Goal: Find specific fact: Find contact information

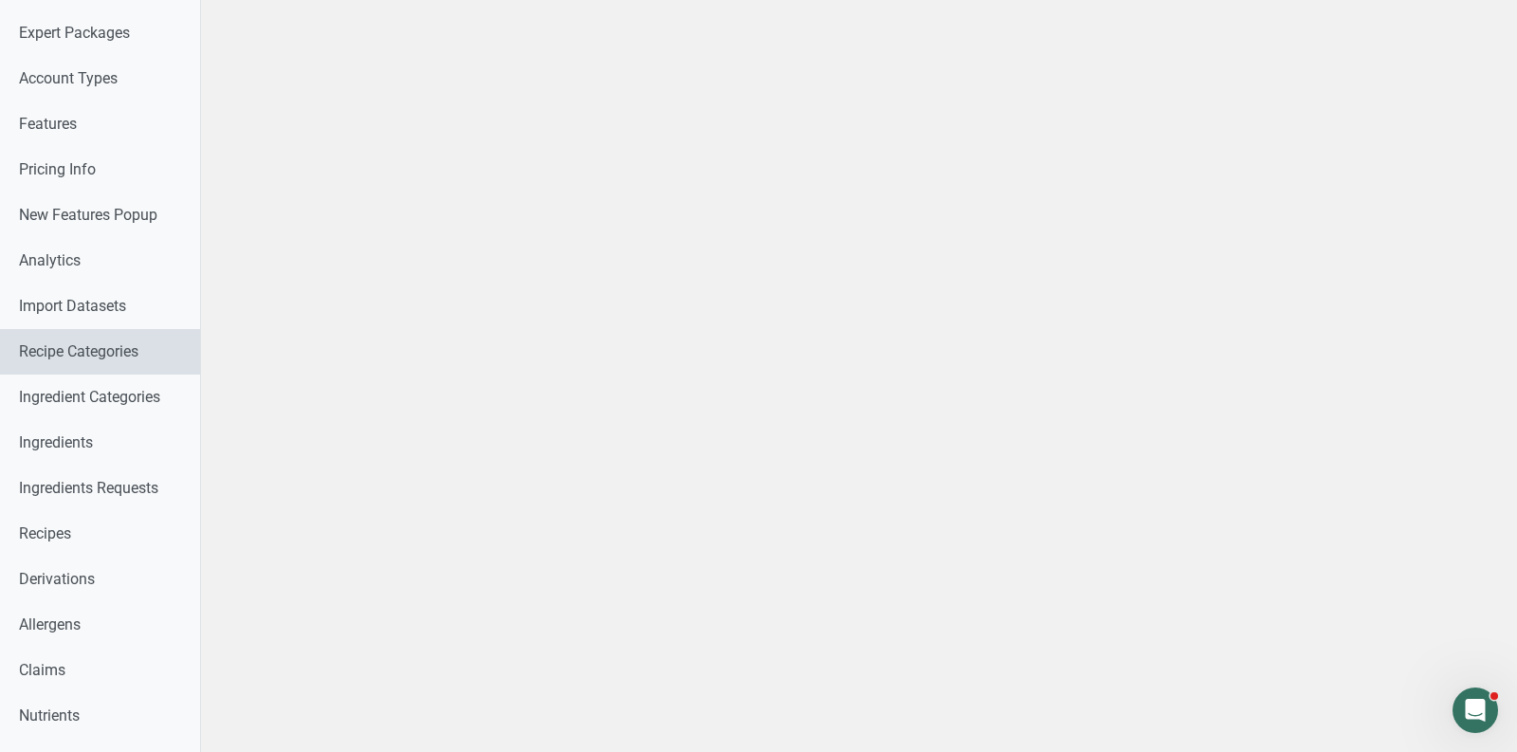
scroll to position [984, 0]
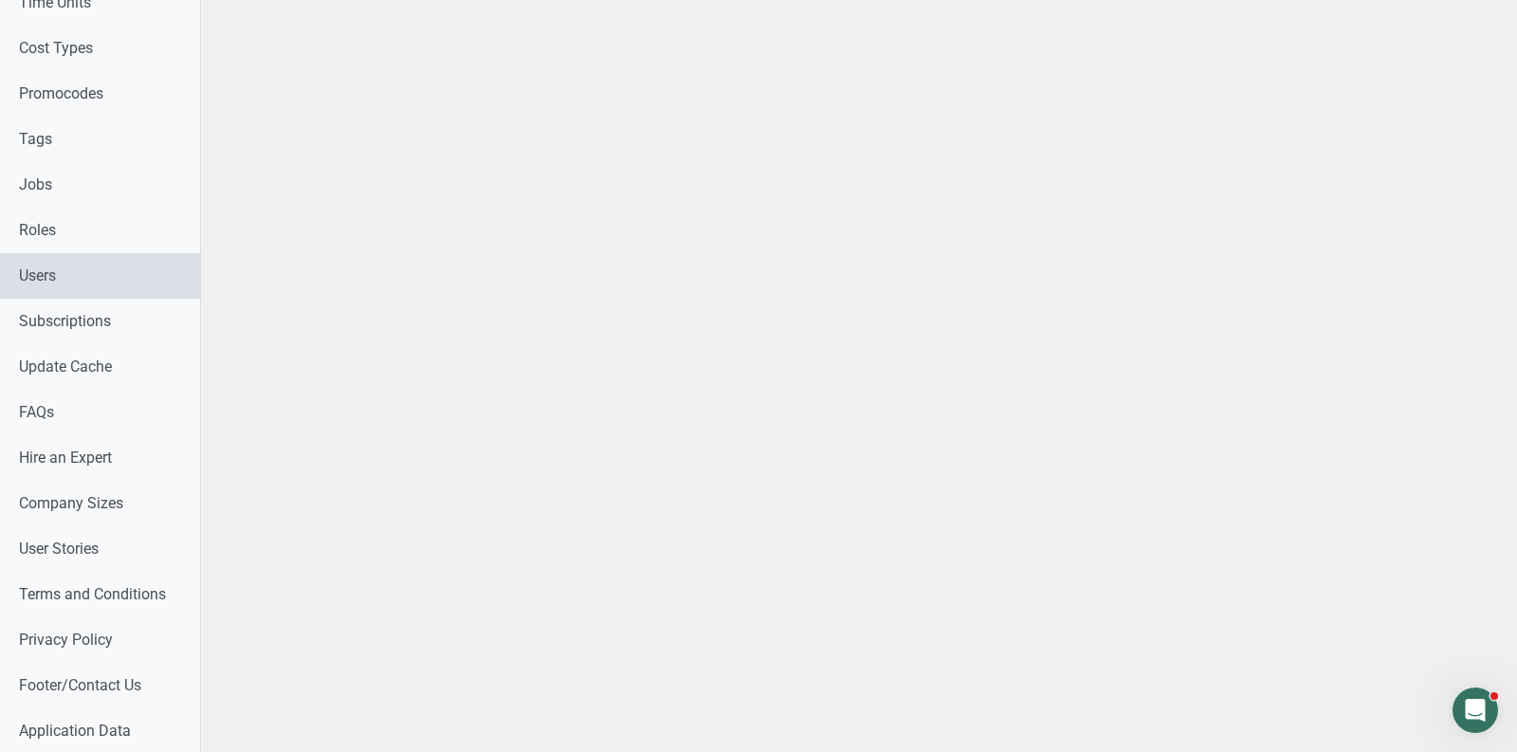
click at [44, 281] on link "Users" at bounding box center [100, 276] width 200 height 46
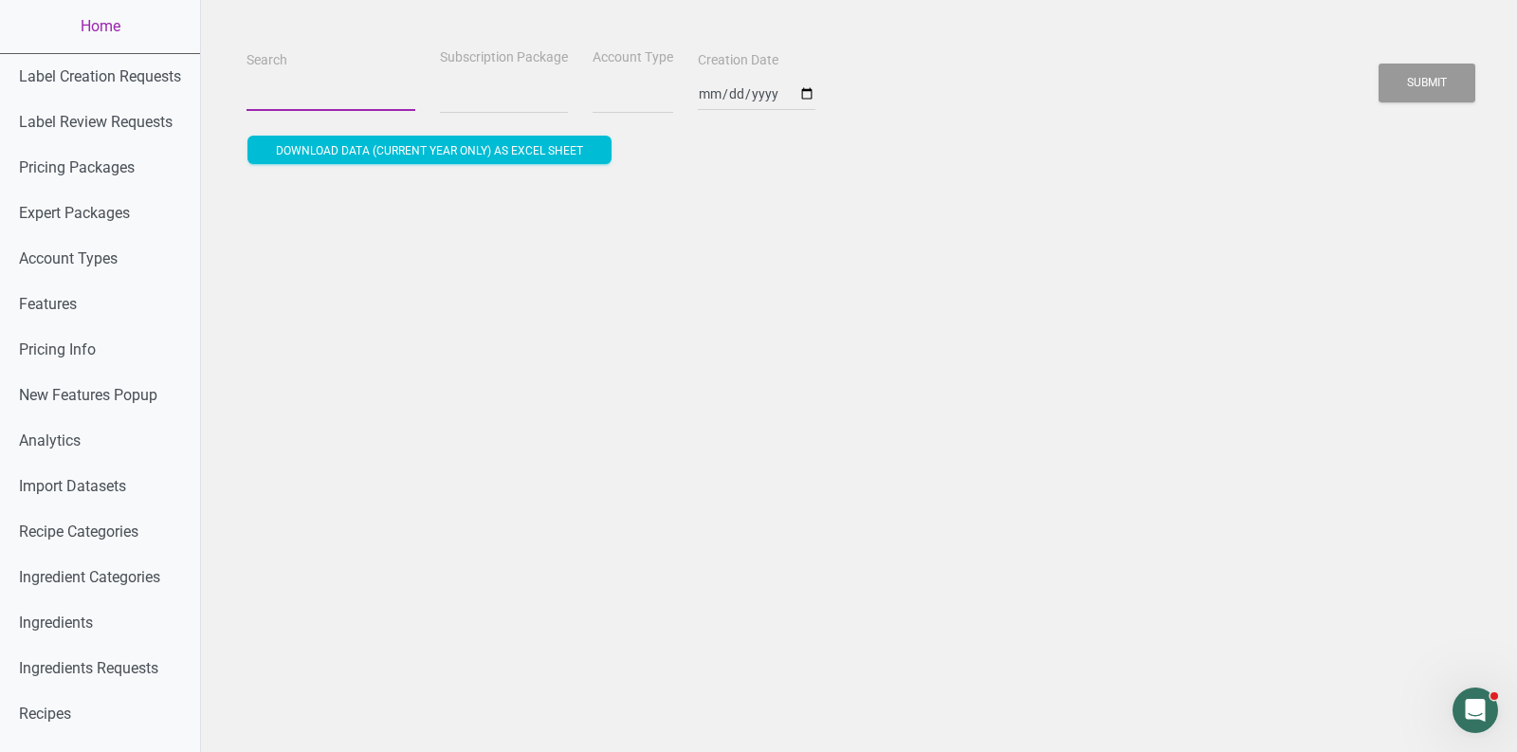
click at [351, 90] on input "Search" at bounding box center [331, 94] width 169 height 34
click at [1379, 64] on button "Submit" at bounding box center [1427, 83] width 97 height 39
paste input "[EMAIL_ADDRESS][DOMAIN_NAME]"
type input "[EMAIL_ADDRESS][DOMAIN_NAME]"
click at [1379, 64] on button "Submit" at bounding box center [1427, 83] width 97 height 39
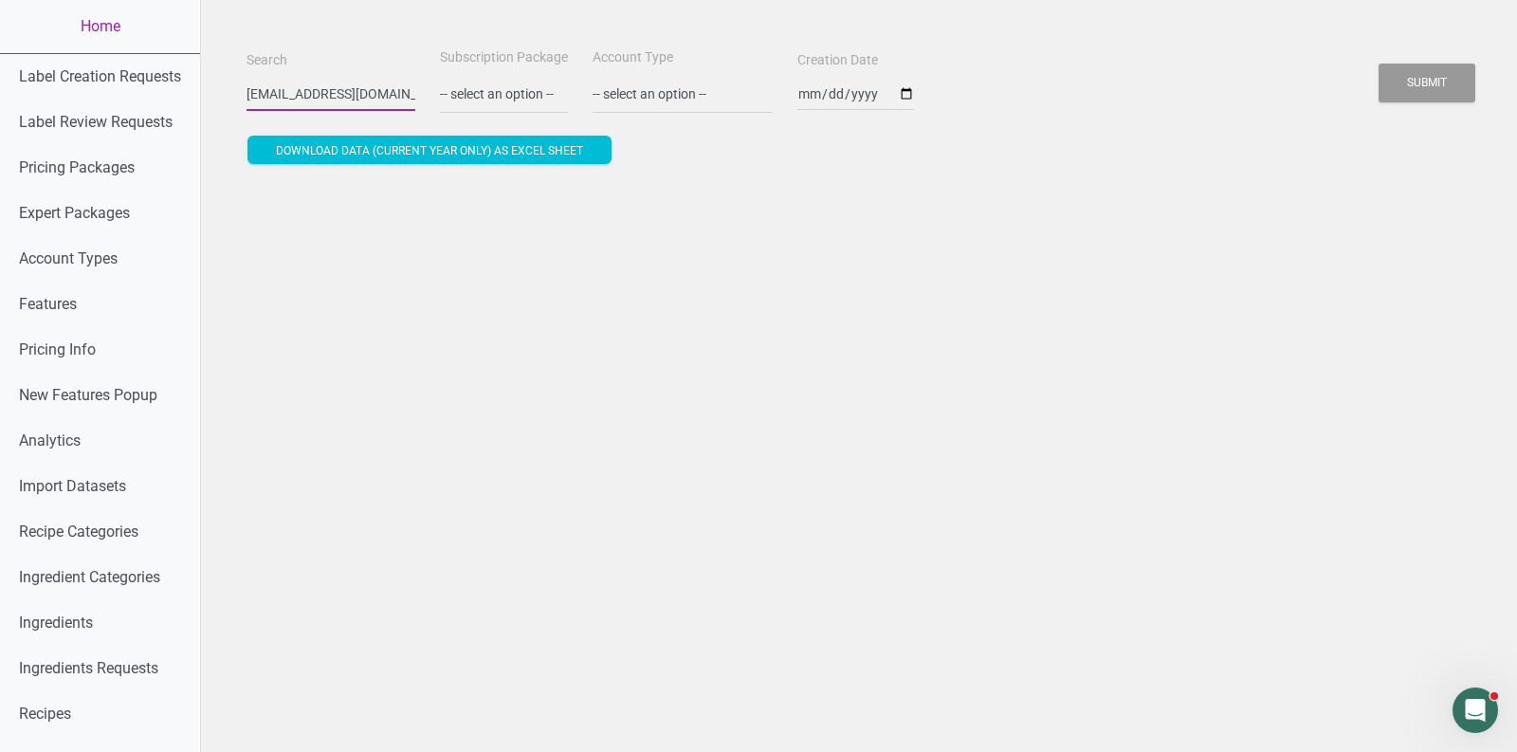
select select
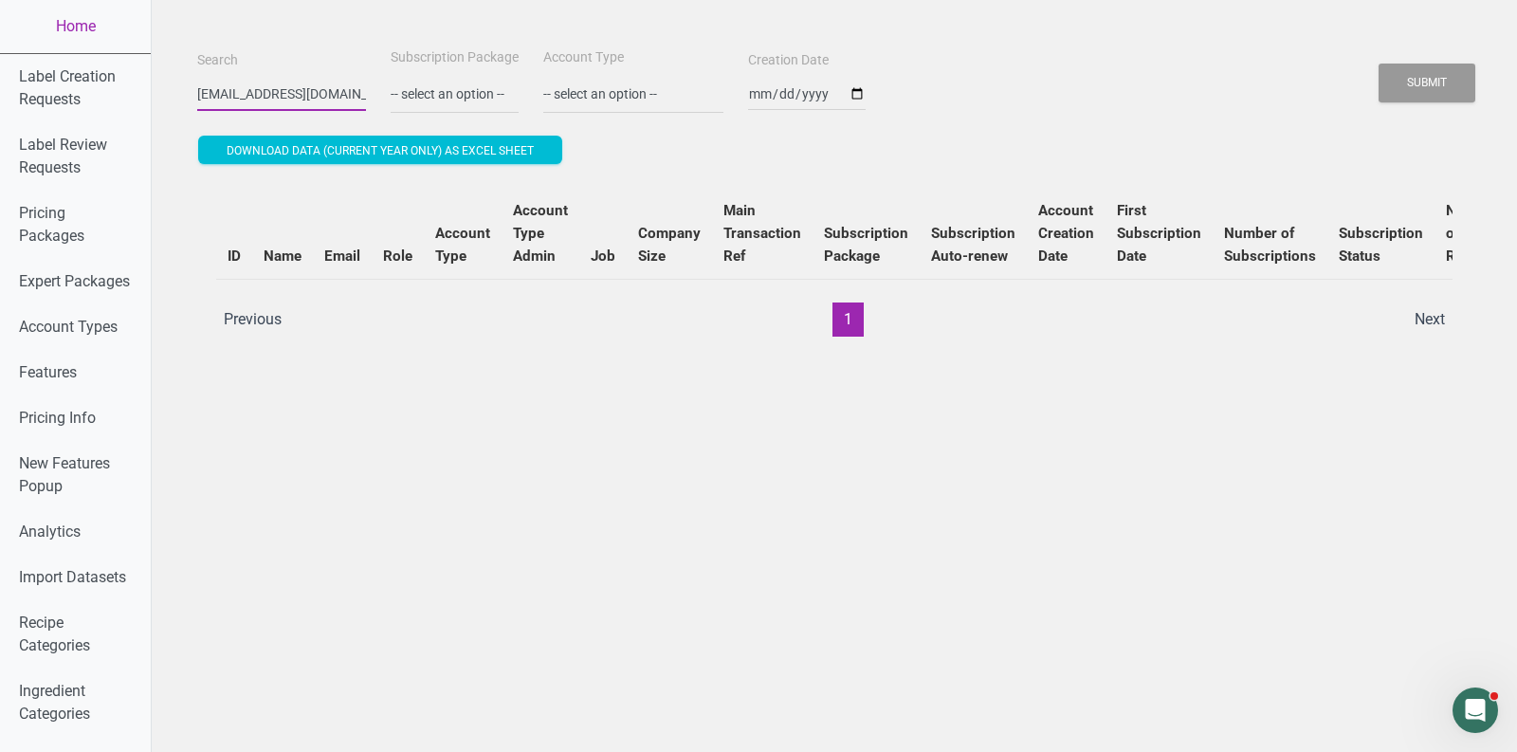
scroll to position [0, 53]
click at [1421, 69] on button "Submit" at bounding box center [1427, 83] width 97 height 39
click at [1426, 93] on button "Submit" at bounding box center [1427, 83] width 97 height 39
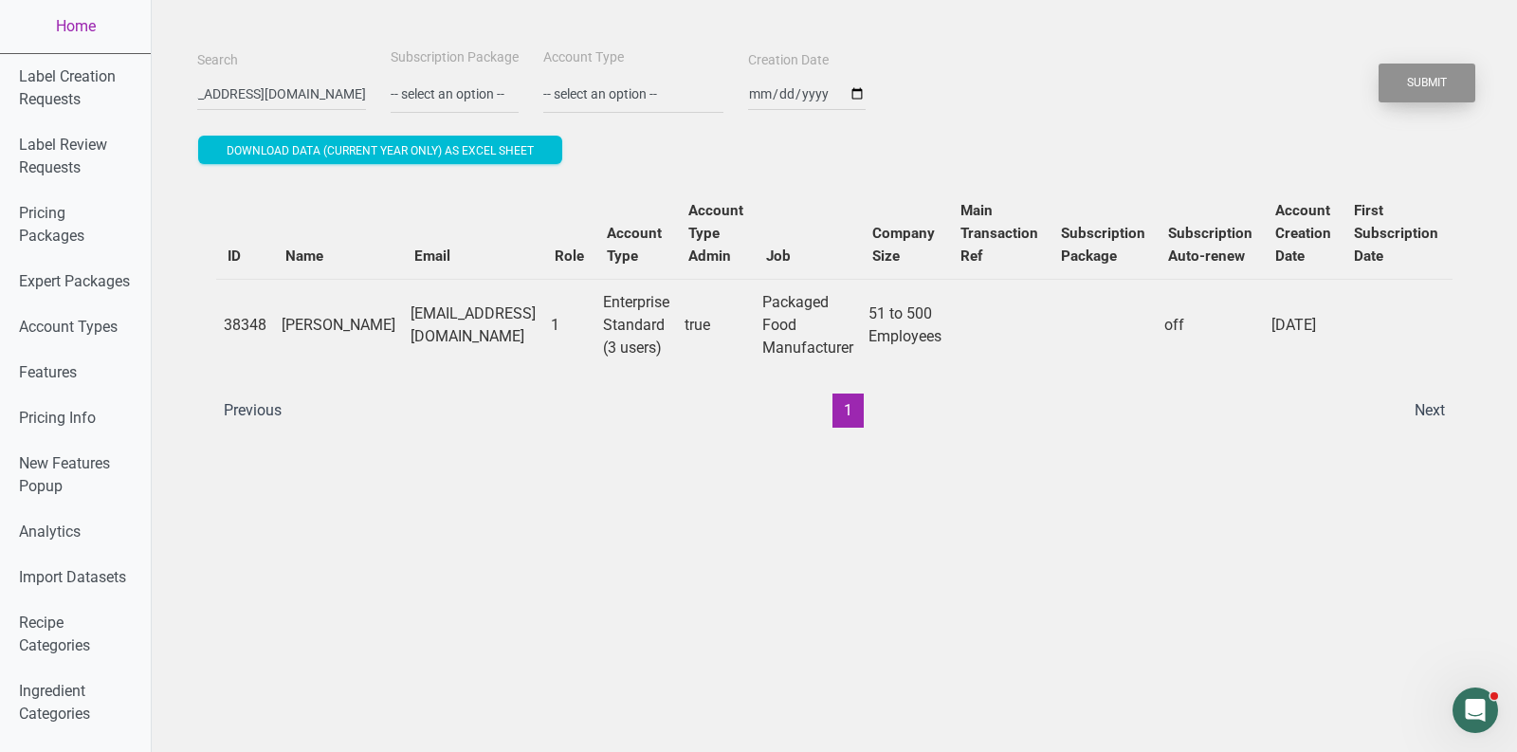
scroll to position [0, 0]
click at [1403, 84] on button "Submit" at bounding box center [1427, 83] width 97 height 39
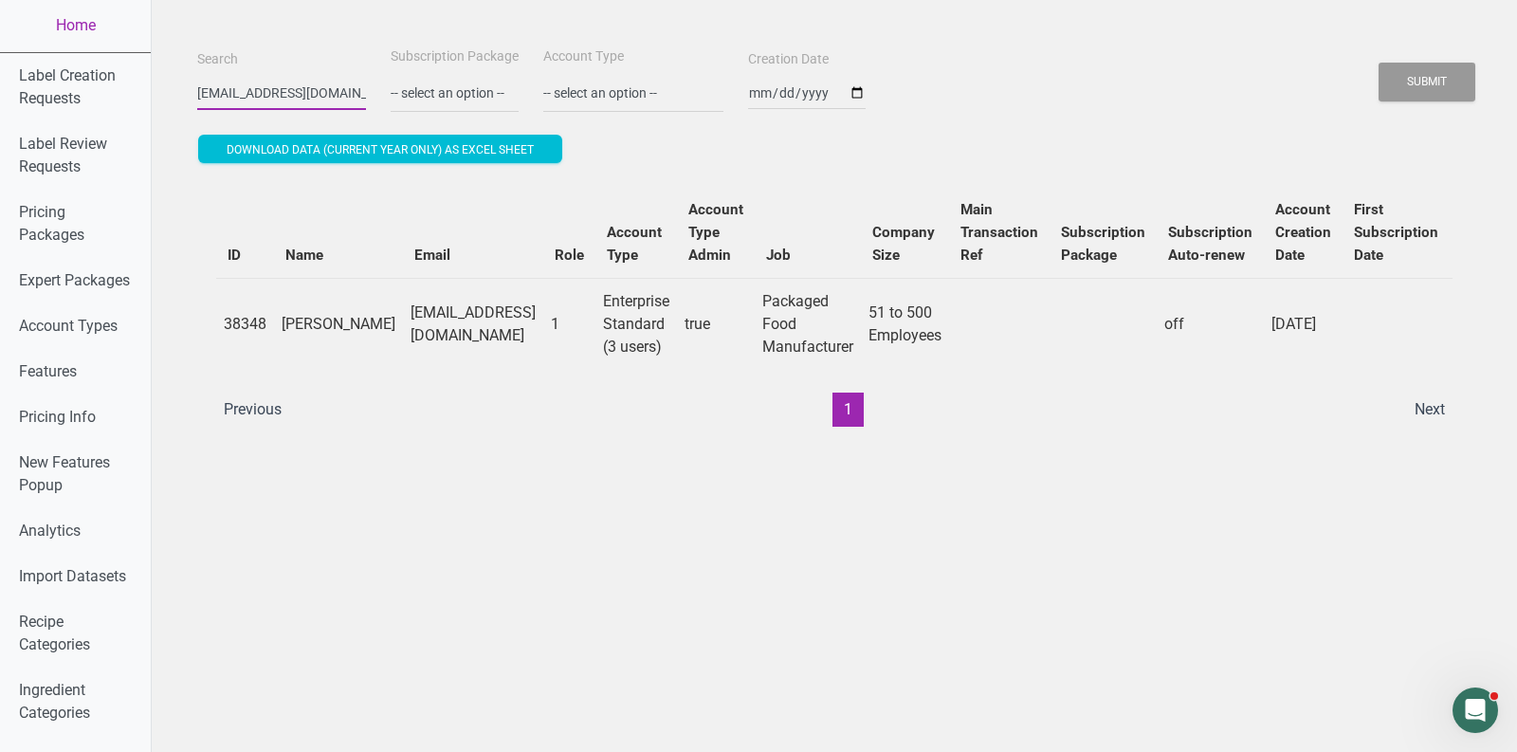
drag, startPoint x: 248, startPoint y: 92, endPoint x: 174, endPoint y: 87, distance: 75.1
click at [1379, 63] on button "Submit" at bounding box center [1427, 82] width 97 height 39
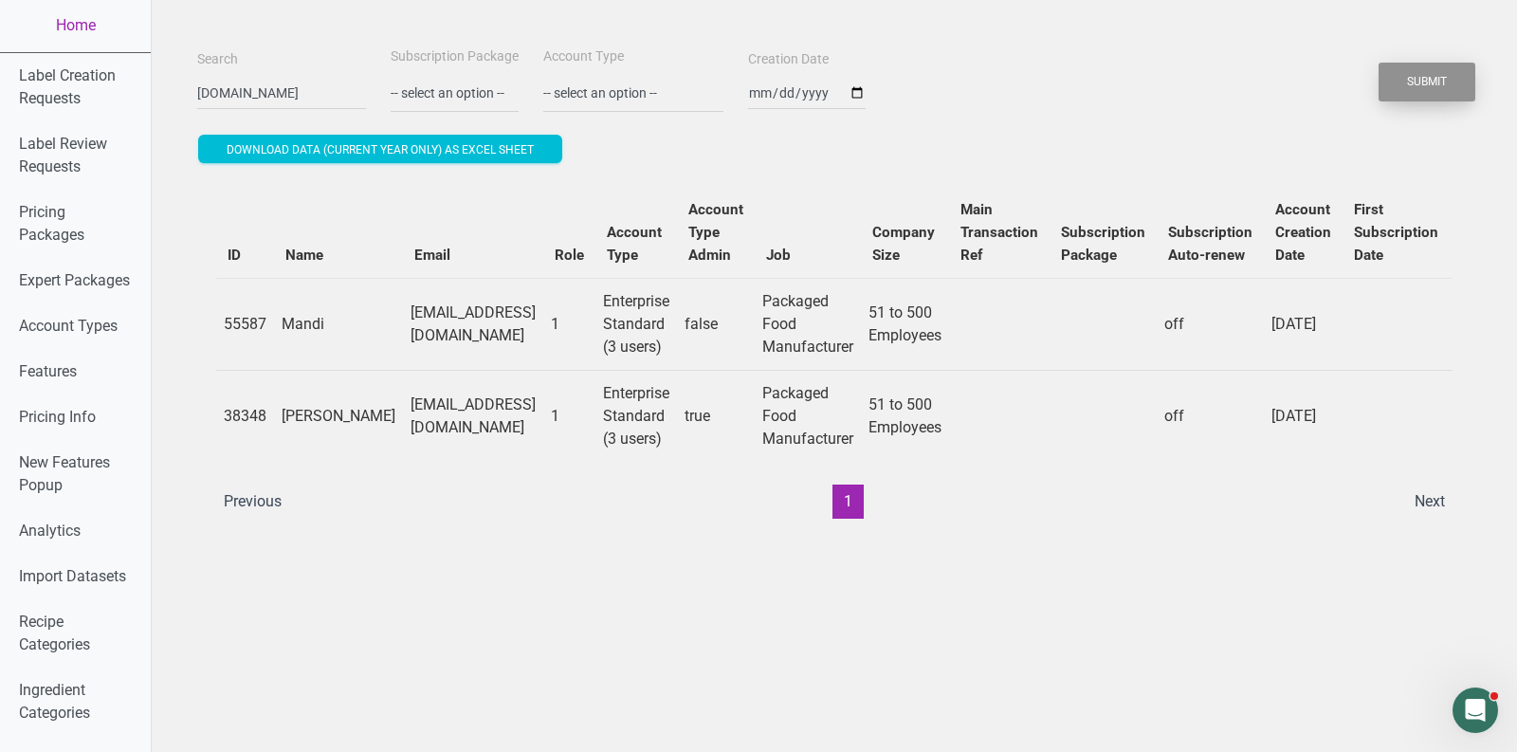
click at [1456, 96] on button "Submit" at bounding box center [1427, 82] width 97 height 39
click at [248, 94] on input "[DOMAIN_NAME]" at bounding box center [281, 93] width 169 height 34
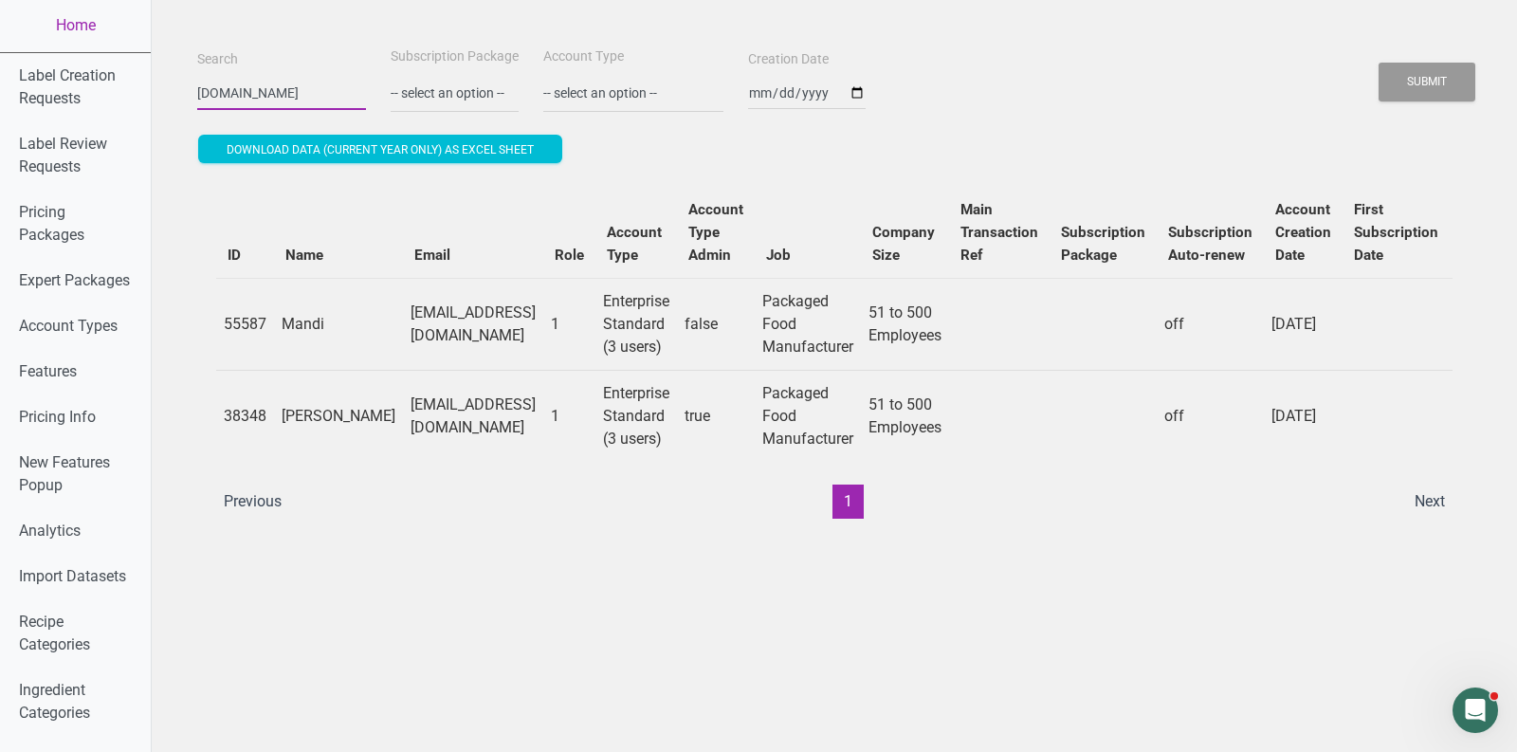
click at [248, 94] on input "[DOMAIN_NAME]" at bounding box center [281, 93] width 169 height 34
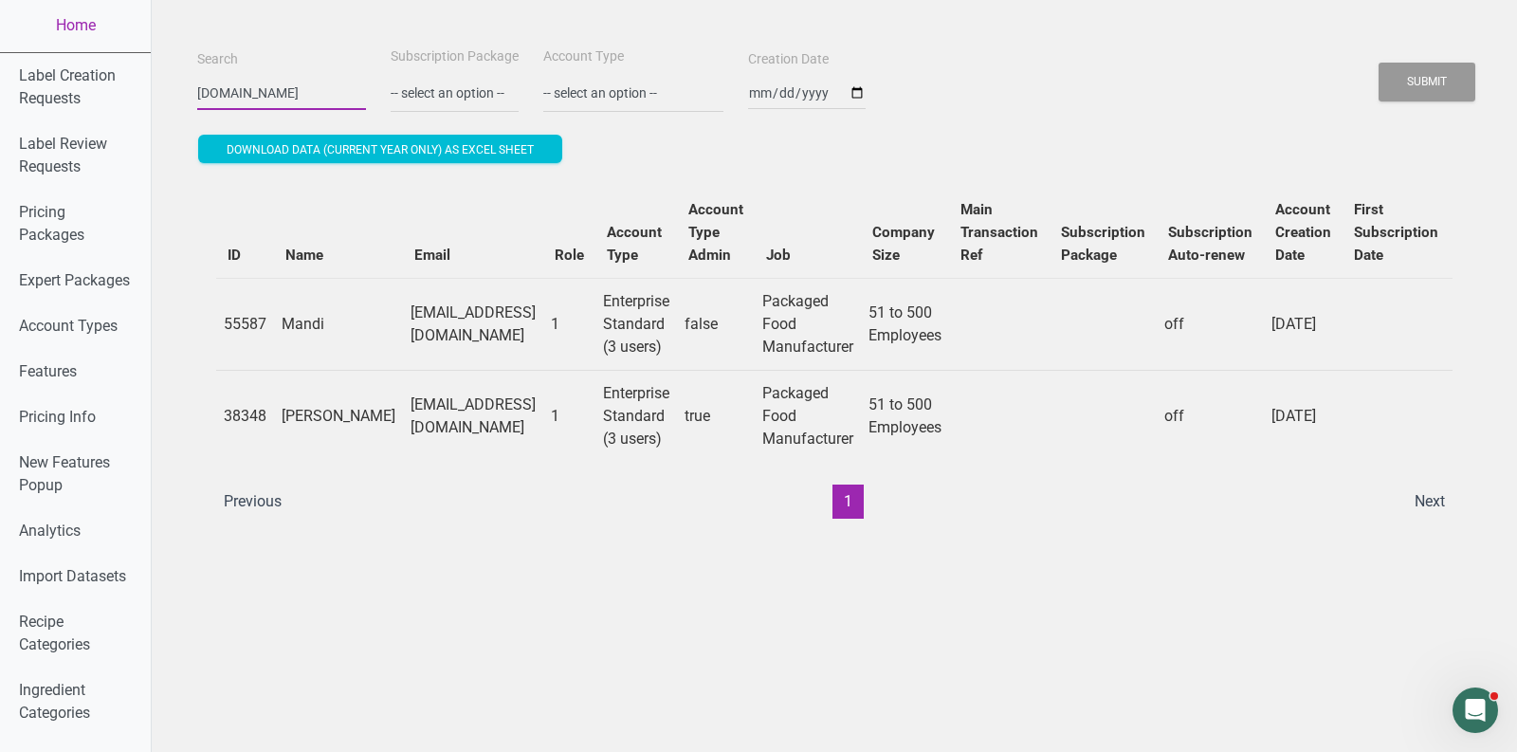
click at [248, 94] on input "[DOMAIN_NAME]" at bounding box center [281, 93] width 169 height 34
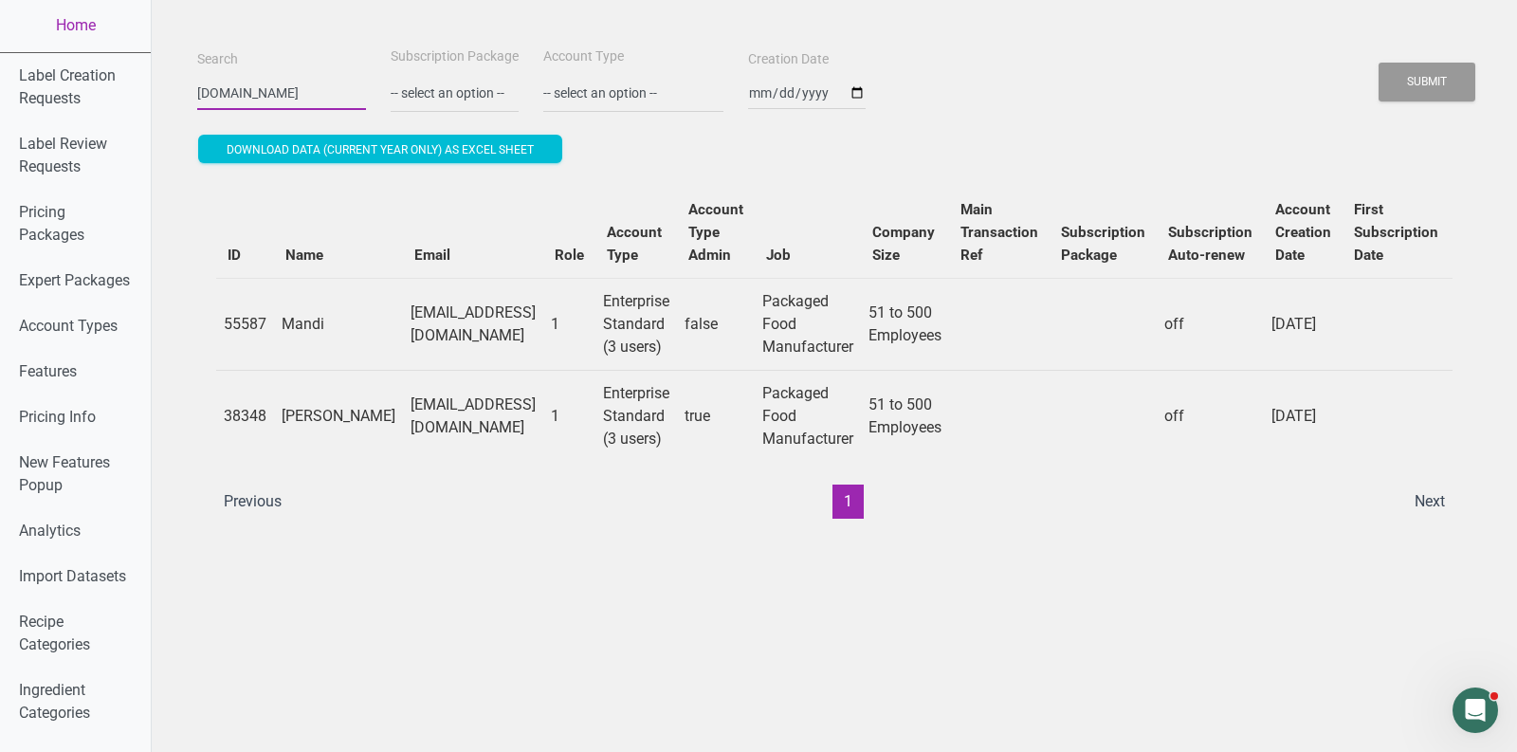
paste input "[EMAIL_ADDRESS][DOMAIN_NAME]"
click at [1379, 63] on button "Submit" at bounding box center [1427, 82] width 97 height 39
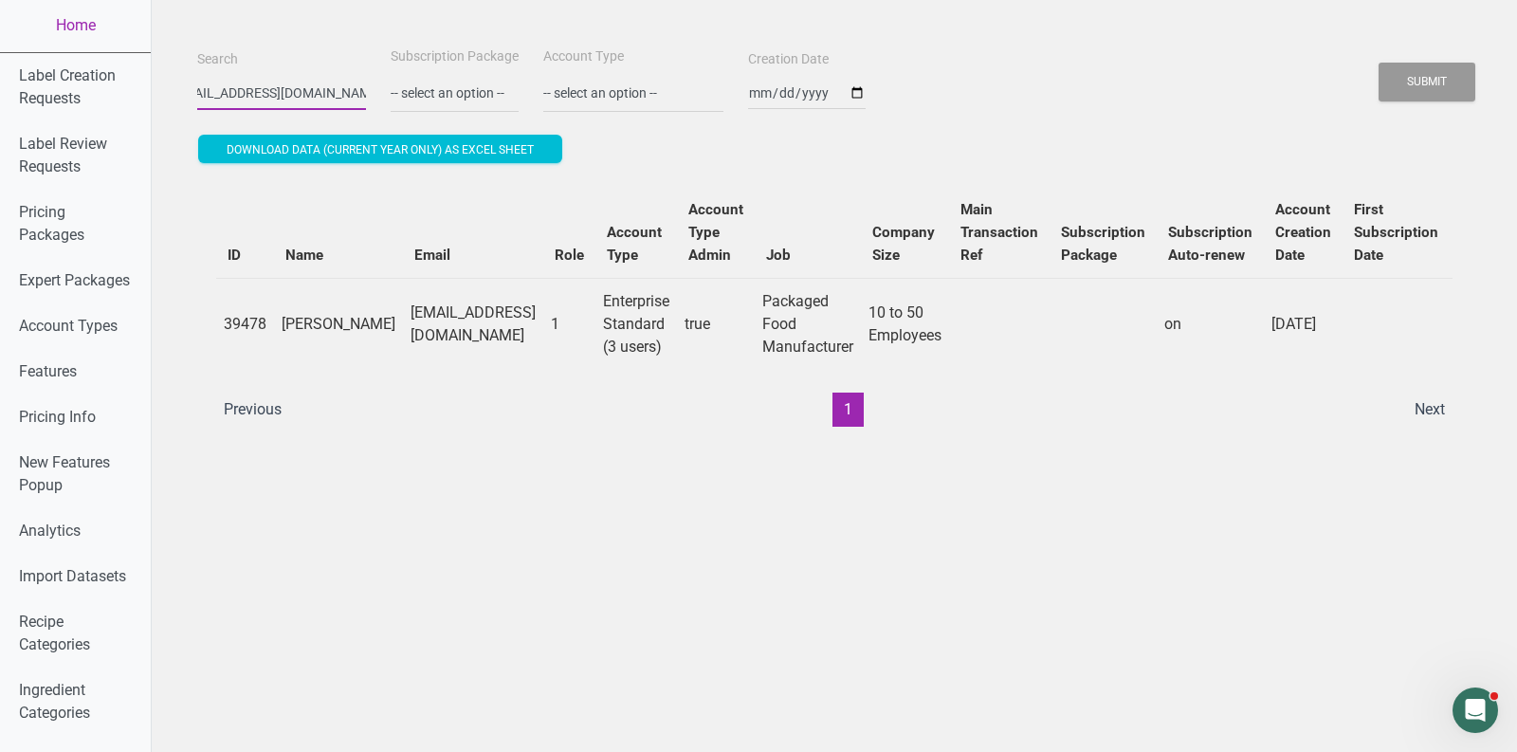
scroll to position [0, 0]
click at [292, 96] on input "[EMAIL_ADDRESS][DOMAIN_NAME]" at bounding box center [281, 93] width 169 height 34
click at [1379, 63] on button "Submit" at bounding box center [1427, 82] width 97 height 39
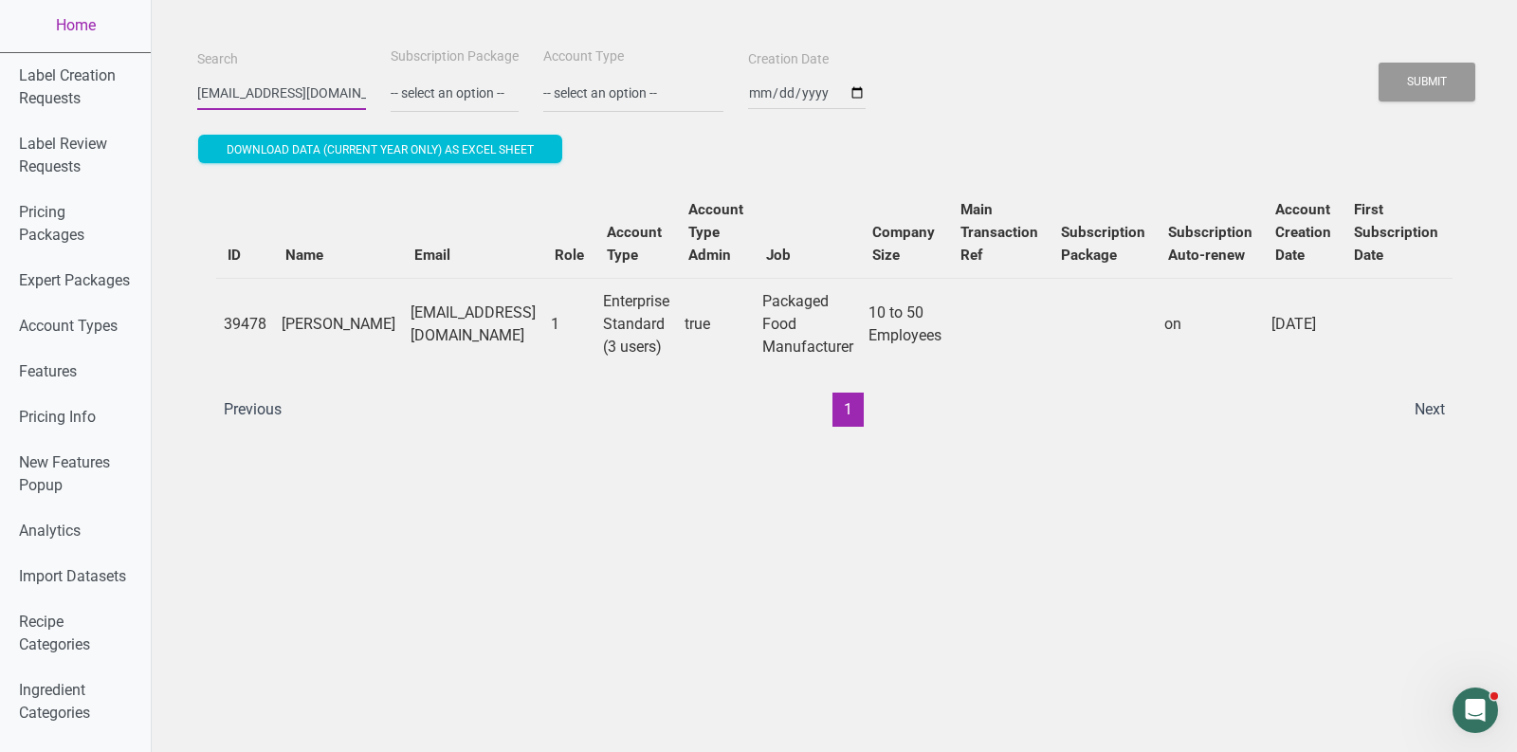
click at [256, 90] on input "[EMAIL_ADDRESS][DOMAIN_NAME]" at bounding box center [281, 93] width 169 height 34
paste input "@heartlandfpg"
click at [1379, 63] on button "Submit" at bounding box center [1427, 82] width 97 height 39
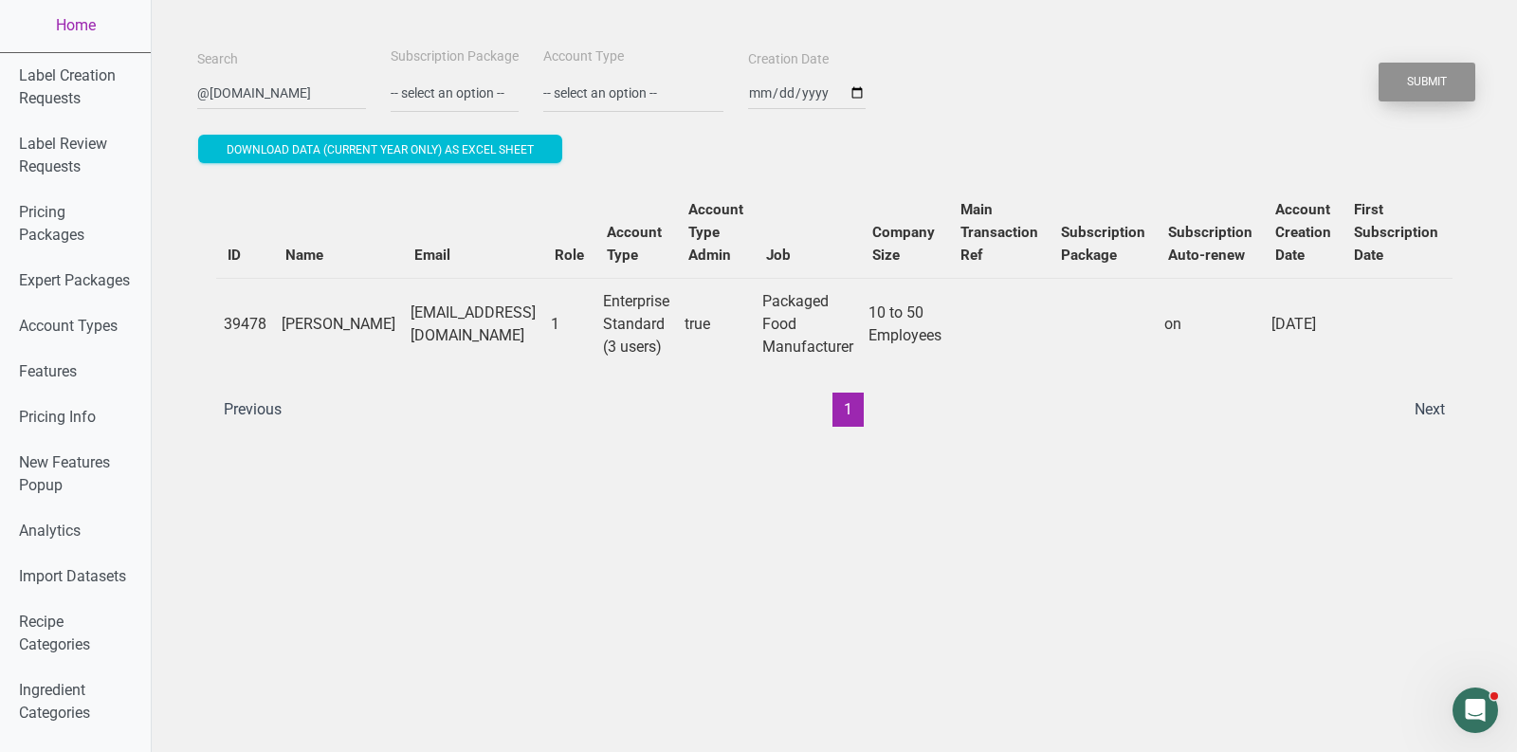
click at [1385, 87] on button "Submit" at bounding box center [1427, 82] width 97 height 39
click at [1460, 83] on button "Submit" at bounding box center [1427, 82] width 97 height 39
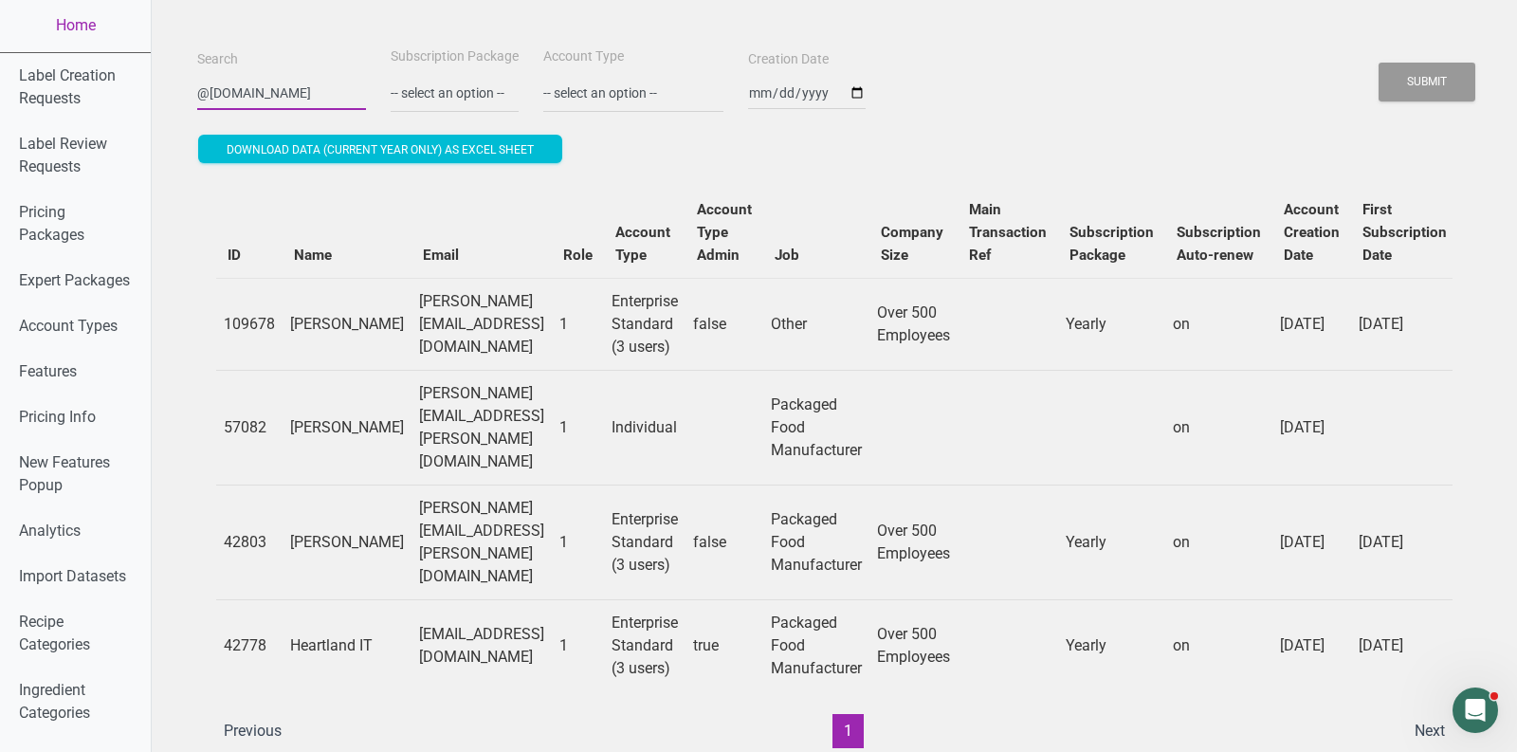
click at [255, 84] on input "@[DOMAIN_NAME]" at bounding box center [281, 93] width 169 height 34
click at [1452, 77] on button "Submit" at bounding box center [1427, 82] width 97 height 39
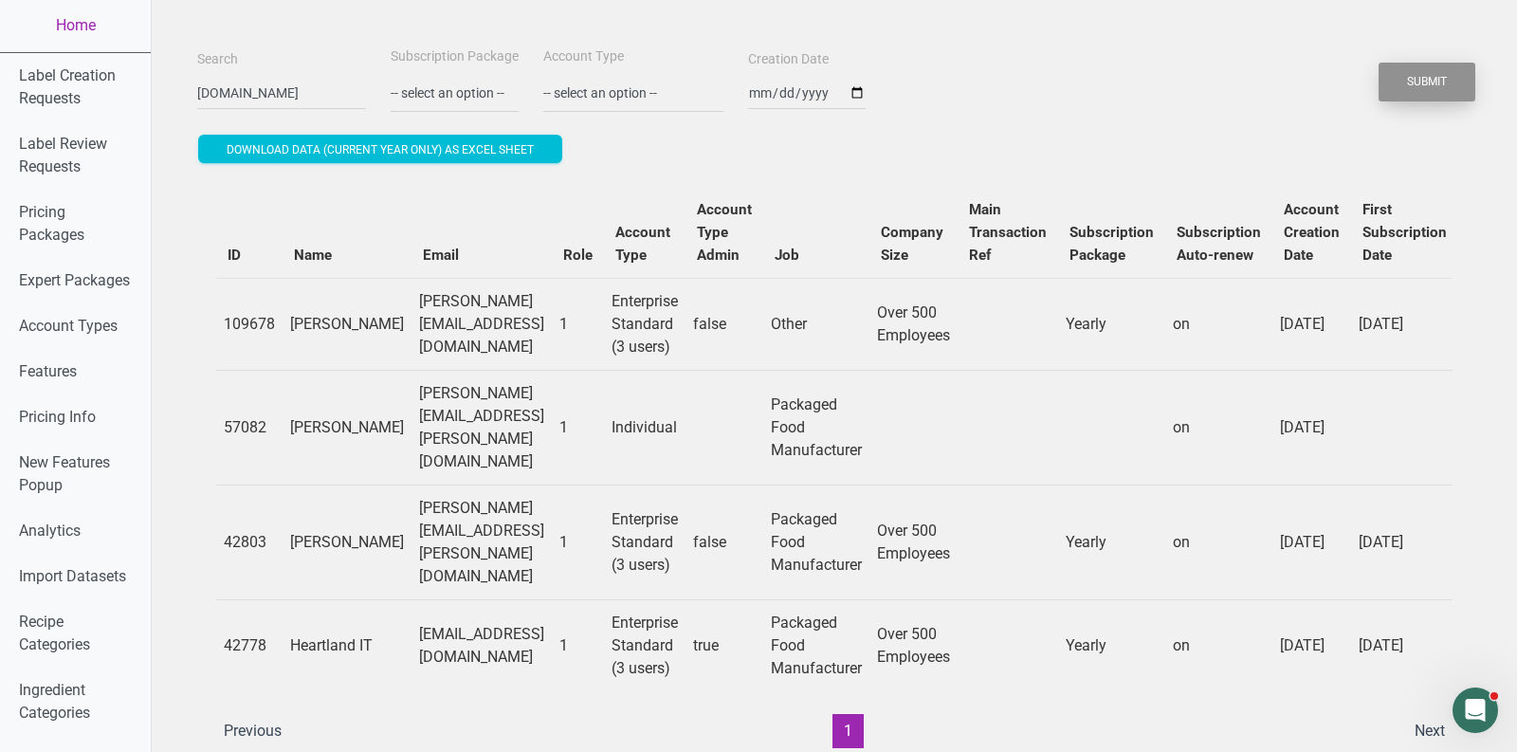
click at [1452, 77] on button "Submit" at bounding box center [1427, 82] width 97 height 39
click at [1447, 81] on button "Submit" at bounding box center [1427, 82] width 97 height 39
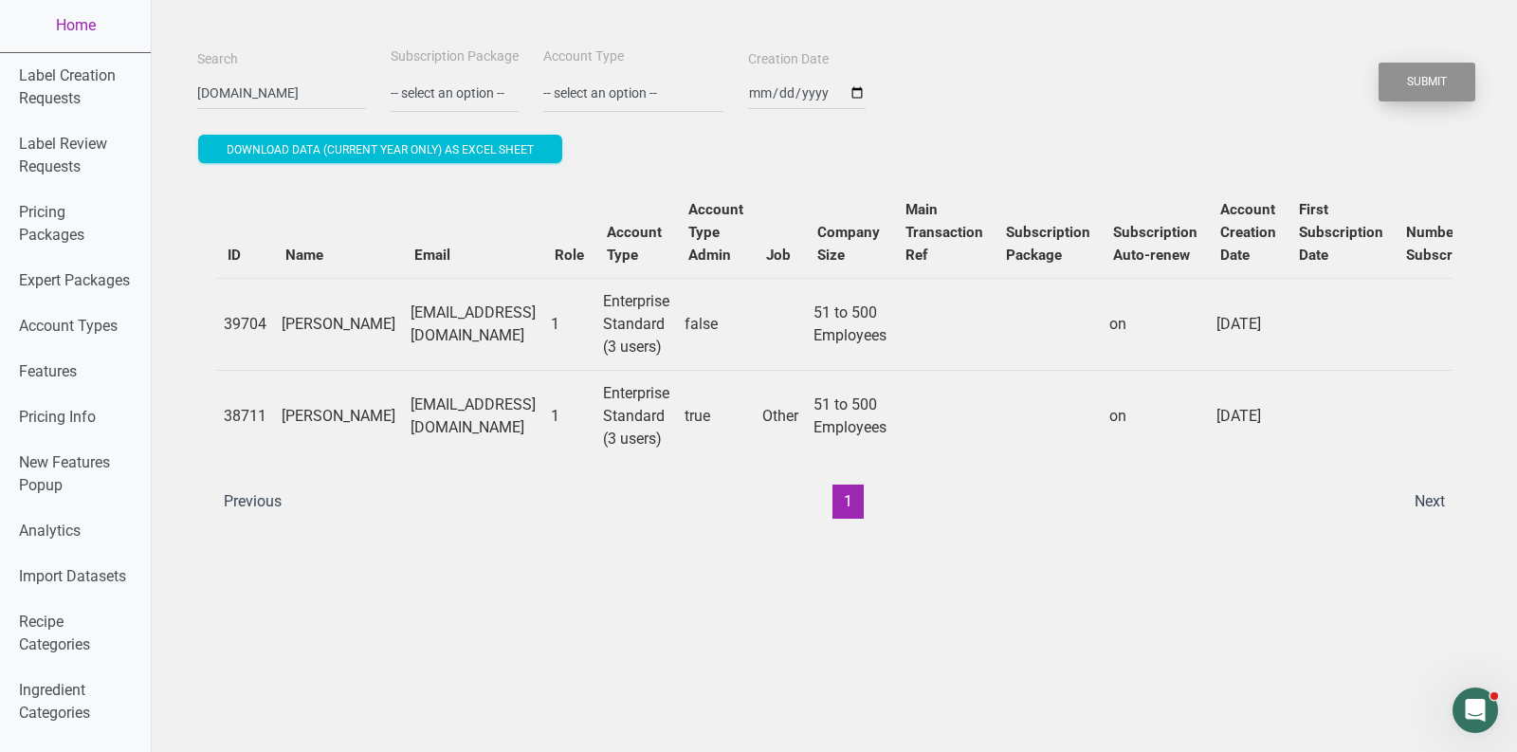
click at [1447, 81] on button "Submit" at bounding box center [1427, 82] width 97 height 39
click at [235, 98] on input "[DOMAIN_NAME]" at bounding box center [281, 93] width 169 height 34
paste input "[EMAIL_ADDRESS][DOMAIN_NAME]"
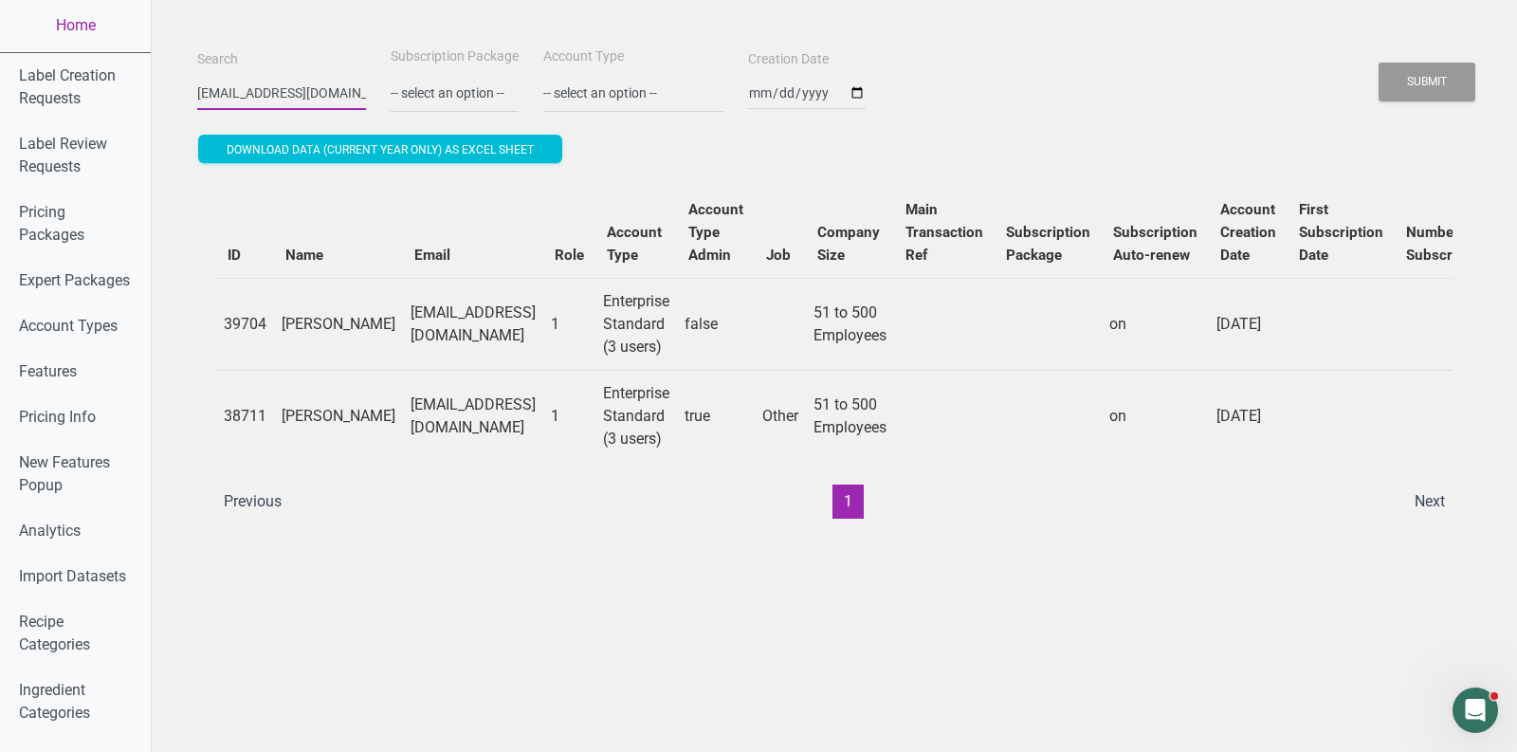
scroll to position [0, 68]
type input "[EMAIL_ADDRESS][DOMAIN_NAME]"
click at [1379, 63] on button "Submit" at bounding box center [1427, 82] width 97 height 39
click at [1434, 93] on button "Submit" at bounding box center [1427, 82] width 97 height 39
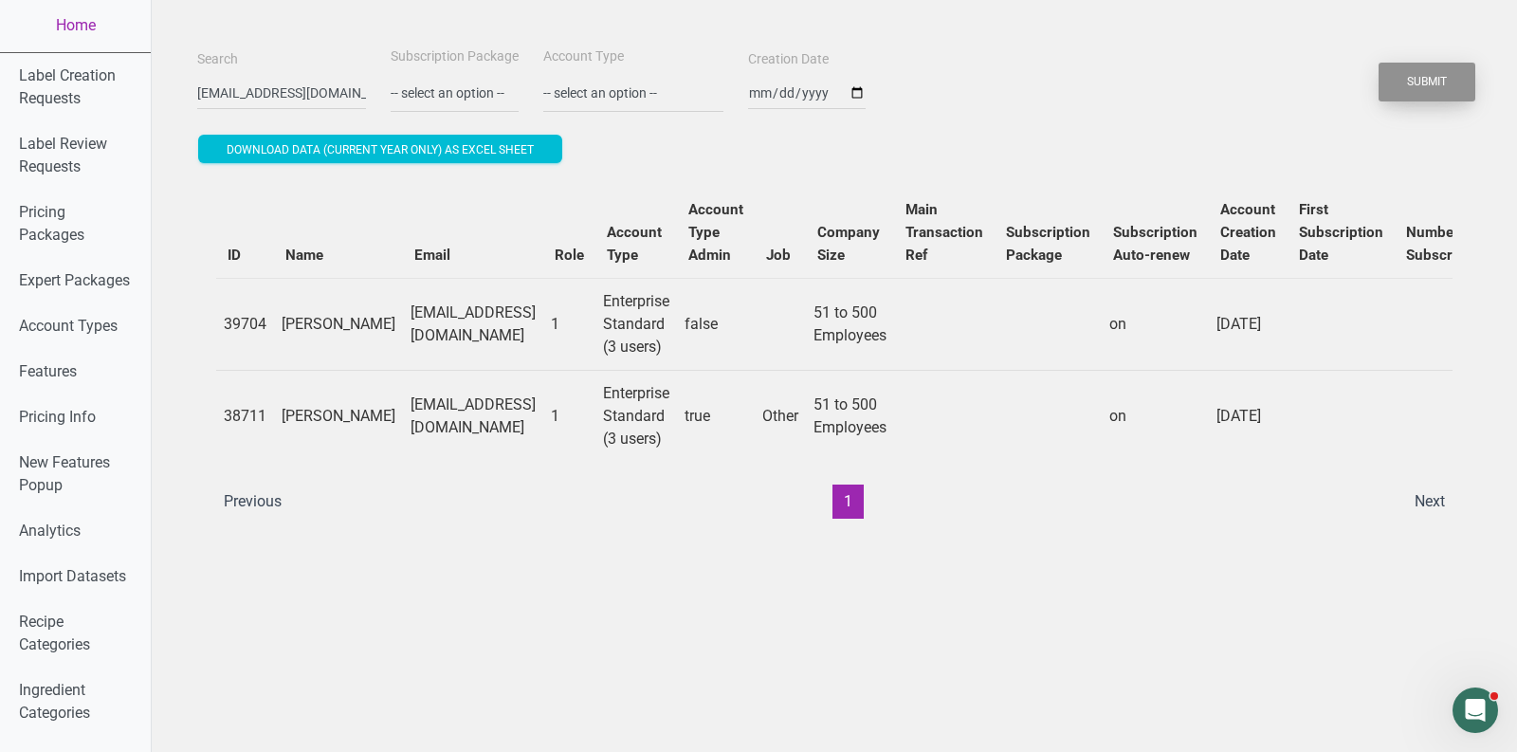
click at [1434, 93] on button "Submit" at bounding box center [1427, 82] width 97 height 39
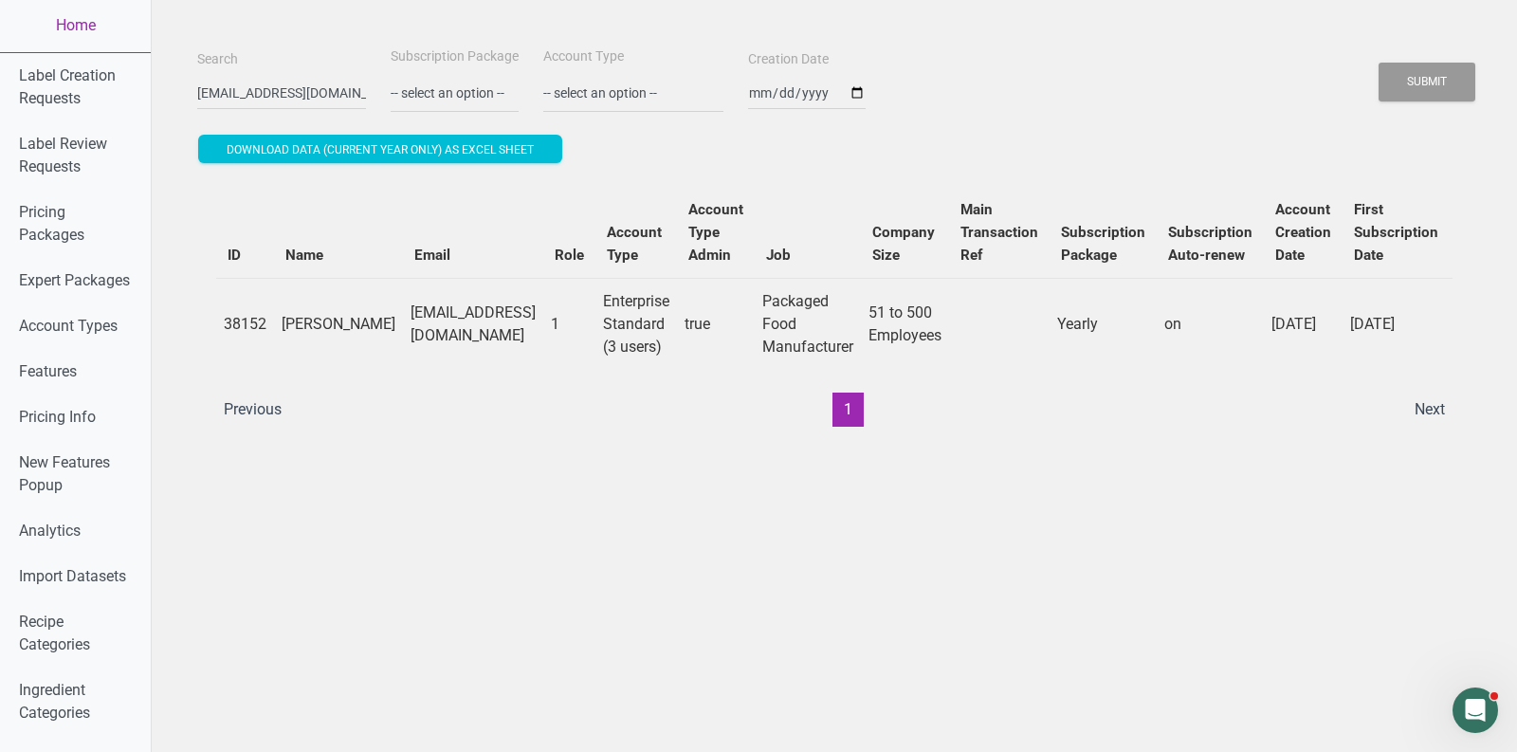
drag, startPoint x: 274, startPoint y: 310, endPoint x: 333, endPoint y: 328, distance: 61.5
click at [334, 329] on td "[PERSON_NAME]" at bounding box center [338, 324] width 129 height 92
copy td "[PERSON_NAME]"
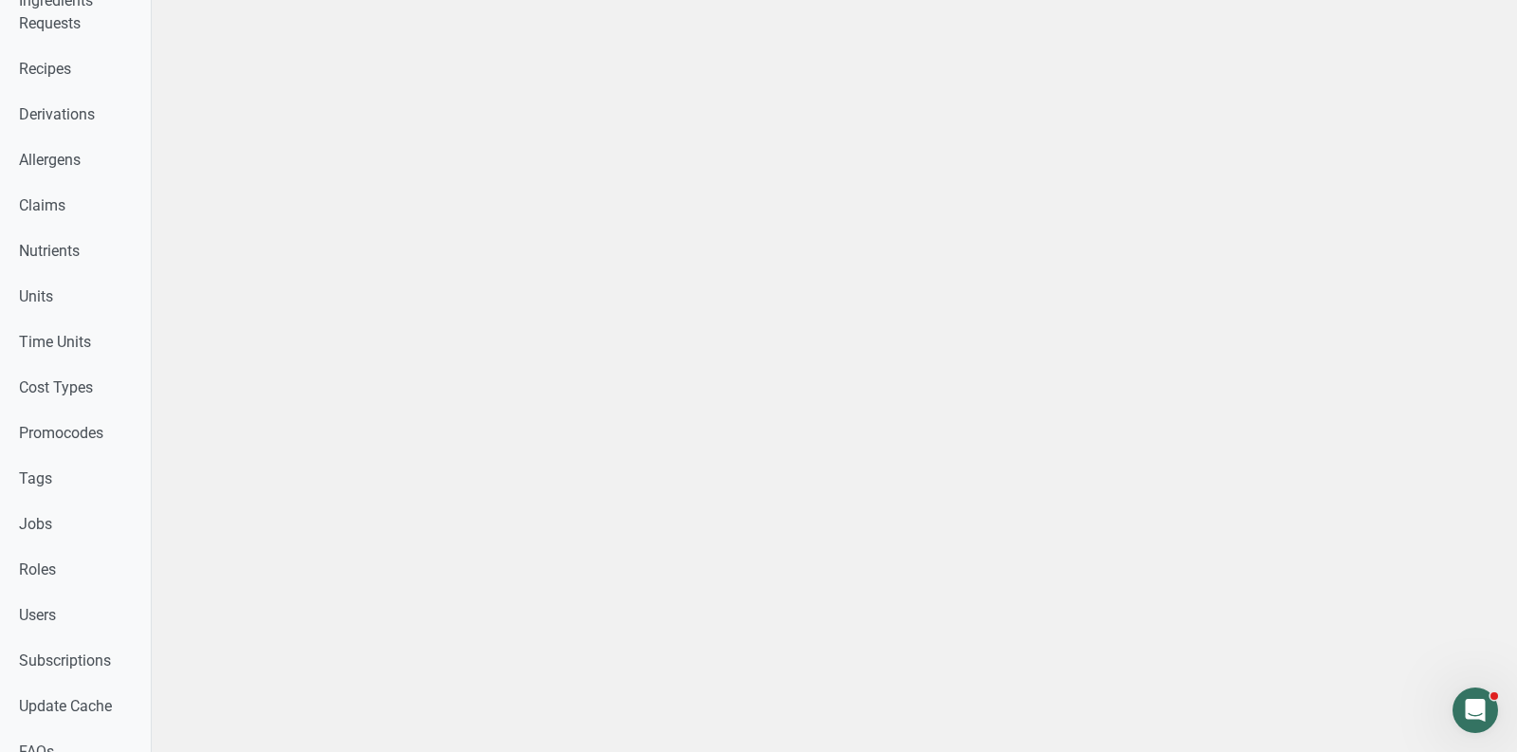
scroll to position [1190, 0]
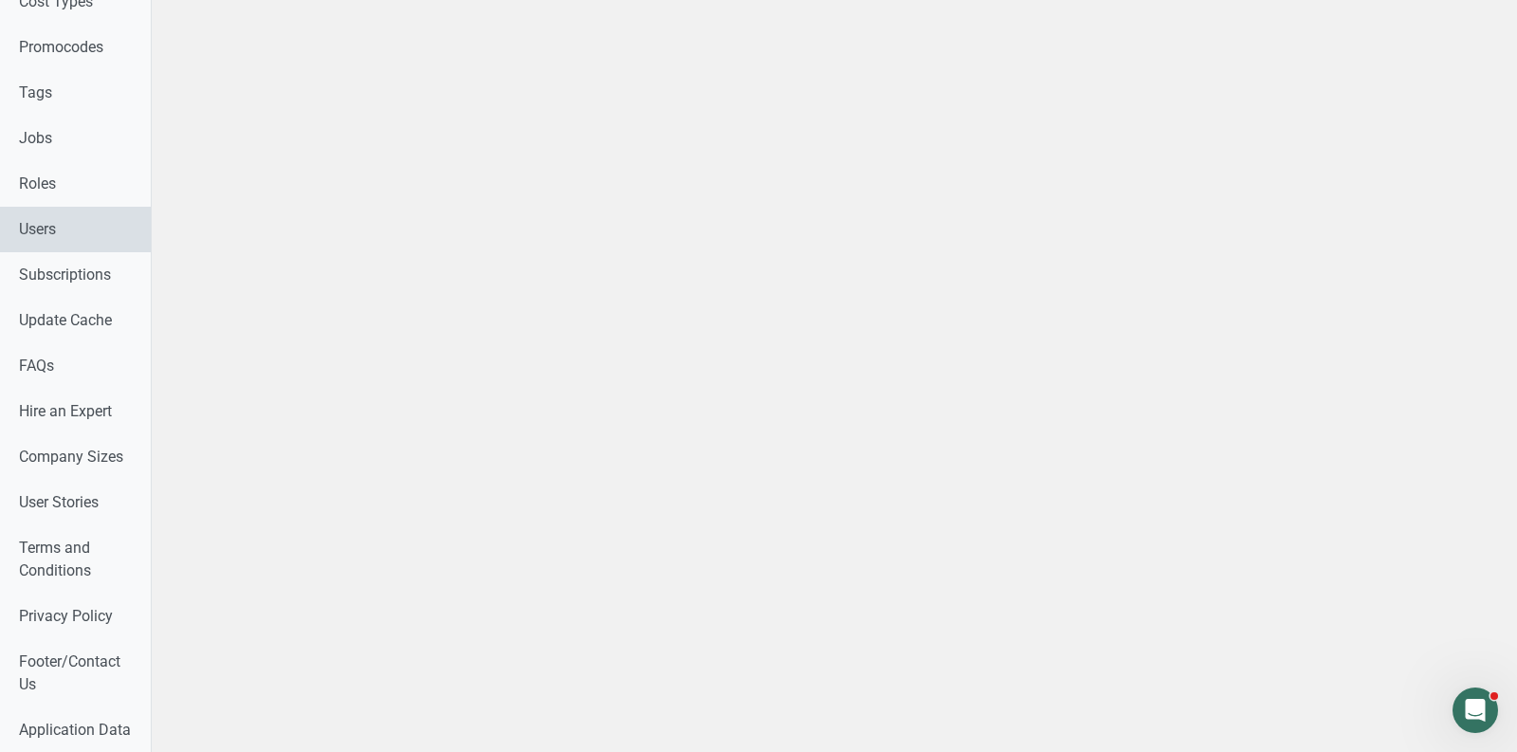
click at [26, 249] on link "Users" at bounding box center [75, 230] width 151 height 46
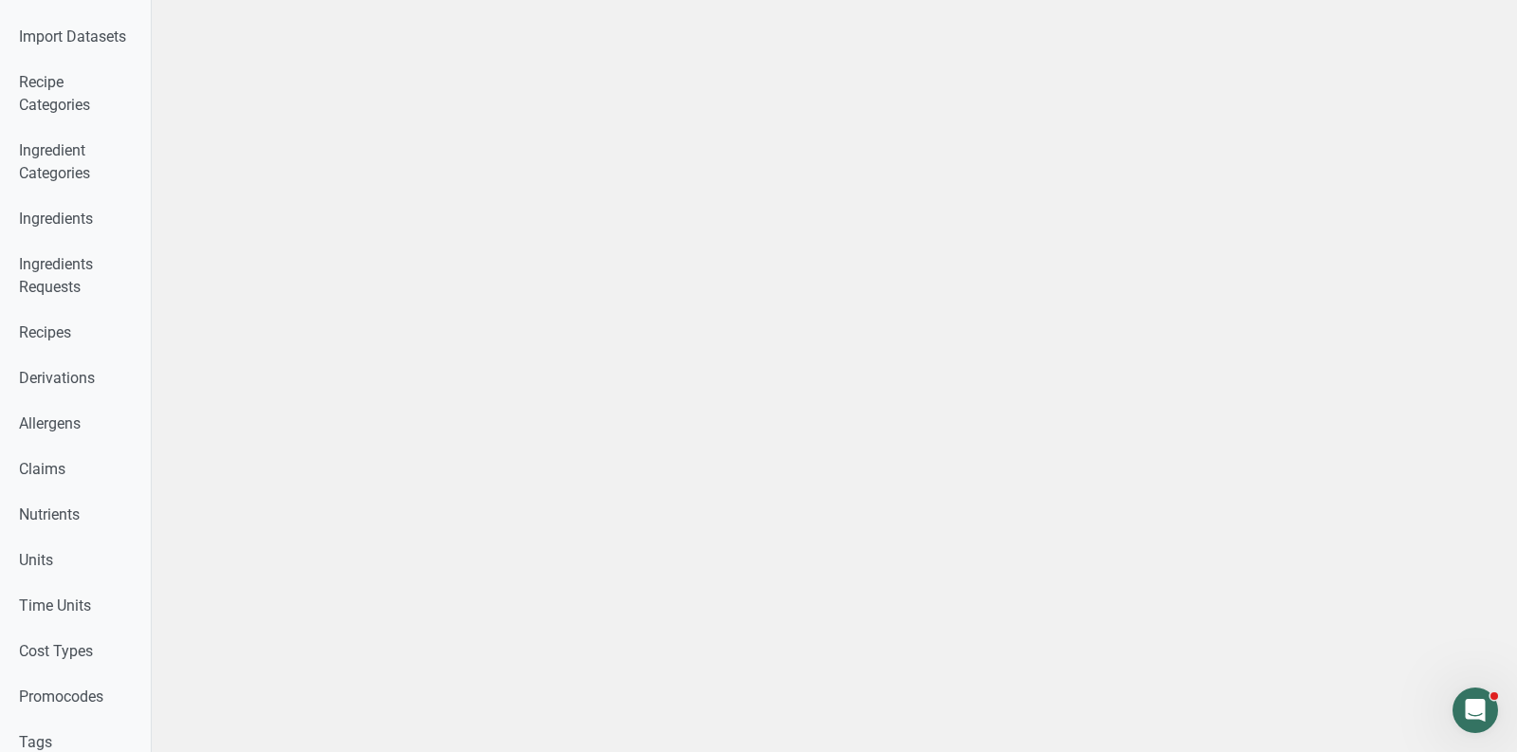
scroll to position [537, 0]
click at [51, 335] on link "Recipes" at bounding box center [75, 337] width 151 height 46
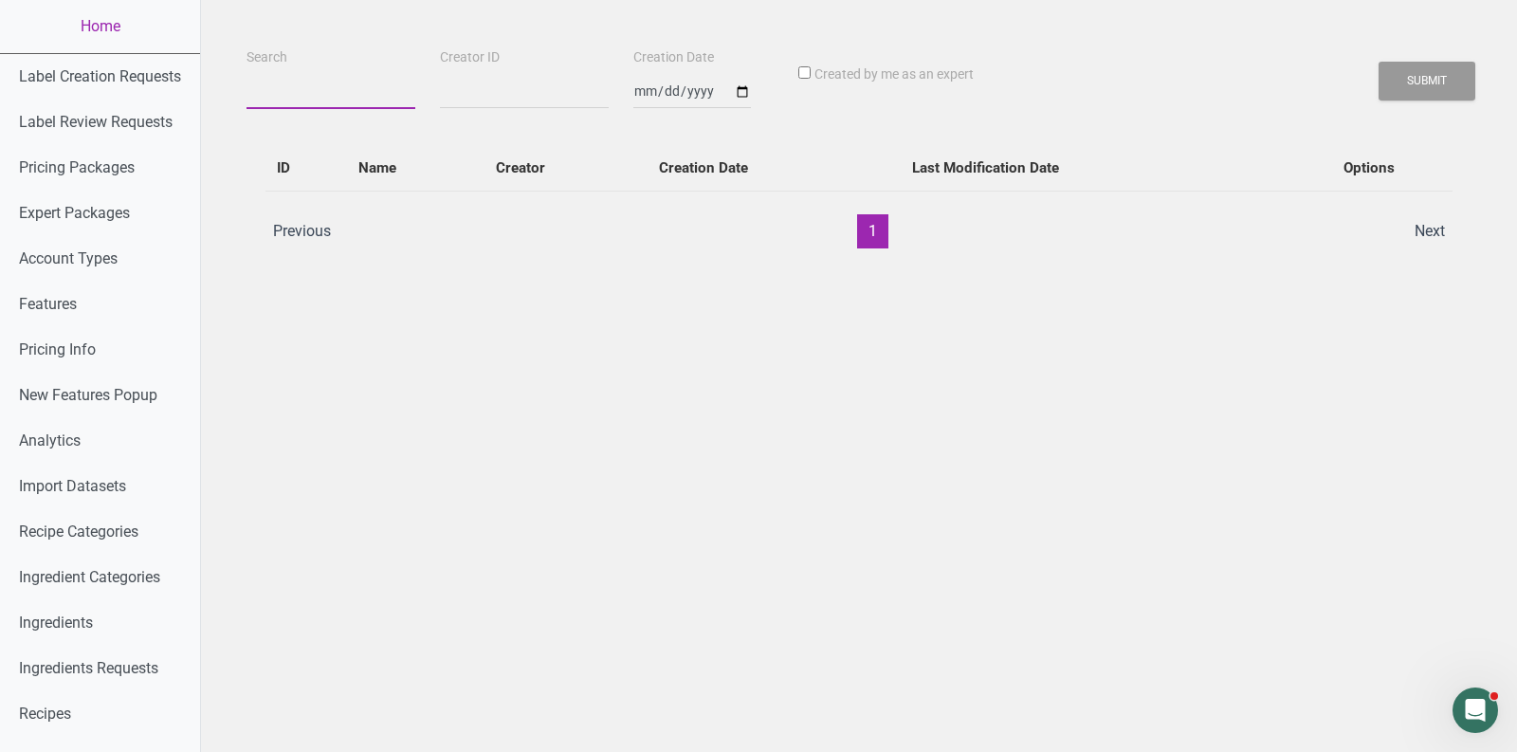
click at [272, 90] on input "Search" at bounding box center [331, 92] width 169 height 34
paste input "[PERSON_NAME]"
type input "[PERSON_NAME]"
click at [1379, 62] on button "Submit" at bounding box center [1427, 81] width 97 height 39
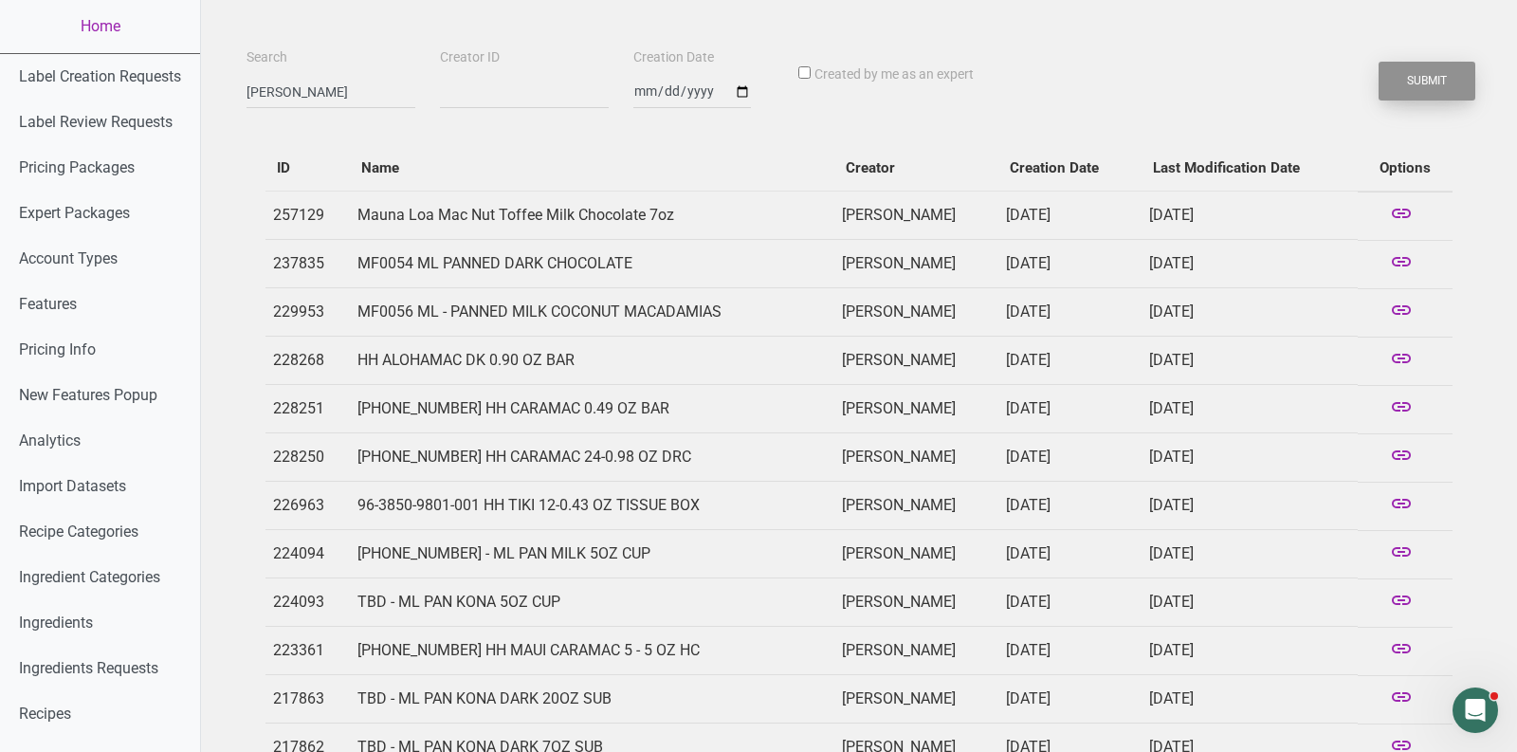
drag, startPoint x: 1442, startPoint y: 93, endPoint x: 1414, endPoint y: 65, distance: 39.6
click at [1441, 93] on button "Submit" at bounding box center [1427, 81] width 97 height 39
click at [1414, 65] on button "Submit" at bounding box center [1427, 81] width 97 height 39
click at [1422, 78] on button "Submit" at bounding box center [1427, 81] width 97 height 39
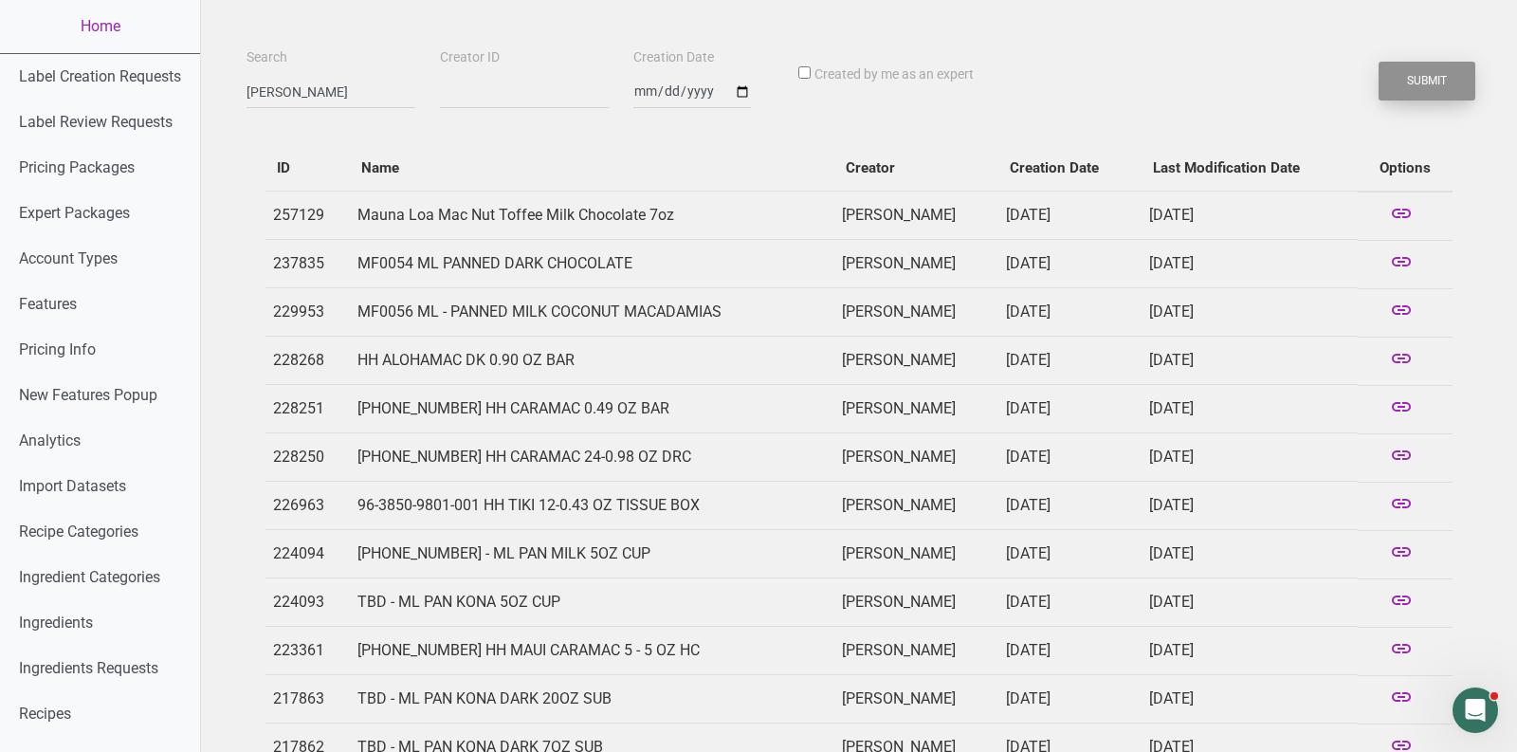
click at [1422, 78] on button "Submit" at bounding box center [1427, 81] width 97 height 39
click at [297, 80] on input "[PERSON_NAME]" at bounding box center [331, 92] width 169 height 34
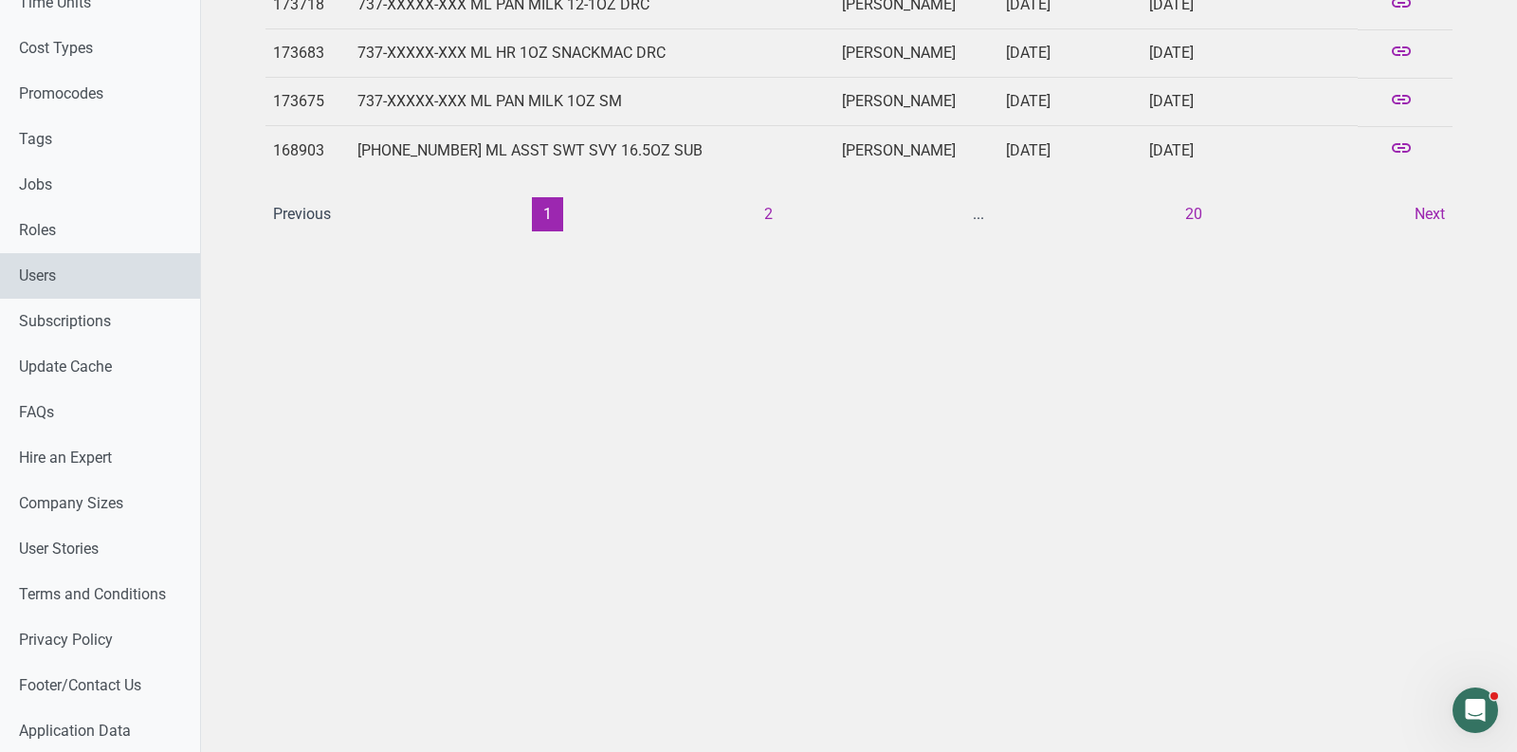
click at [100, 269] on link "Users" at bounding box center [100, 276] width 200 height 46
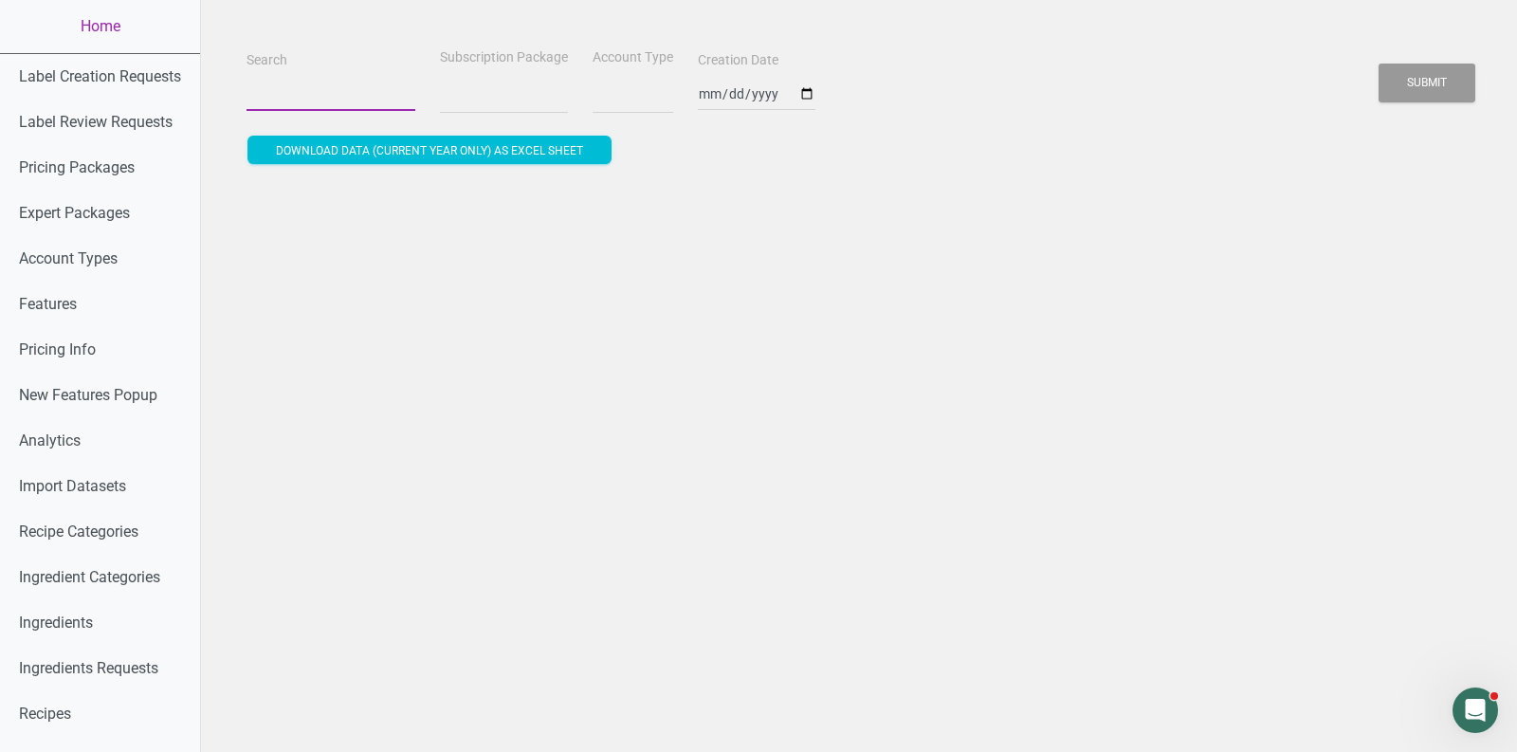
click at [322, 106] on input "Search" at bounding box center [331, 94] width 169 height 34
paste input "[EMAIL_ADDRESS][DOMAIN_NAME]"
type input "[EMAIL_ADDRESS][DOMAIN_NAME]"
select select
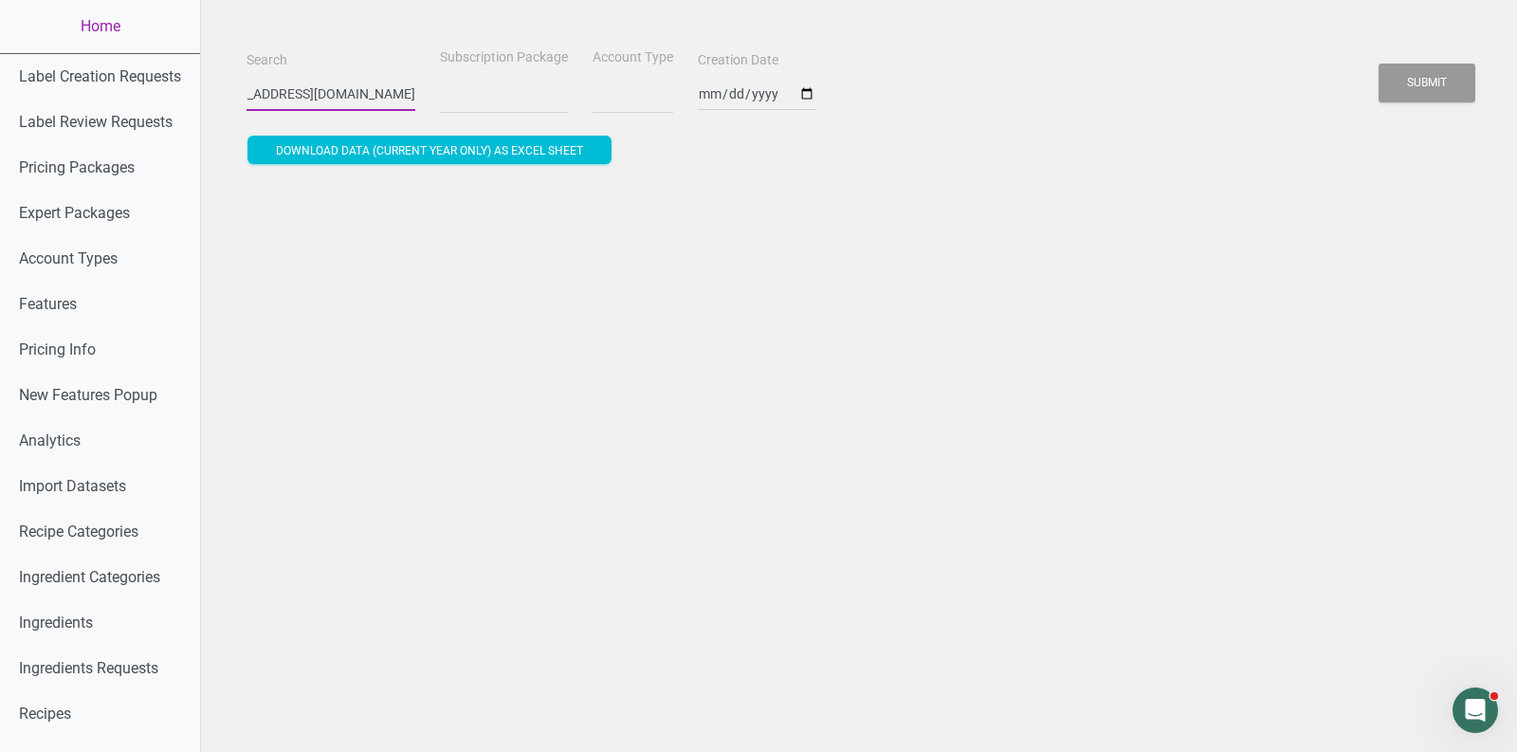
select select
click at [1379, 64] on button "Submit" at bounding box center [1427, 83] width 97 height 39
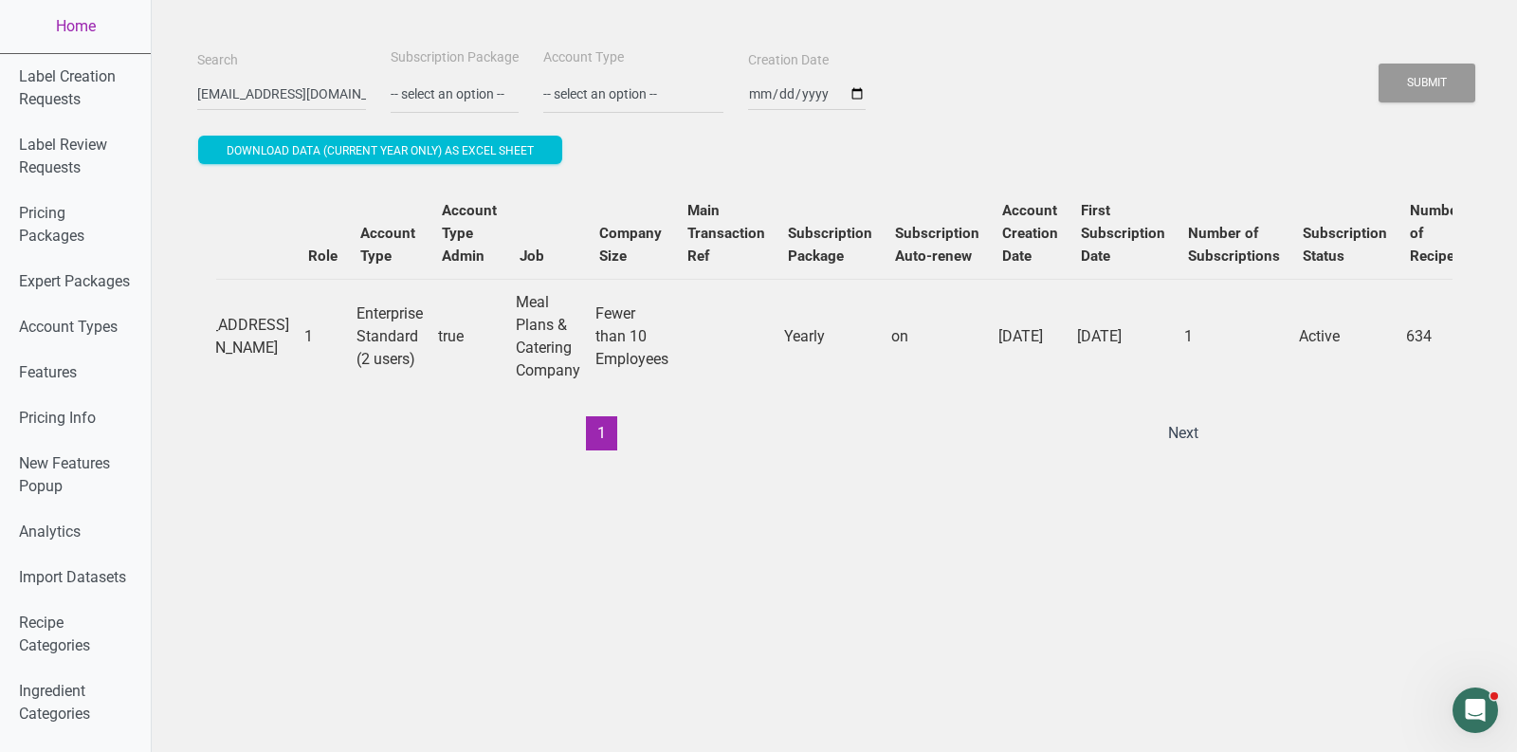
scroll to position [0, 0]
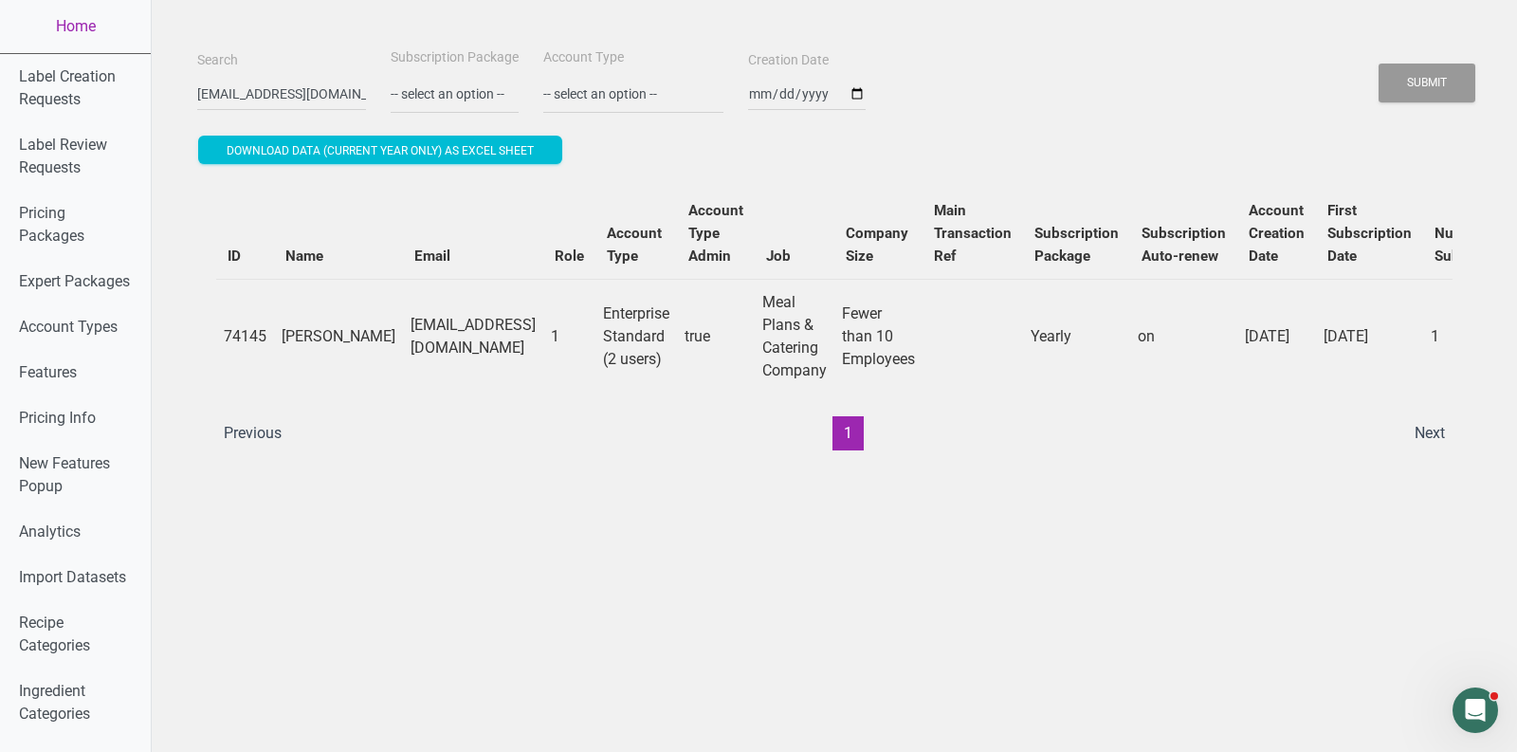
click at [430, 330] on td "[EMAIL_ADDRESS][DOMAIN_NAME]" at bounding box center [473, 336] width 140 height 115
copy td "[EMAIL_ADDRESS][DOMAIN_NAME]"
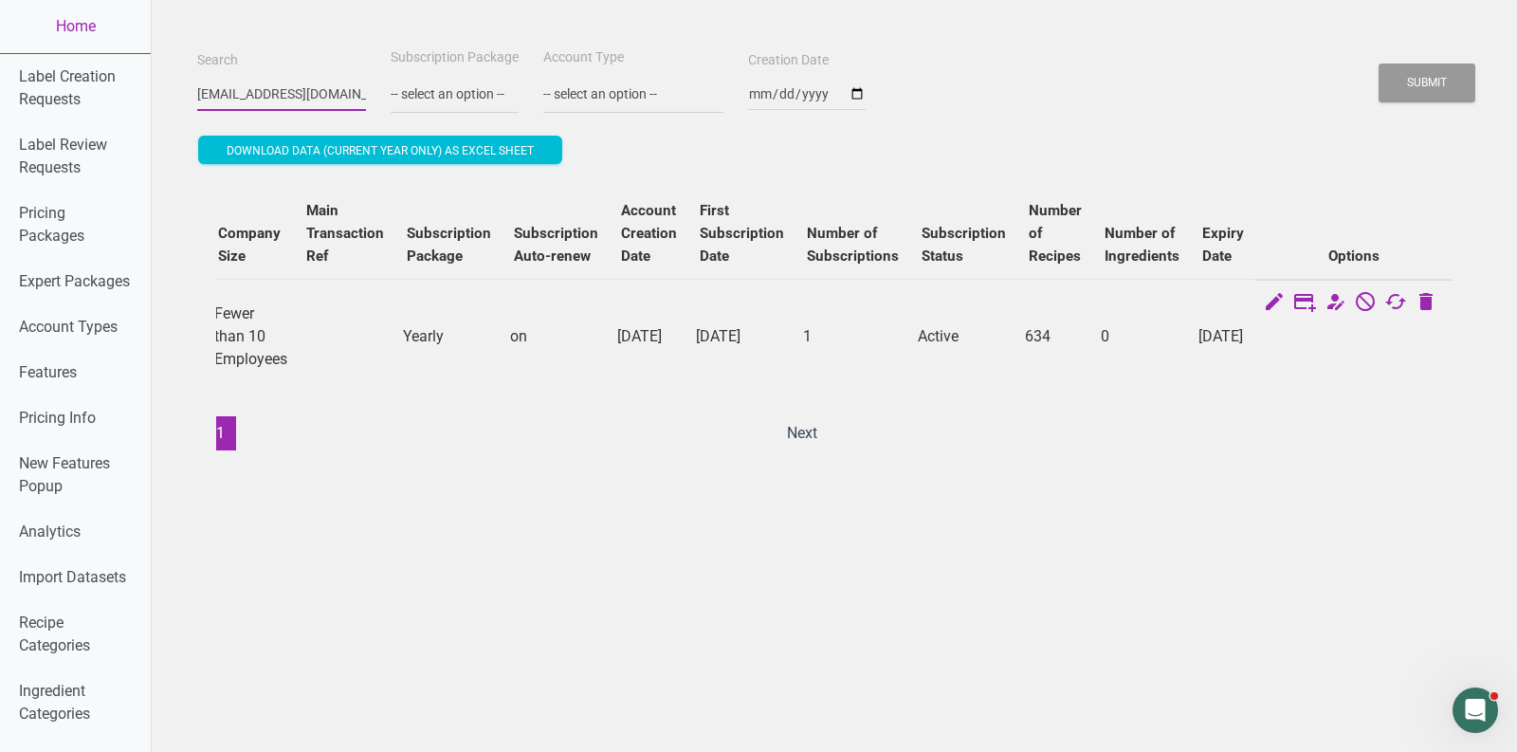
click at [258, 87] on input "[EMAIL_ADDRESS][DOMAIN_NAME]" at bounding box center [281, 94] width 169 height 34
type input "[EMAIL_ADDRESS][DOMAIN_NAME]"
click at [1379, 64] on button "Submit" at bounding box center [1427, 83] width 97 height 39
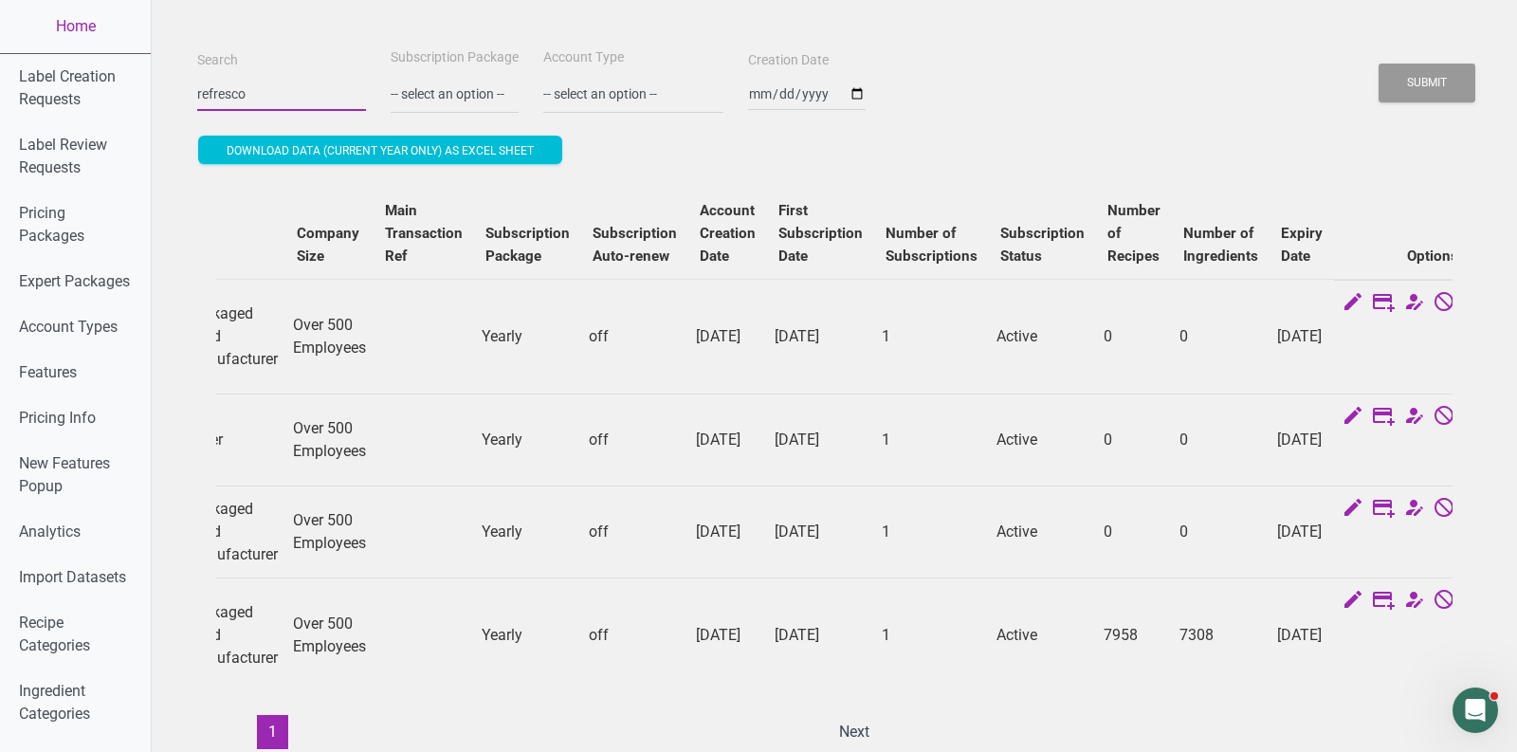
scroll to position [0, 679]
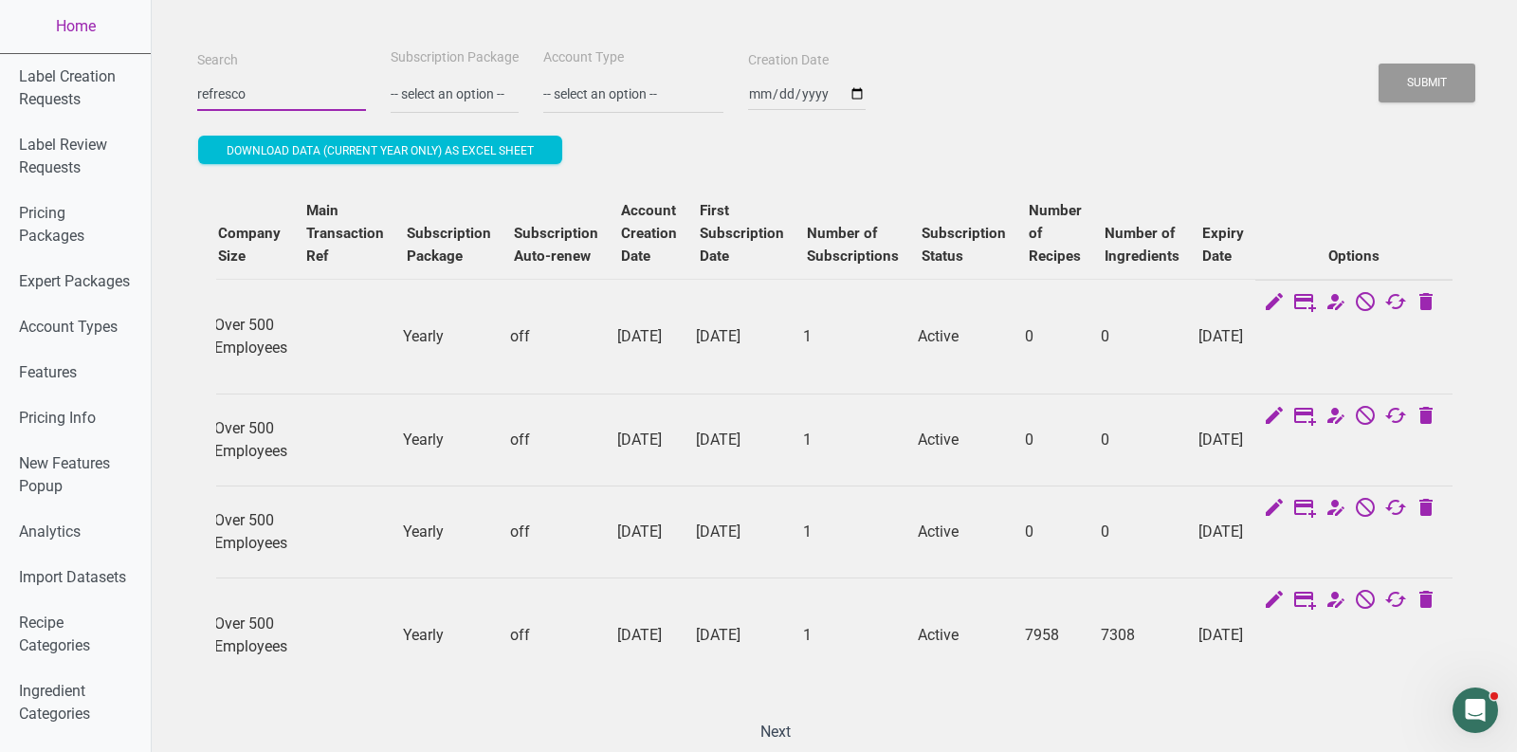
click at [256, 98] on input "refresco" at bounding box center [281, 94] width 169 height 34
click at [1379, 64] on button "Submit" at bounding box center [1427, 83] width 97 height 39
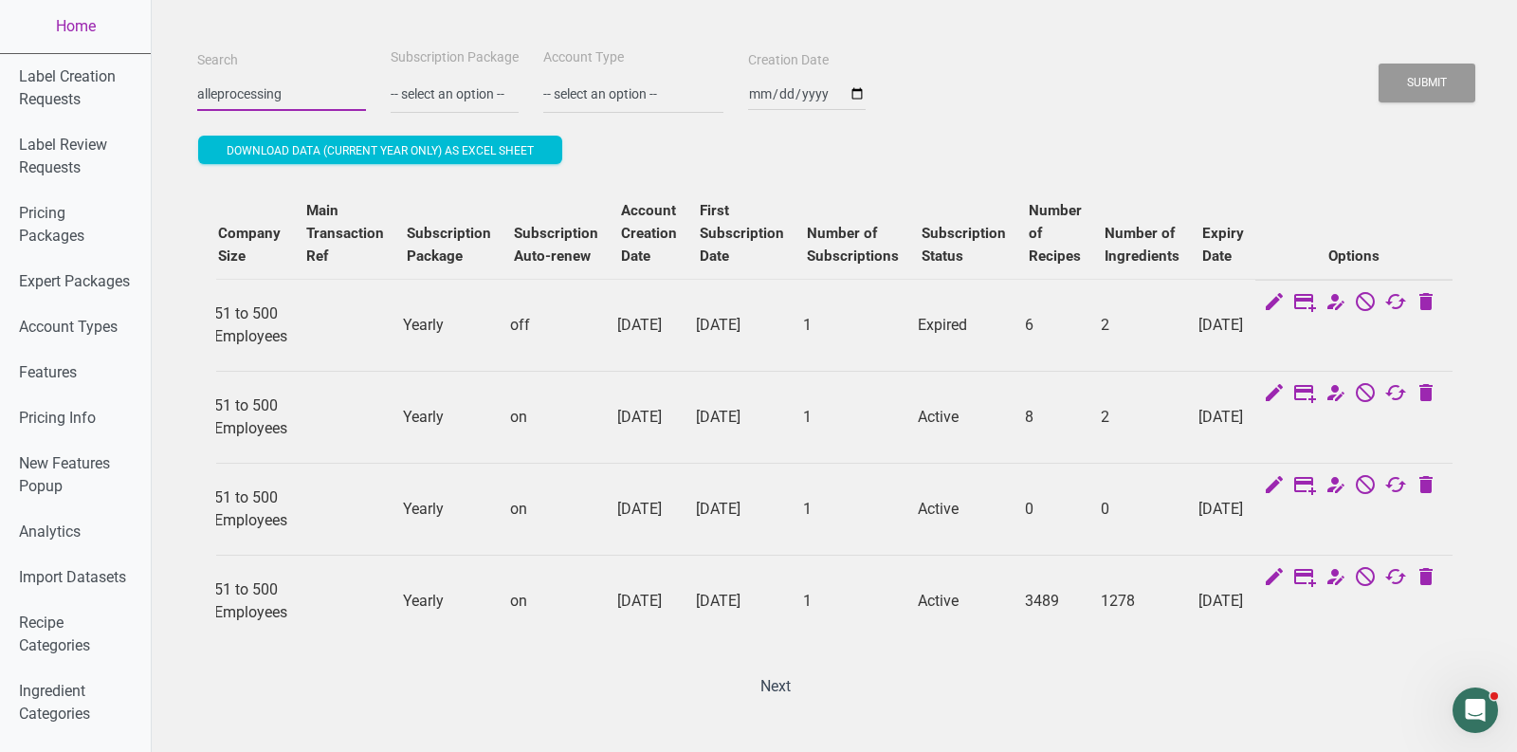
scroll to position [0, 0]
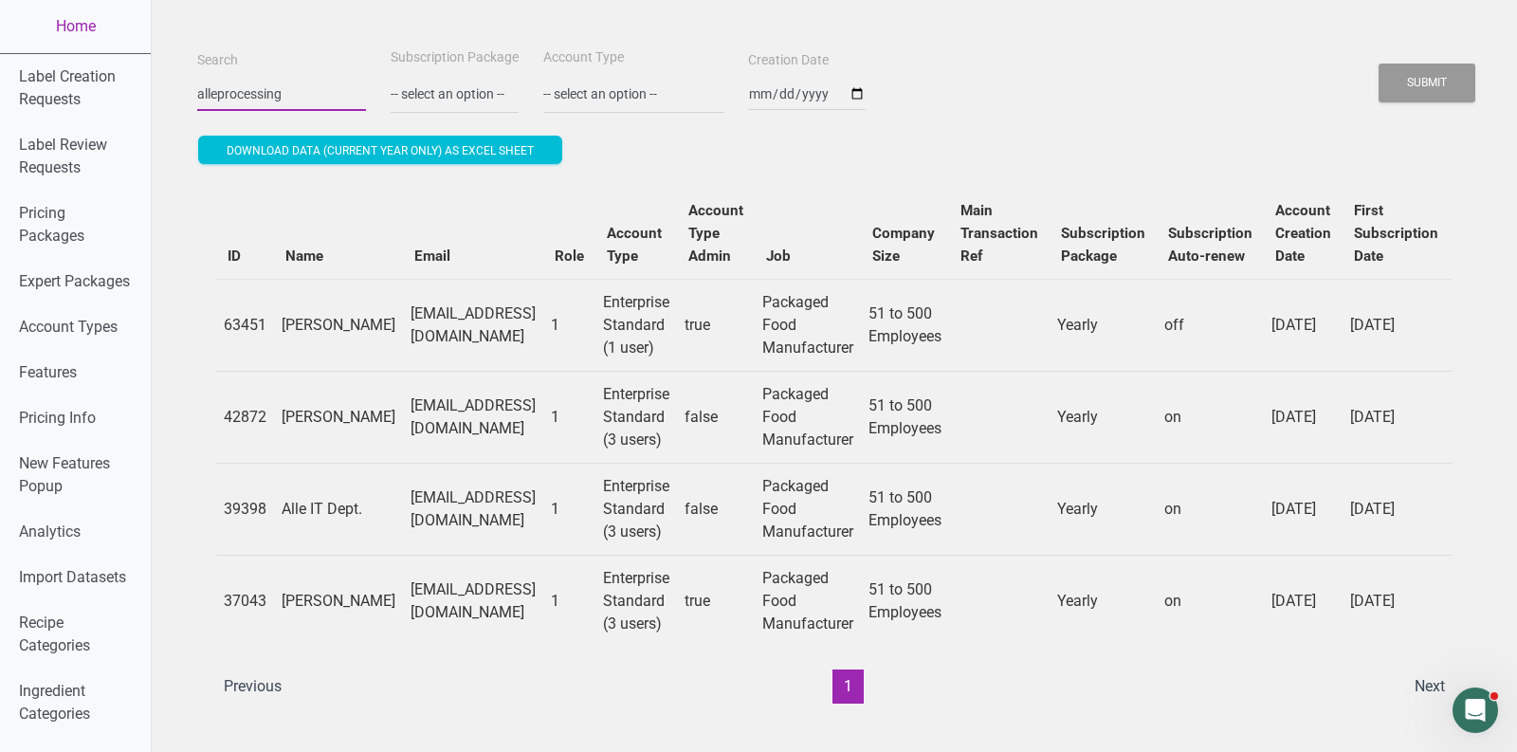
click at [260, 82] on input "alleprocessing" at bounding box center [281, 94] width 169 height 34
click at [1379, 64] on button "Submit" at bounding box center [1427, 83] width 97 height 39
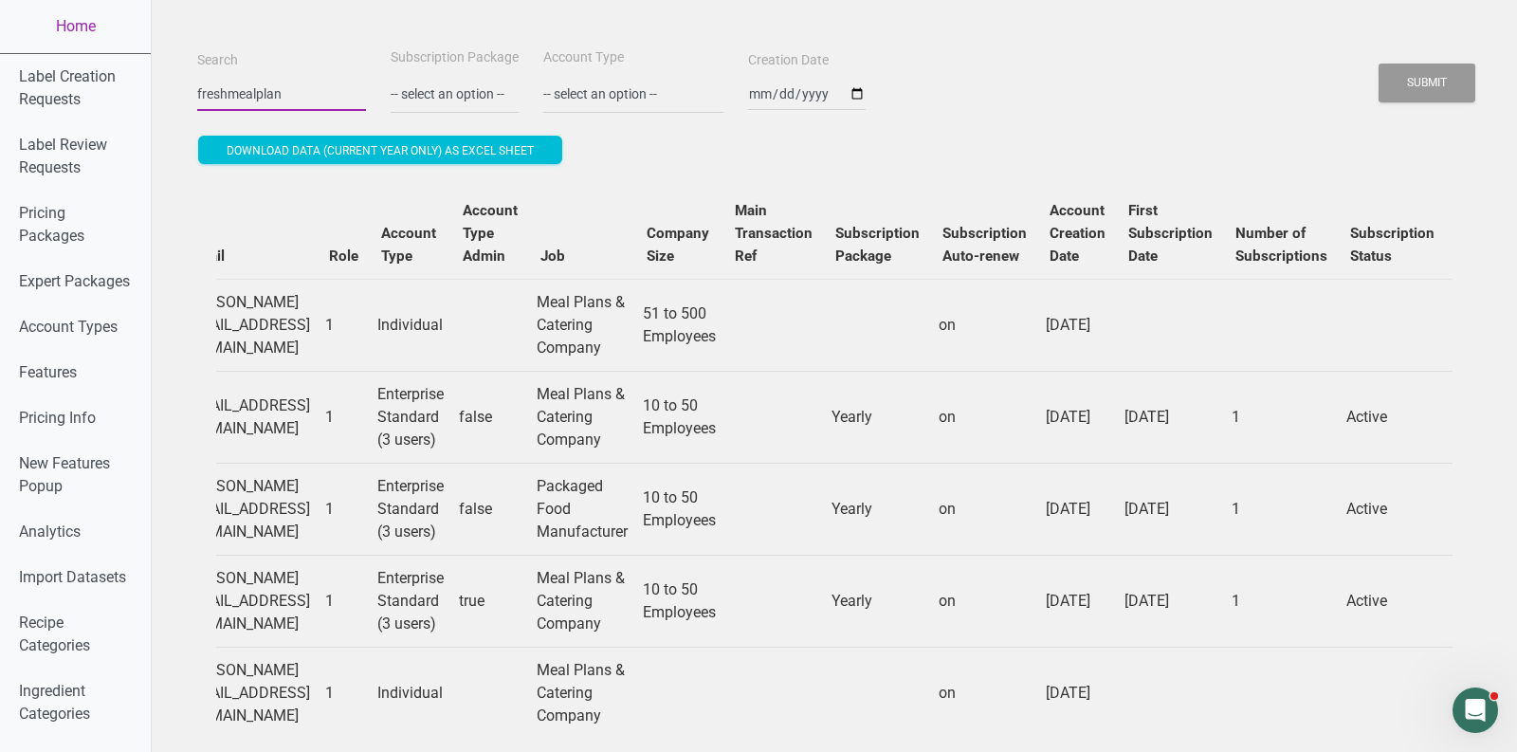
scroll to position [0, 649]
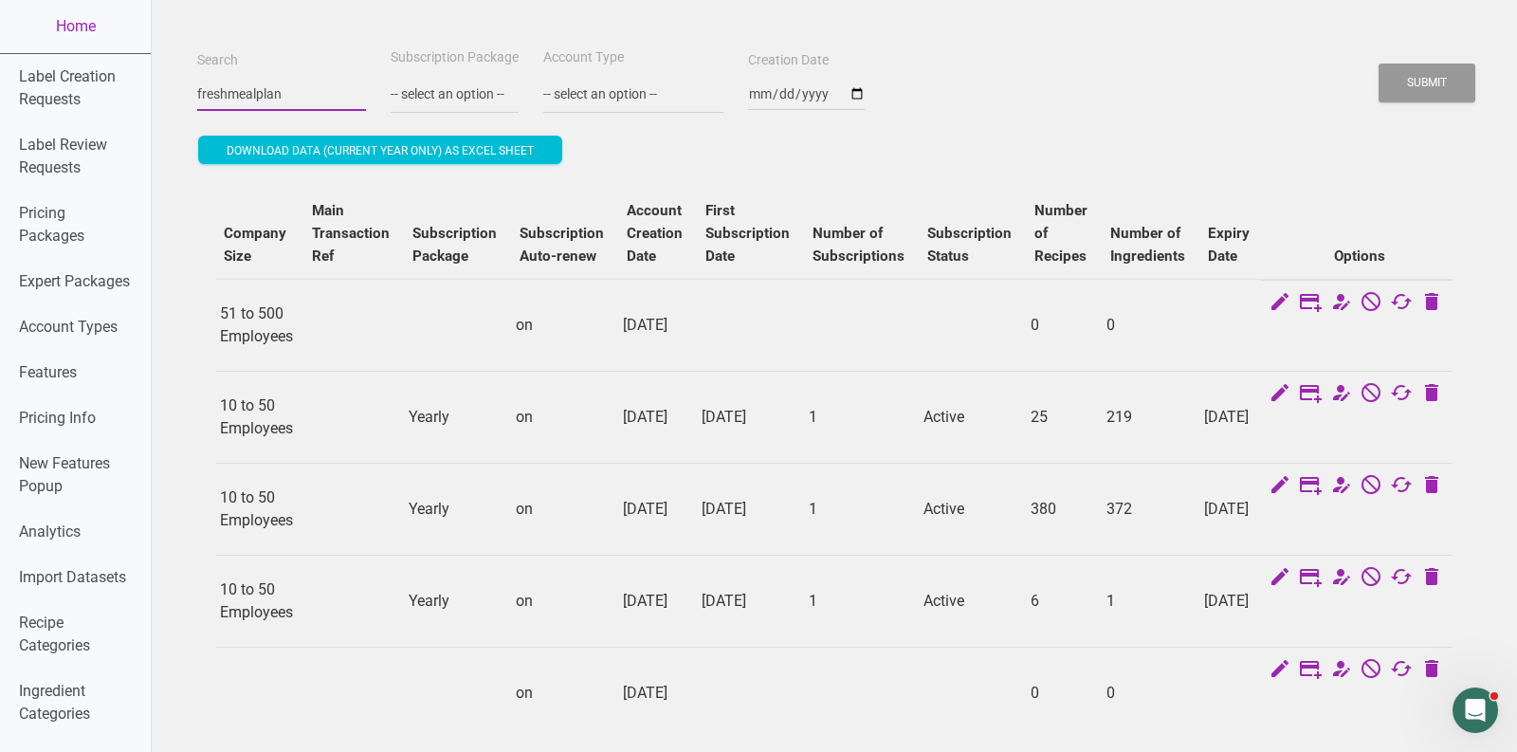
click at [266, 91] on input "freshmealplan" at bounding box center [281, 94] width 169 height 34
click at [1379, 64] on button "Submit" at bounding box center [1427, 83] width 97 height 39
click at [1440, 77] on button "Submit" at bounding box center [1427, 83] width 97 height 39
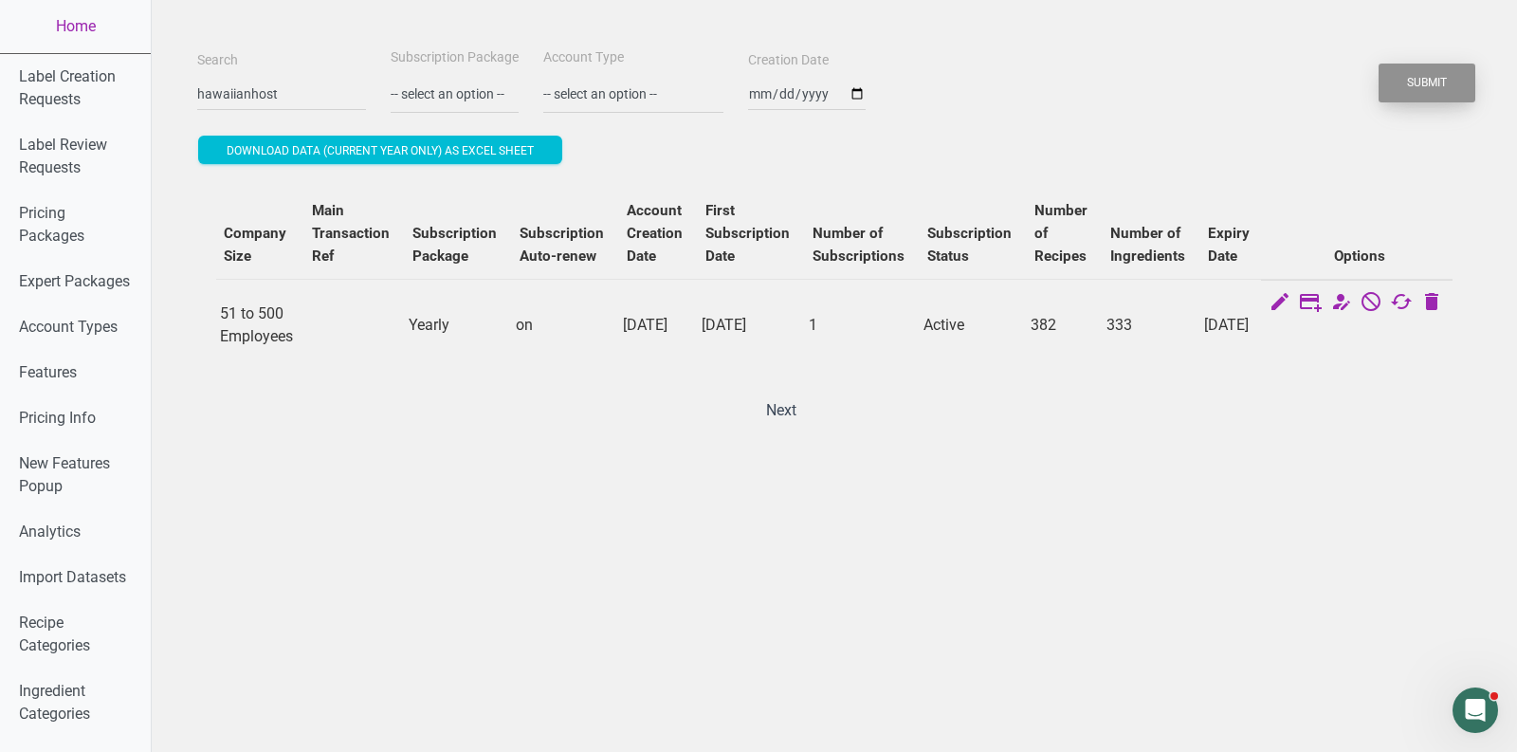
click at [1440, 77] on button "Submit" at bounding box center [1427, 83] width 97 height 39
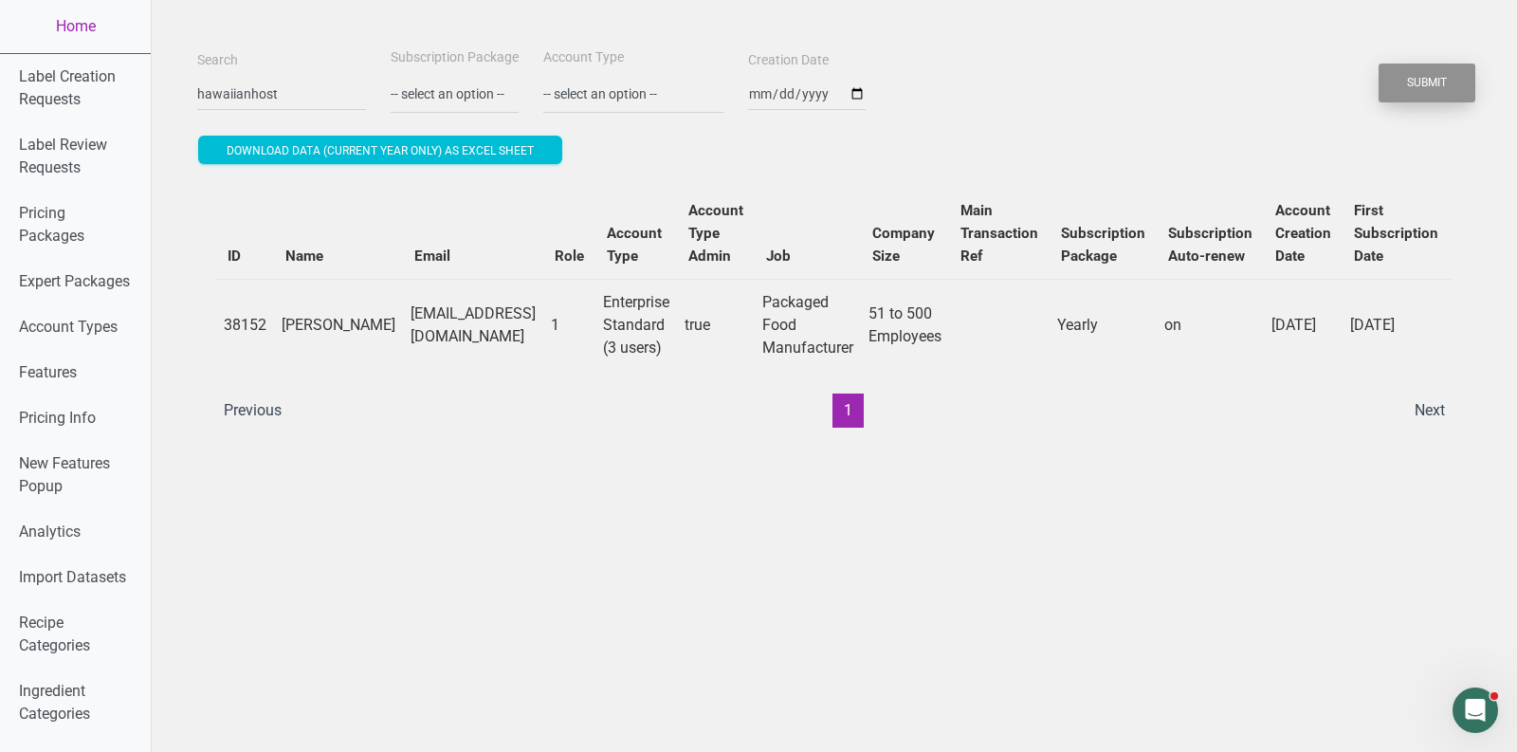
scroll to position [0, 689]
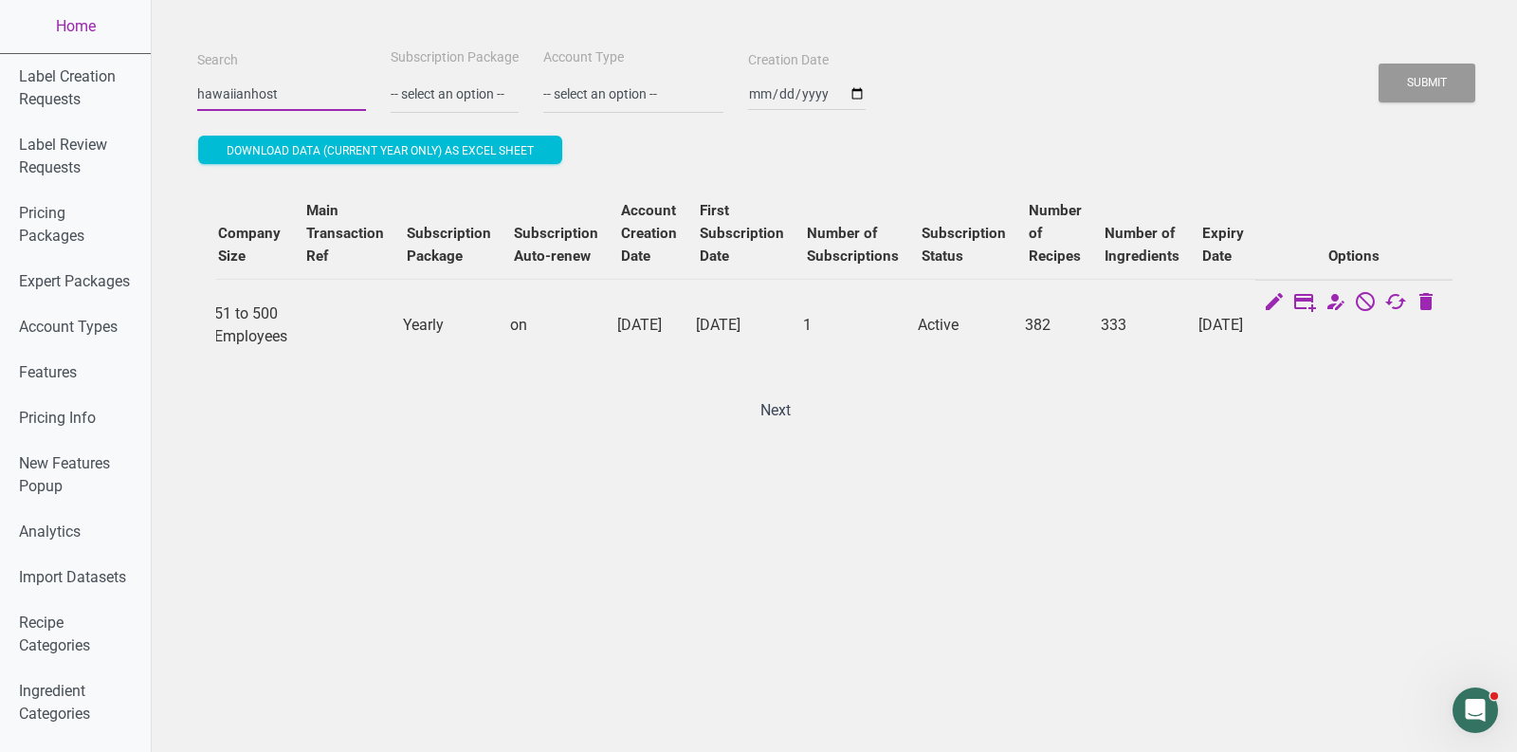
click at [266, 94] on input "hawaiianhost" at bounding box center [281, 94] width 169 height 34
click at [1379, 64] on button "Submit" at bounding box center [1427, 83] width 97 height 39
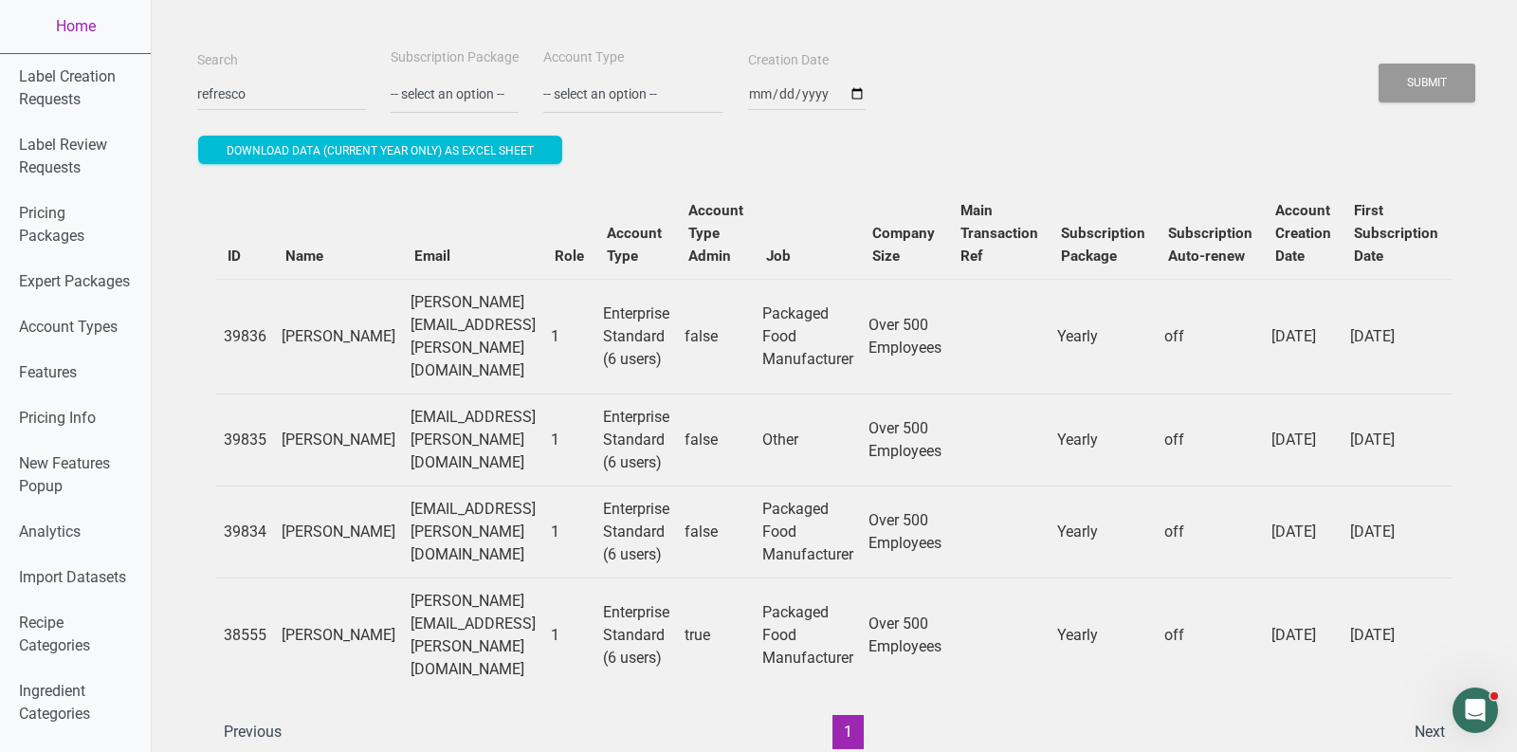
scroll to position [0, 679]
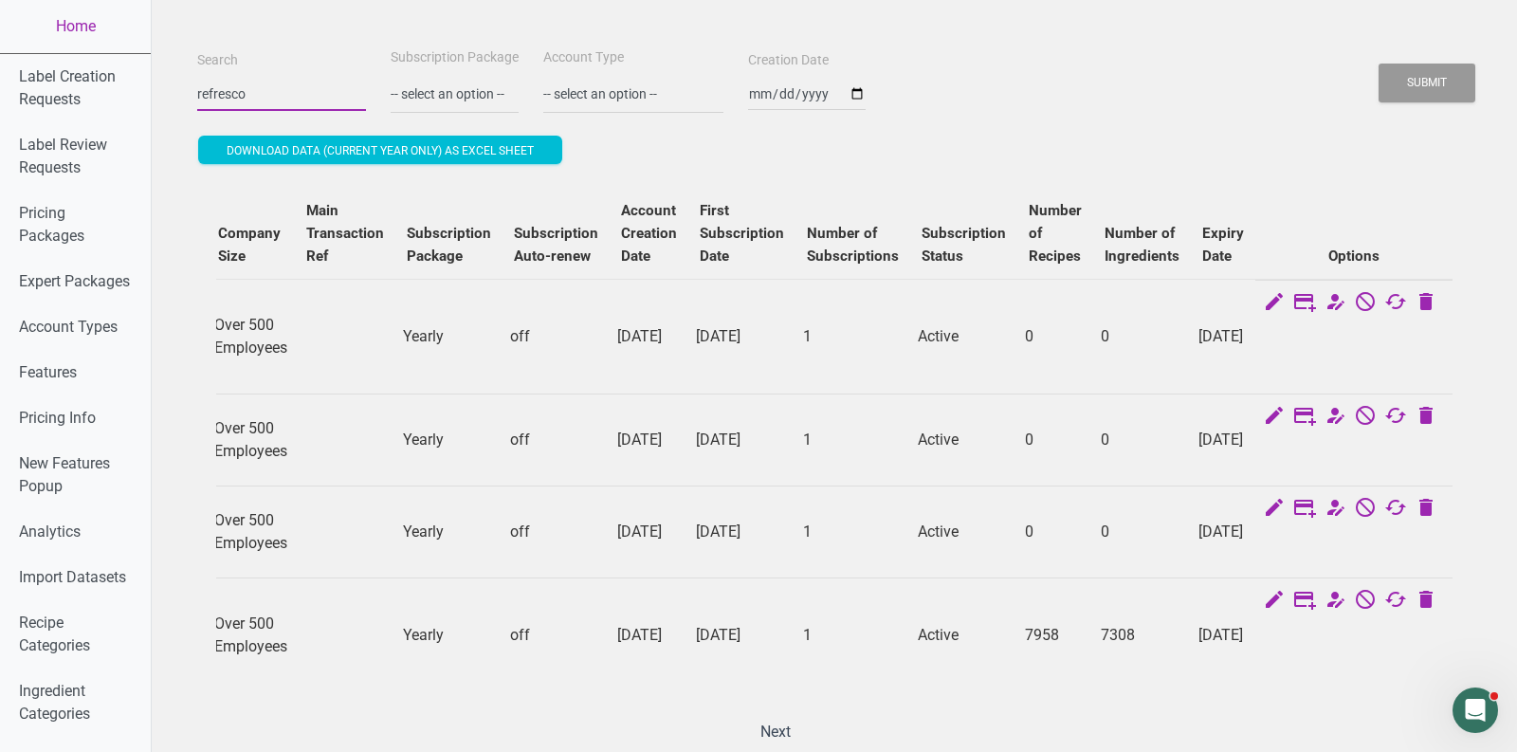
click at [243, 96] on input "refresco" at bounding box center [281, 94] width 169 height 34
type input "gamsa"
click at [1379, 64] on button "Submit" at bounding box center [1427, 83] width 97 height 39
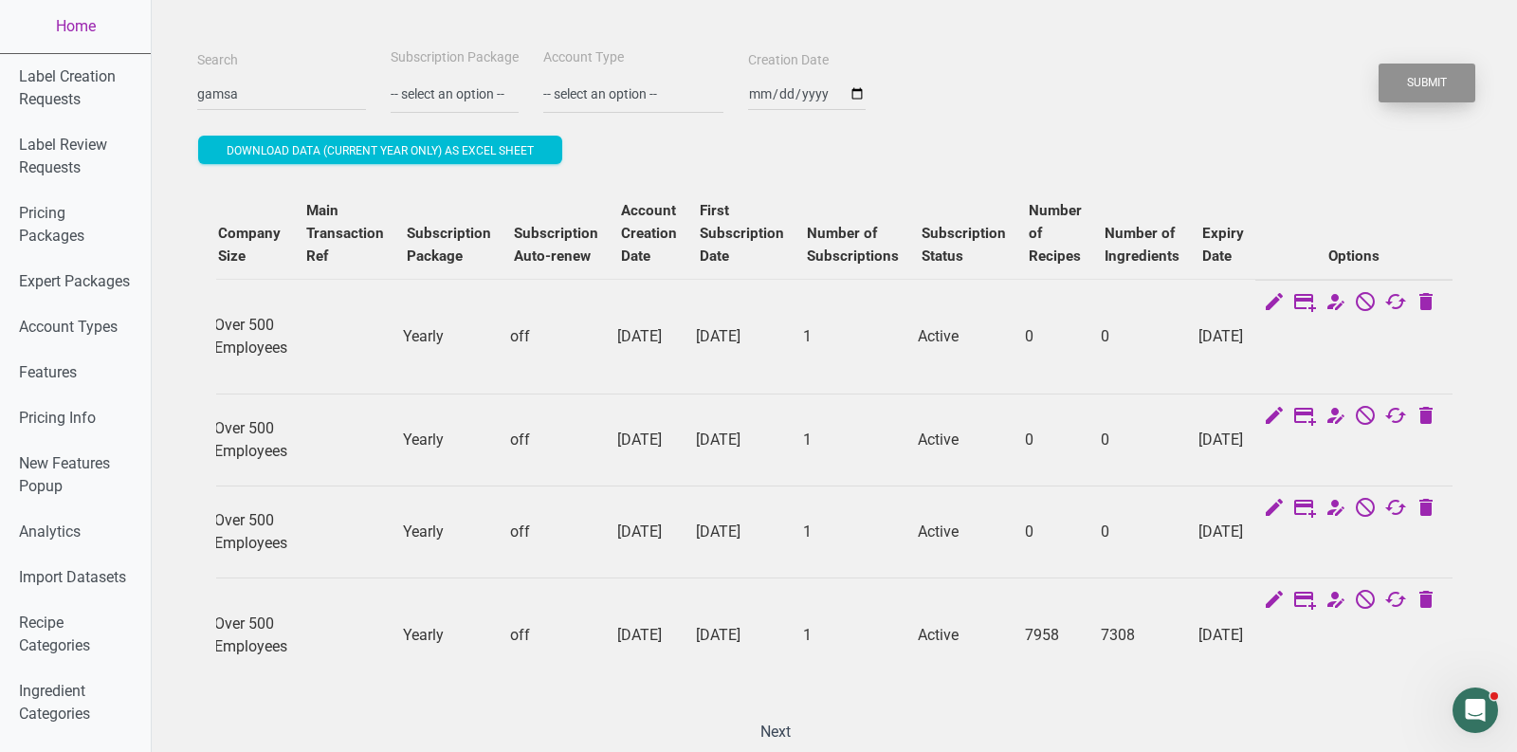
click at [1413, 88] on button "Submit" at bounding box center [1427, 83] width 97 height 39
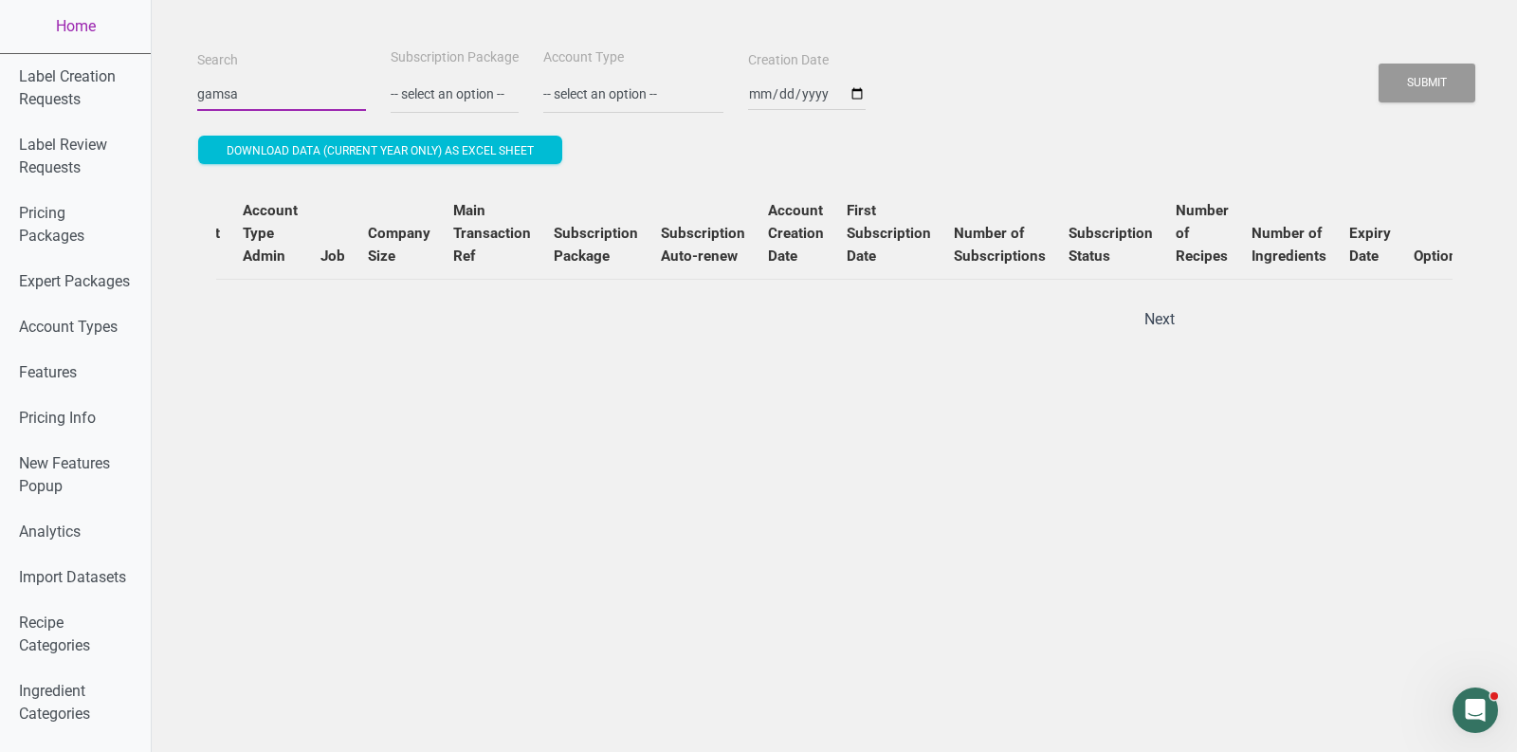
click at [304, 90] on input "gamsa" at bounding box center [281, 94] width 169 height 34
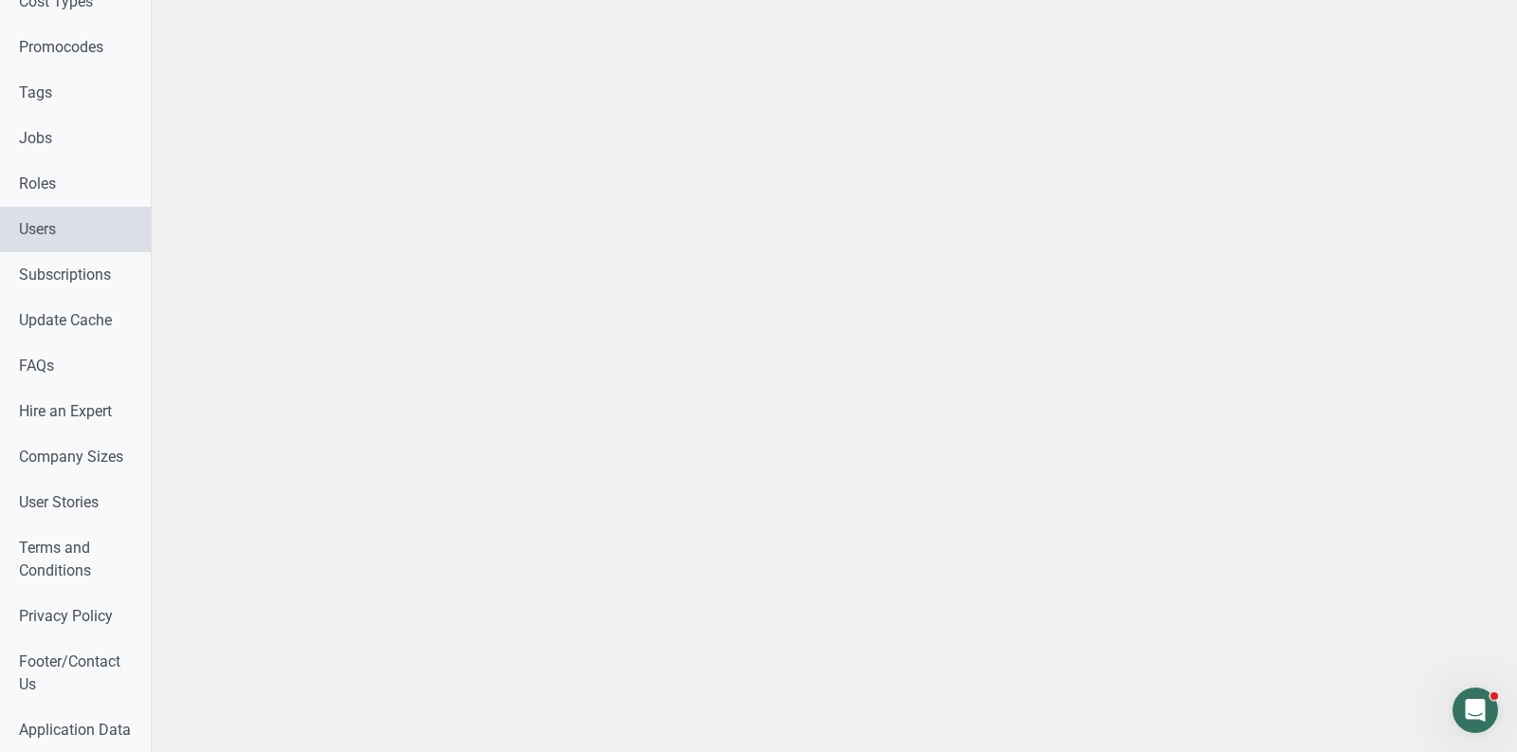
click at [49, 220] on link "Users" at bounding box center [75, 230] width 151 height 46
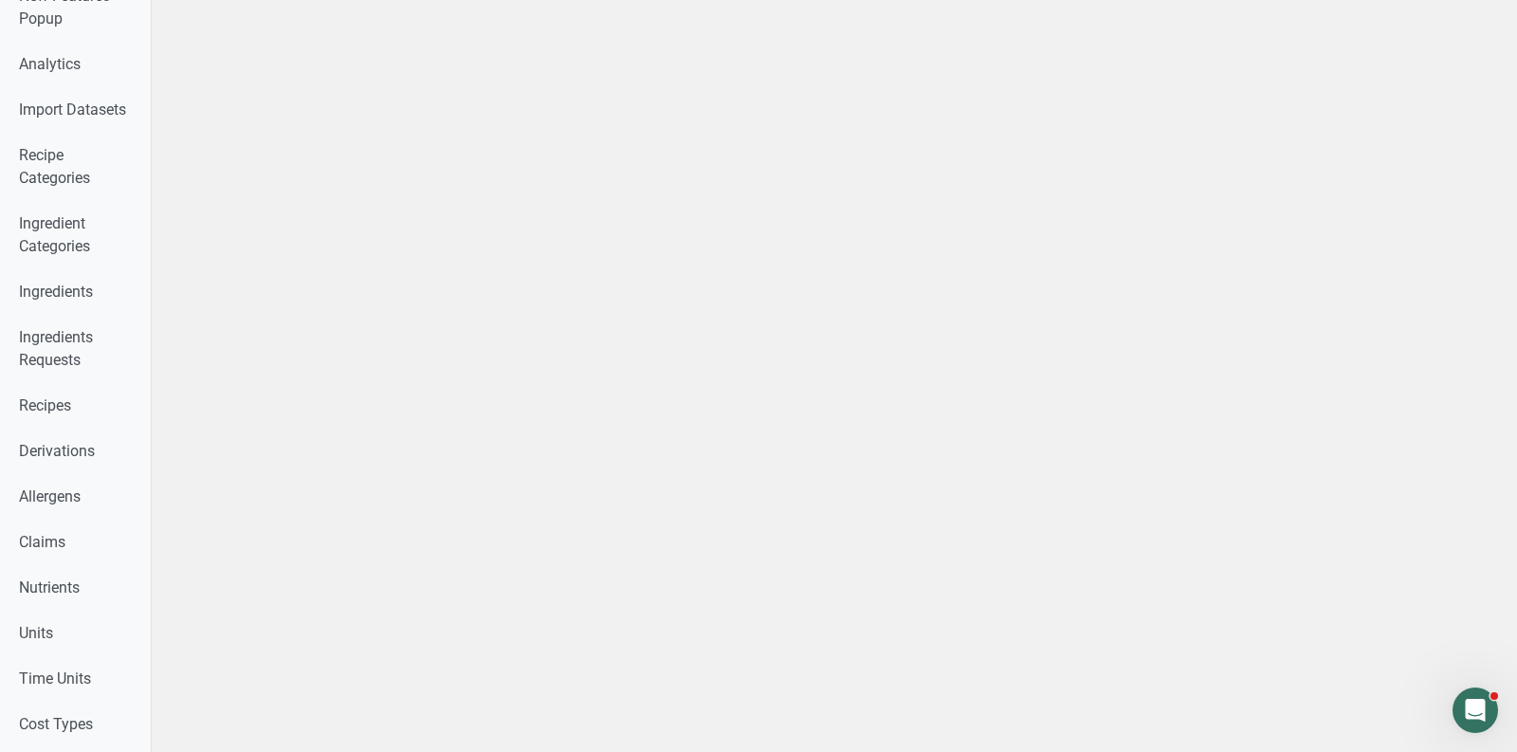
scroll to position [0, 0]
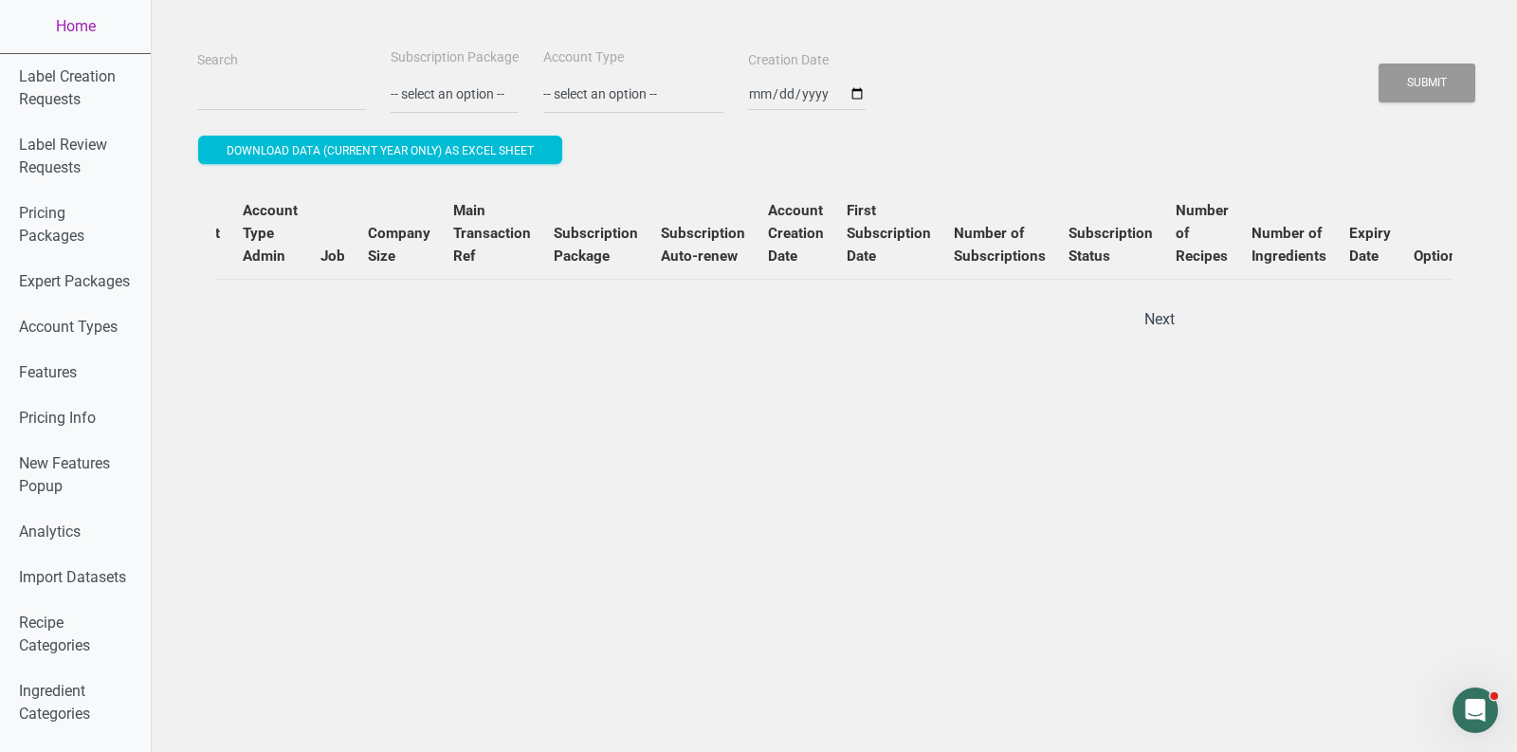
click at [302, 76] on div "Search" at bounding box center [281, 80] width 178 height 64
click at [287, 82] on input "Search" at bounding box center [281, 94] width 169 height 34
paste input "[EMAIL_ADDRESS][DOMAIN_NAME]"
type input "[EMAIL_ADDRESS][DOMAIN_NAME]"
click at [1379, 64] on button "Submit" at bounding box center [1427, 83] width 97 height 39
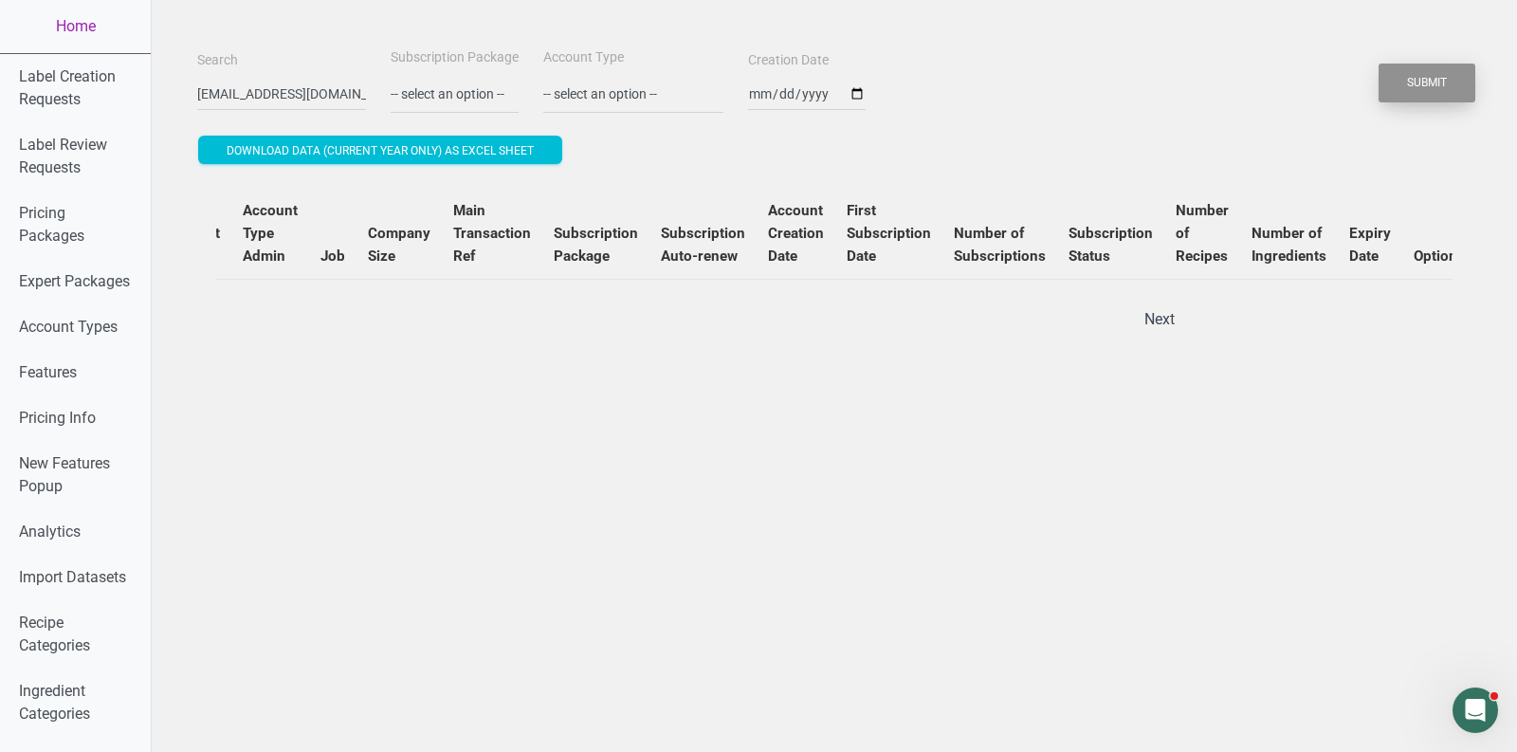
click at [1420, 84] on button "Submit" at bounding box center [1427, 83] width 97 height 39
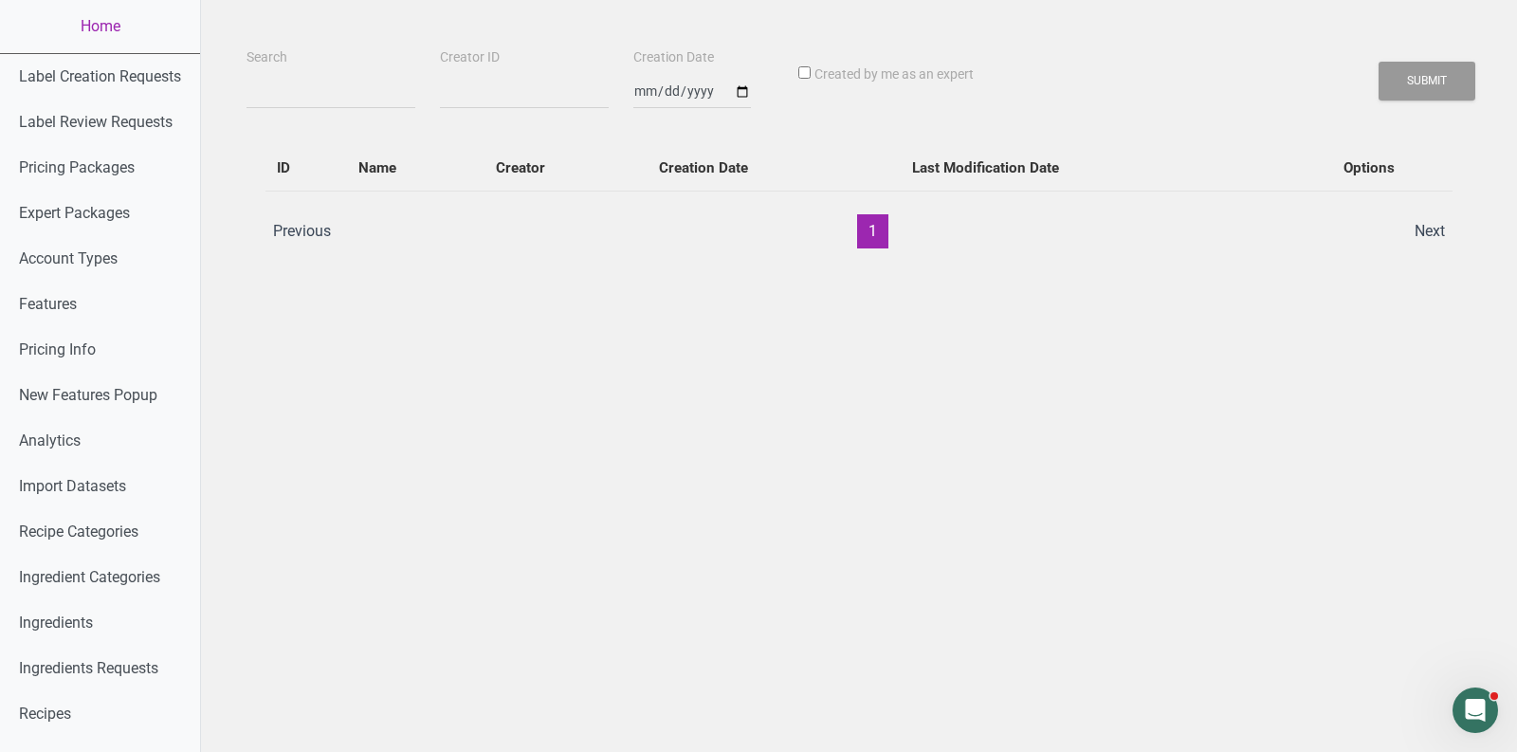
scroll to position [984, 0]
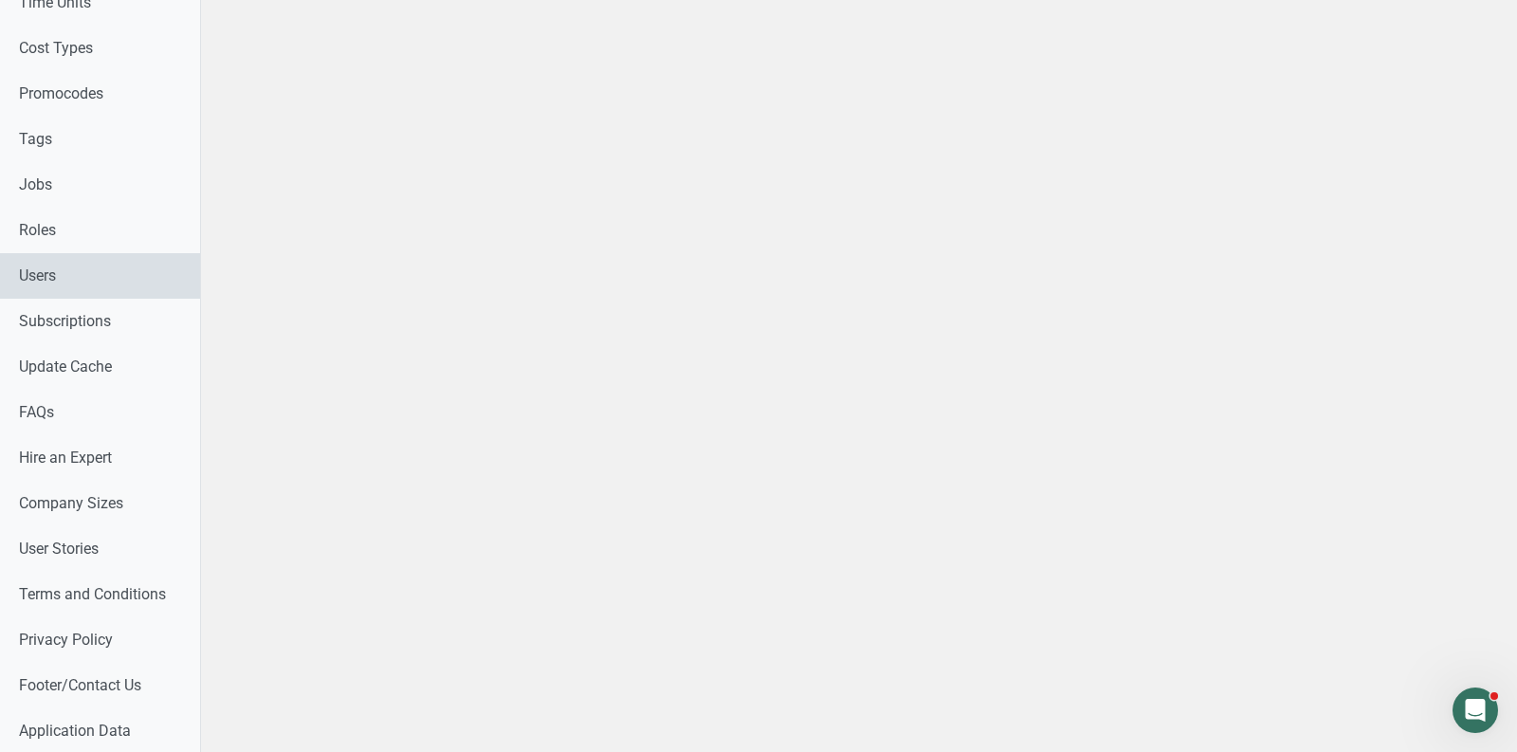
click at [64, 275] on link "Users" at bounding box center [100, 276] width 200 height 46
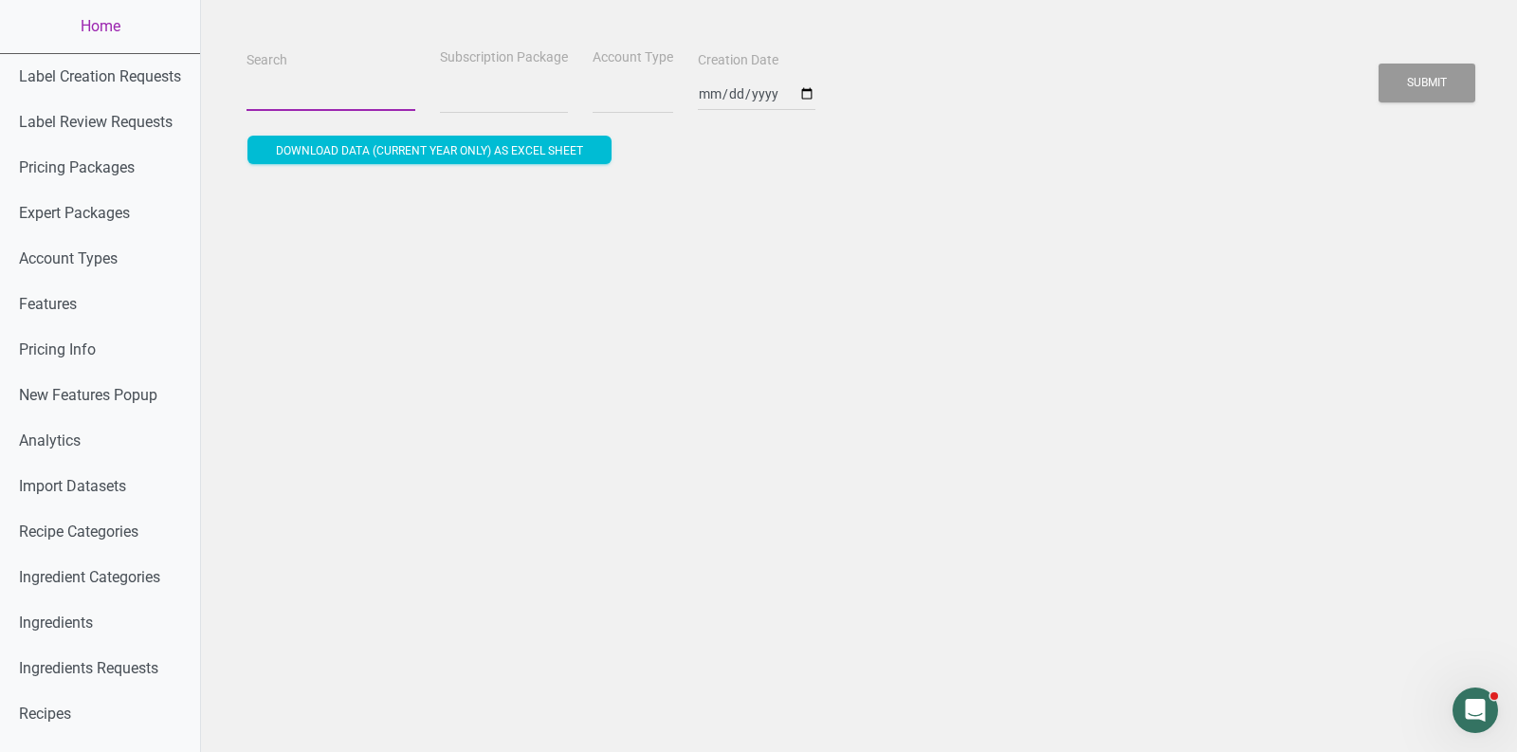
click at [342, 82] on input "Search" at bounding box center [331, 94] width 169 height 34
select select
paste input "[EMAIL_ADDRESS][DOMAIN_NAME]"
type input "[EMAIL_ADDRESS][DOMAIN_NAME]"
select select
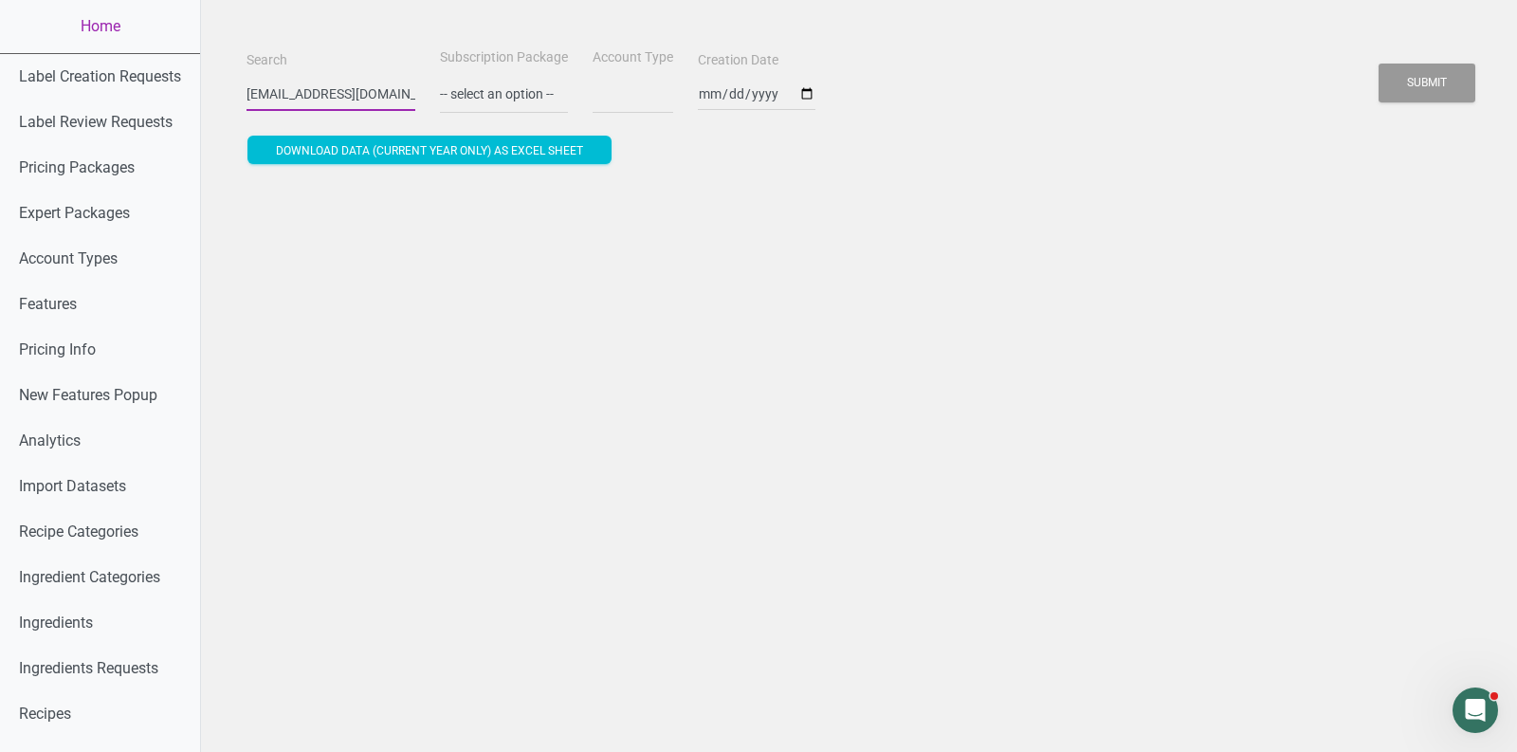
click at [1379, 64] on button "Submit" at bounding box center [1427, 83] width 97 height 39
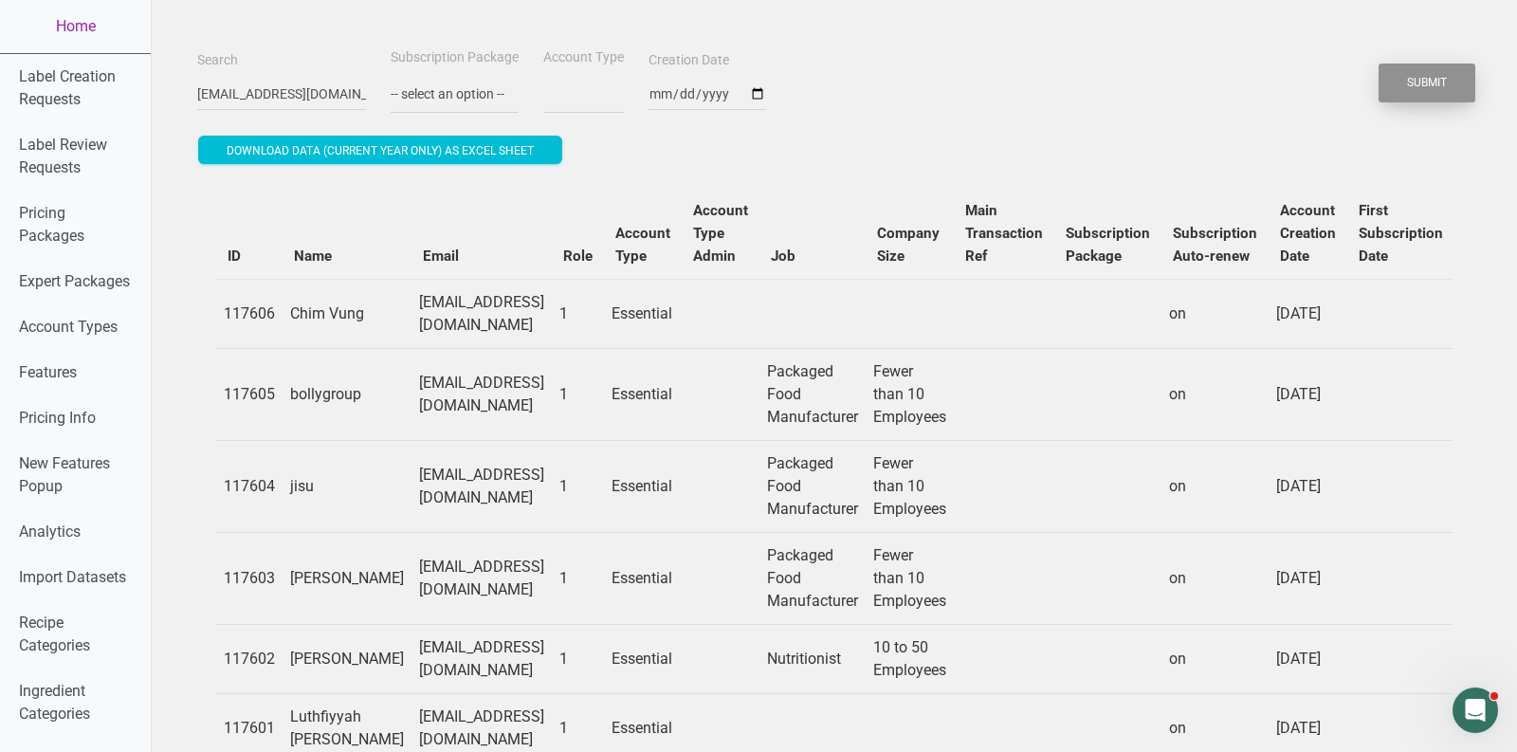
click at [1436, 77] on button "Submit" at bounding box center [1427, 83] width 97 height 39
click at [1419, 94] on button "Submit" at bounding box center [1427, 83] width 97 height 39
click at [1417, 86] on button "Submit" at bounding box center [1427, 83] width 97 height 39
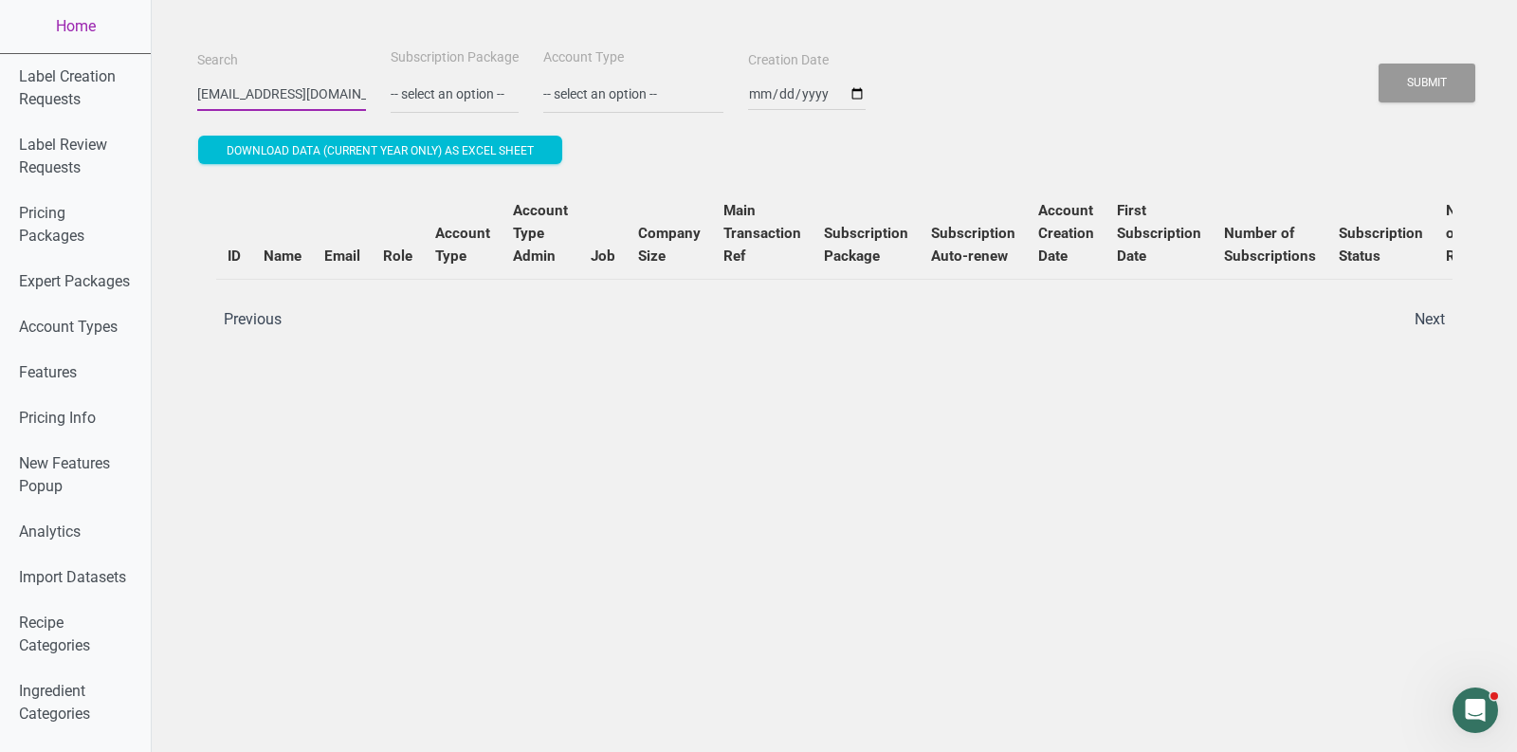
click at [248, 79] on input "[EMAIL_ADDRESS][DOMAIN_NAME]" at bounding box center [281, 94] width 169 height 34
drag, startPoint x: 242, startPoint y: 82, endPoint x: 106, endPoint y: 82, distance: 135.6
click at [244, 85] on input "[EMAIL_ADDRESS][DOMAIN_NAME]" at bounding box center [281, 94] width 169 height 34
drag, startPoint x: 244, startPoint y: 90, endPoint x: 181, endPoint y: 90, distance: 62.6
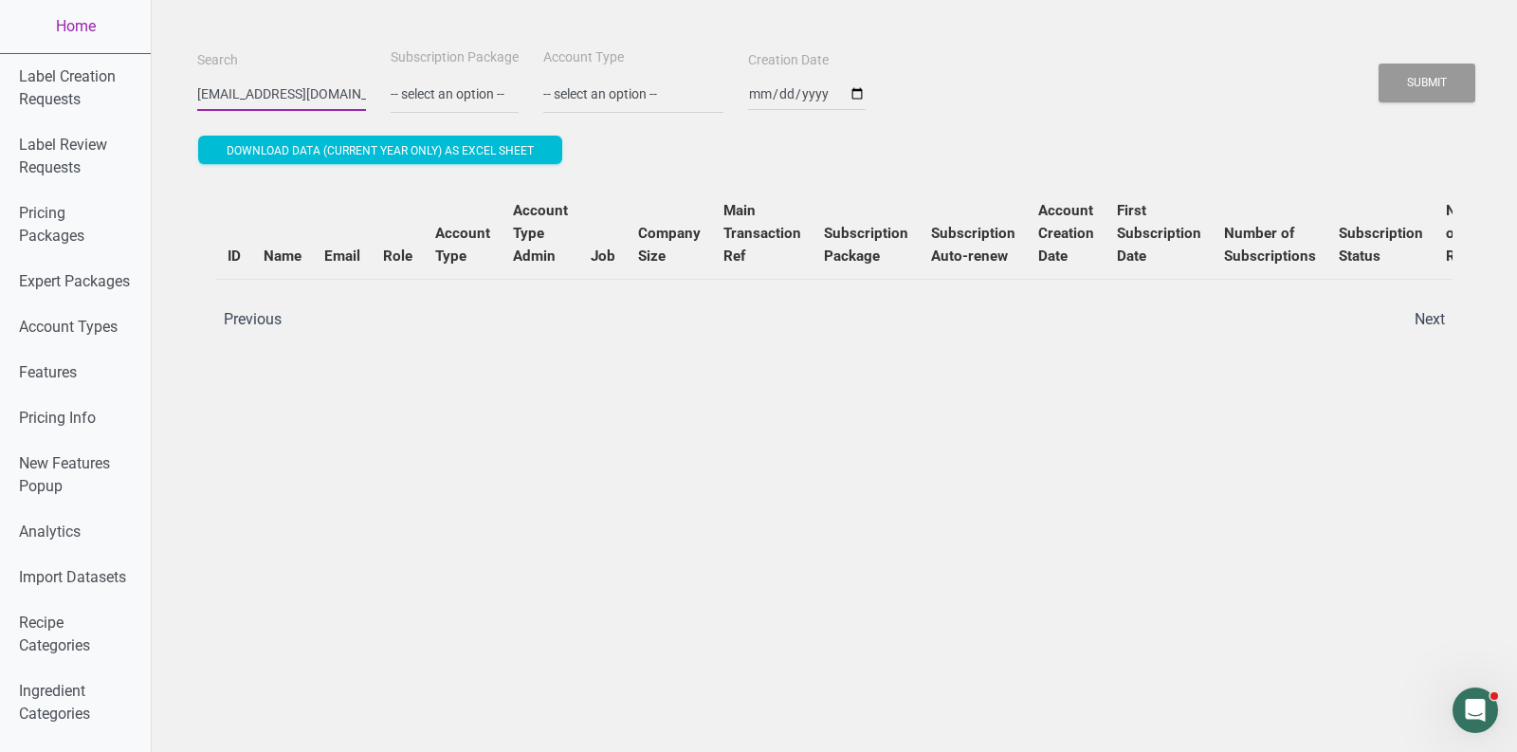
click at [1379, 64] on button "Submit" at bounding box center [1427, 83] width 97 height 39
click at [1422, 83] on button "Submit" at bounding box center [1427, 83] width 97 height 39
drag, startPoint x: 230, startPoint y: 89, endPoint x: 380, endPoint y: 90, distance: 149.8
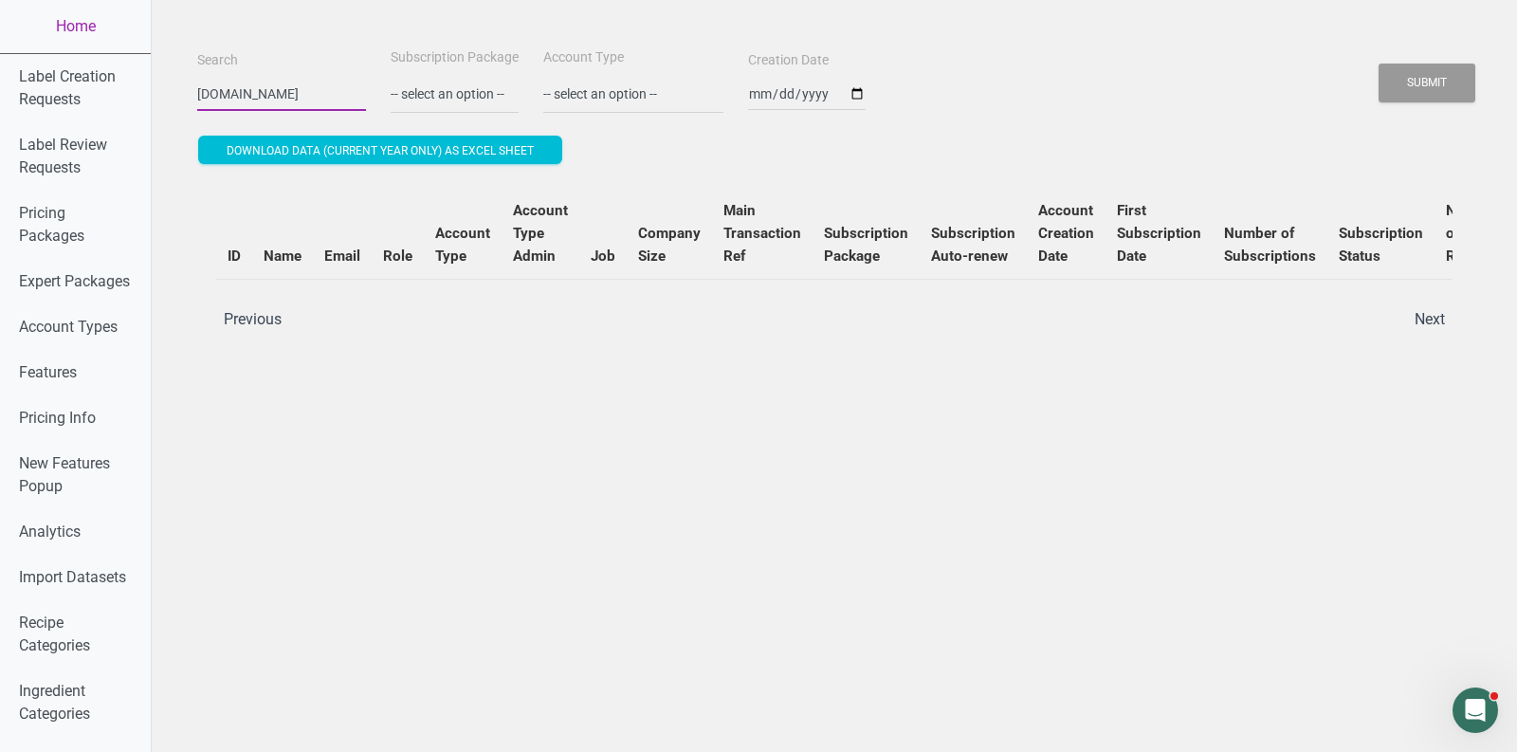
click at [380, 90] on div "Search [DOMAIN_NAME] Subscription Package -- select an option -- Monthly Yearly…" at bounding box center [834, 80] width 1284 height 68
click at [1379, 64] on button "Submit" at bounding box center [1427, 83] width 97 height 39
click at [1438, 90] on button "Submit" at bounding box center [1427, 83] width 97 height 39
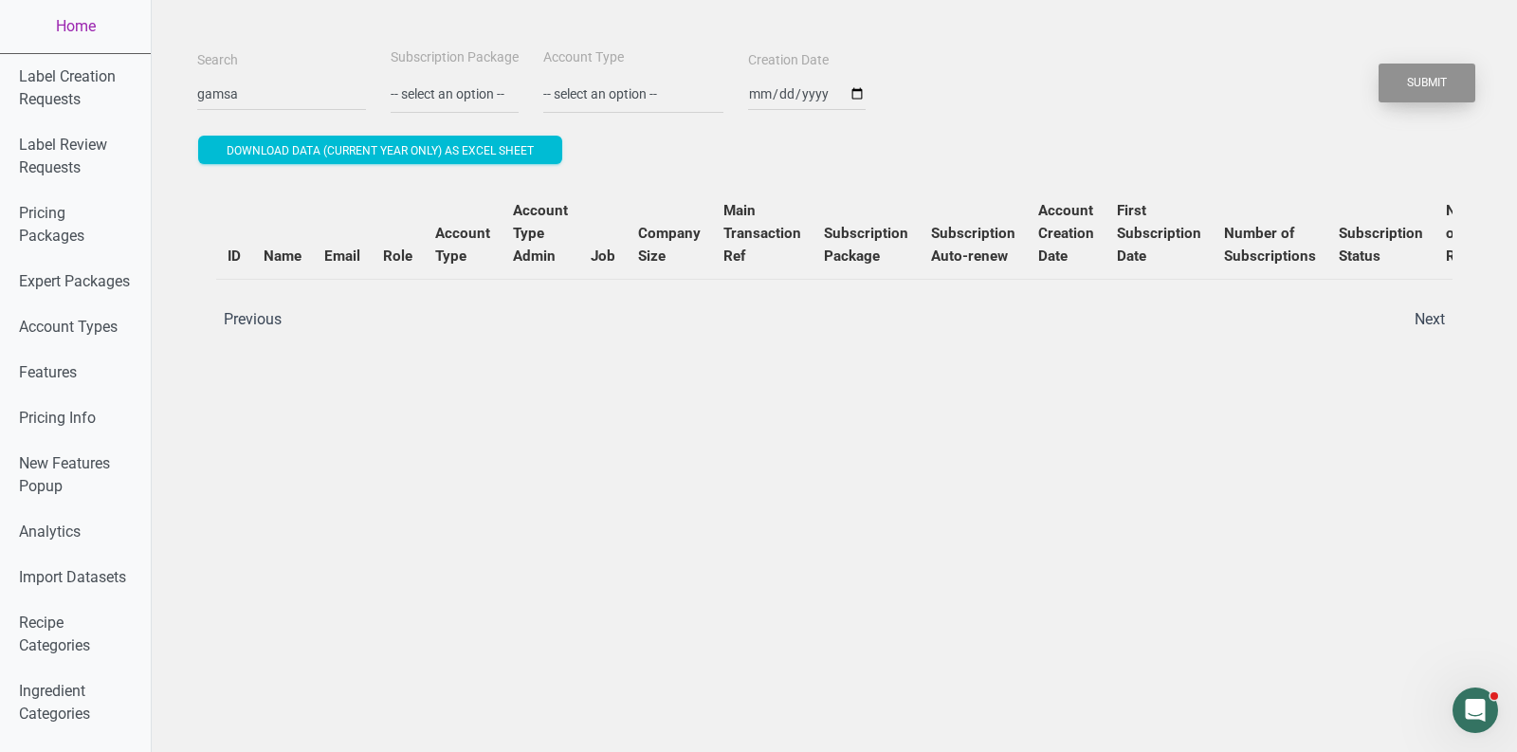
click at [1438, 90] on button "Submit" at bounding box center [1427, 83] width 97 height 39
click at [301, 101] on input "gamsa" at bounding box center [281, 94] width 169 height 34
paste input "[EMAIL_ADDRESS][DOMAIN_NAME]"
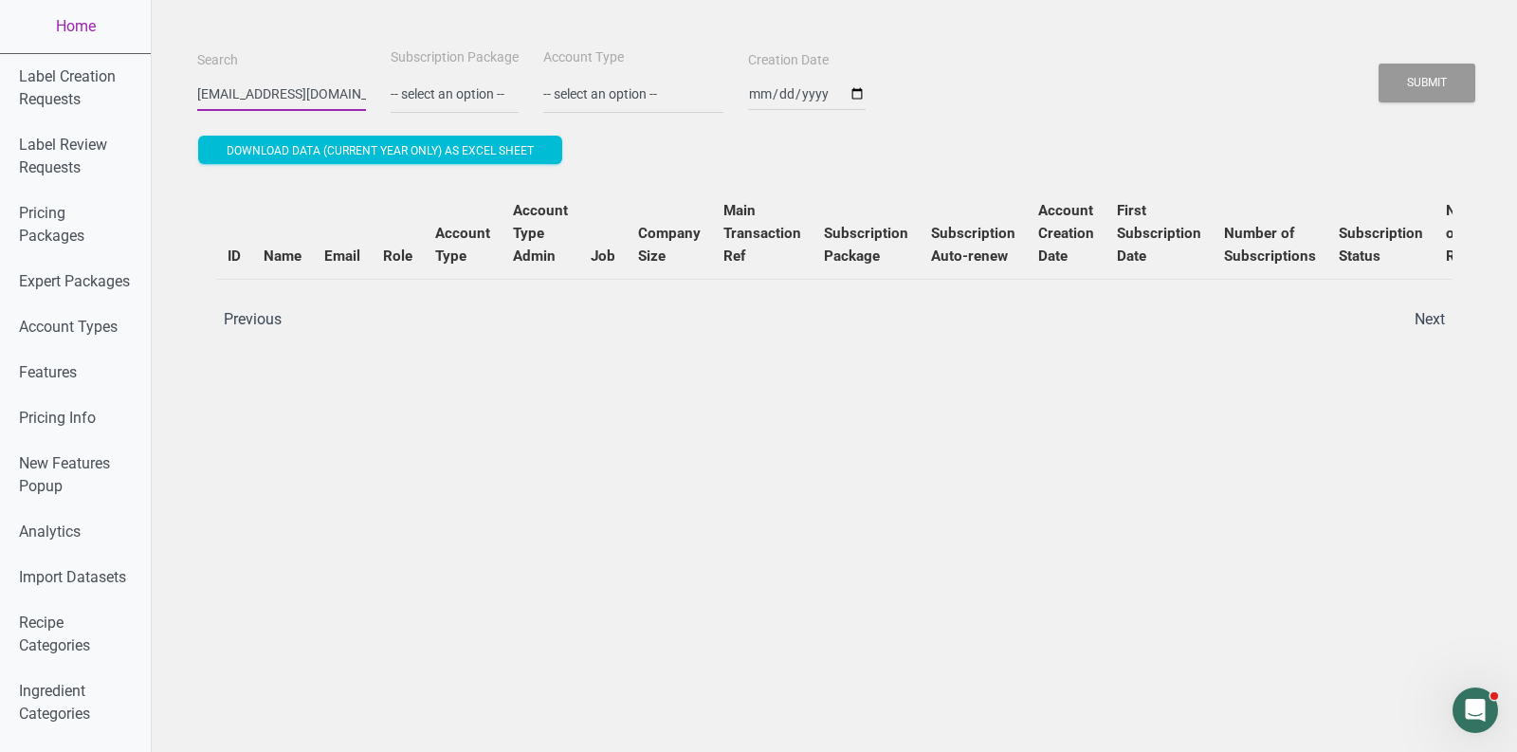
scroll to position [0, 14]
click at [1379, 64] on button "Submit" at bounding box center [1427, 83] width 97 height 39
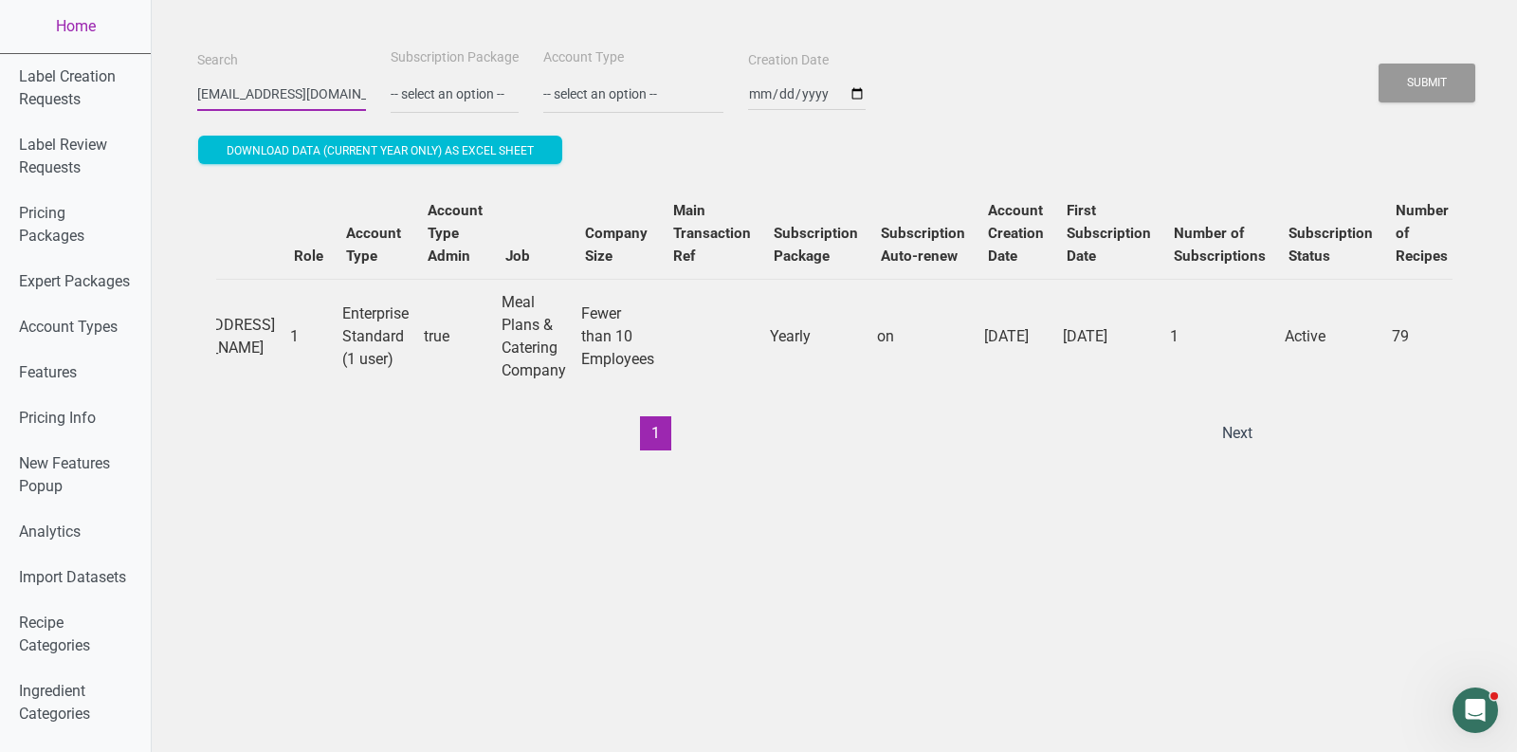
scroll to position [0, 0]
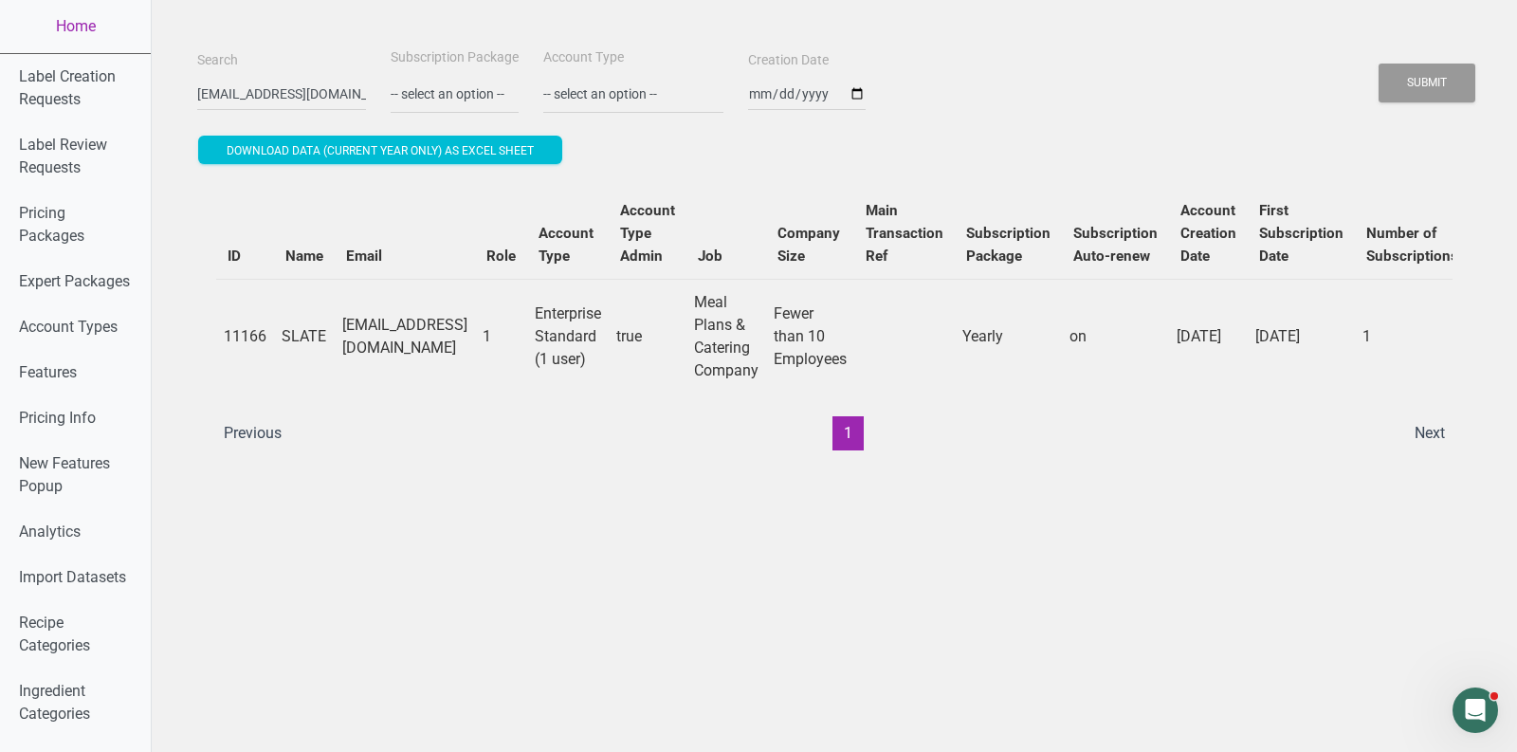
click at [238, 119] on div "Search [EMAIL_ADDRESS][DOMAIN_NAME] Subscription Package -- select an option --…" at bounding box center [834, 258] width 1274 height 424
click at [238, 104] on input "[EMAIL_ADDRESS][DOMAIN_NAME]" at bounding box center [281, 94] width 169 height 34
paste input "[PERSON_NAME]"
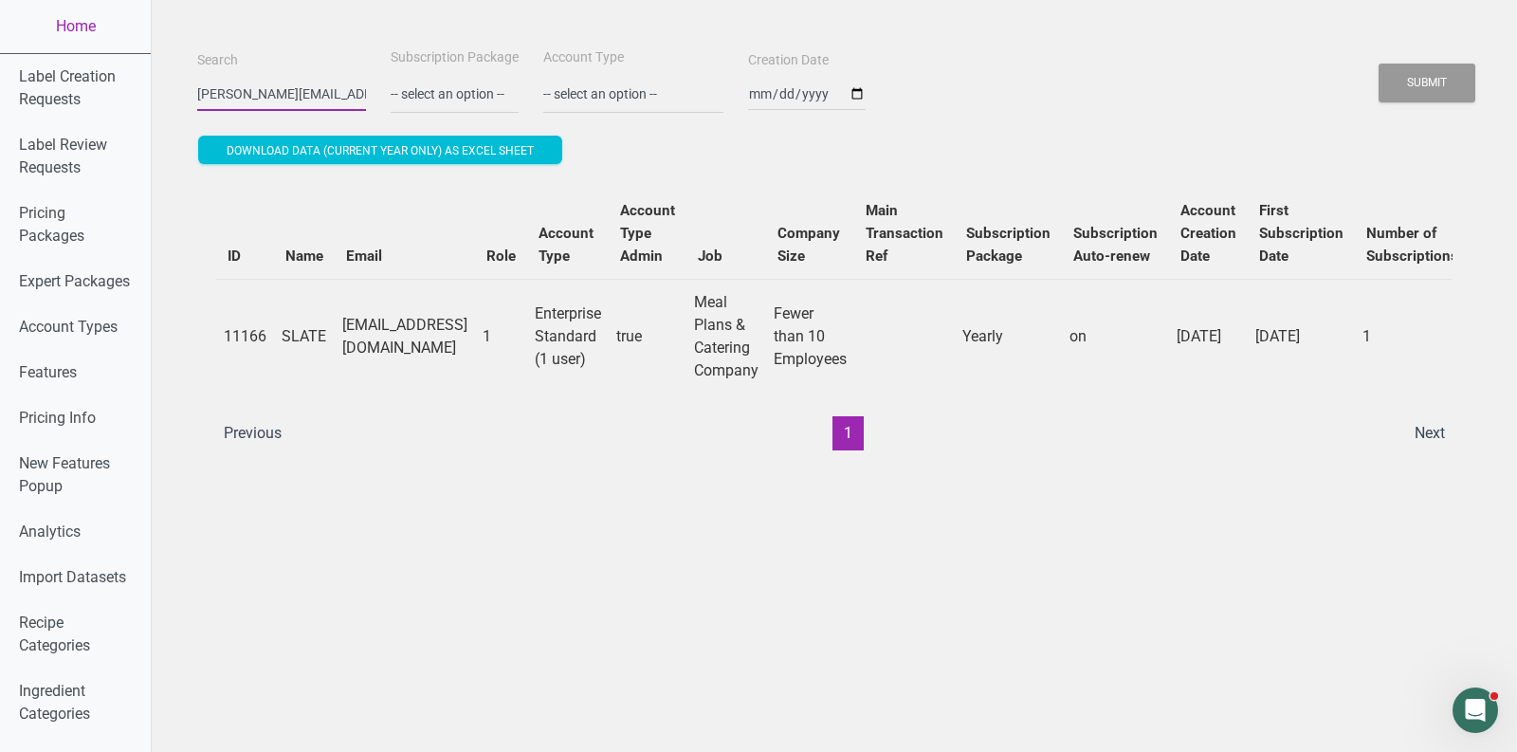
scroll to position [0, 63]
click at [1379, 64] on button "Submit" at bounding box center [1427, 83] width 97 height 39
click at [1469, 71] on button "Submit" at bounding box center [1427, 83] width 97 height 39
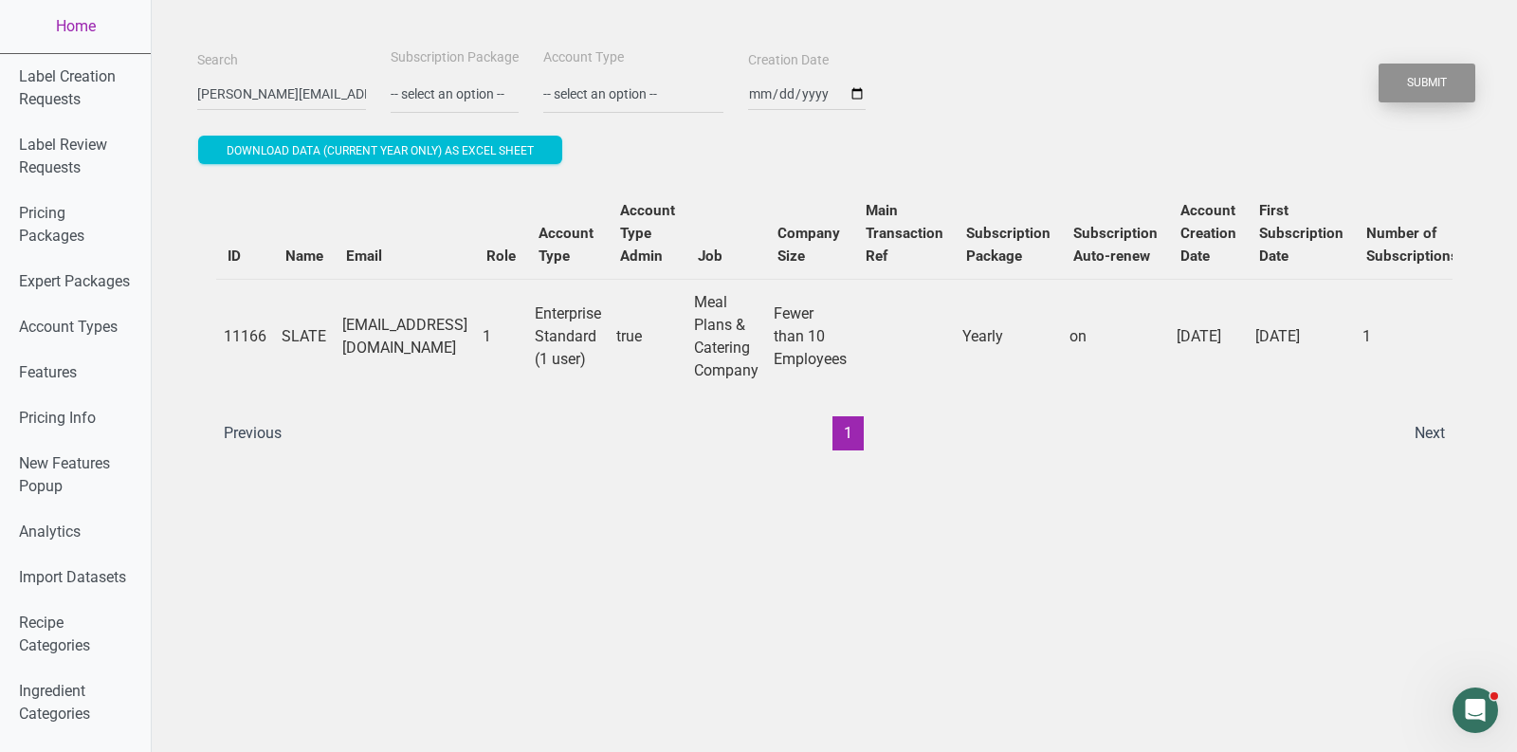
click at [1469, 71] on button "Submit" at bounding box center [1427, 83] width 97 height 39
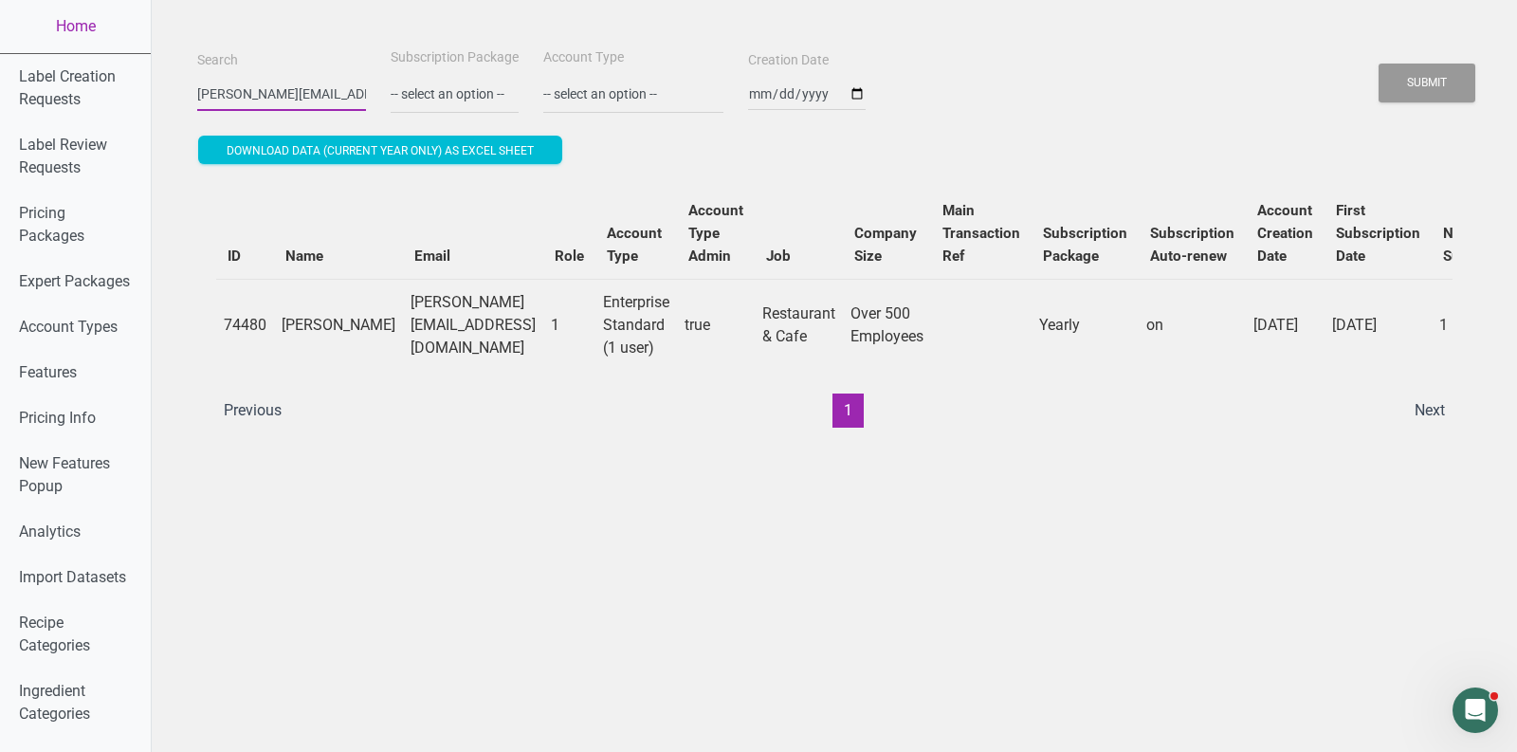
click at [254, 99] on input "[PERSON_NAME][EMAIL_ADDRESS][DOMAIN_NAME]" at bounding box center [281, 94] width 169 height 34
paste input "[PERSON_NAME]"
click at [1379, 64] on button "Submit" at bounding box center [1427, 83] width 97 height 39
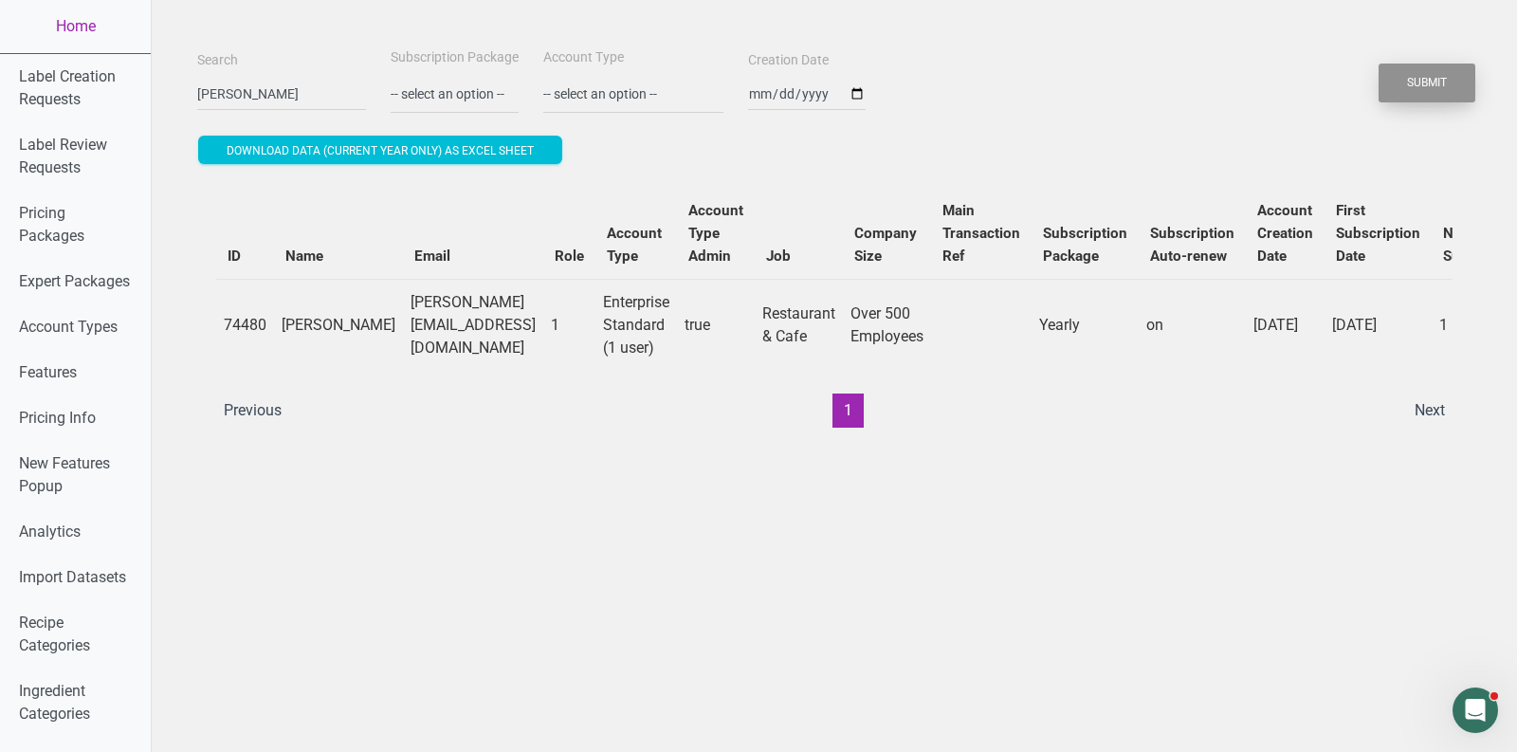
click at [1447, 79] on button "Submit" at bounding box center [1427, 83] width 97 height 39
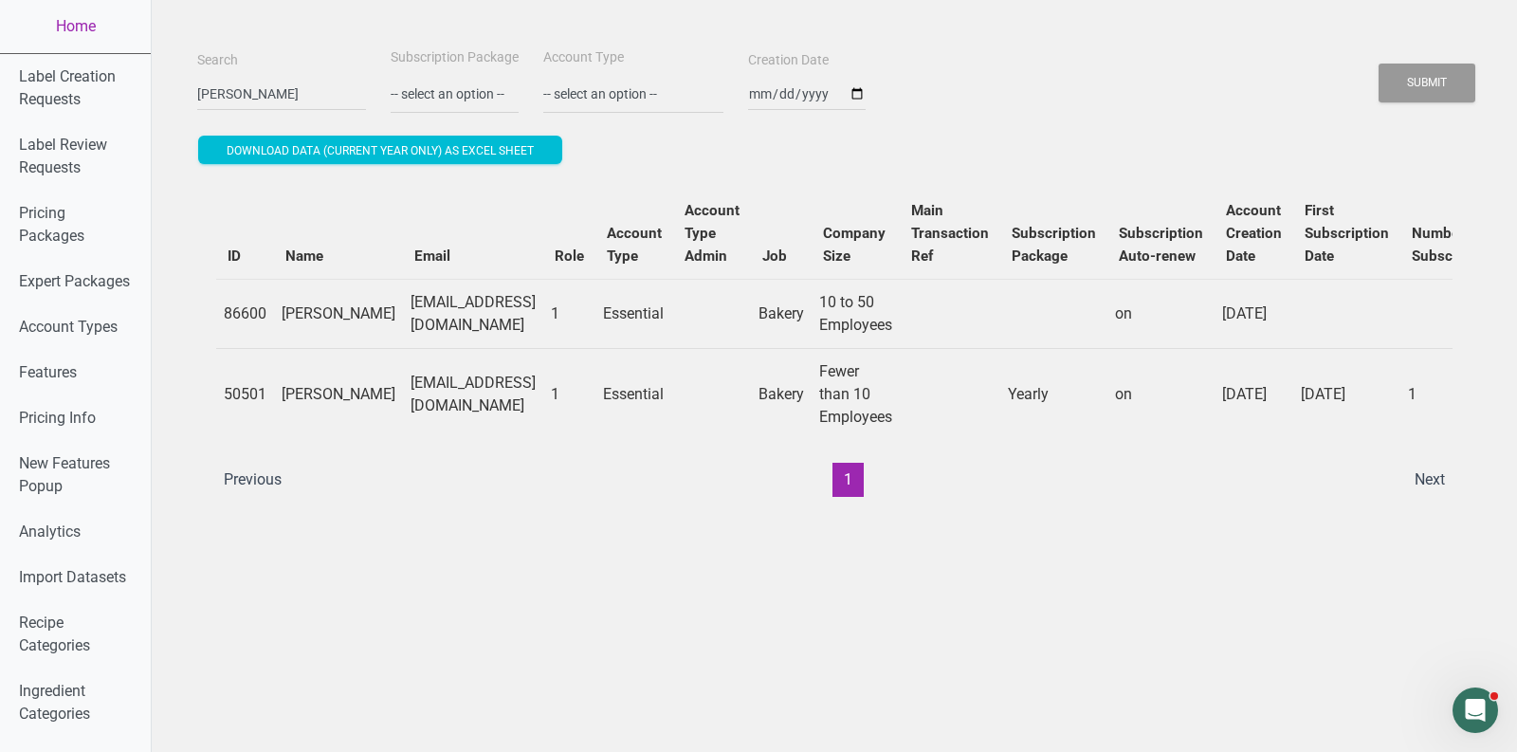
click at [440, 418] on td "[EMAIL_ADDRESS][DOMAIN_NAME]" at bounding box center [473, 394] width 140 height 92
copy td "[EMAIL_ADDRESS][DOMAIN_NAME]"
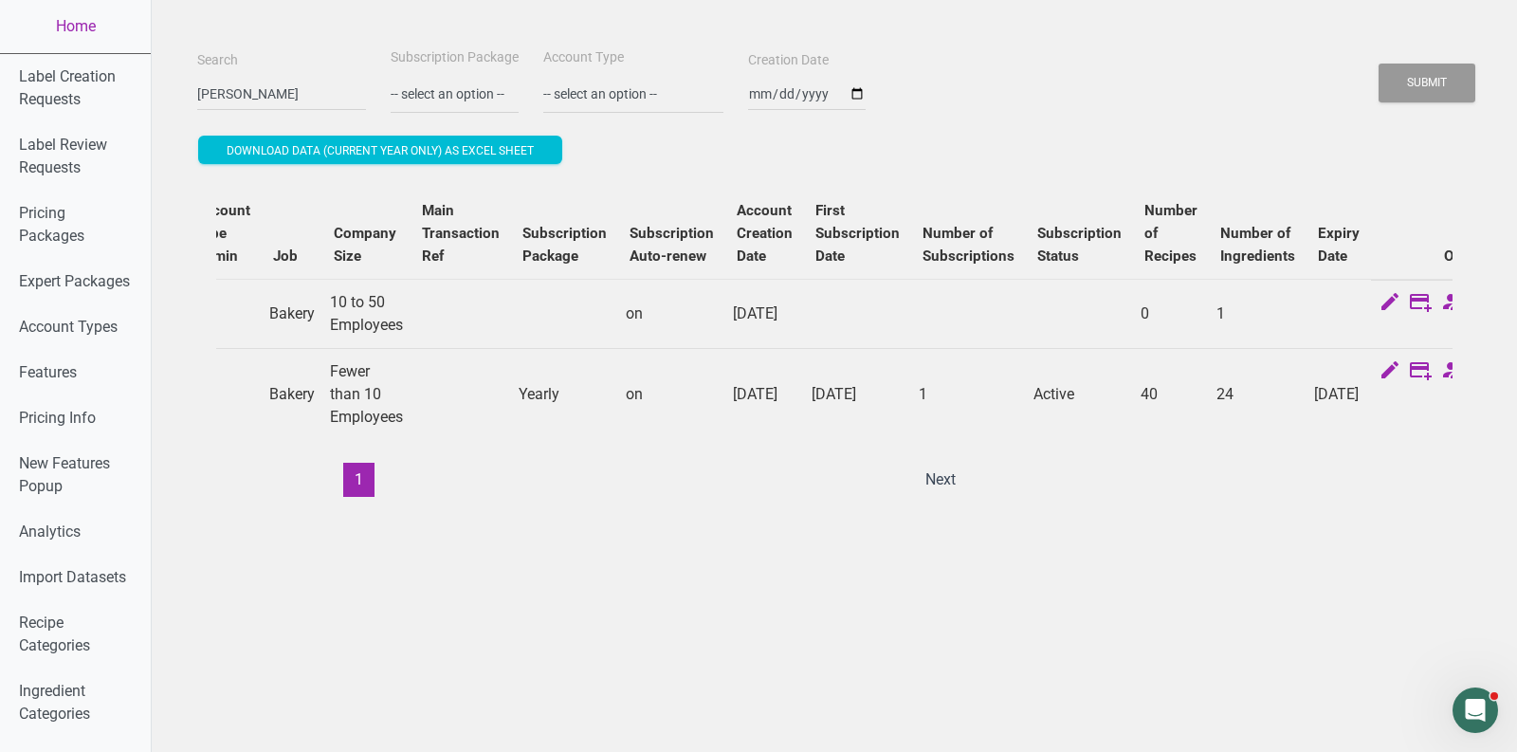
scroll to position [0, 614]
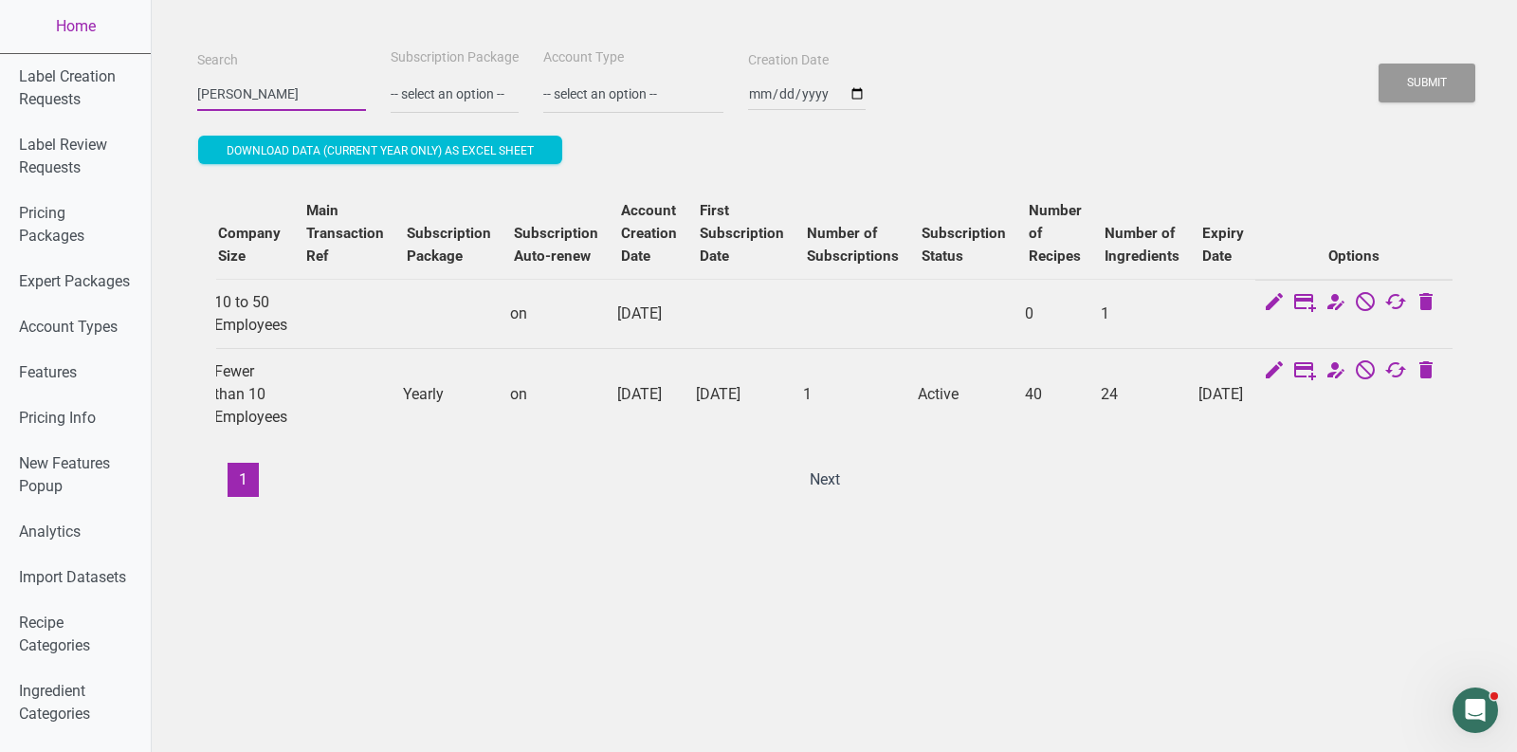
click at [295, 95] on input "[PERSON_NAME]" at bounding box center [281, 94] width 169 height 34
paste input "Angies Food Concepts"
click at [1379, 64] on button "Submit" at bounding box center [1427, 83] width 97 height 39
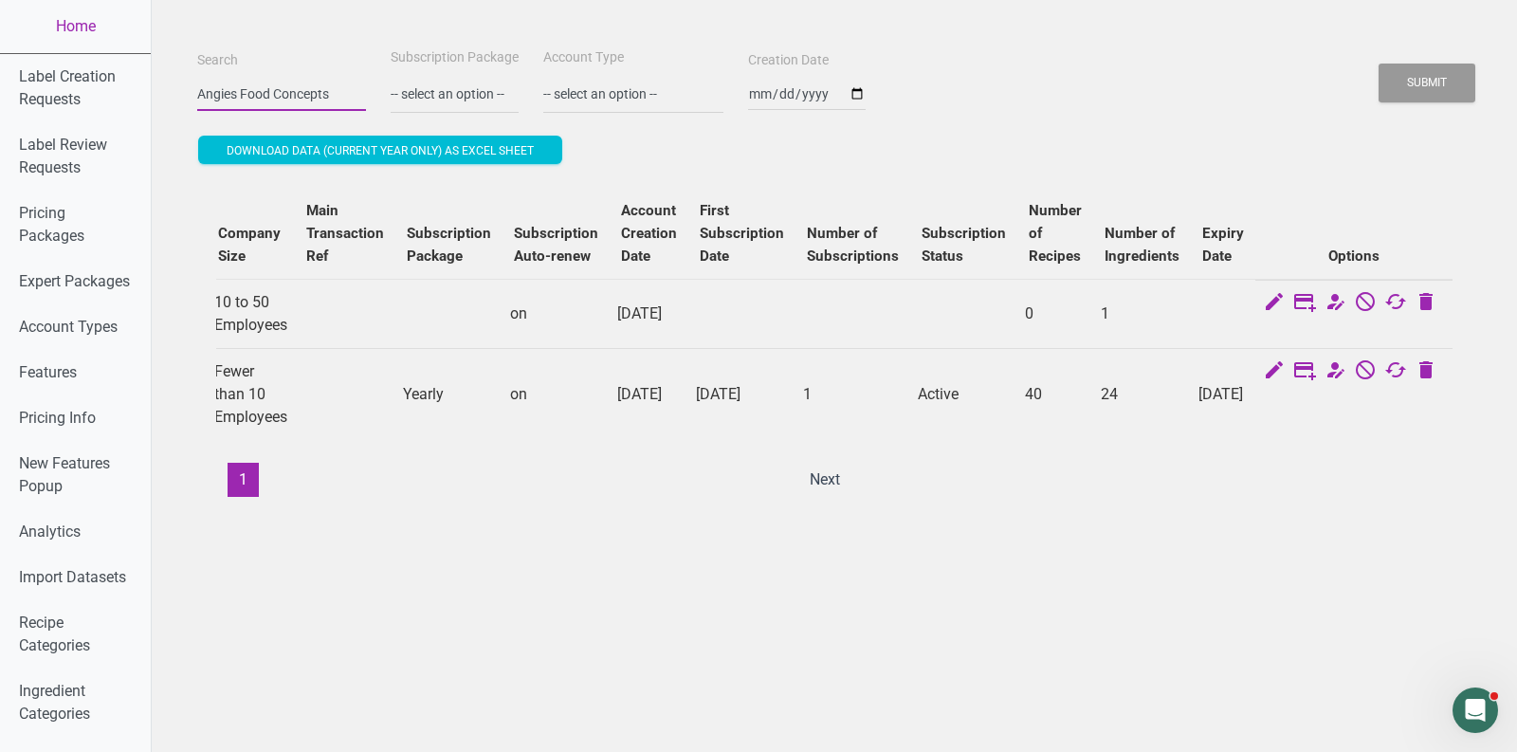
scroll to position [0, 270]
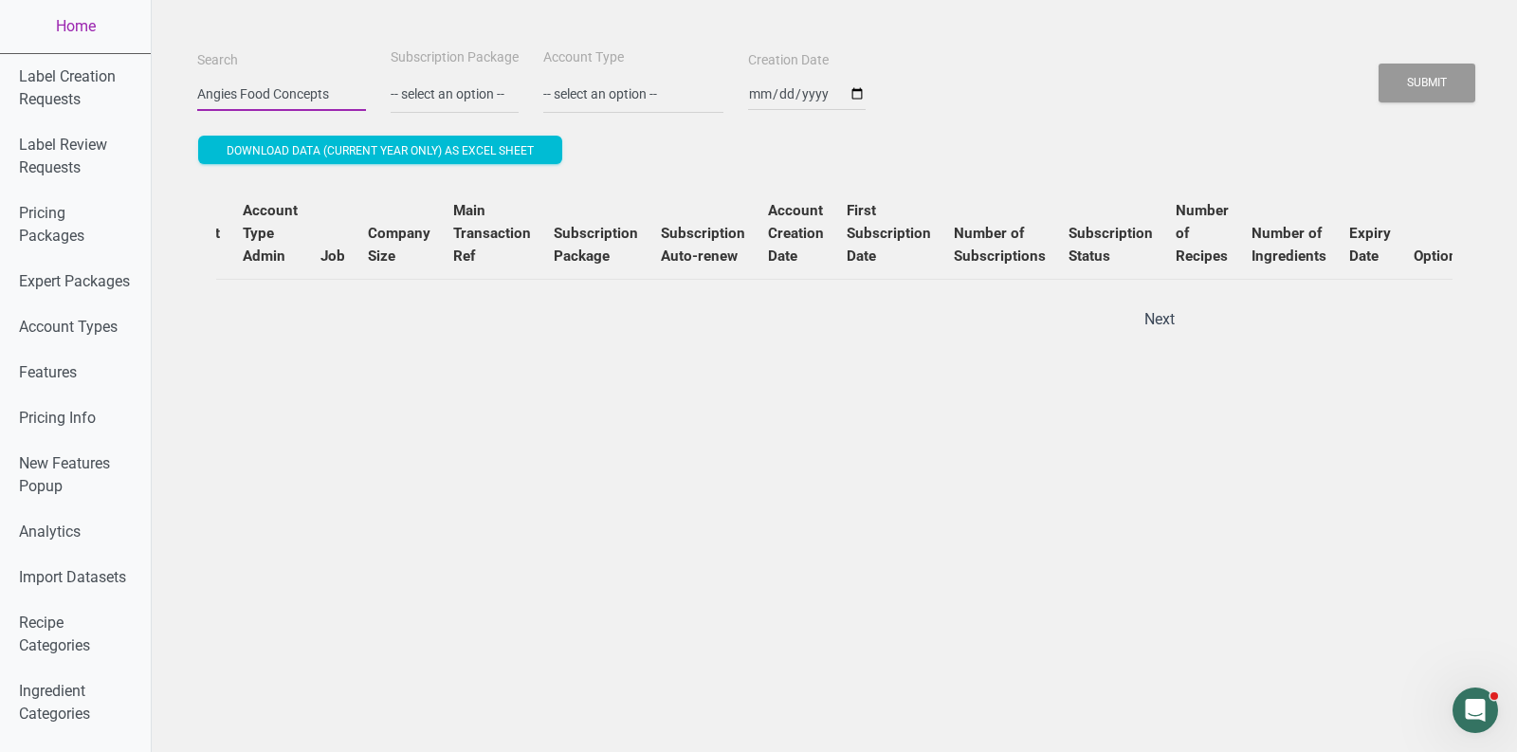
click at [268, 89] on input "Angies Food Concepts" at bounding box center [281, 94] width 169 height 34
drag, startPoint x: 268, startPoint y: 89, endPoint x: 134, endPoint y: 85, distance: 134.7
click at [233, 85] on input "Angies Food Concepts" at bounding box center [281, 94] width 169 height 34
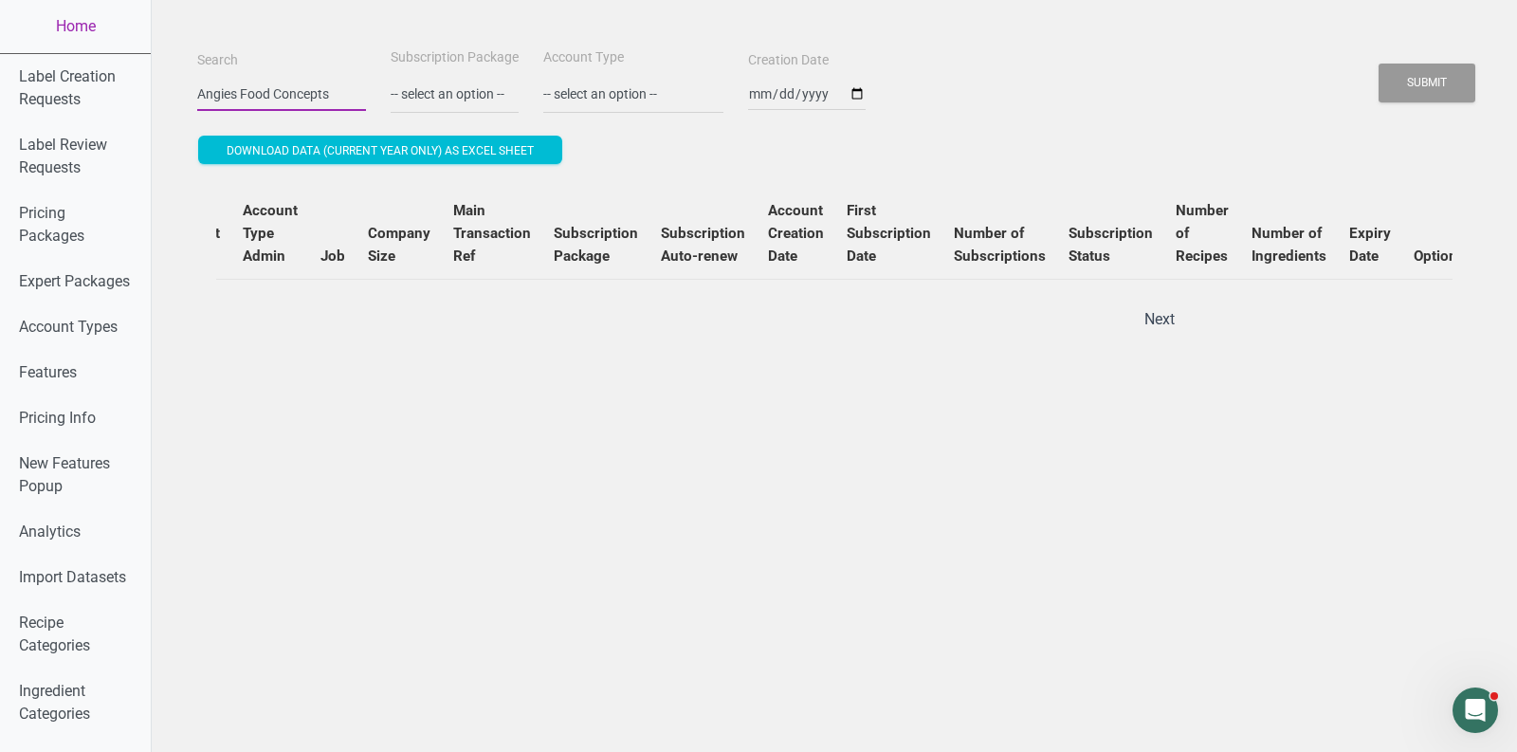
drag, startPoint x: 239, startPoint y: 90, endPoint x: 524, endPoint y: 90, distance: 285.4
click at [524, 90] on div "Search Angies Food Concepts Subscription Package -- select an option -- Monthly…" at bounding box center [834, 80] width 1284 height 68
click at [224, 93] on input "Angies Food Concepts" at bounding box center [281, 94] width 169 height 34
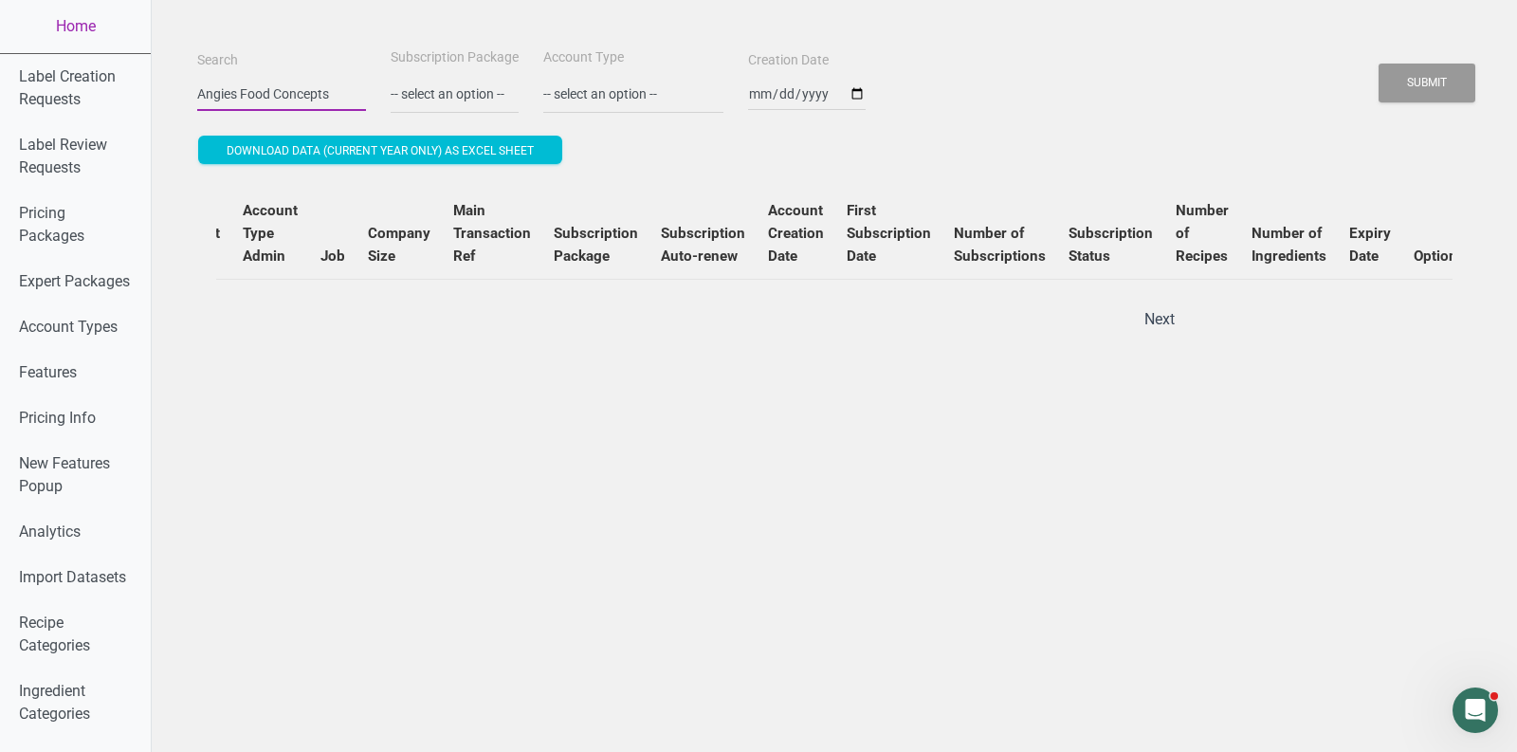
paste input "[EMAIL_ADDRESS][DOMAIN_NAME]"
type input "[EMAIL_ADDRESS][DOMAIN_NAME]"
click at [1379, 64] on button "Submit" at bounding box center [1427, 83] width 97 height 39
click at [1436, 91] on button "Submit" at bounding box center [1427, 83] width 97 height 39
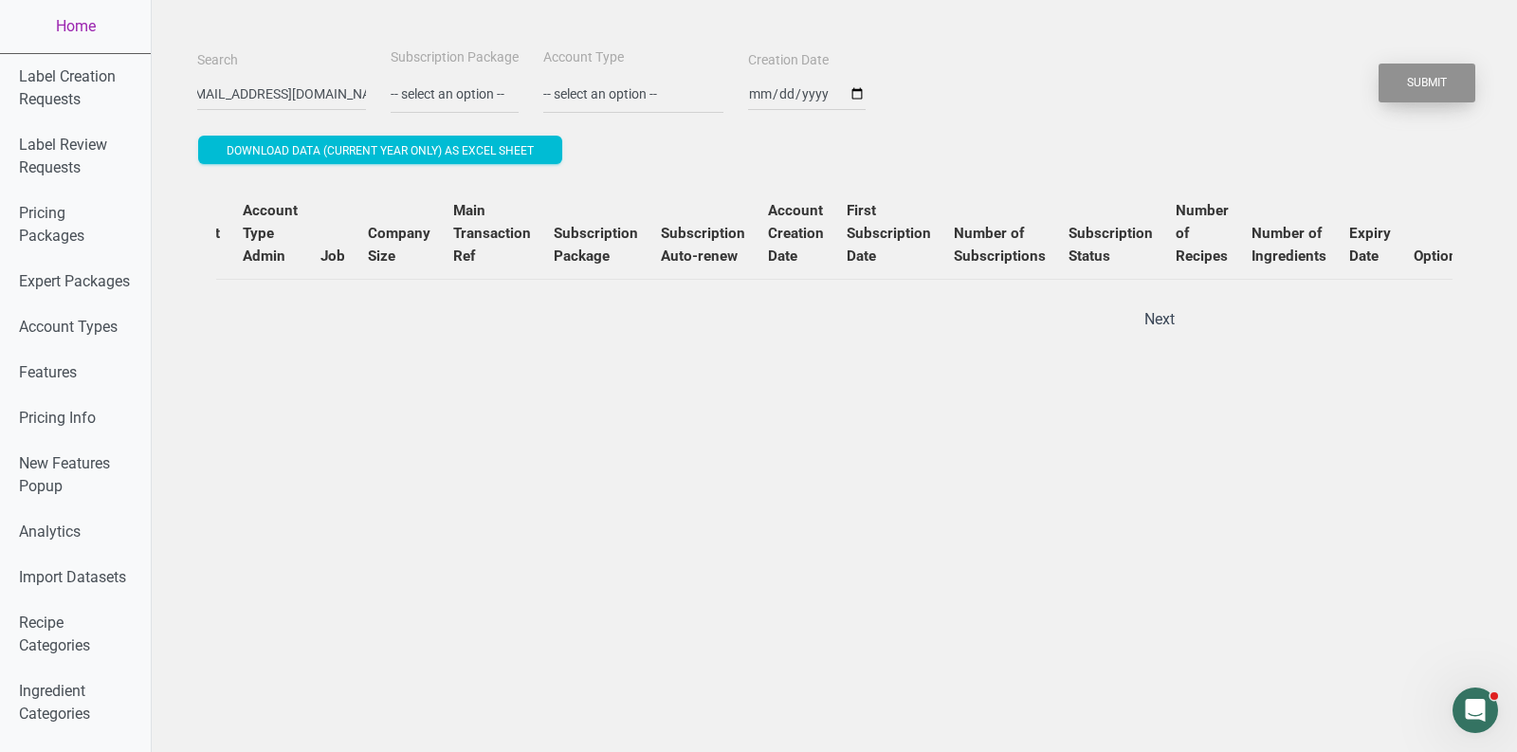
scroll to position [0, 0]
click at [1436, 91] on button "Submit" at bounding box center [1427, 83] width 97 height 39
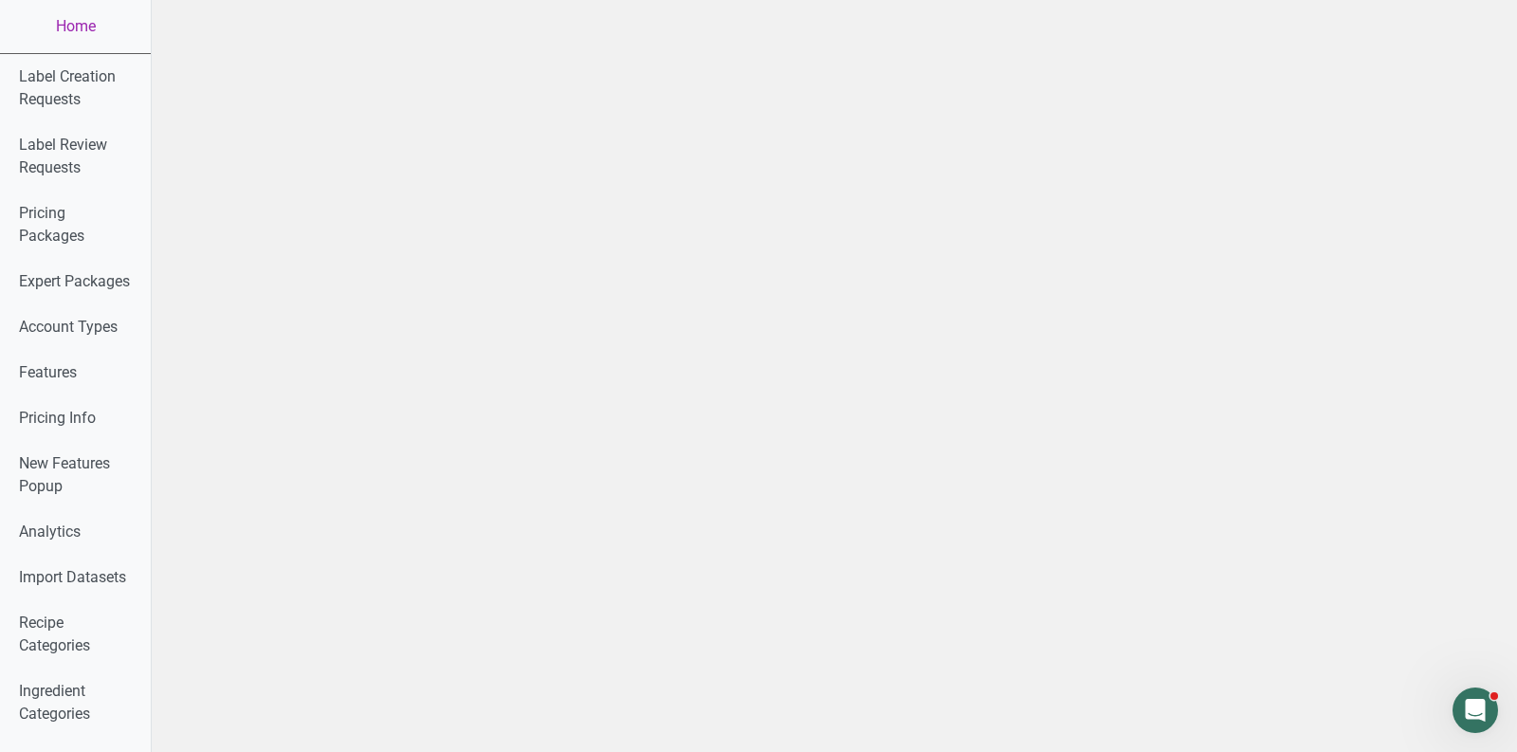
scroll to position [984, 0]
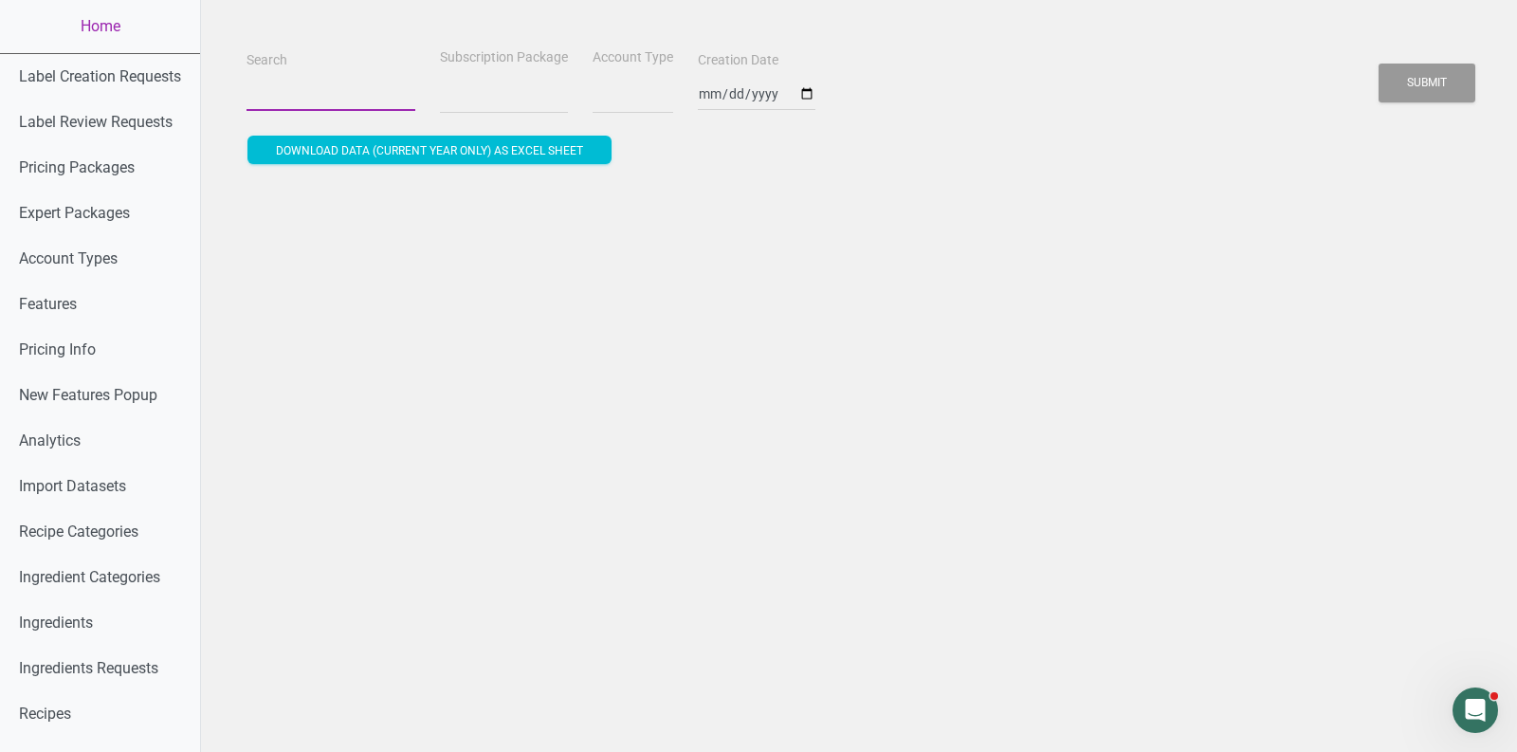
click at [282, 106] on input "Search" at bounding box center [331, 94] width 169 height 34
paste input "Reem"
type input "Reem"
select select
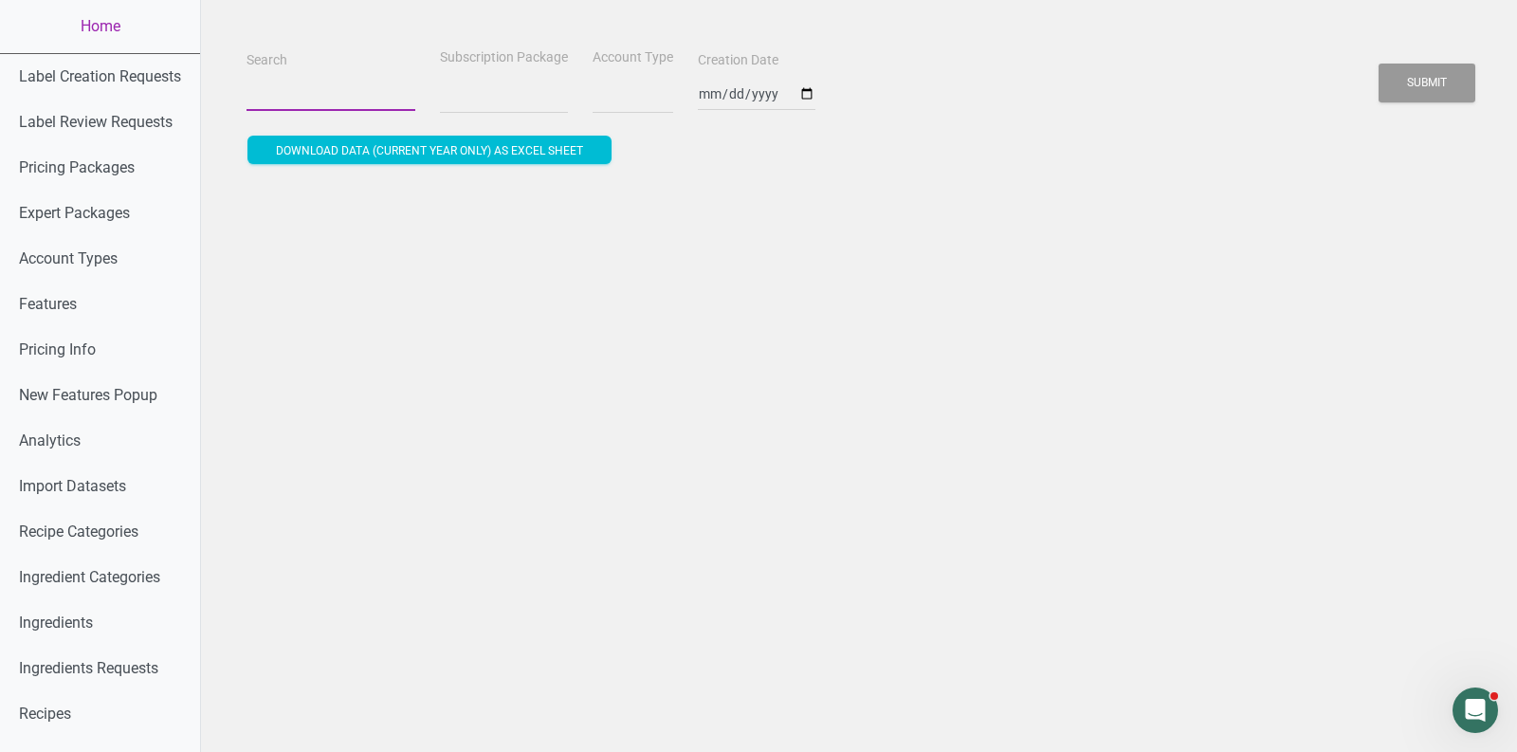
select select
click at [1379, 64] on button "Submit" at bounding box center [1427, 83] width 97 height 39
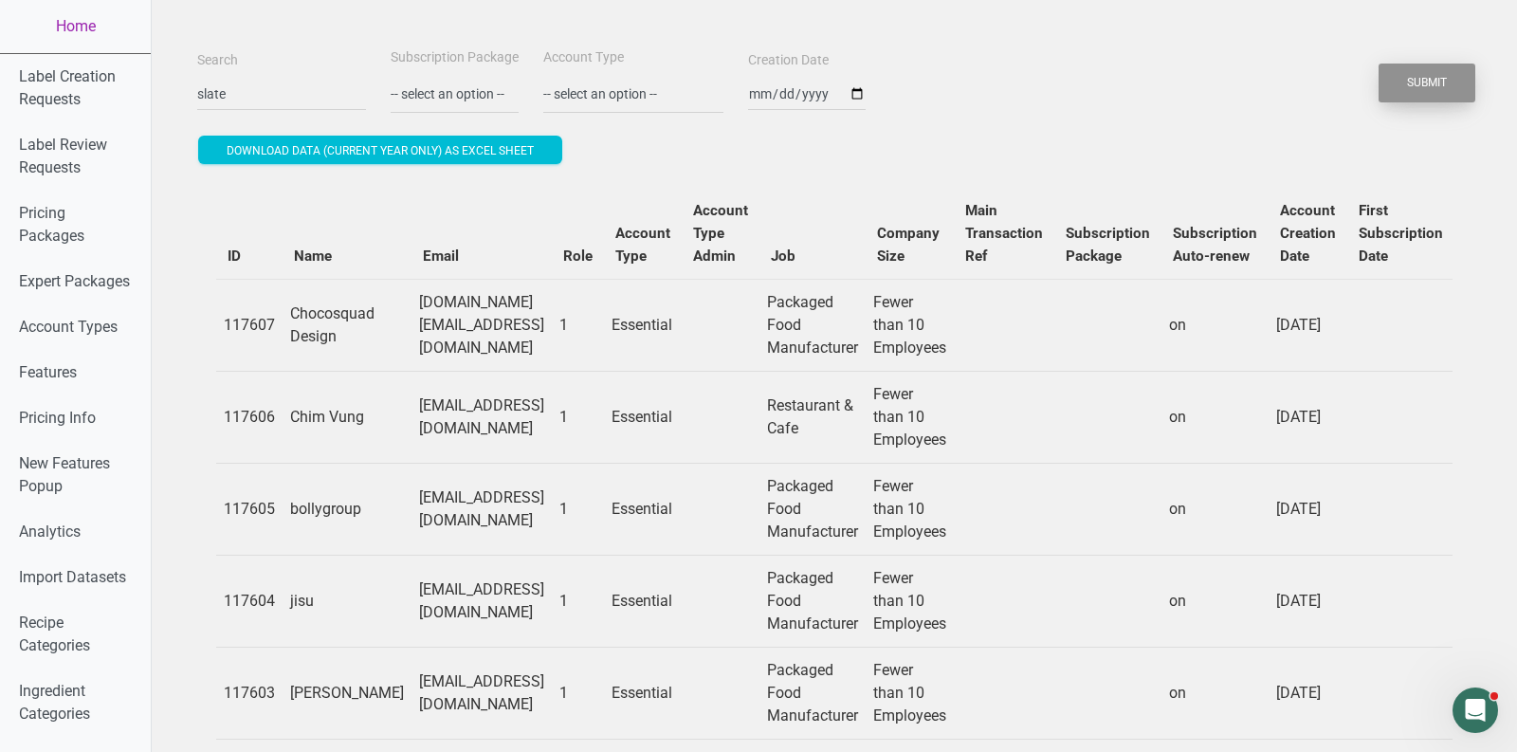
click at [1410, 88] on button "Submit" at bounding box center [1427, 83] width 97 height 39
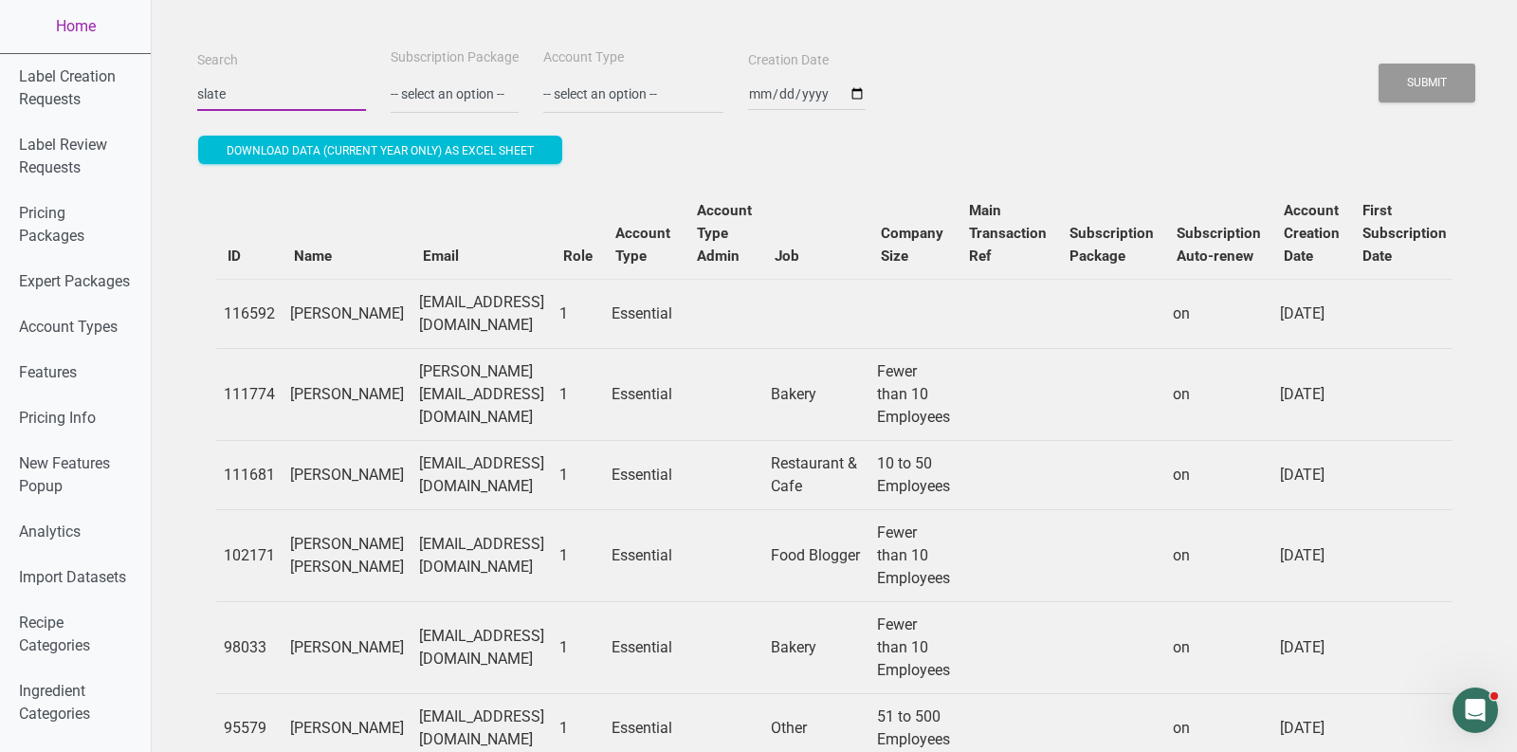
click at [266, 100] on input "slate" at bounding box center [281, 94] width 169 height 34
click at [266, 109] on input "slate" at bounding box center [281, 94] width 169 height 34
paste input "[PERSON_NAME][EMAIL_ADDRESS][DOMAIN_NAME]"
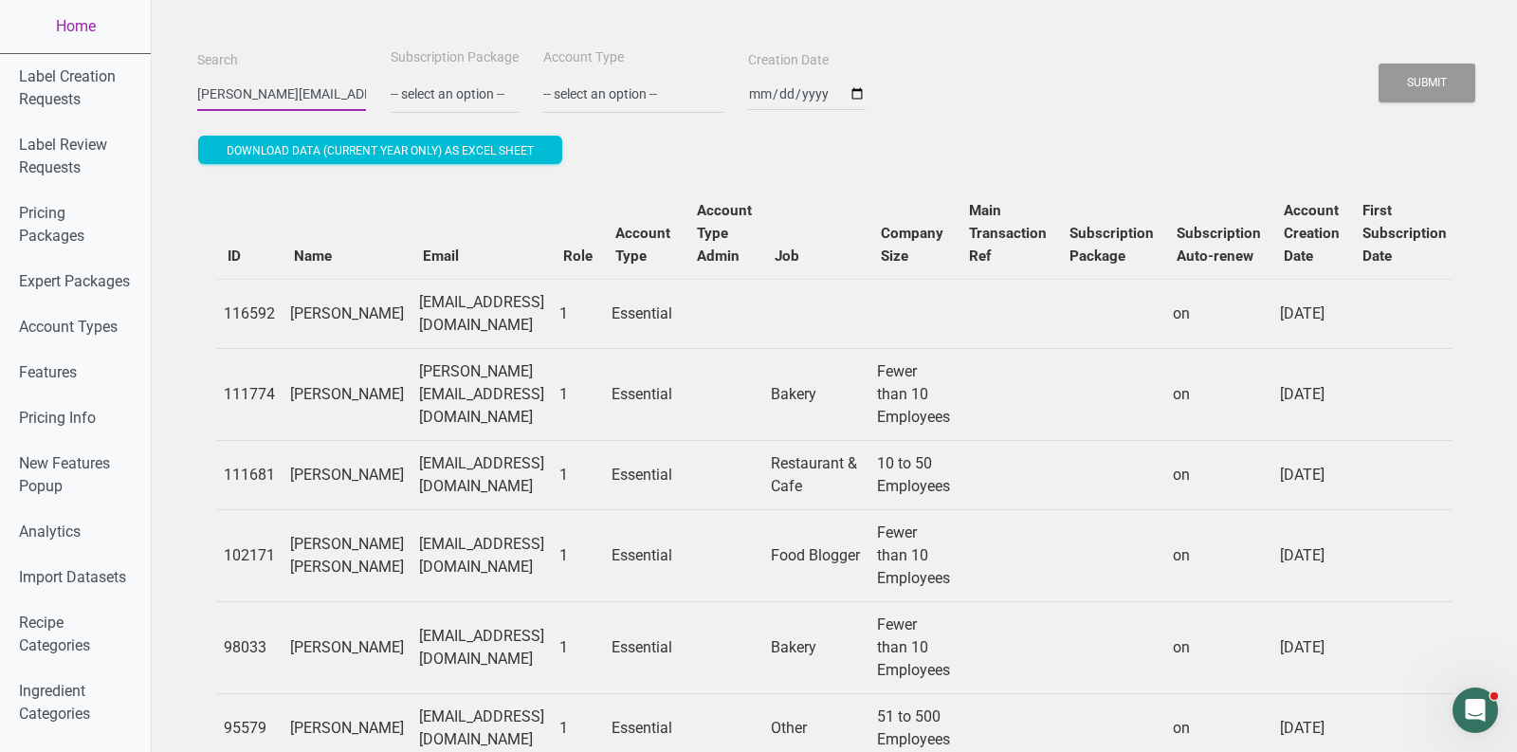
scroll to position [0, 63]
click at [1379, 64] on button "Submit" at bounding box center [1427, 83] width 97 height 39
click at [1412, 106] on div "Submit" at bounding box center [1427, 83] width 99 height 48
click at [1412, 85] on button "Submit" at bounding box center [1427, 83] width 97 height 39
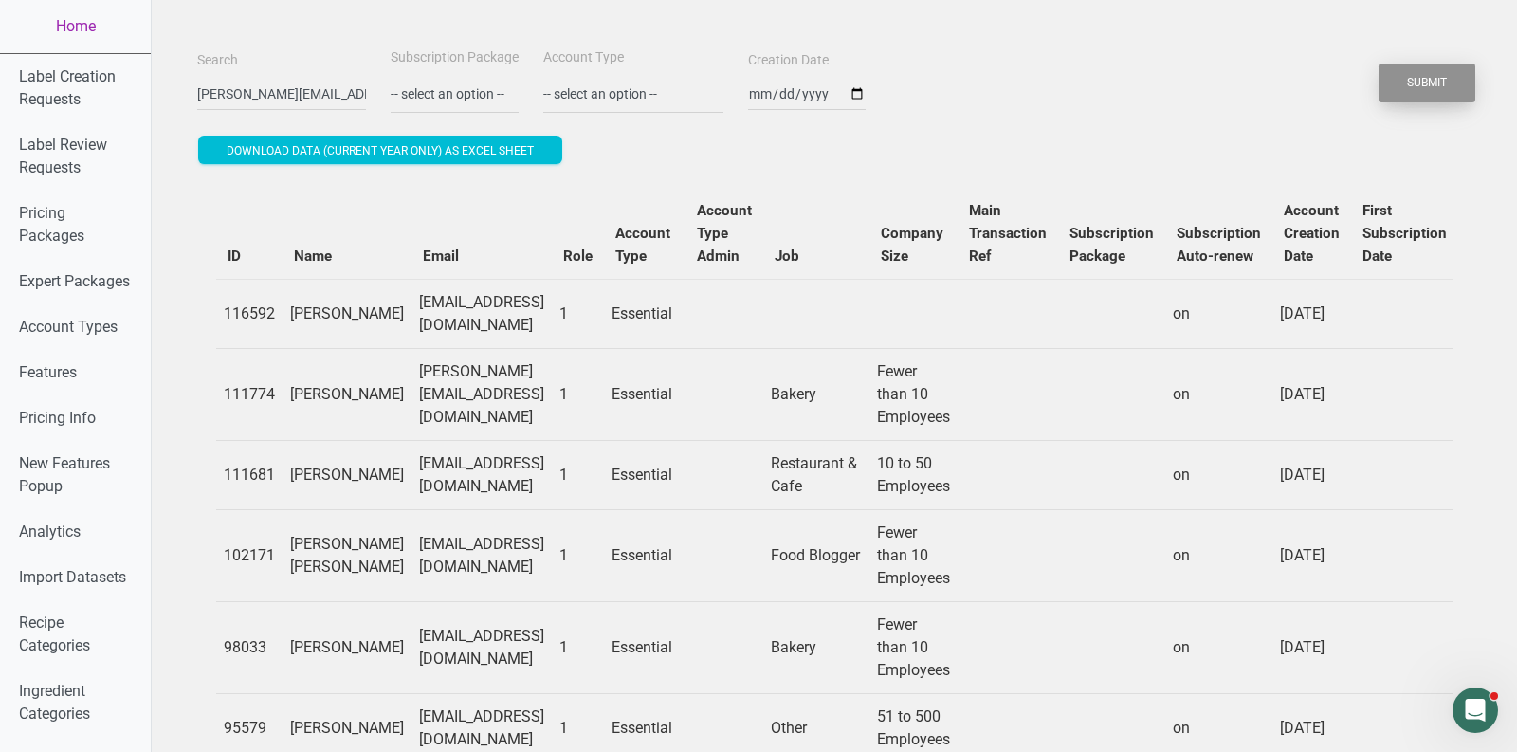
click at [1412, 85] on button "Submit" at bounding box center [1427, 83] width 97 height 39
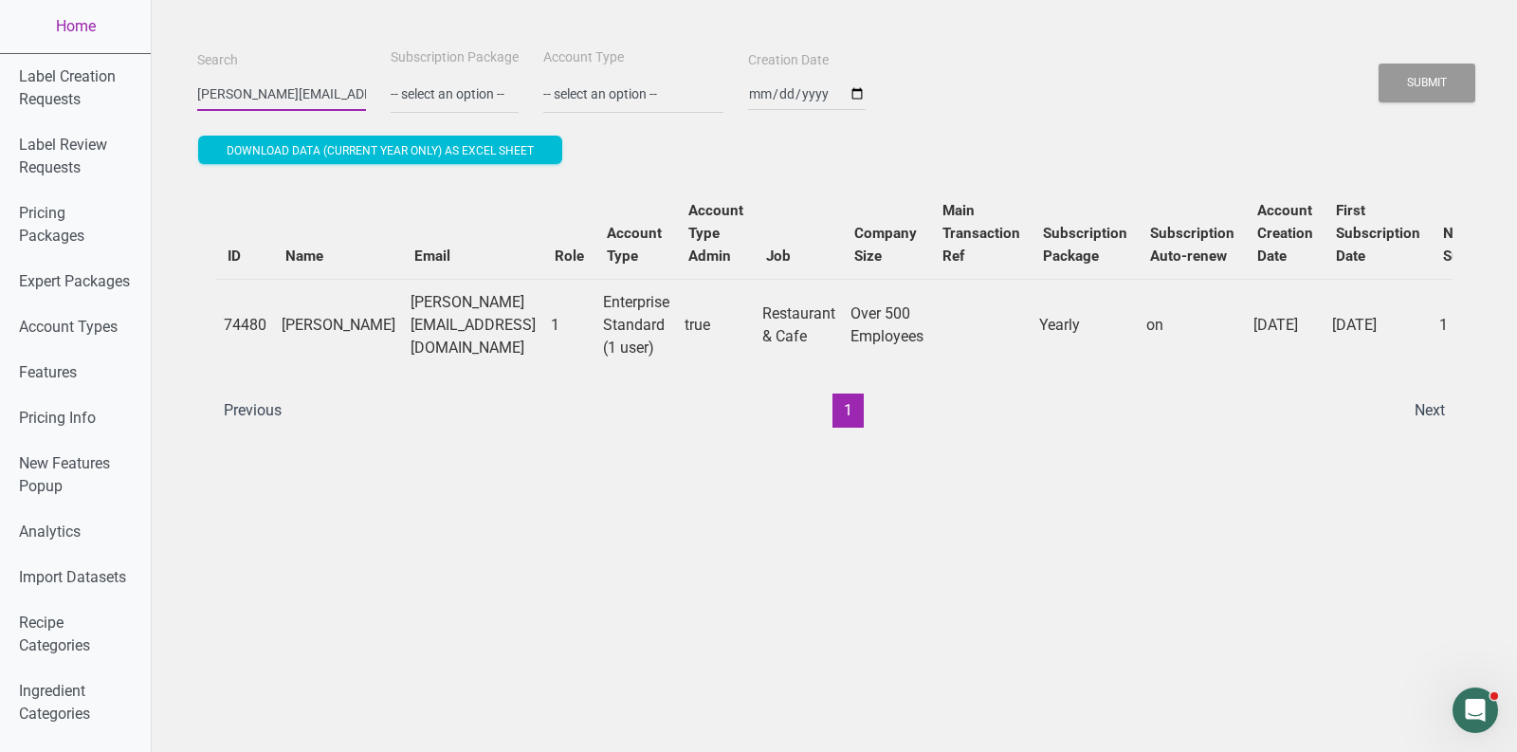
click at [302, 90] on input "[PERSON_NAME][EMAIL_ADDRESS][DOMAIN_NAME]" at bounding box center [281, 94] width 169 height 34
paste input "[EMAIL_ADDRESS]"
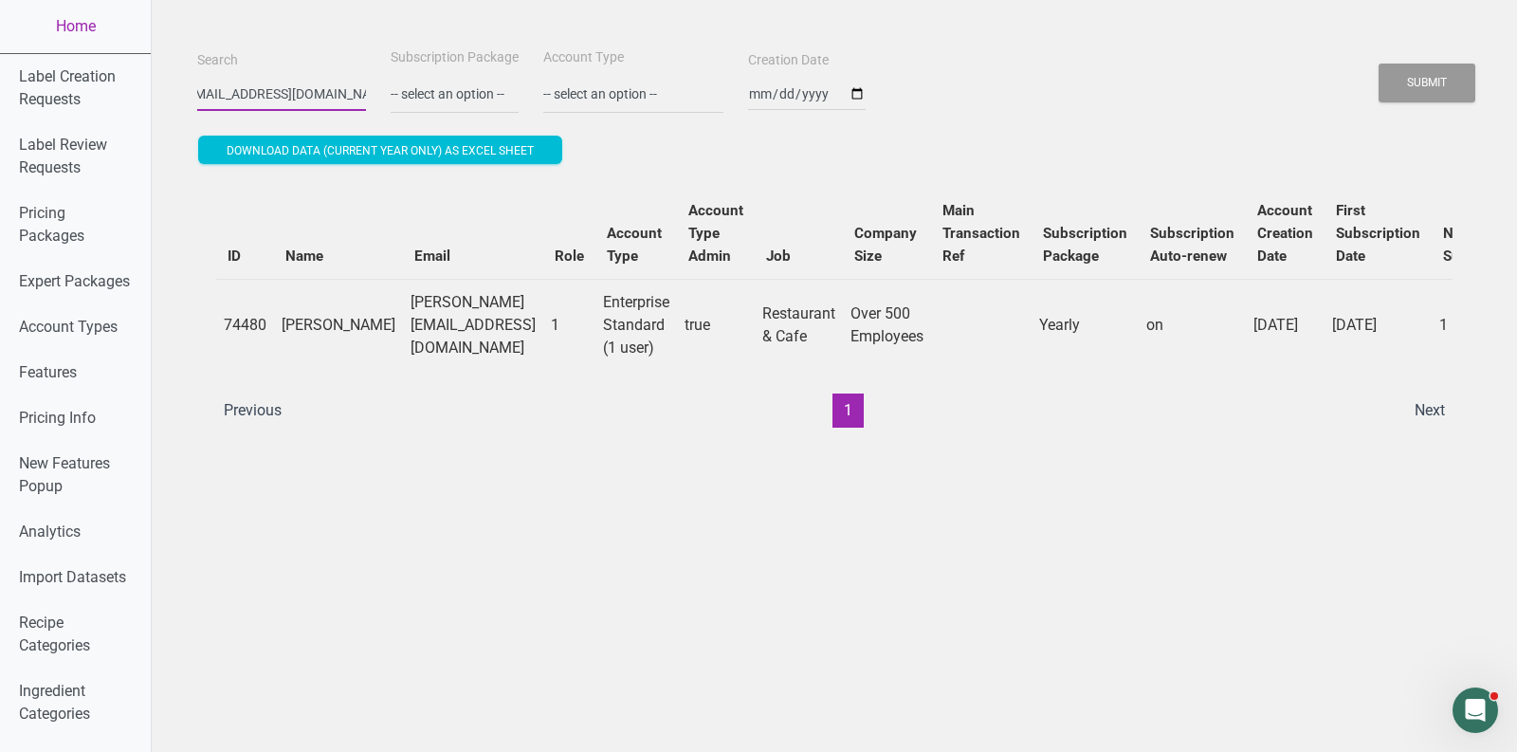
click at [1379, 64] on button "Submit" at bounding box center [1427, 83] width 97 height 39
click at [1420, 74] on button "Submit" at bounding box center [1427, 83] width 97 height 39
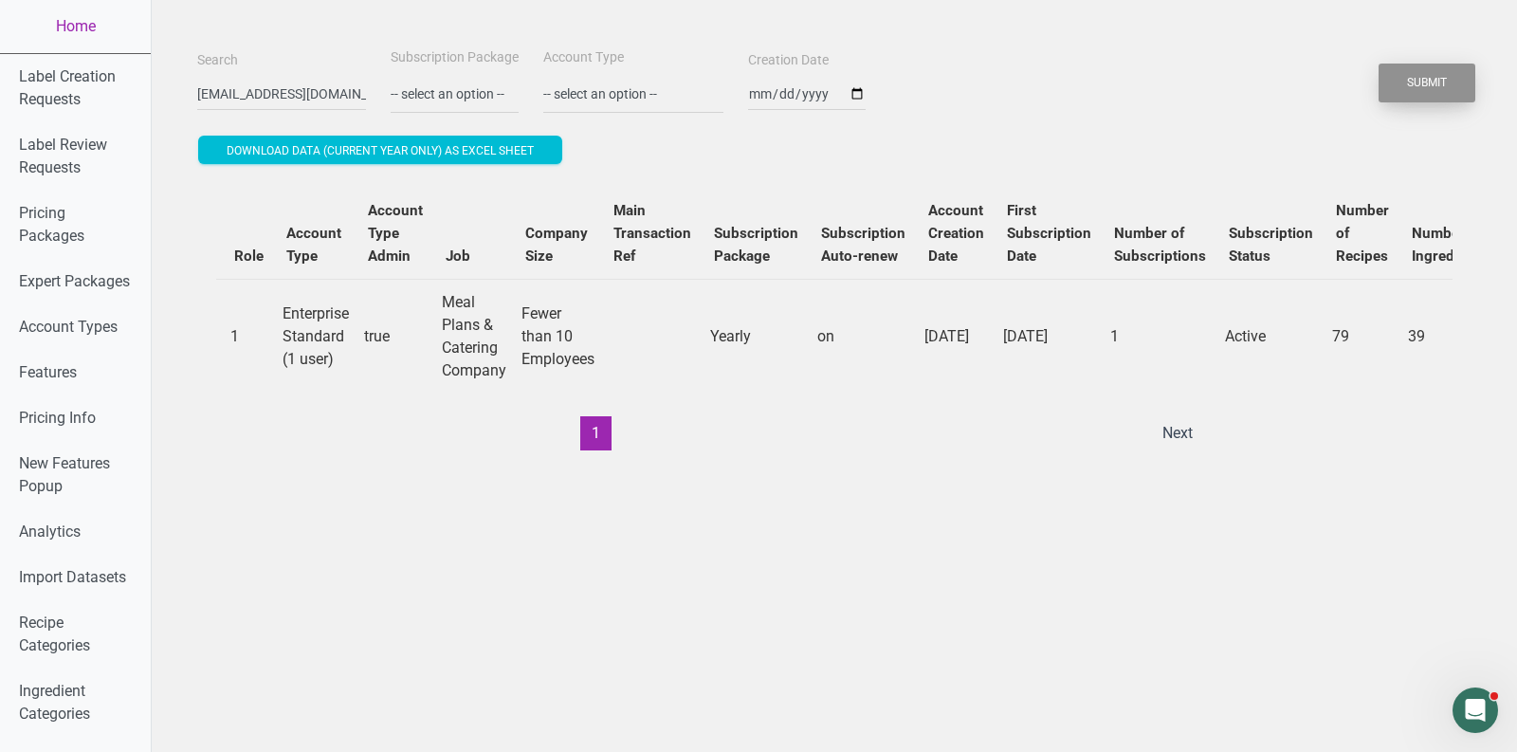
scroll to position [0, 595]
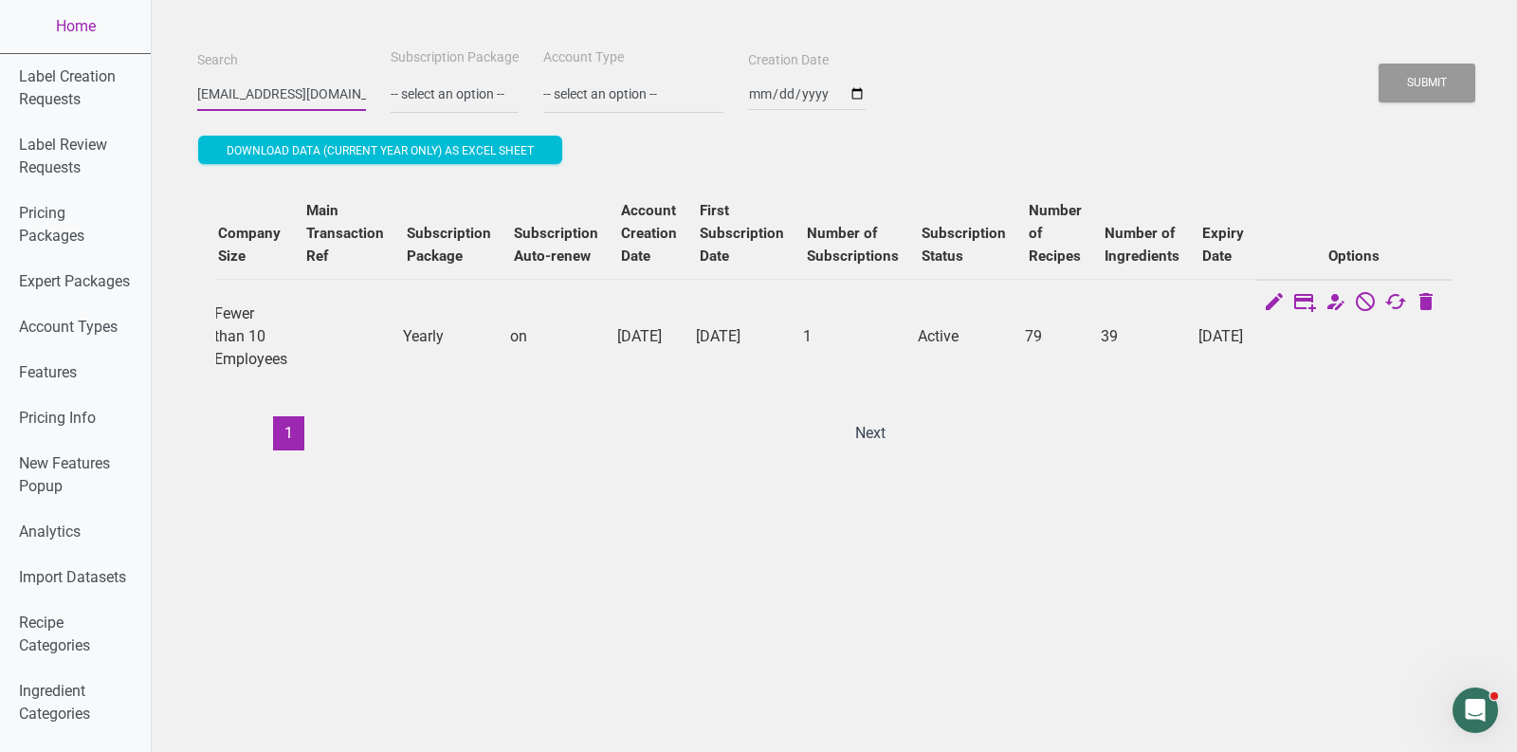
click at [302, 97] on input "[EMAIL_ADDRESS][DOMAIN_NAME]" at bounding box center [281, 94] width 169 height 34
paste input "[PERSON_NAME]"
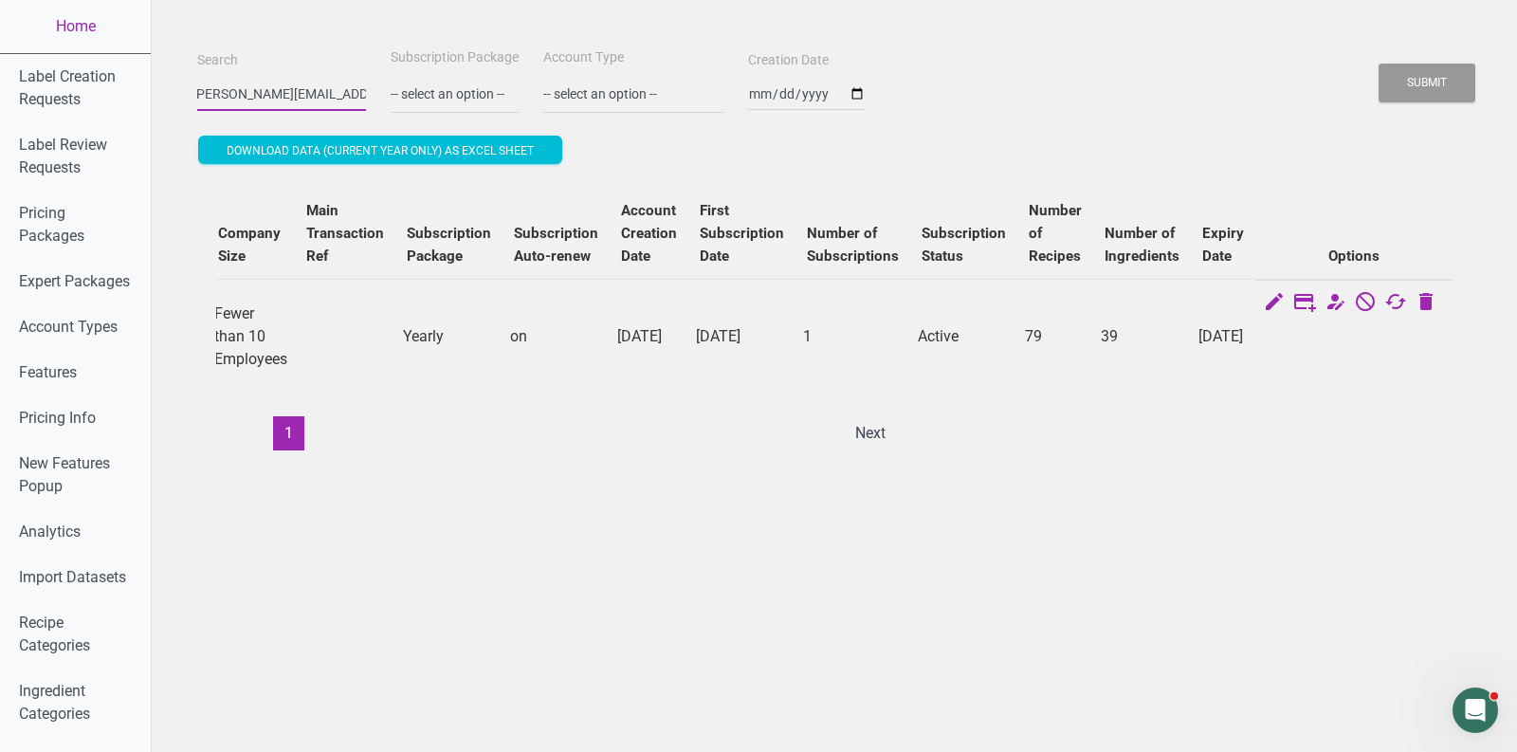
click at [1379, 64] on button "Submit" at bounding box center [1427, 83] width 97 height 39
click at [1411, 64] on button "Submit" at bounding box center [1427, 83] width 97 height 39
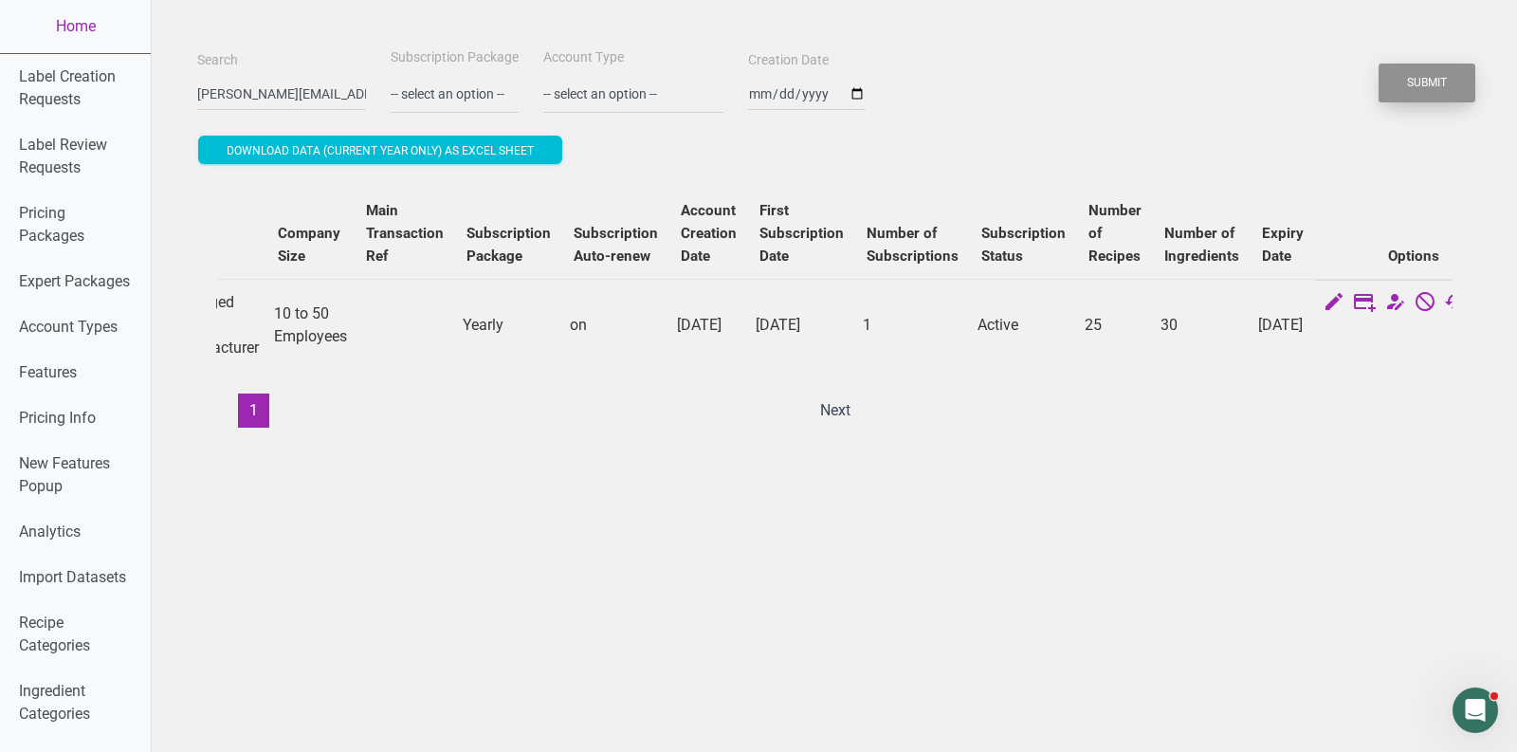
click at [1411, 64] on button "Submit" at bounding box center [1427, 83] width 97 height 39
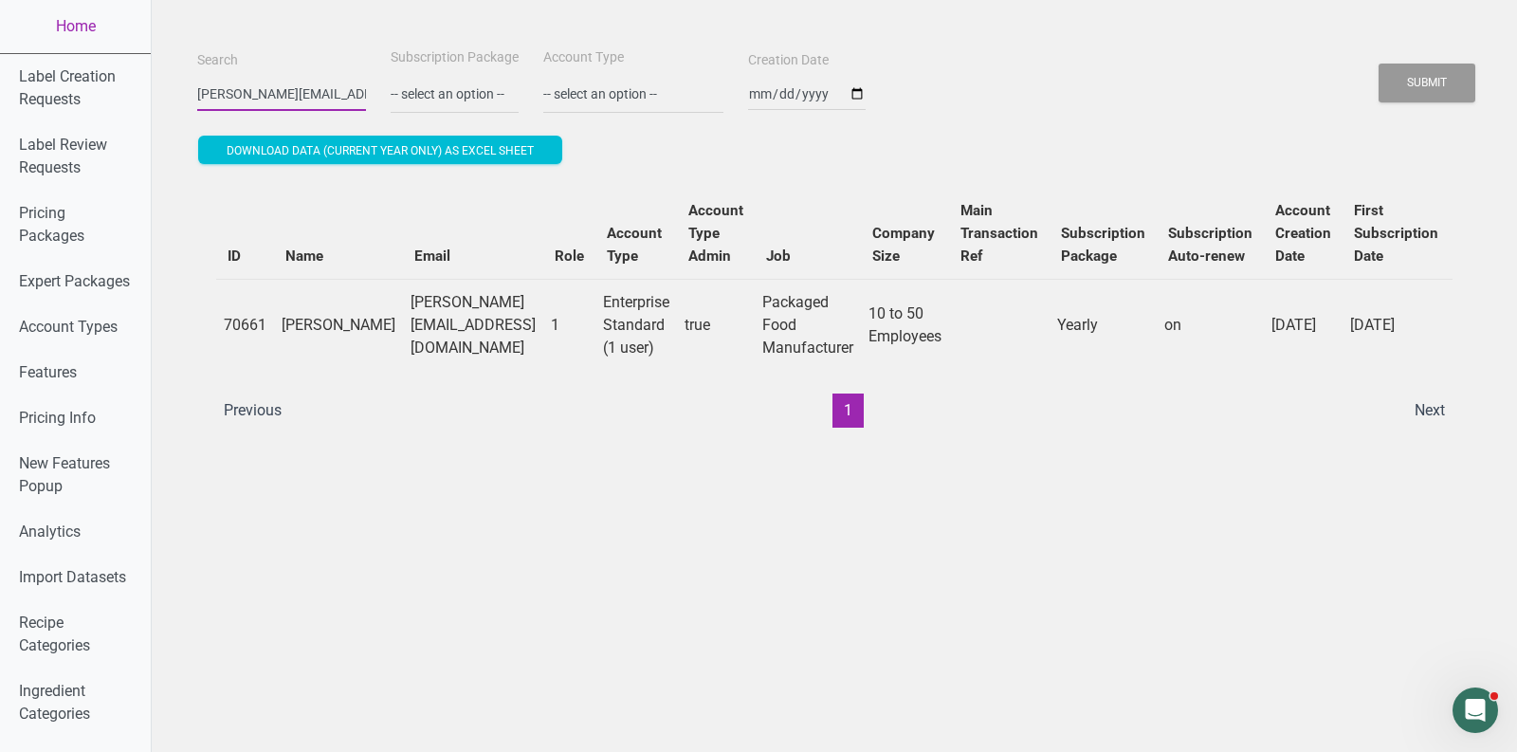
click at [284, 93] on input "[PERSON_NAME][EMAIL_ADDRESS][DOMAIN_NAME]" at bounding box center [281, 94] width 169 height 34
paste input ""[EMAIL_ADDRESS][DOMAIN_NAME] ""
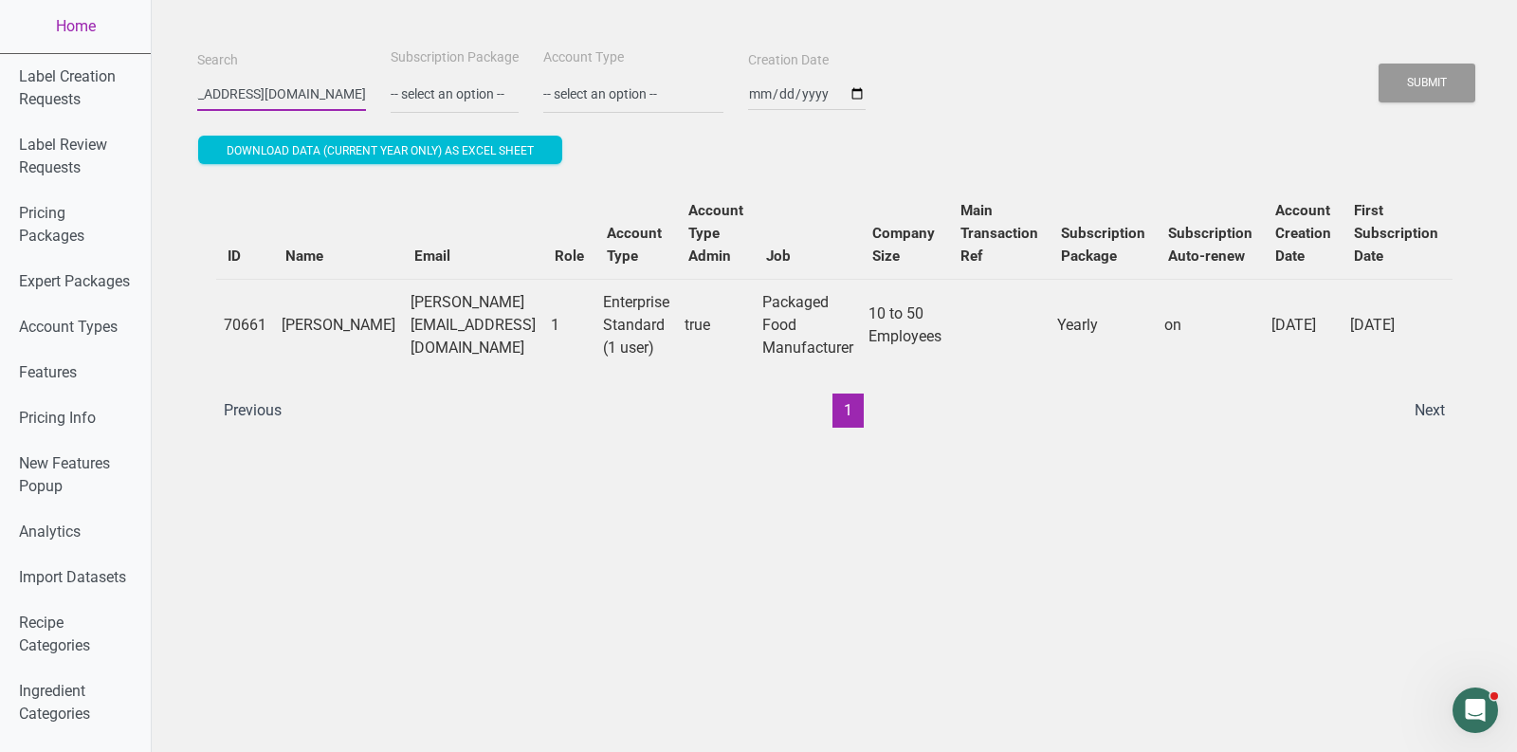
click at [1379, 64] on button "Submit" at bounding box center [1427, 83] width 97 height 39
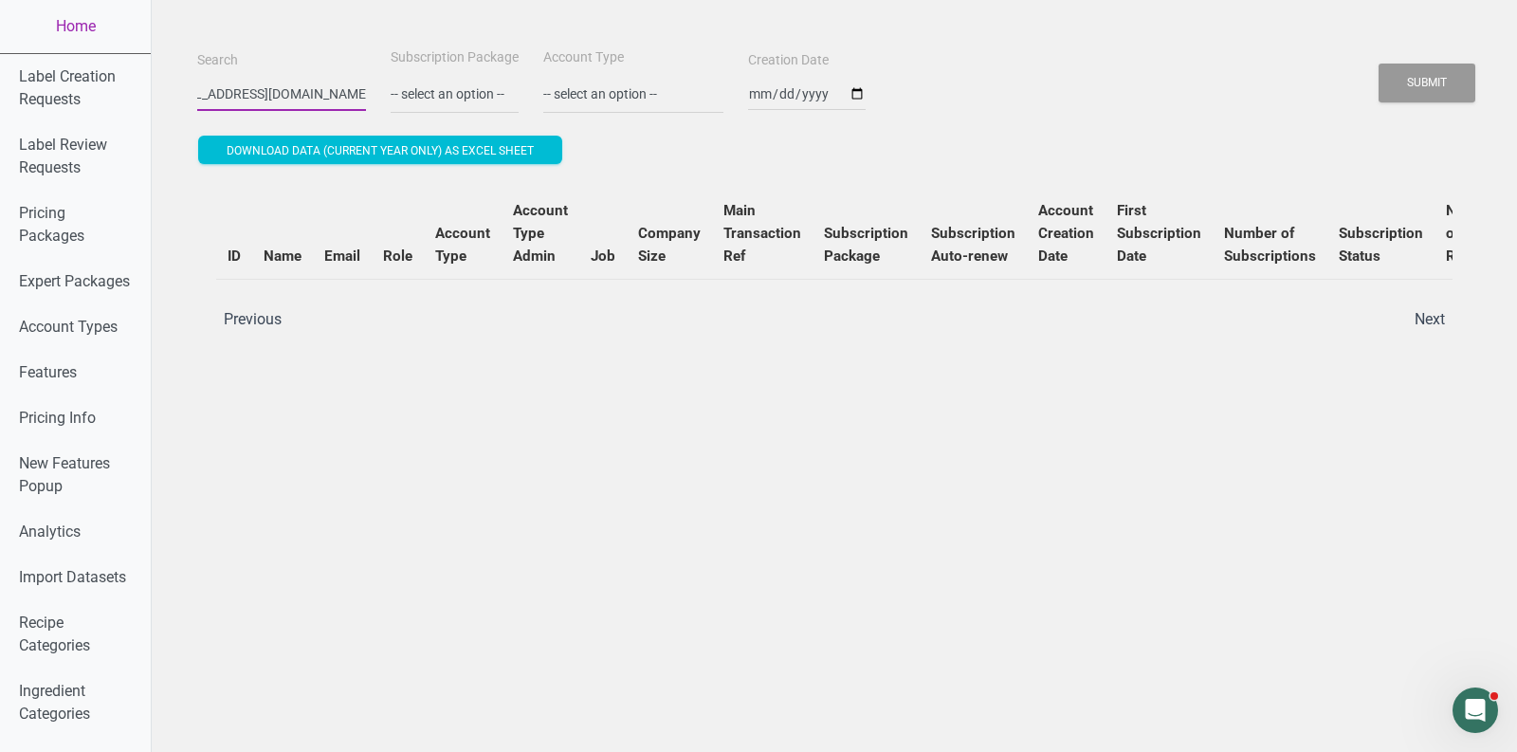
scroll to position [0, 33]
click at [1379, 64] on button "Submit" at bounding box center [1427, 83] width 97 height 39
click at [1426, 68] on button "Submit" at bounding box center [1427, 83] width 97 height 39
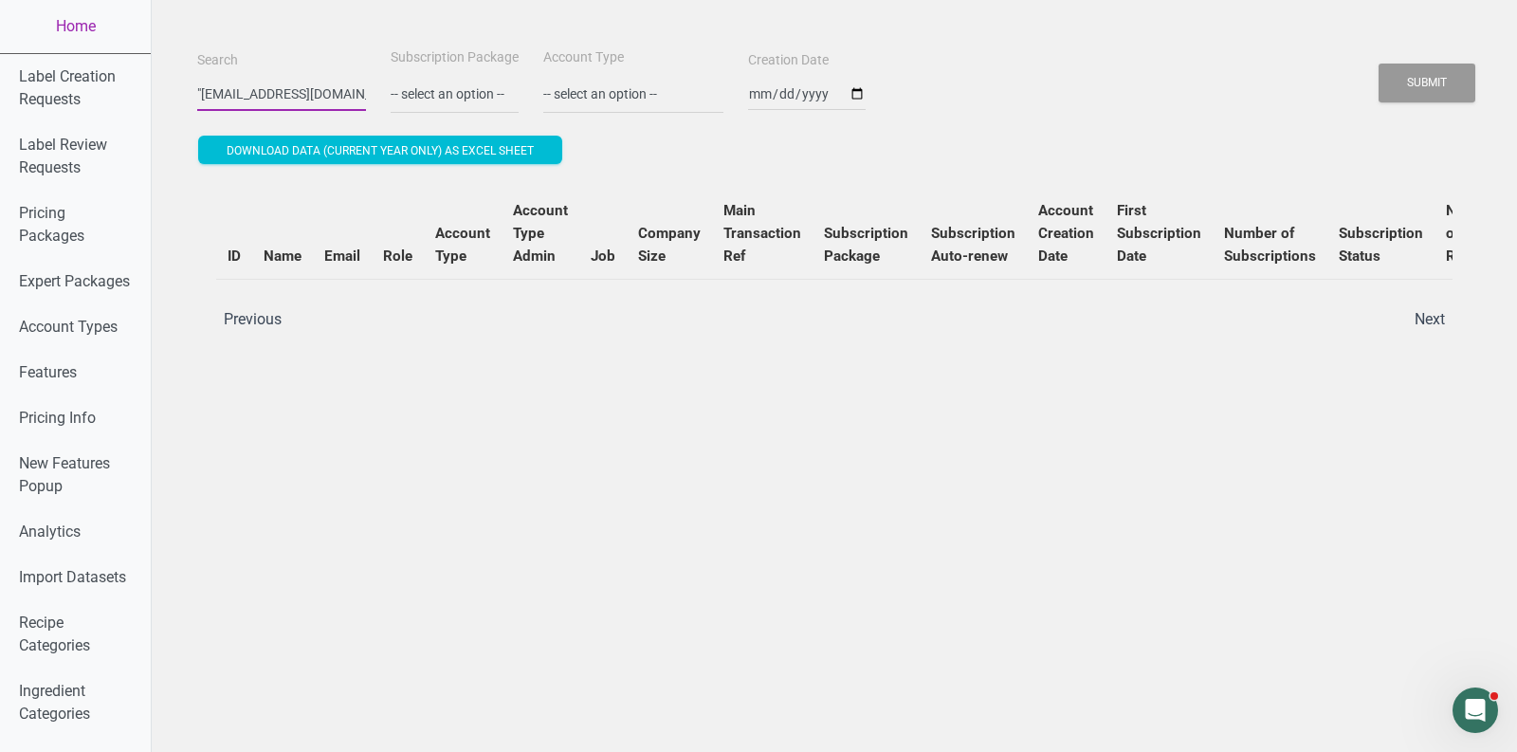
drag, startPoint x: 206, startPoint y: 97, endPoint x: 182, endPoint y: 97, distance: 23.7
click at [1379, 64] on button "Submit" at bounding box center [1427, 83] width 97 height 39
click at [1458, 73] on button "Submit" at bounding box center [1427, 83] width 97 height 39
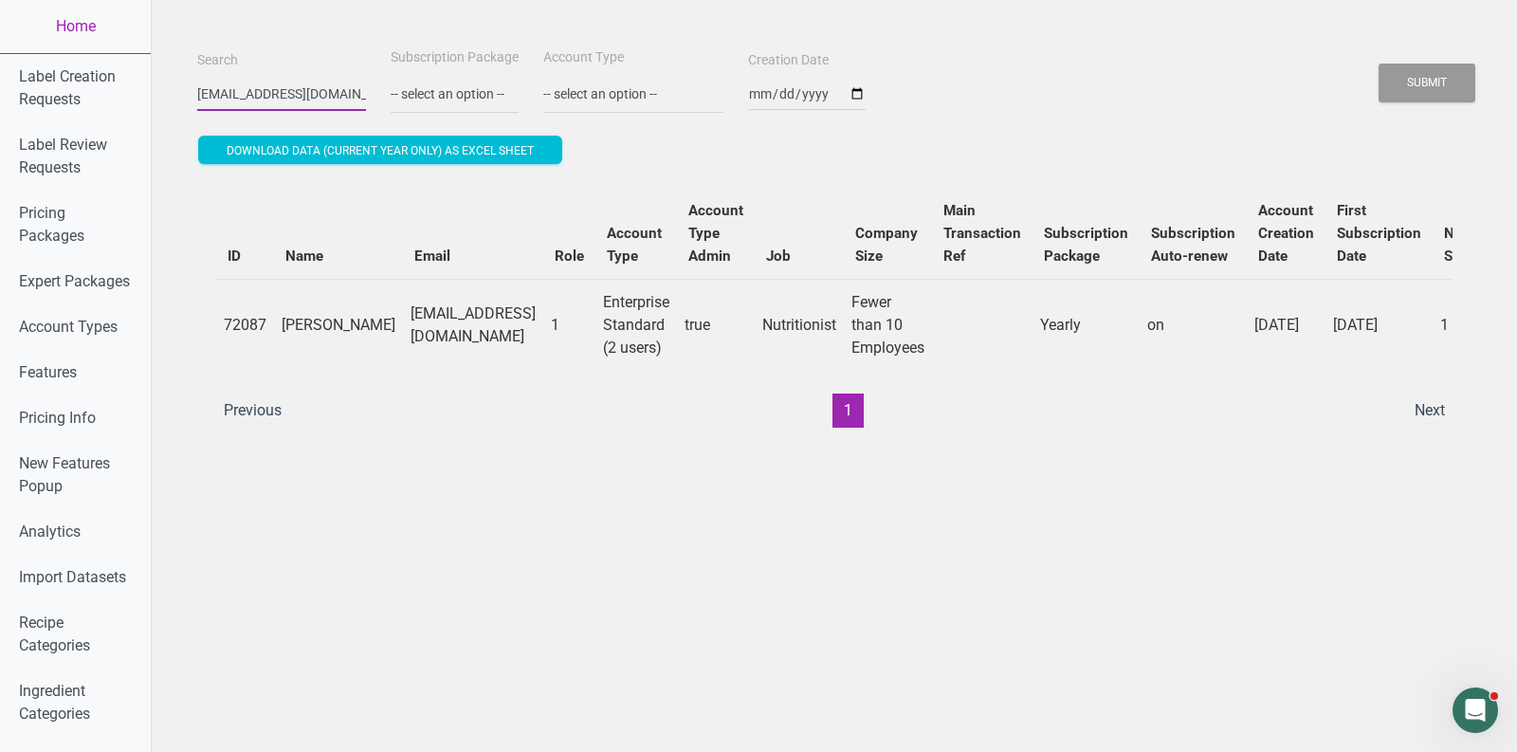
click at [282, 87] on input "[EMAIL_ADDRESS][DOMAIN_NAME]" at bounding box center [281, 94] width 169 height 34
paste input "matt@sunrisejuices"
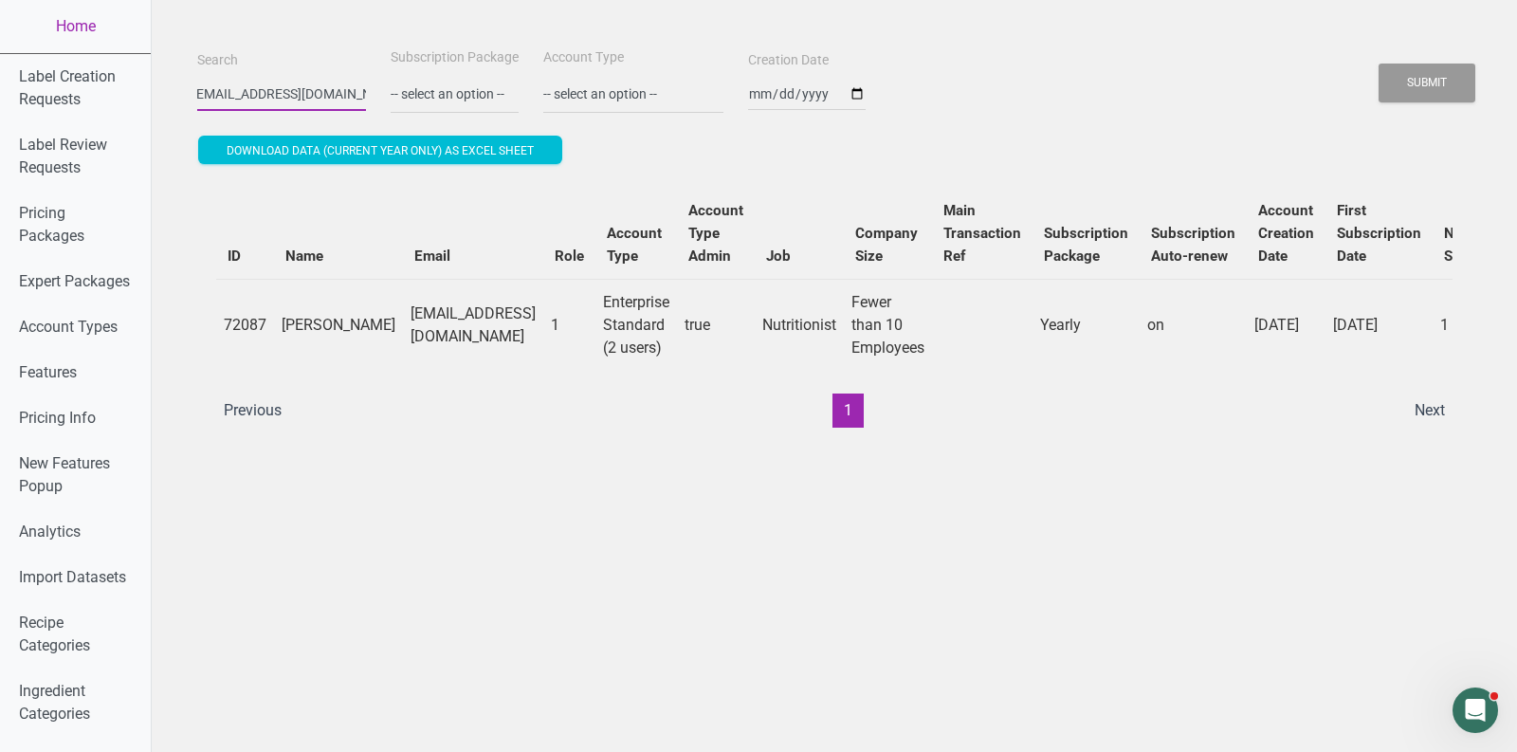
click at [1379, 64] on button "Submit" at bounding box center [1427, 83] width 97 height 39
click at [1413, 70] on button "Submit" at bounding box center [1427, 83] width 97 height 39
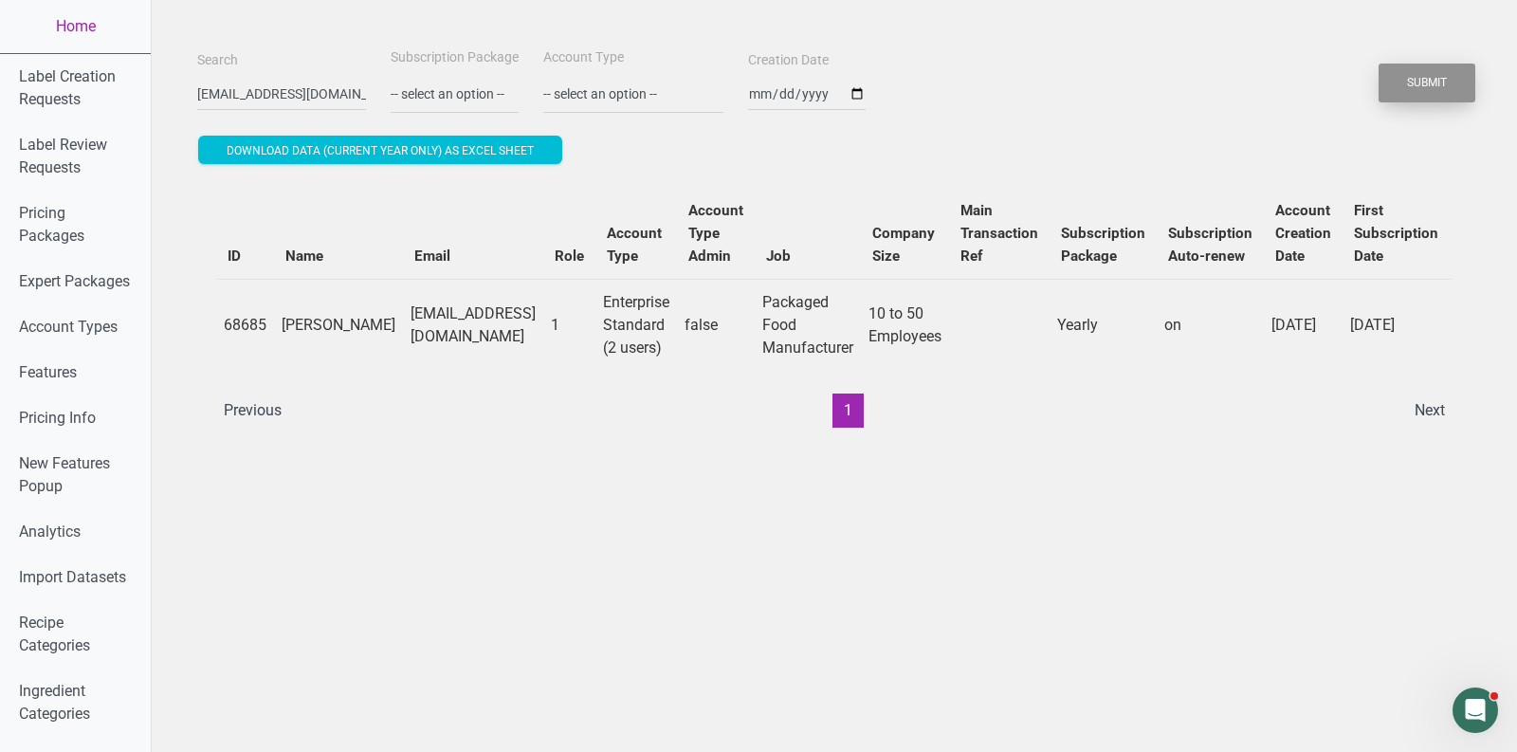
scroll to position [0, 612]
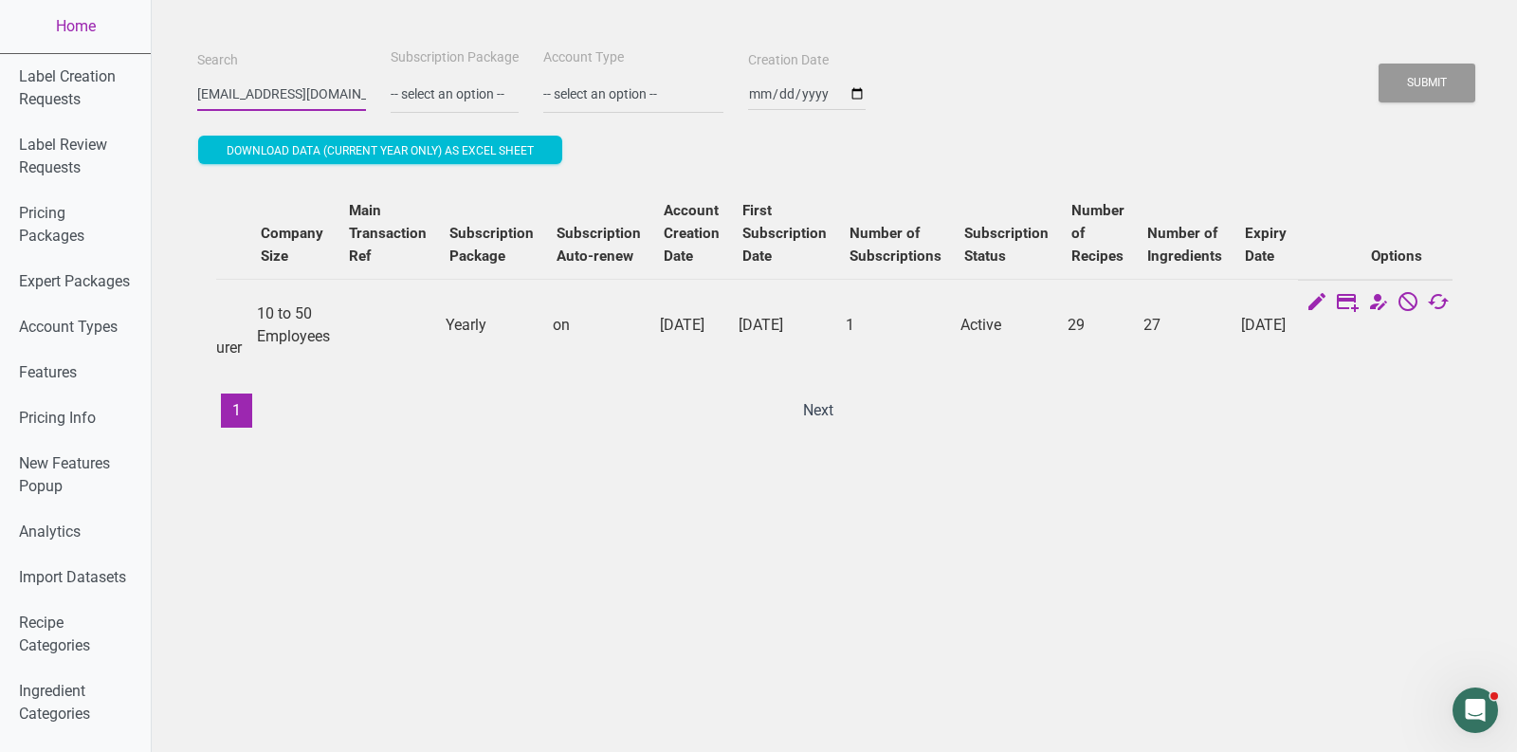
click at [271, 105] on input "[EMAIL_ADDRESS][DOMAIN_NAME]" at bounding box center [281, 94] width 169 height 34
paste input "" [PERSON_NAME][EMAIL_ADDRESS][DOMAIN_NAME]""
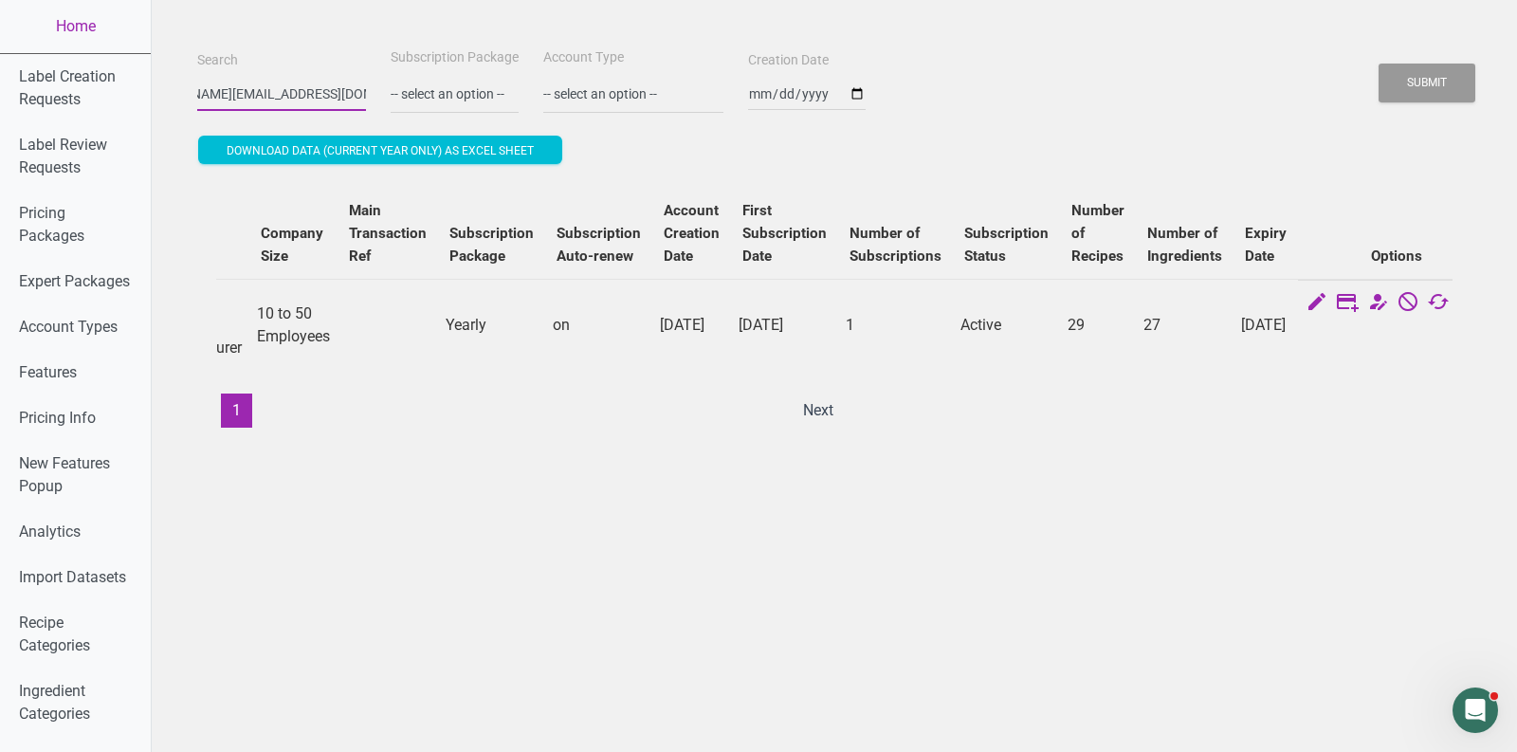
click at [1379, 64] on button "Submit" at bounding box center [1427, 83] width 97 height 39
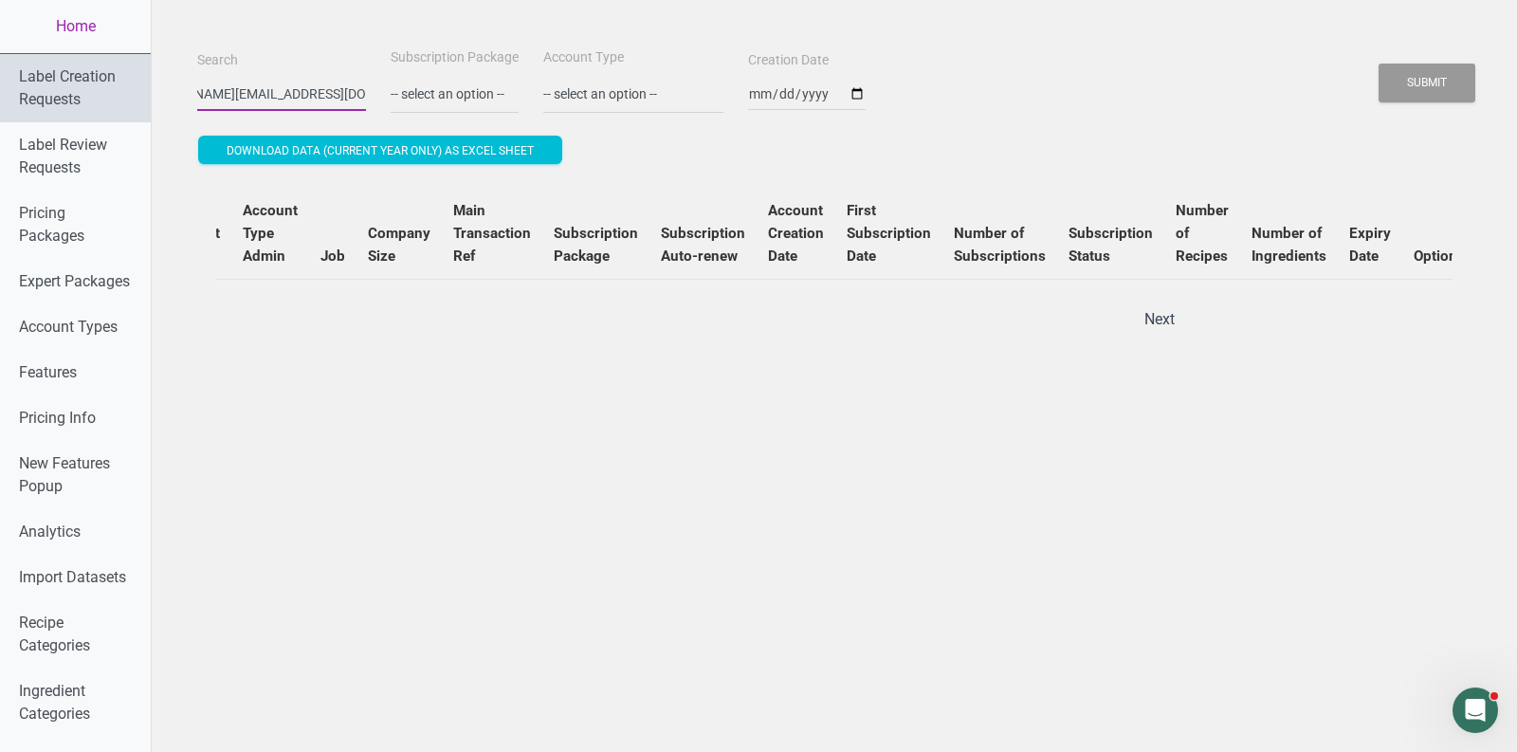
scroll to position [0, 0]
drag, startPoint x: 229, startPoint y: 90, endPoint x: 66, endPoint y: 88, distance: 163.1
click at [1379, 64] on button "Submit" at bounding box center [1427, 83] width 97 height 39
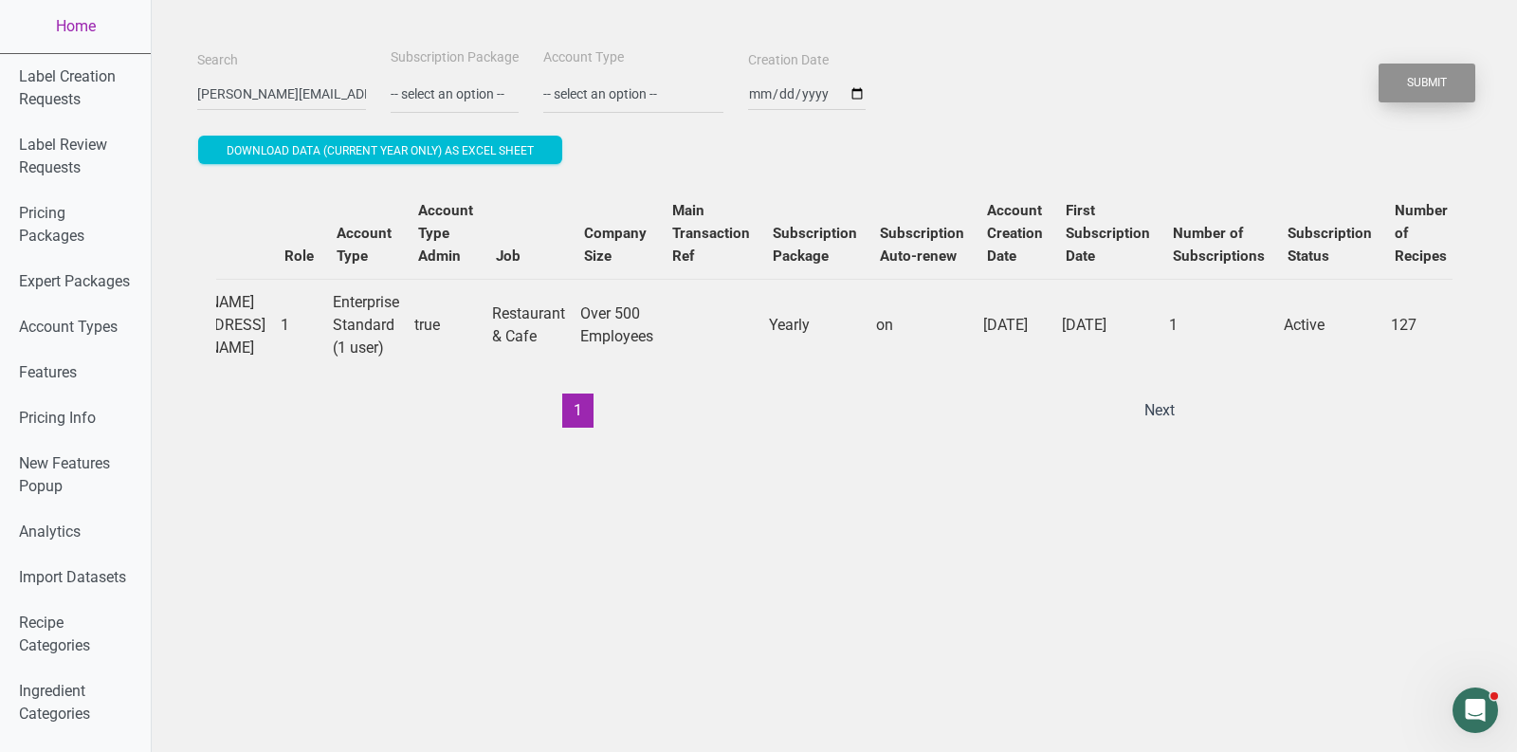
click at [1437, 78] on button "Submit" at bounding box center [1427, 83] width 97 height 39
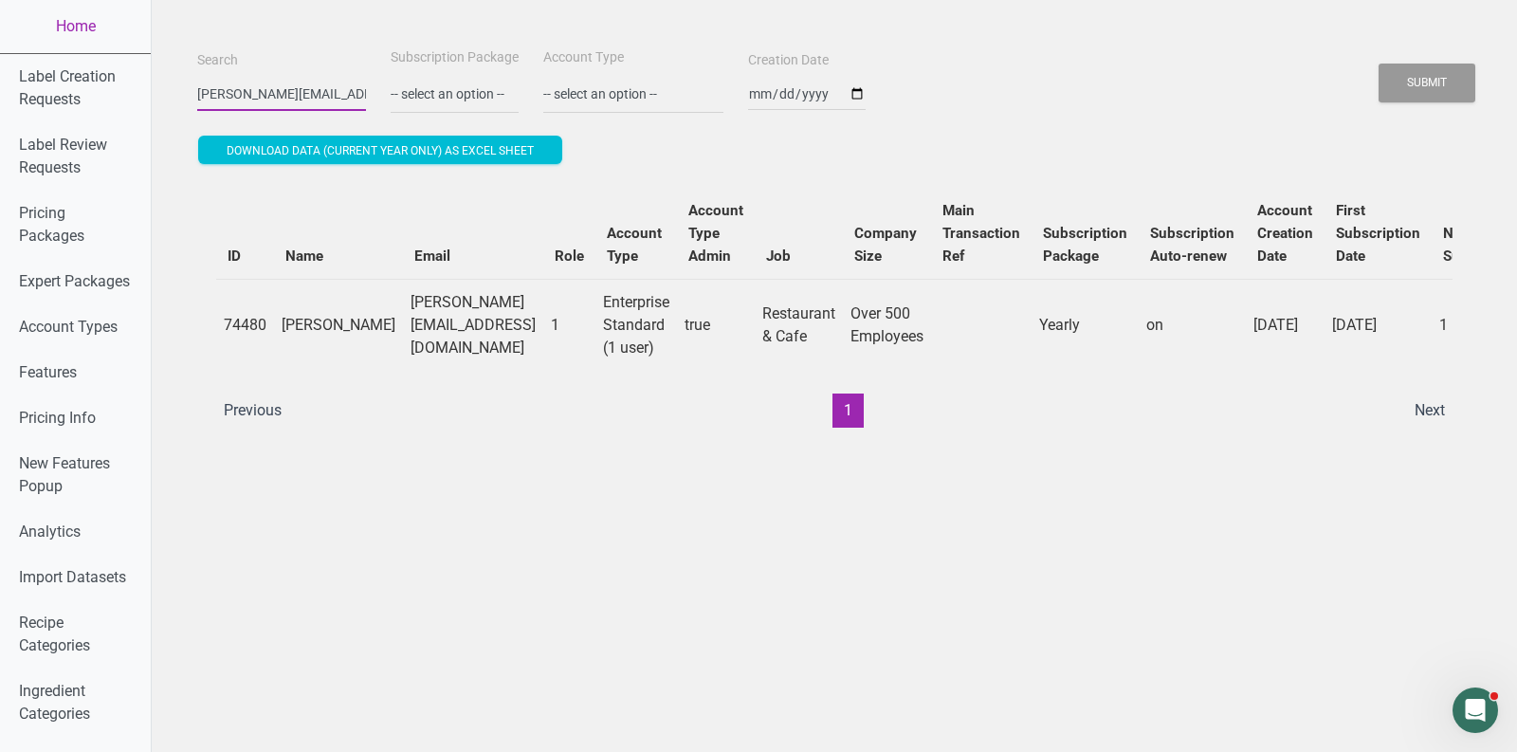
click at [291, 99] on input "[PERSON_NAME][EMAIL_ADDRESS][DOMAIN_NAME]" at bounding box center [281, 94] width 169 height 34
paste input "[PERSON_NAME]"
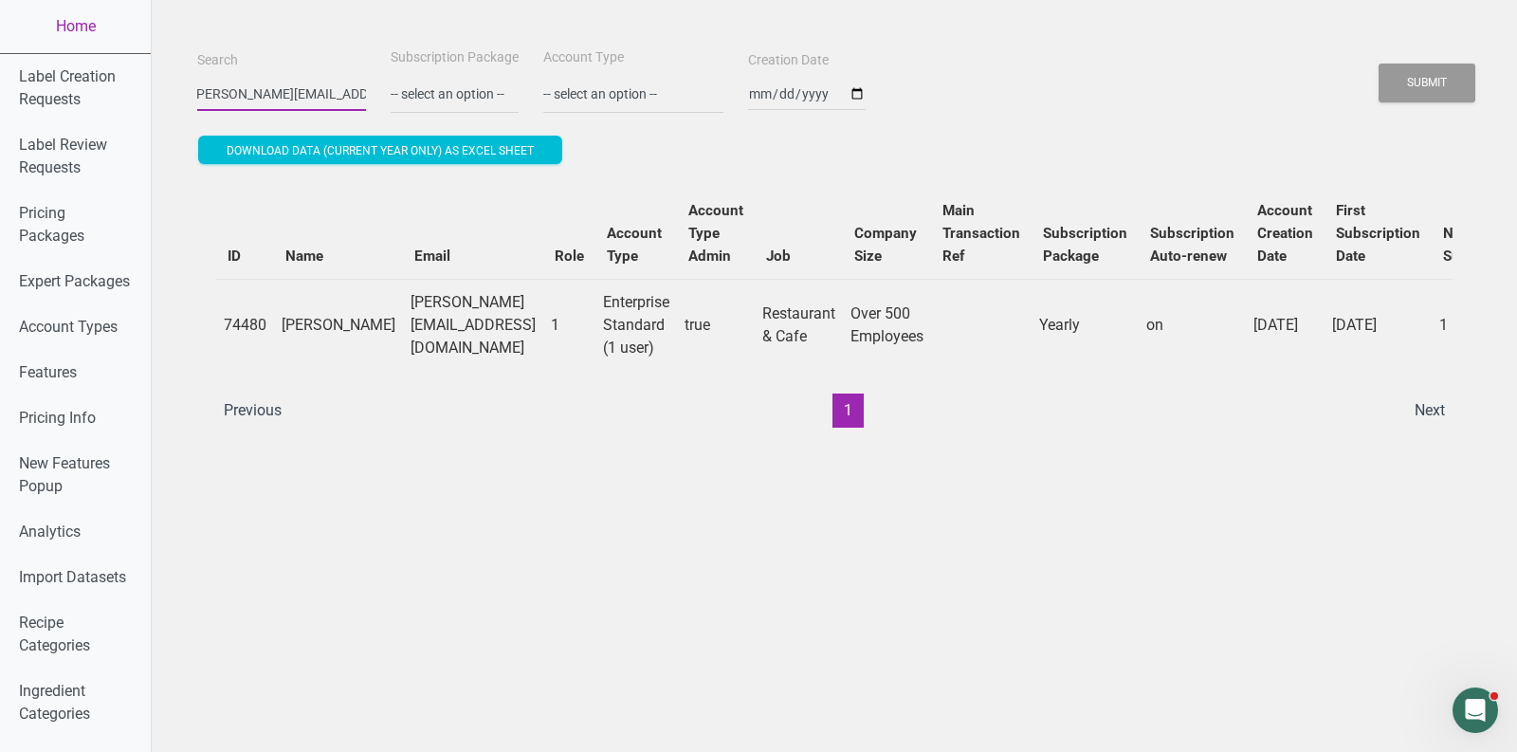
click at [1379, 64] on button "Submit" at bounding box center [1427, 83] width 97 height 39
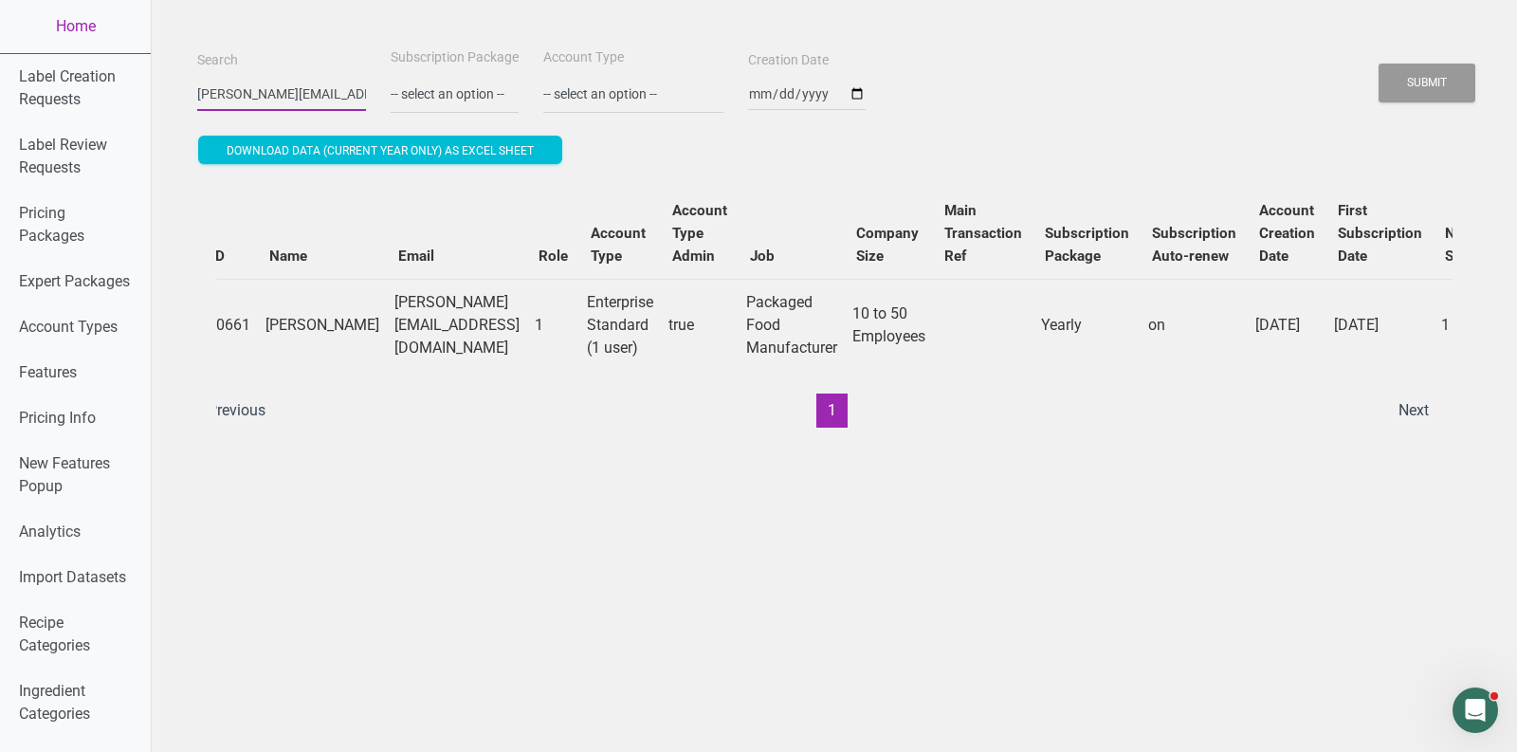
scroll to position [0, 0]
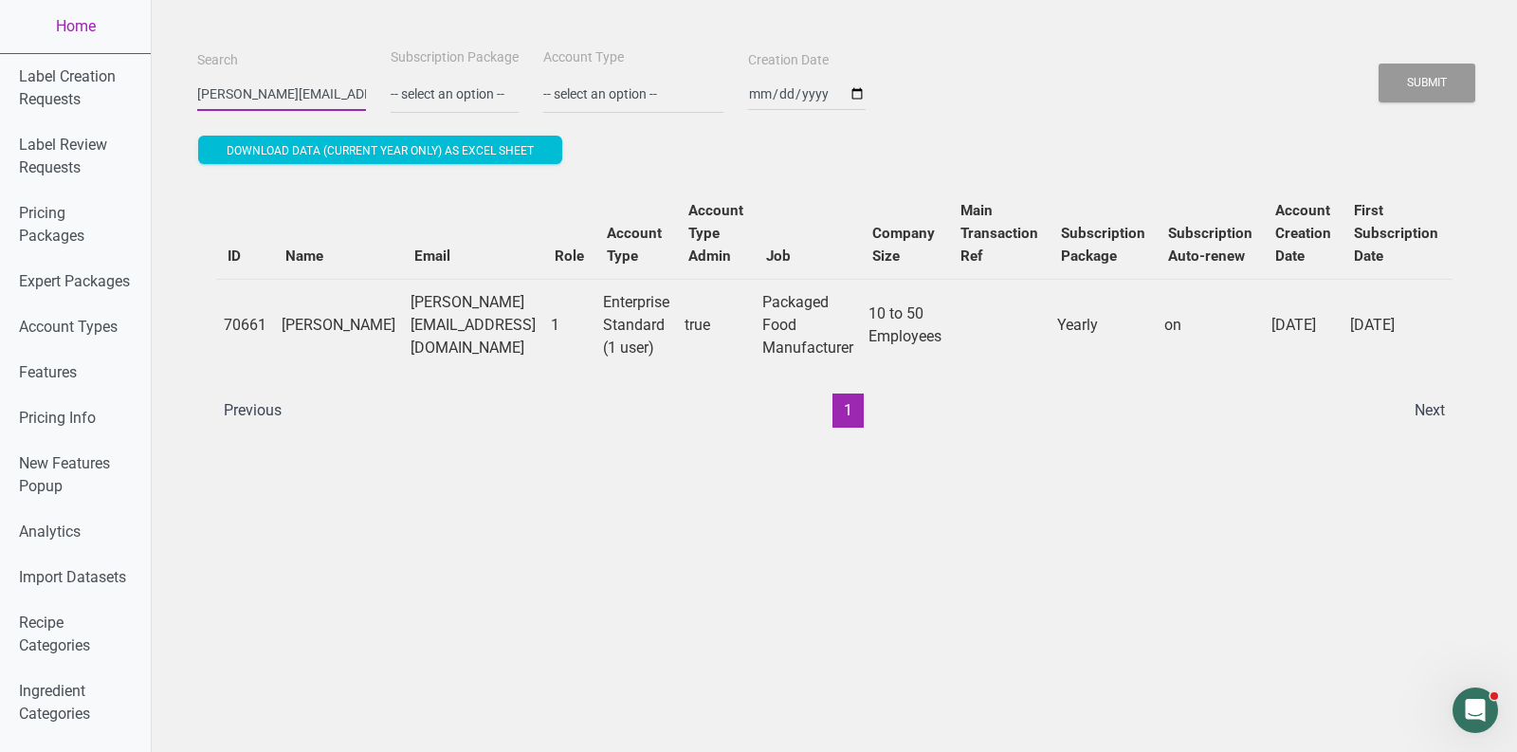
click at [247, 77] on input "[PERSON_NAME][EMAIL_ADDRESS][DOMAIN_NAME]" at bounding box center [281, 94] width 169 height 34
paste input ""[EMAIL_ADDRESS][DOMAIN_NAME] ""
click at [1379, 64] on button "Submit" at bounding box center [1427, 83] width 97 height 39
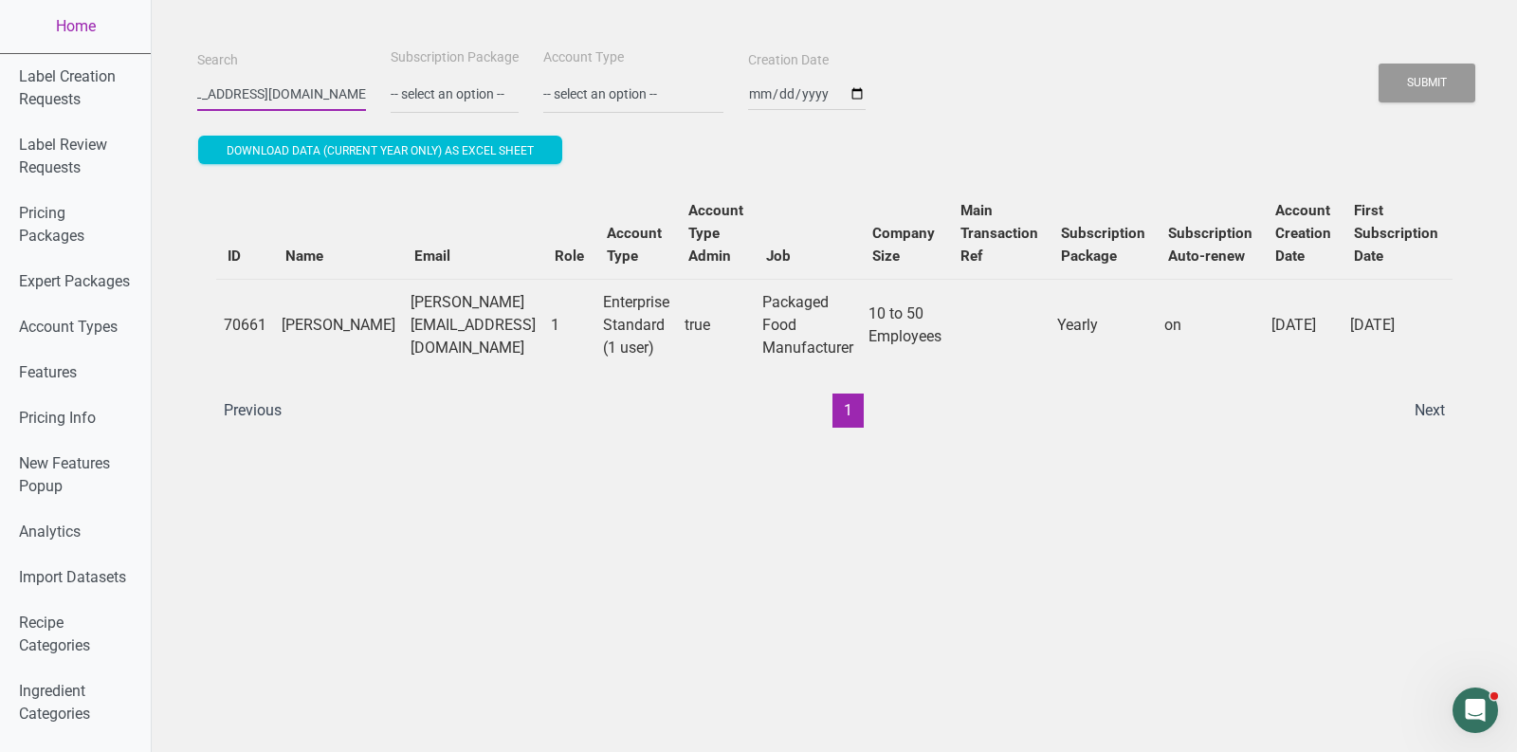
scroll to position [0, 33]
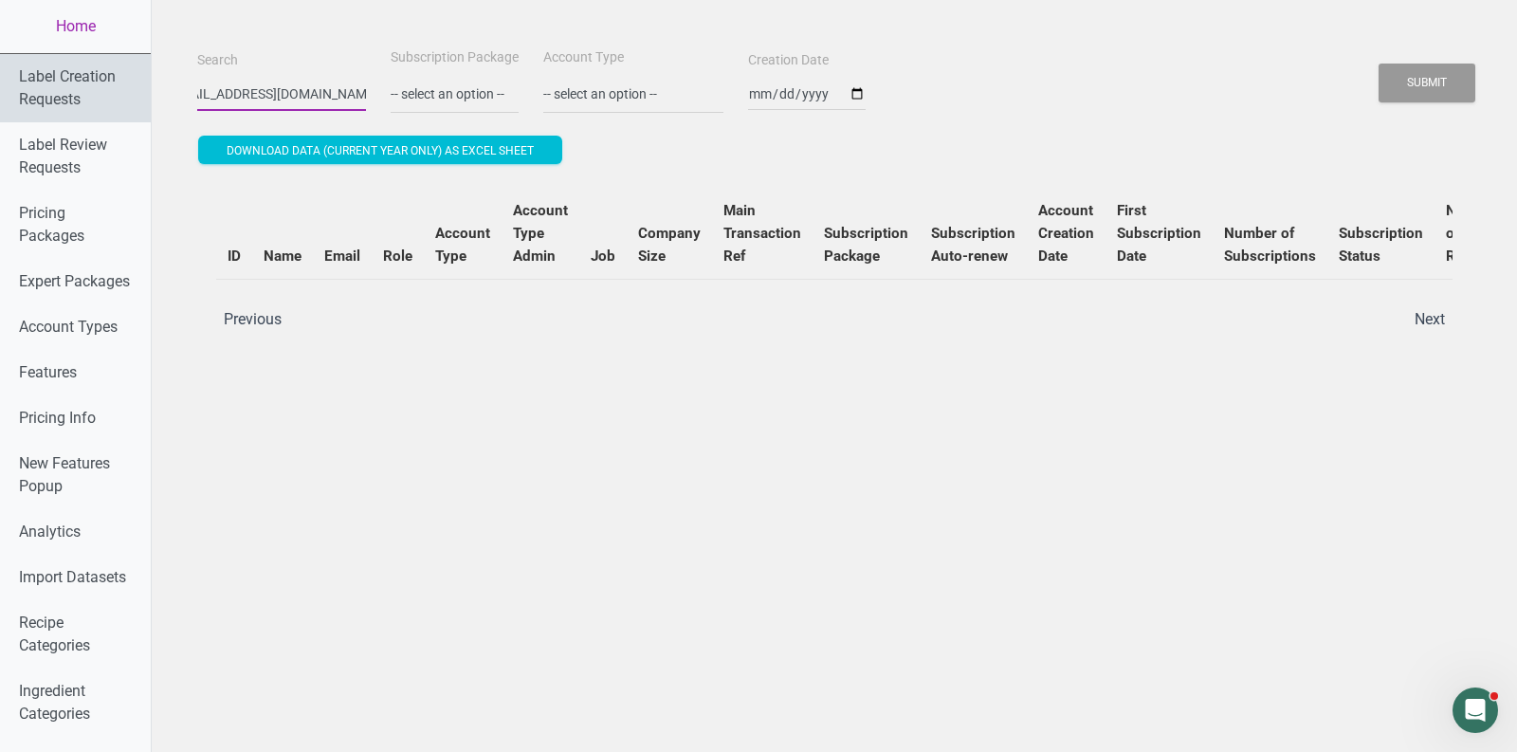
drag, startPoint x: 253, startPoint y: 84, endPoint x: 132, endPoint y: 80, distance: 121.5
click at [204, 89] on input ""[EMAIL_ADDRESS][DOMAIN_NAME]" at bounding box center [281, 94] width 169 height 34
drag, startPoint x: 204, startPoint y: 89, endPoint x: 167, endPoint y: 87, distance: 37.0
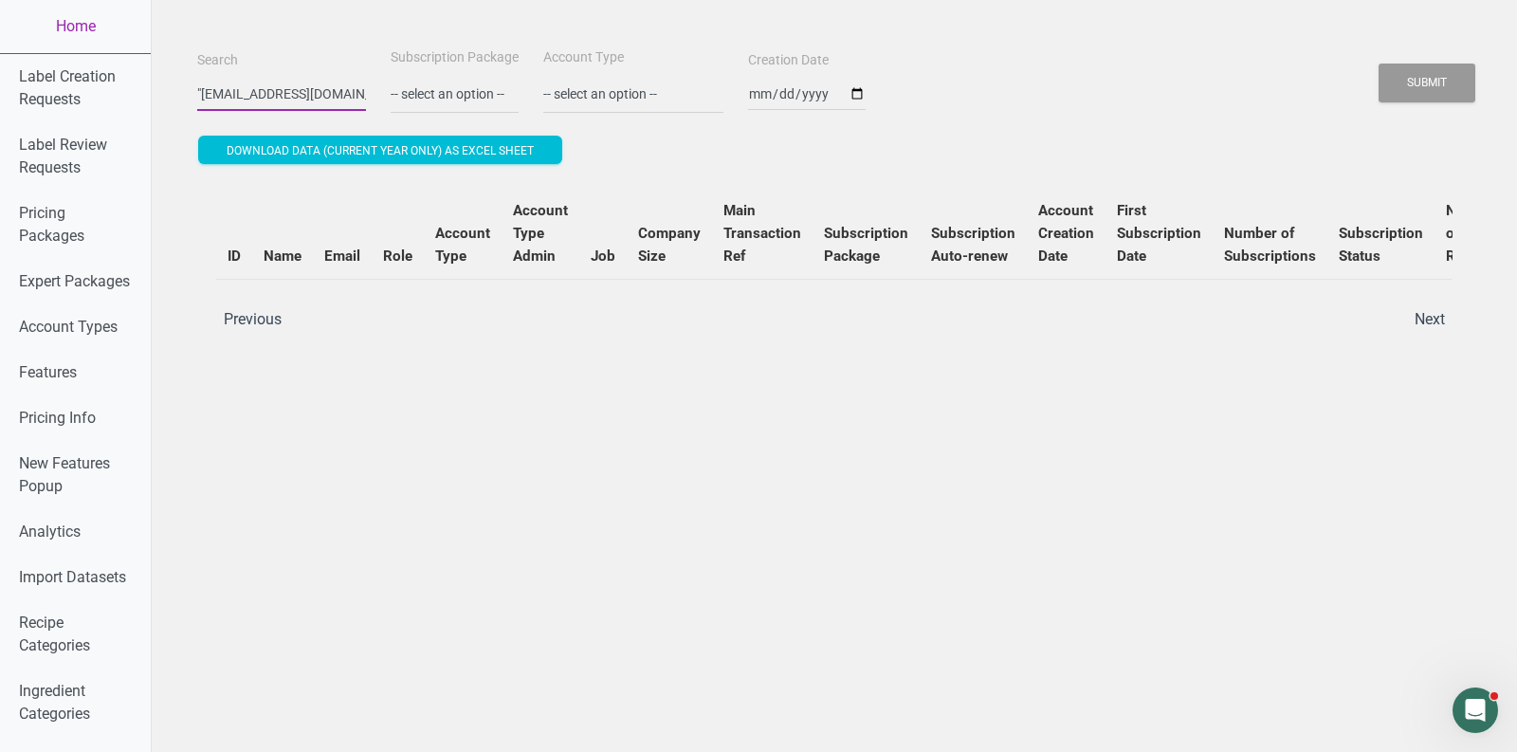
click at [209, 98] on input ""[EMAIL_ADDRESS][DOMAIN_NAME]" at bounding box center [281, 94] width 169 height 34
drag, startPoint x: 202, startPoint y: 95, endPoint x: 160, endPoint y: 95, distance: 41.7
click at [1379, 64] on button "Submit" at bounding box center [1427, 83] width 97 height 39
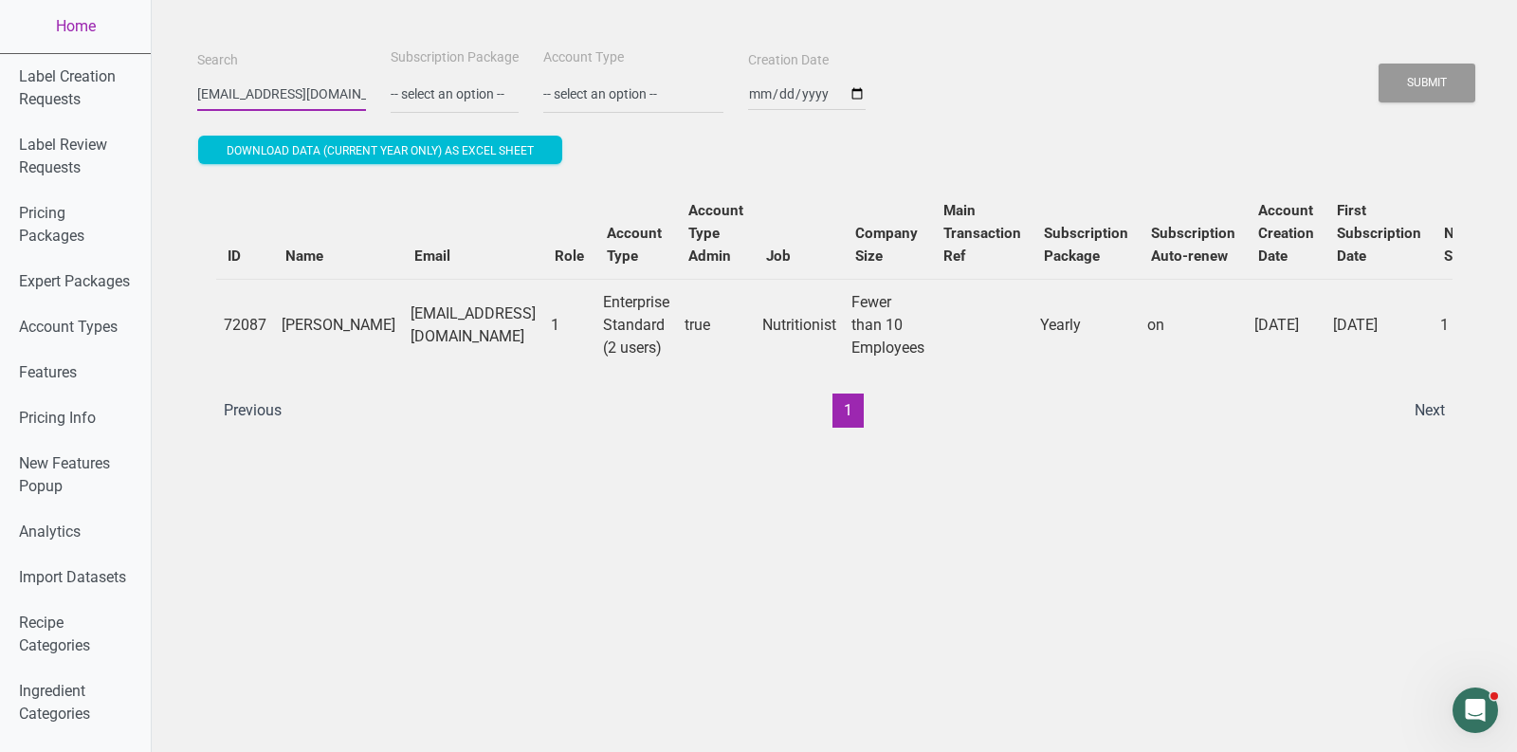
click at [296, 108] on input "[EMAIL_ADDRESS][DOMAIN_NAME]" at bounding box center [281, 94] width 169 height 34
click at [1379, 64] on button "Submit" at bounding box center [1427, 83] width 97 height 39
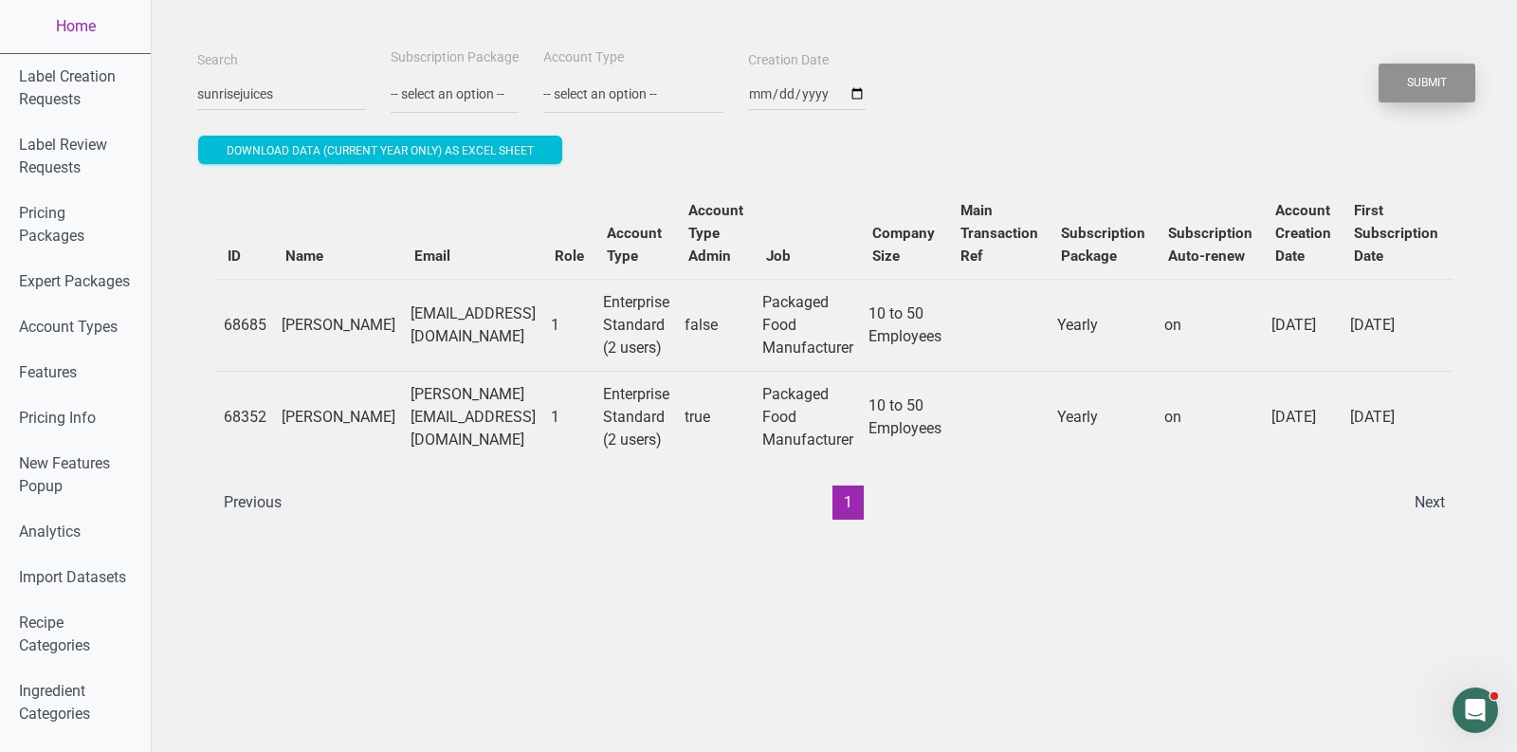
click at [1433, 81] on button "Submit" at bounding box center [1427, 83] width 97 height 39
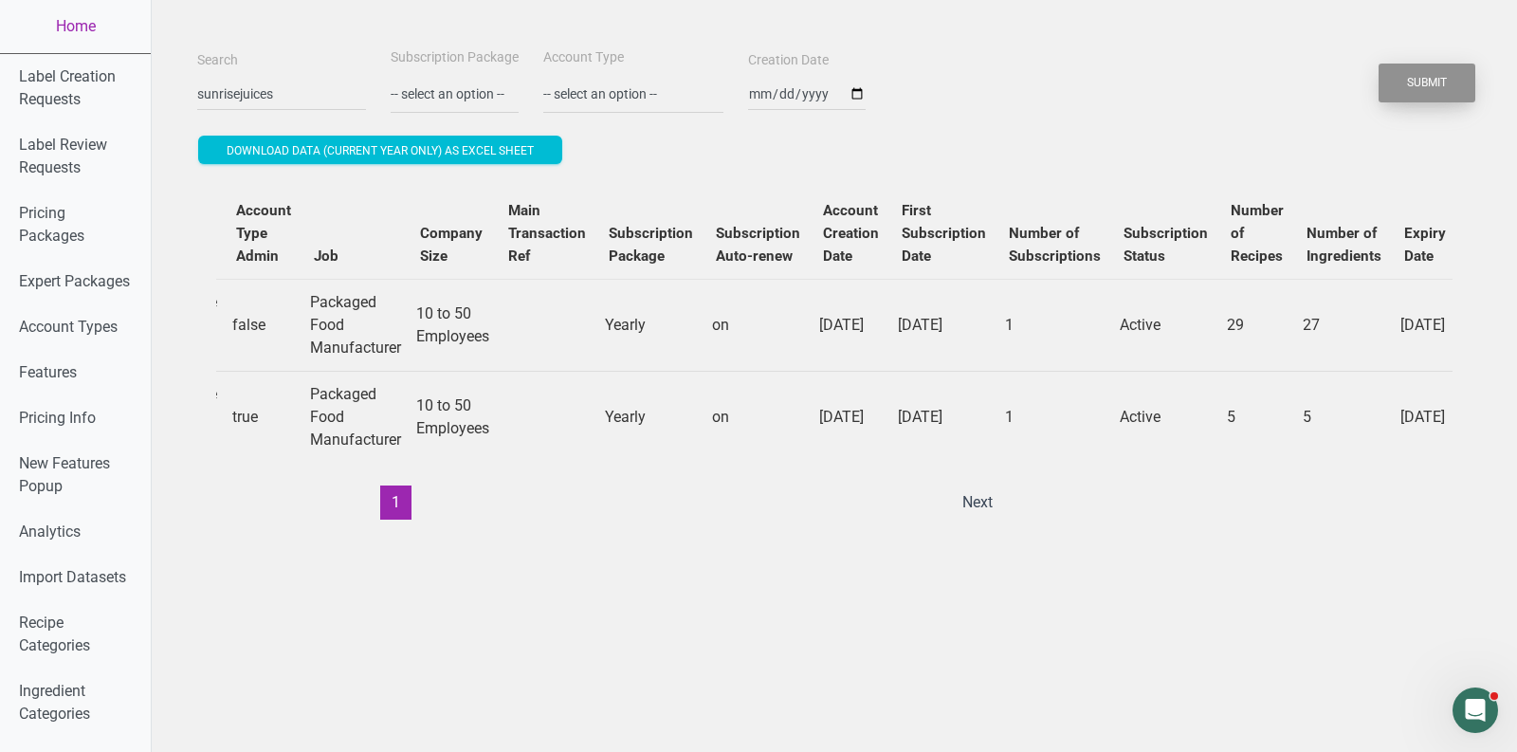
scroll to position [0, 612]
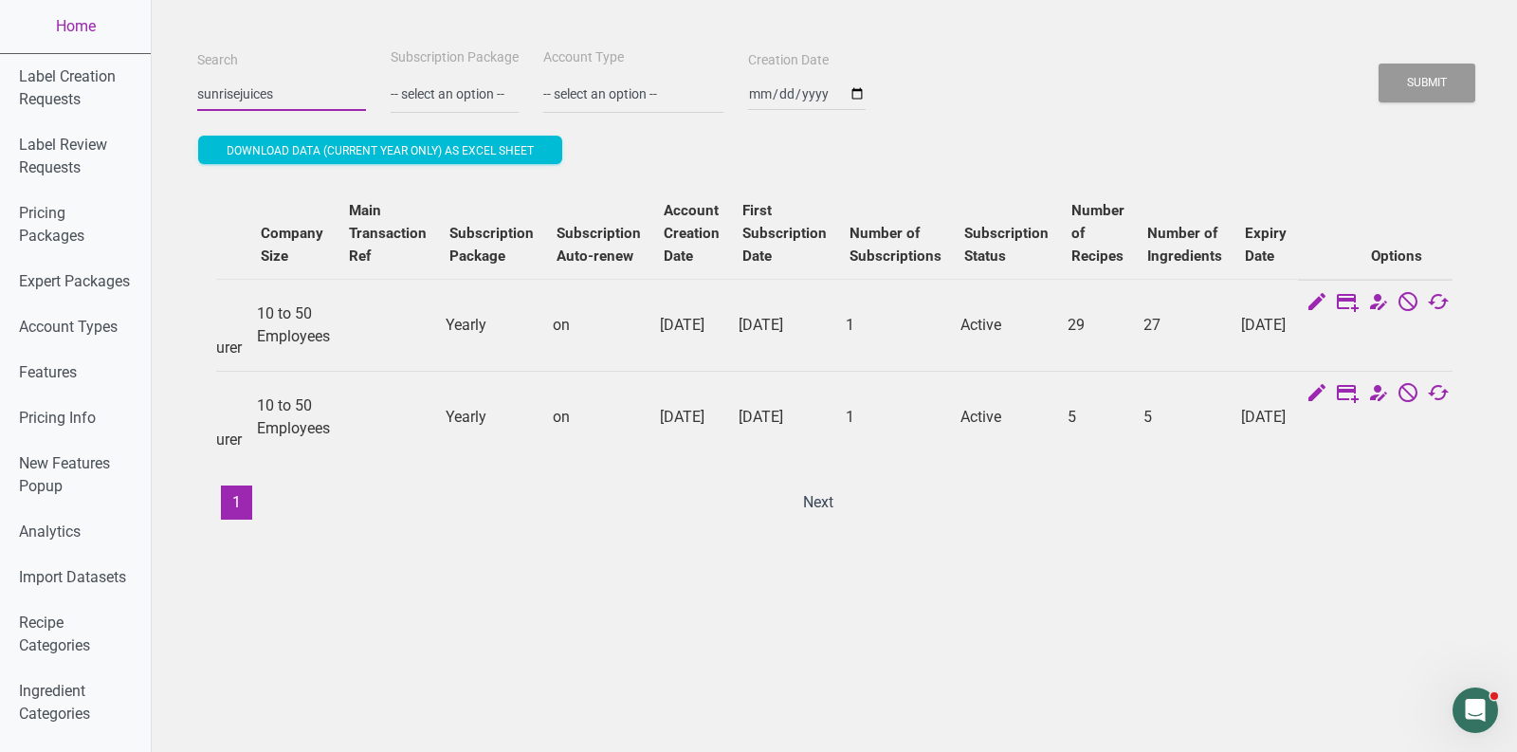
click at [284, 98] on input "sunrisejuices" at bounding box center [281, 94] width 169 height 34
click at [1379, 64] on button "Submit" at bounding box center [1427, 83] width 97 height 39
click at [1409, 65] on button "Submit" at bounding box center [1427, 83] width 97 height 39
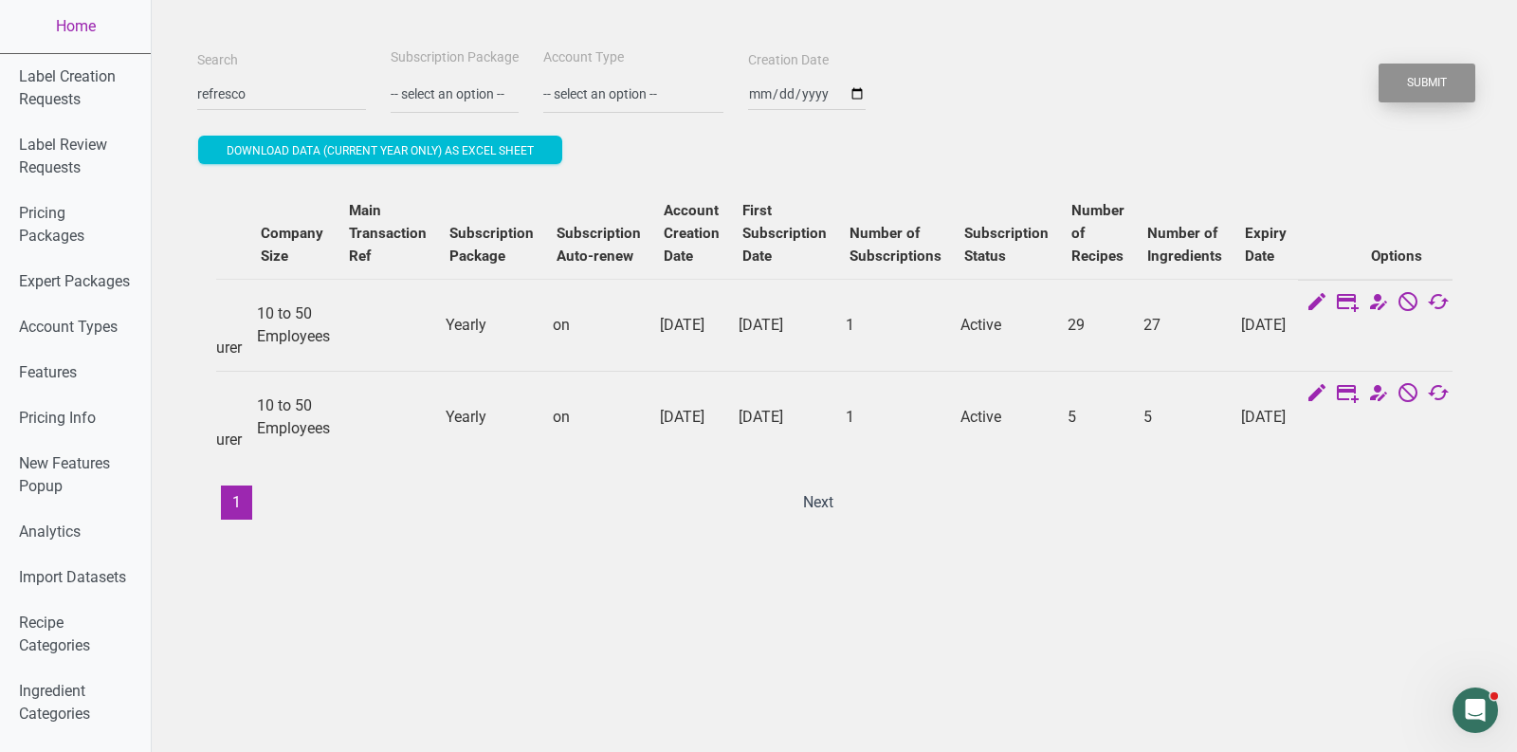
click at [1409, 65] on button "Submit" at bounding box center [1427, 83] width 97 height 39
click at [1409, 87] on button "Submit" at bounding box center [1427, 83] width 97 height 39
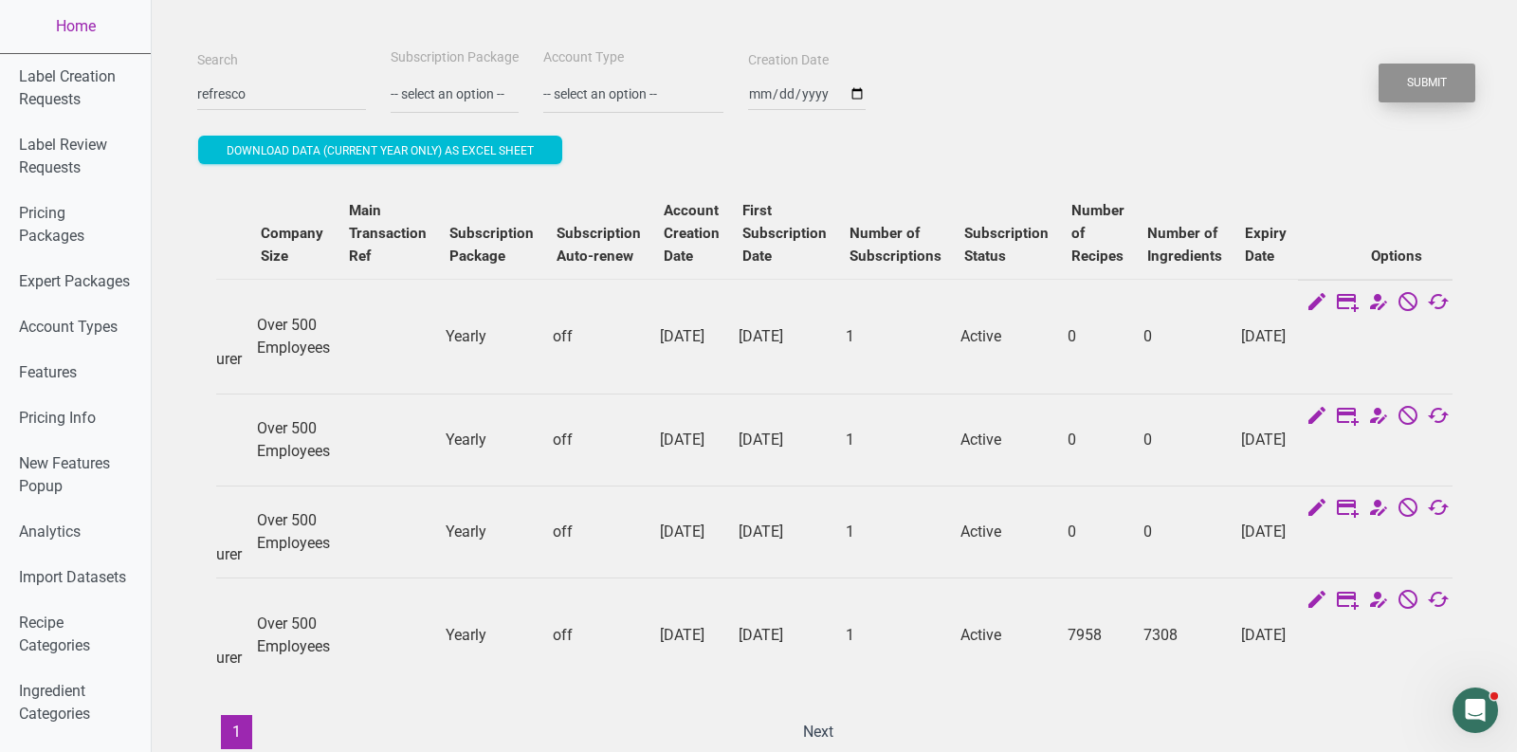
click at [1409, 87] on button "Submit" at bounding box center [1427, 83] width 97 height 39
click at [251, 105] on input "refresco" at bounding box center [281, 94] width 169 height 34
click at [1379, 64] on button "Submit" at bounding box center [1427, 83] width 97 height 39
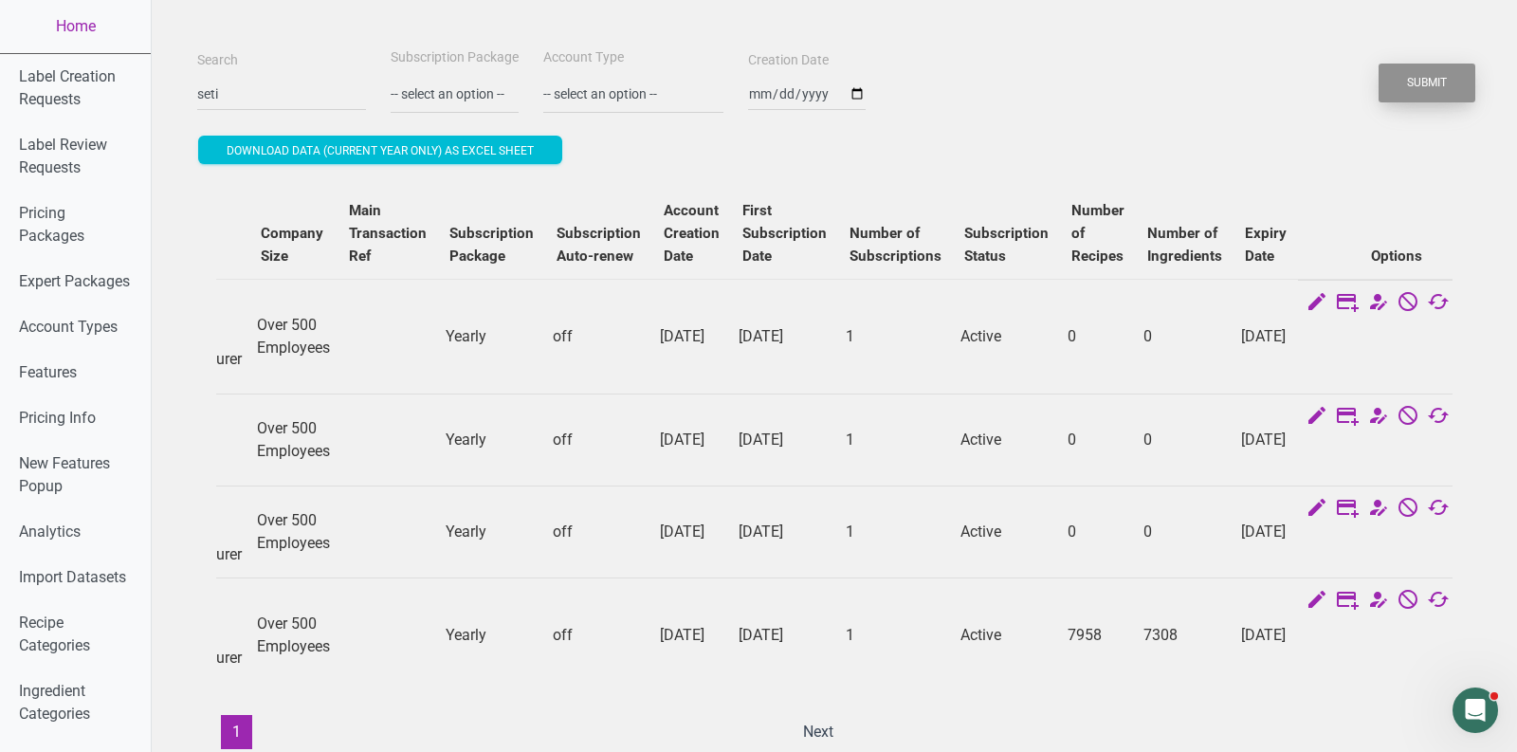
click at [1412, 91] on button "Submit" at bounding box center [1427, 83] width 97 height 39
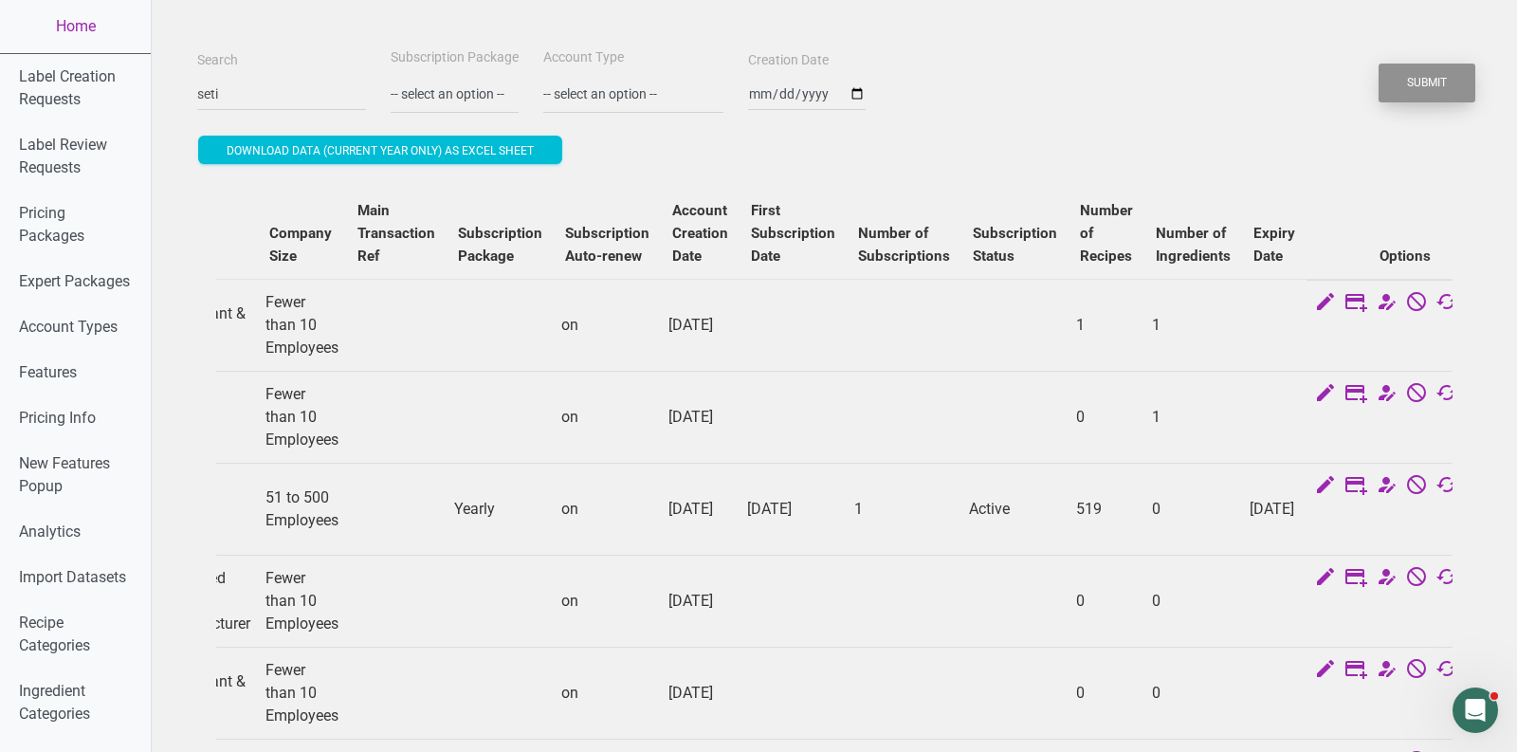
scroll to position [0, 0]
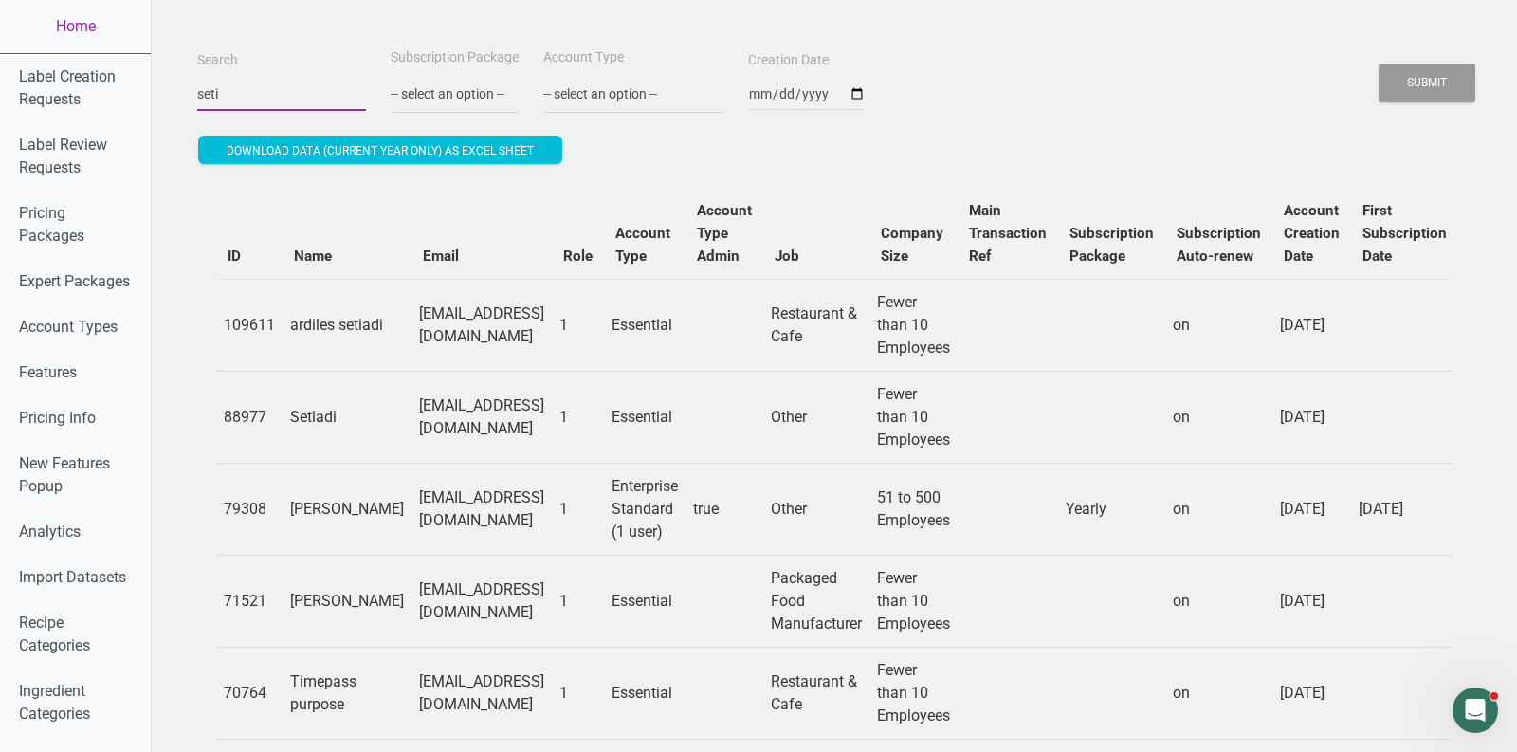
click at [284, 105] on input "seti" at bounding box center [281, 94] width 169 height 34
click at [1379, 64] on button "Submit" at bounding box center [1427, 83] width 97 height 39
click at [1440, 67] on button "Submit" at bounding box center [1427, 83] width 97 height 39
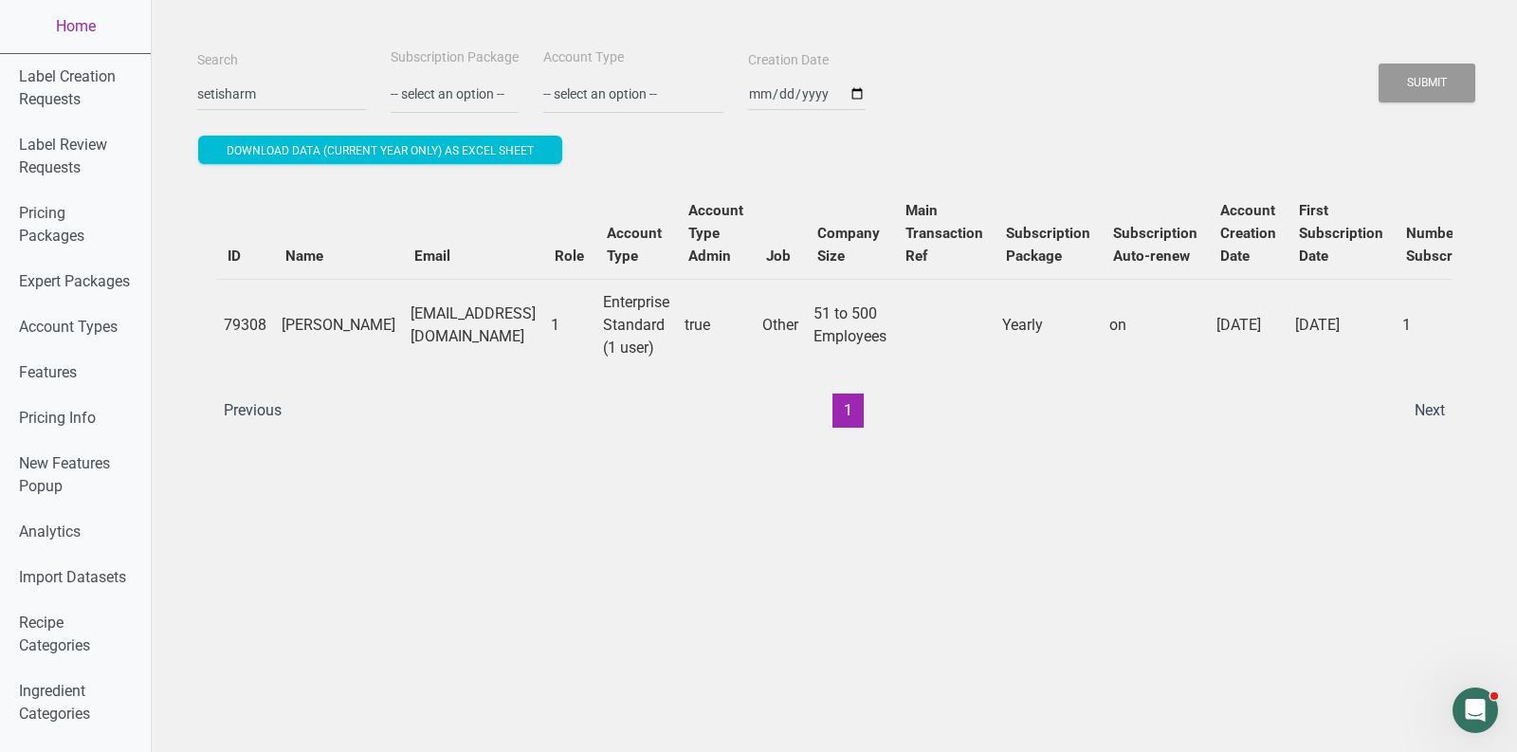
click at [475, 325] on td "[EMAIL_ADDRESS][DOMAIN_NAME]" at bounding box center [473, 325] width 140 height 92
copy td "[EMAIL_ADDRESS][DOMAIN_NAME]"
click at [265, 91] on input "setisharm" at bounding box center [281, 94] width 169 height 34
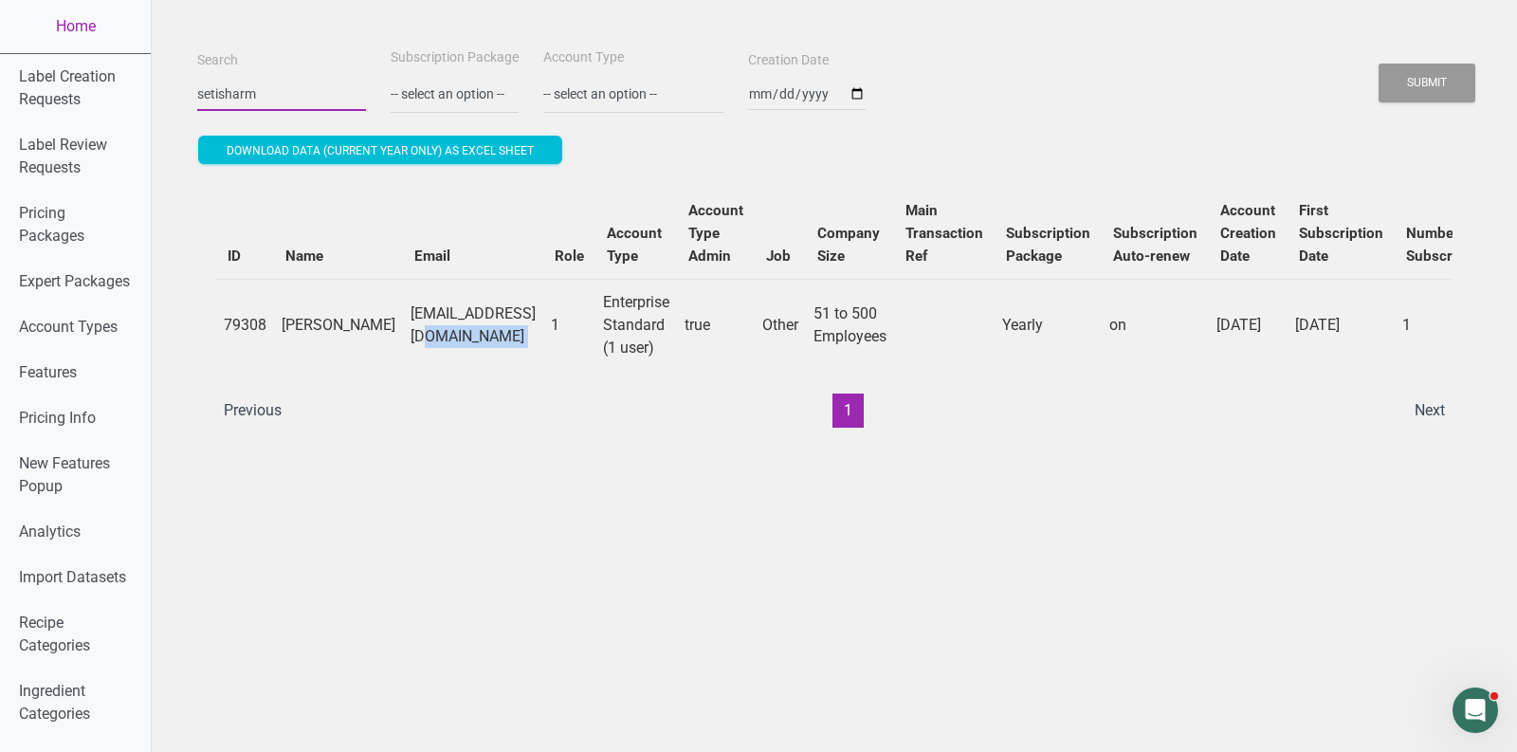
click at [265, 91] on input "setisharm" at bounding box center [281, 94] width 169 height 34
click at [1379, 64] on button "Submit" at bounding box center [1427, 83] width 97 height 39
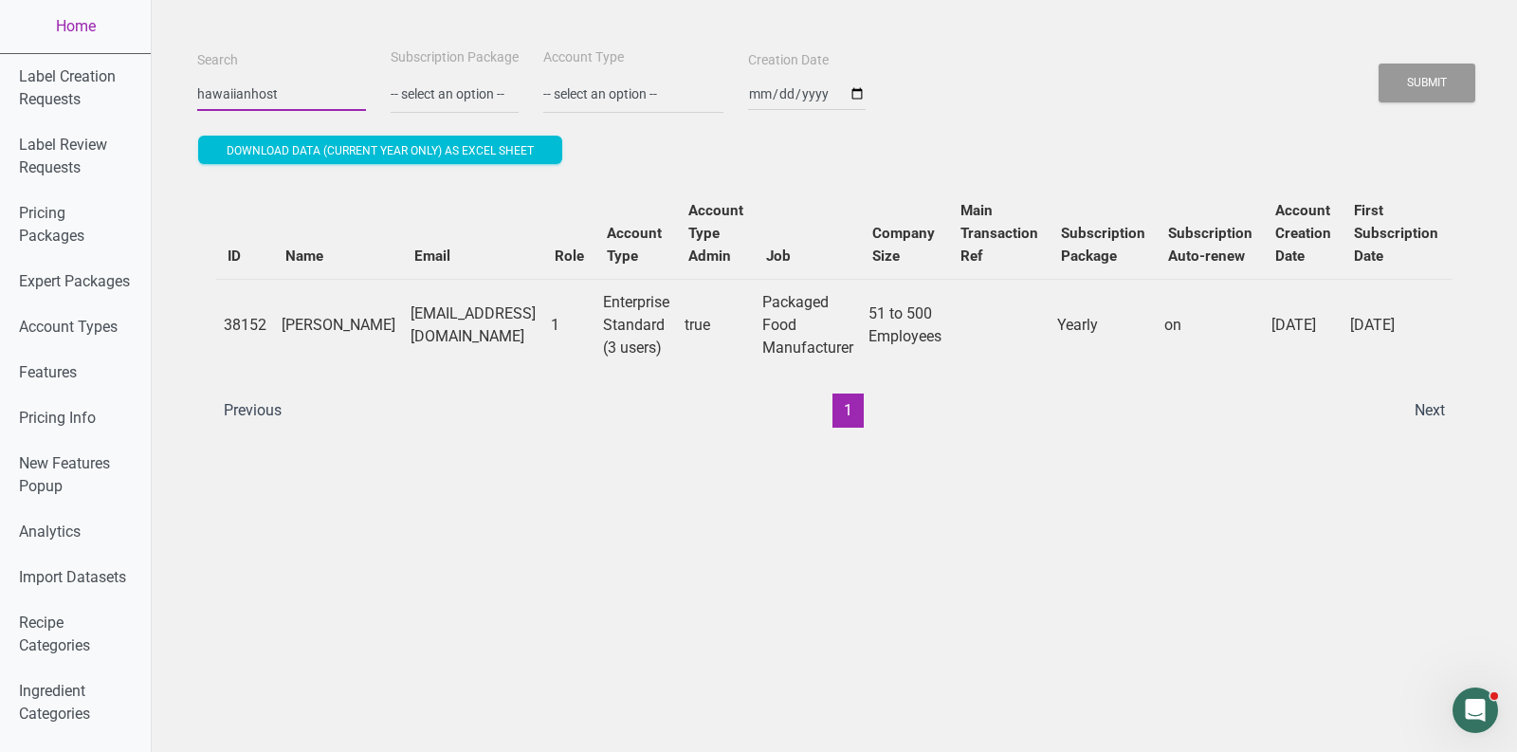
scroll to position [0, 689]
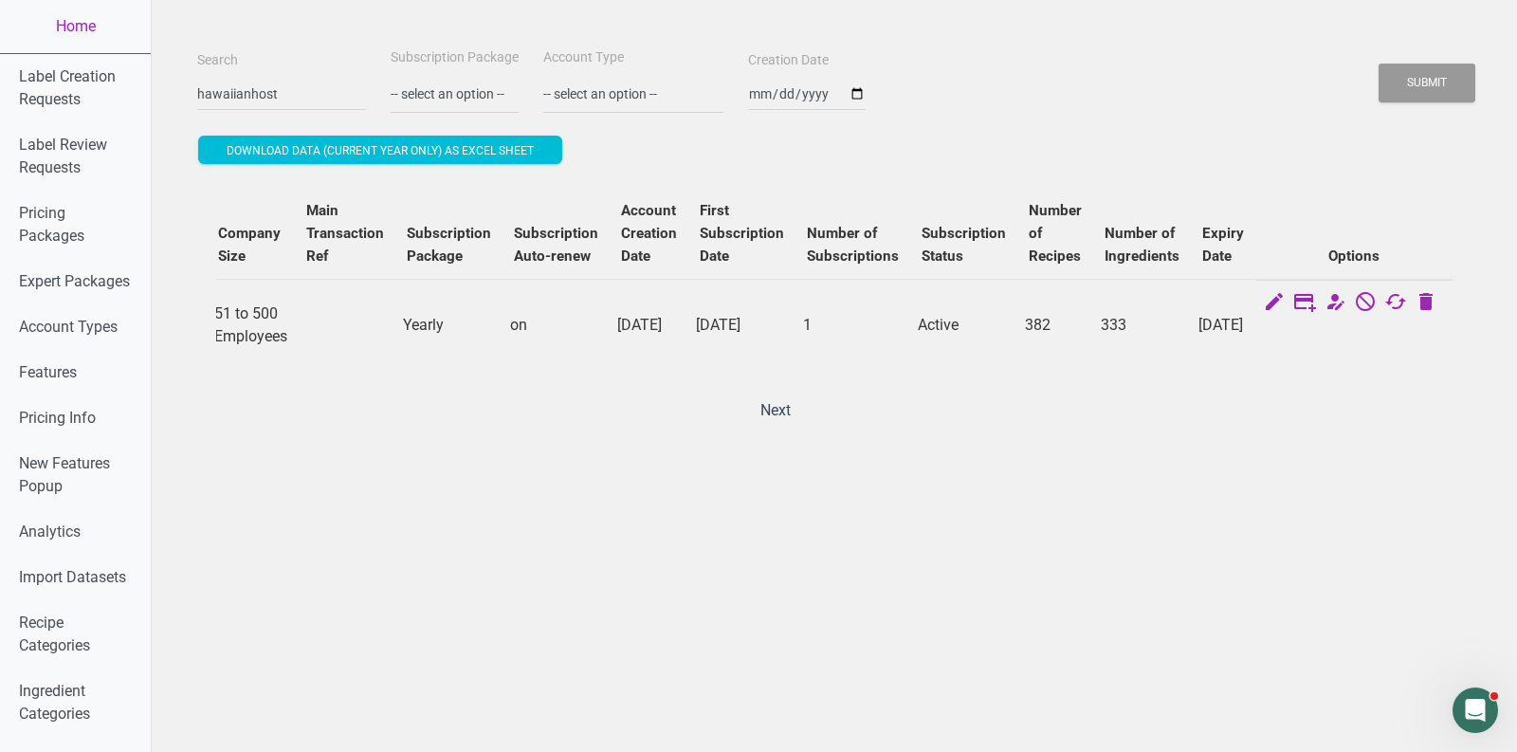
drag, startPoint x: 1201, startPoint y: 299, endPoint x: 1234, endPoint y: 355, distance: 64.6
click at [1234, 355] on td "[DATE]" at bounding box center [1223, 325] width 64 height 92
copy td "[DATE]"
click at [246, 92] on input "hawaiianhost" at bounding box center [281, 94] width 169 height 34
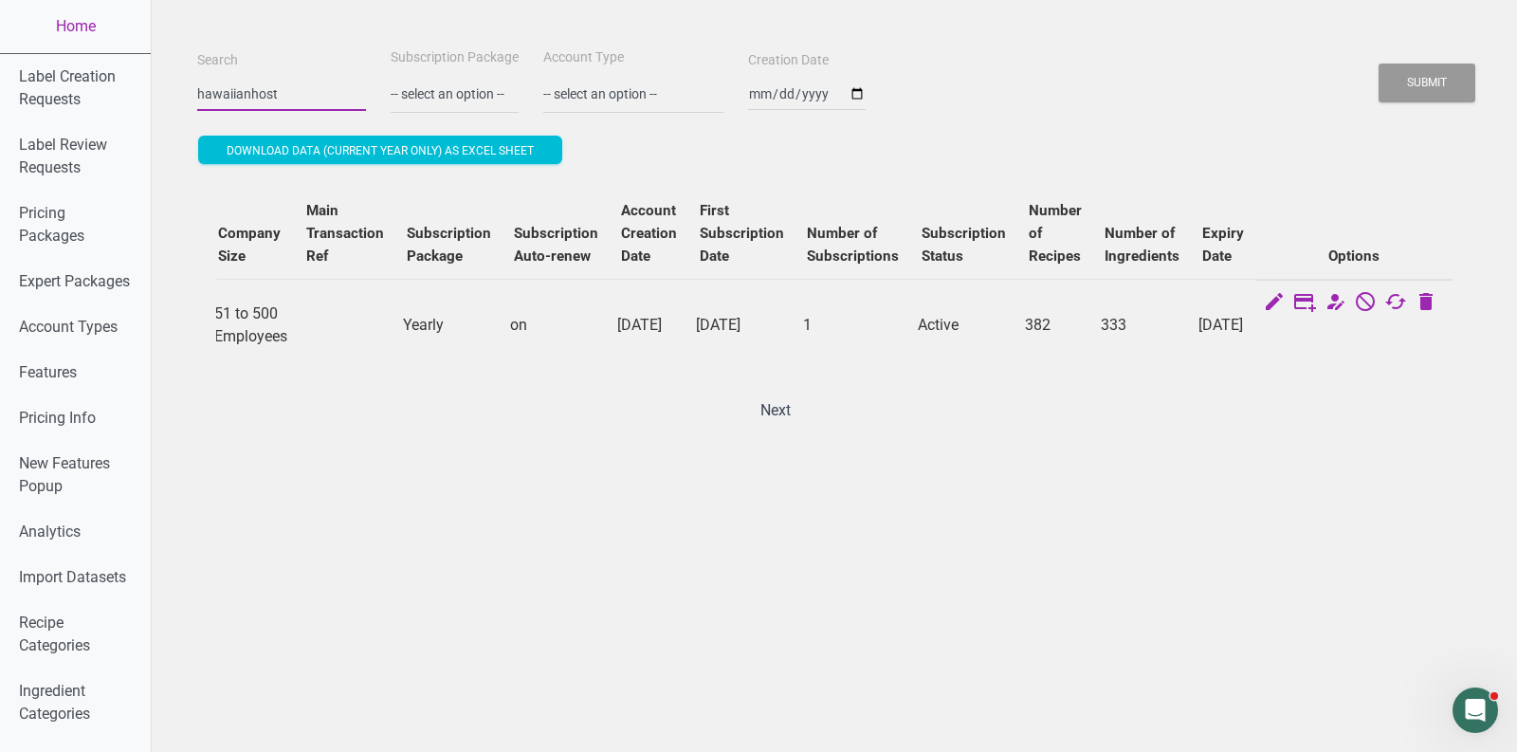
click at [246, 92] on input "hawaiianhost" at bounding box center [281, 94] width 169 height 34
paste input "[EMAIL_ADDRESS][DOMAIN_NAME]"
type input "[EMAIL_ADDRESS][DOMAIN_NAME]"
click at [1379, 64] on button "Submit" at bounding box center [1427, 83] width 97 height 39
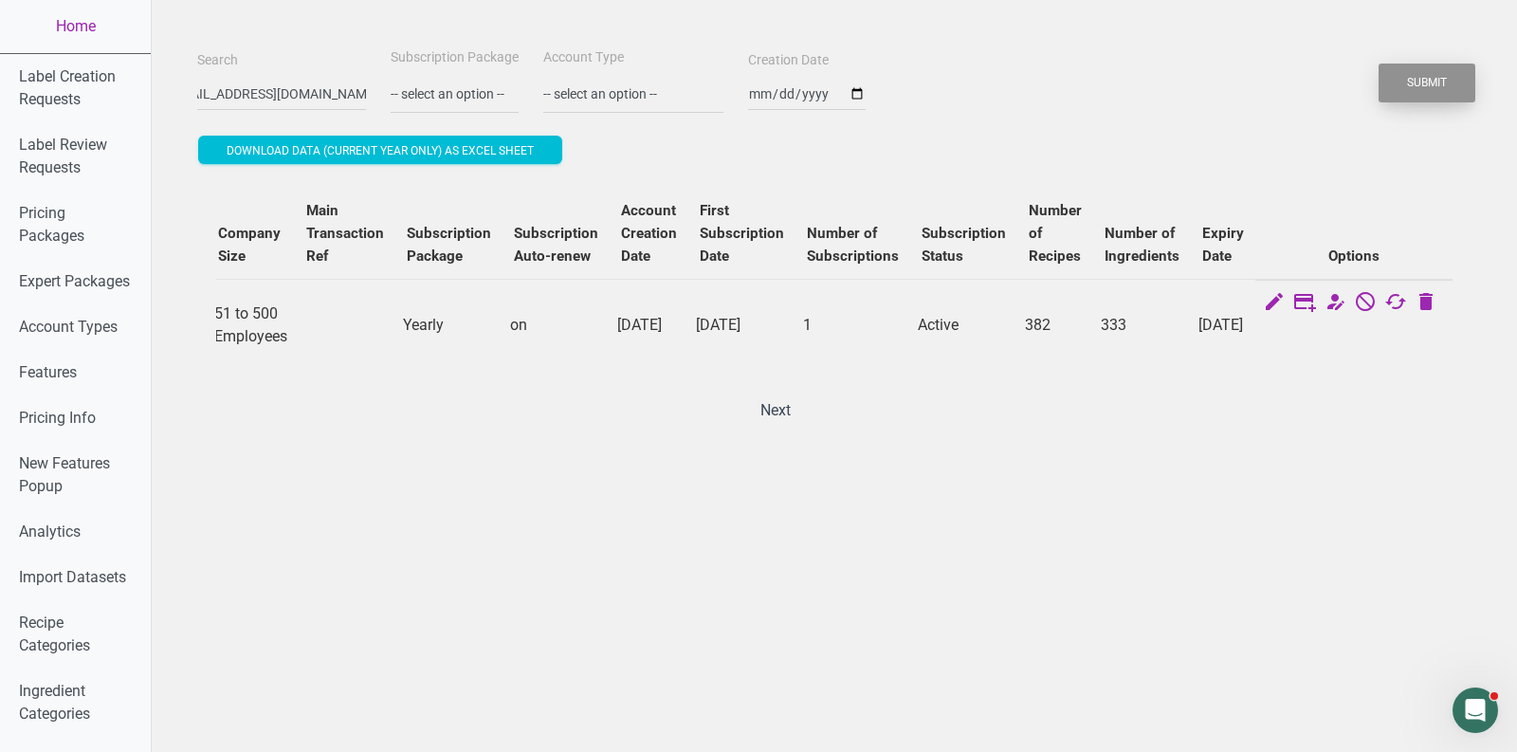
click at [1440, 75] on button "Submit" at bounding box center [1427, 83] width 97 height 39
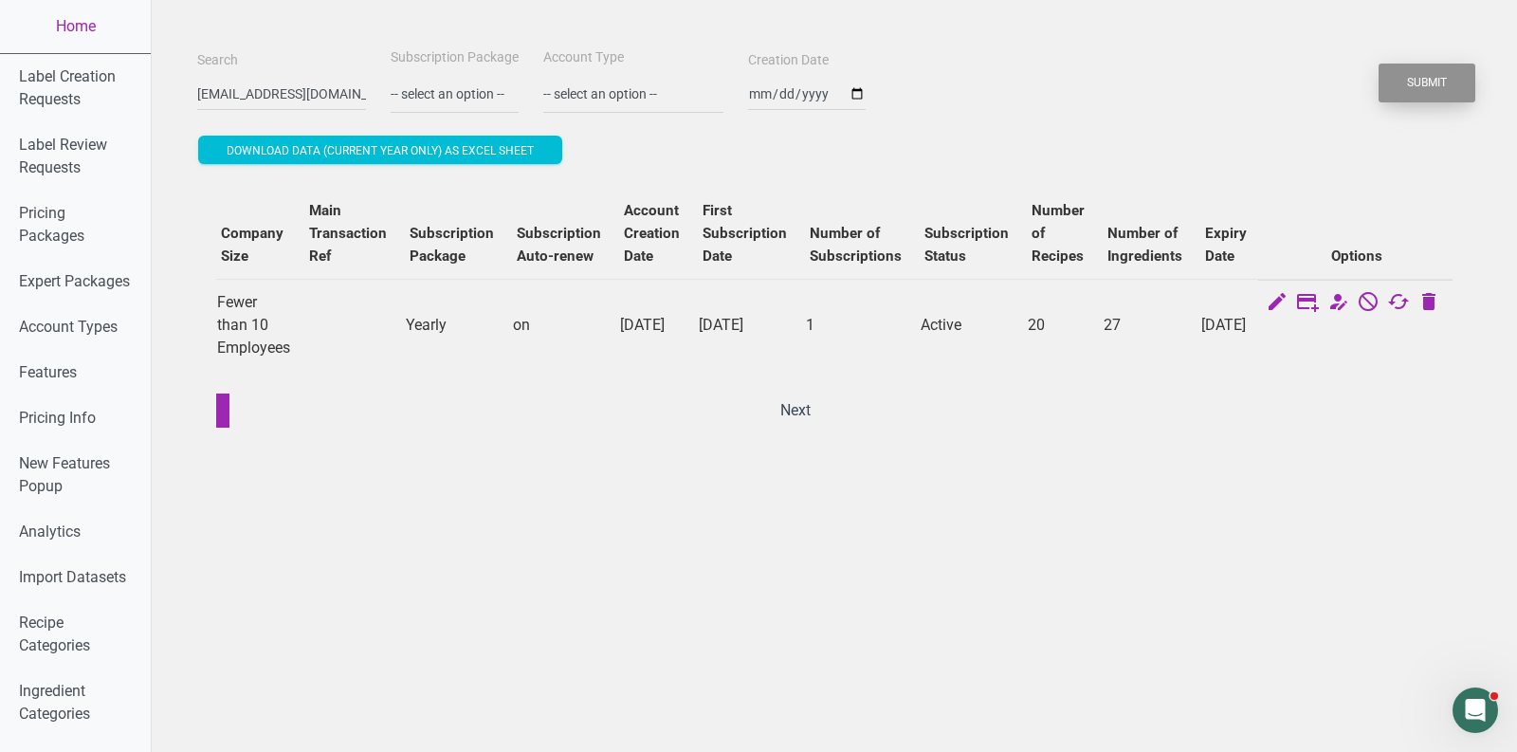
click at [1467, 78] on button "Submit" at bounding box center [1427, 83] width 97 height 39
drag, startPoint x: 1201, startPoint y: 297, endPoint x: 1243, endPoint y: 357, distance: 72.9
click at [1243, 357] on td "[DATE]" at bounding box center [1226, 325] width 64 height 92
copy td "[DATE]"
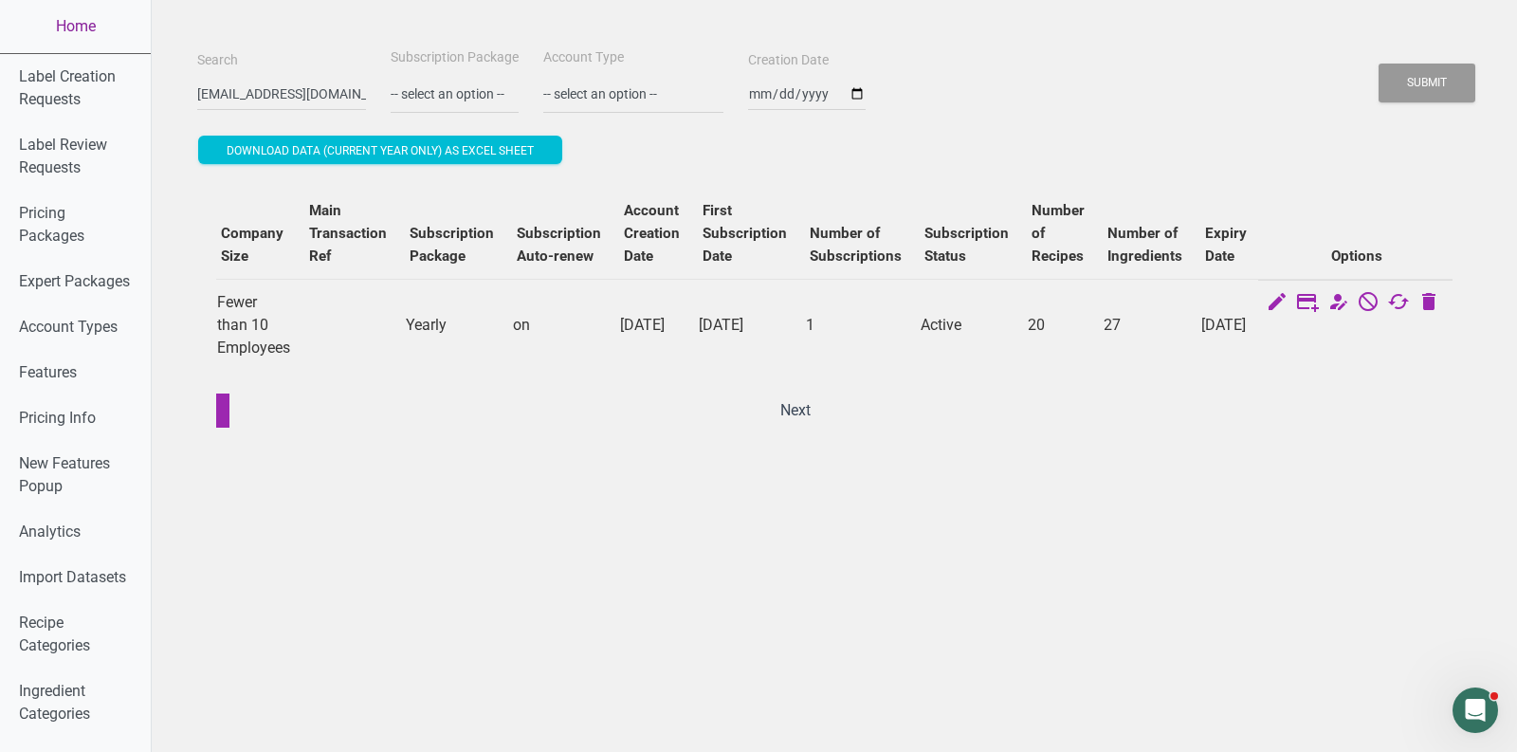
click at [65, 36] on link "Home" at bounding box center [75, 26] width 151 height 53
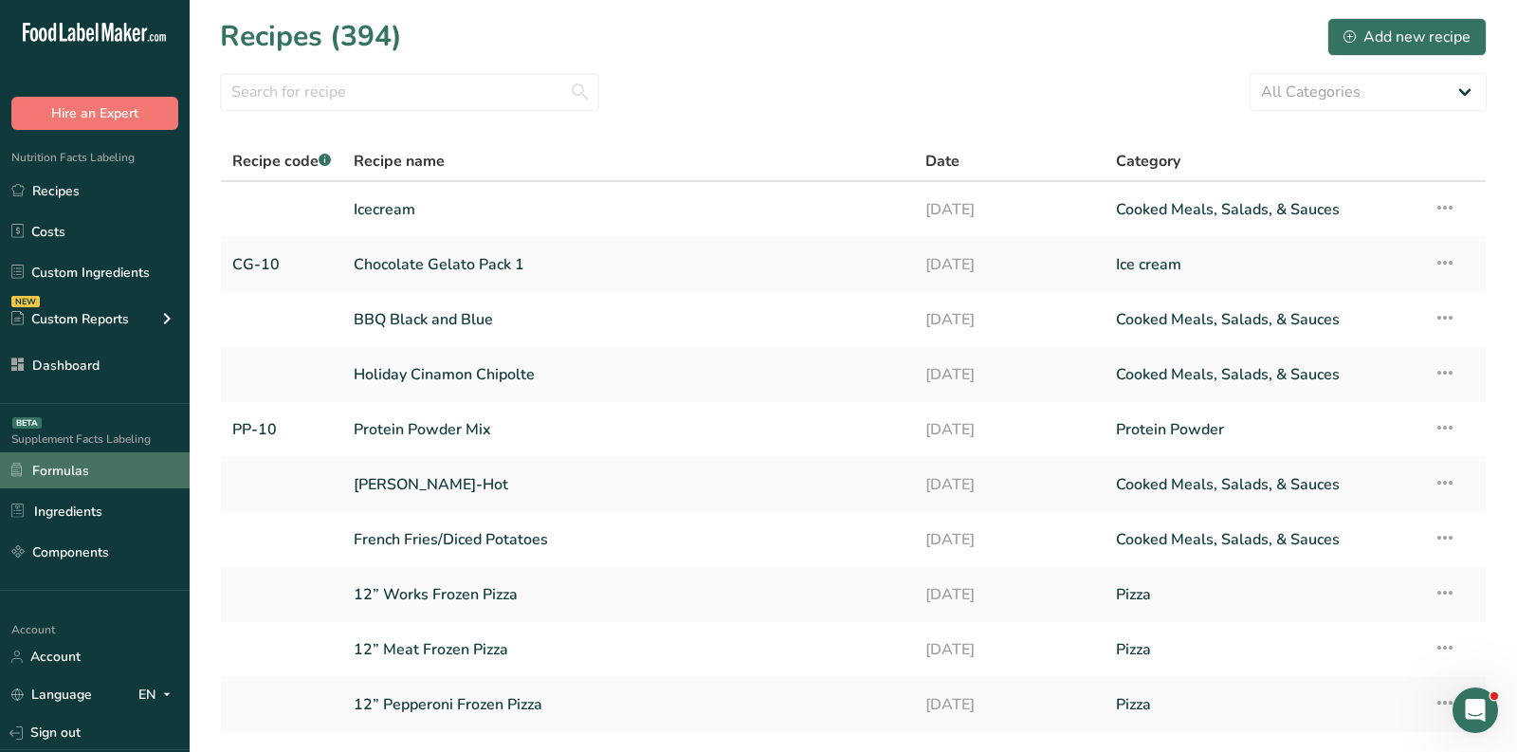
scroll to position [121, 0]
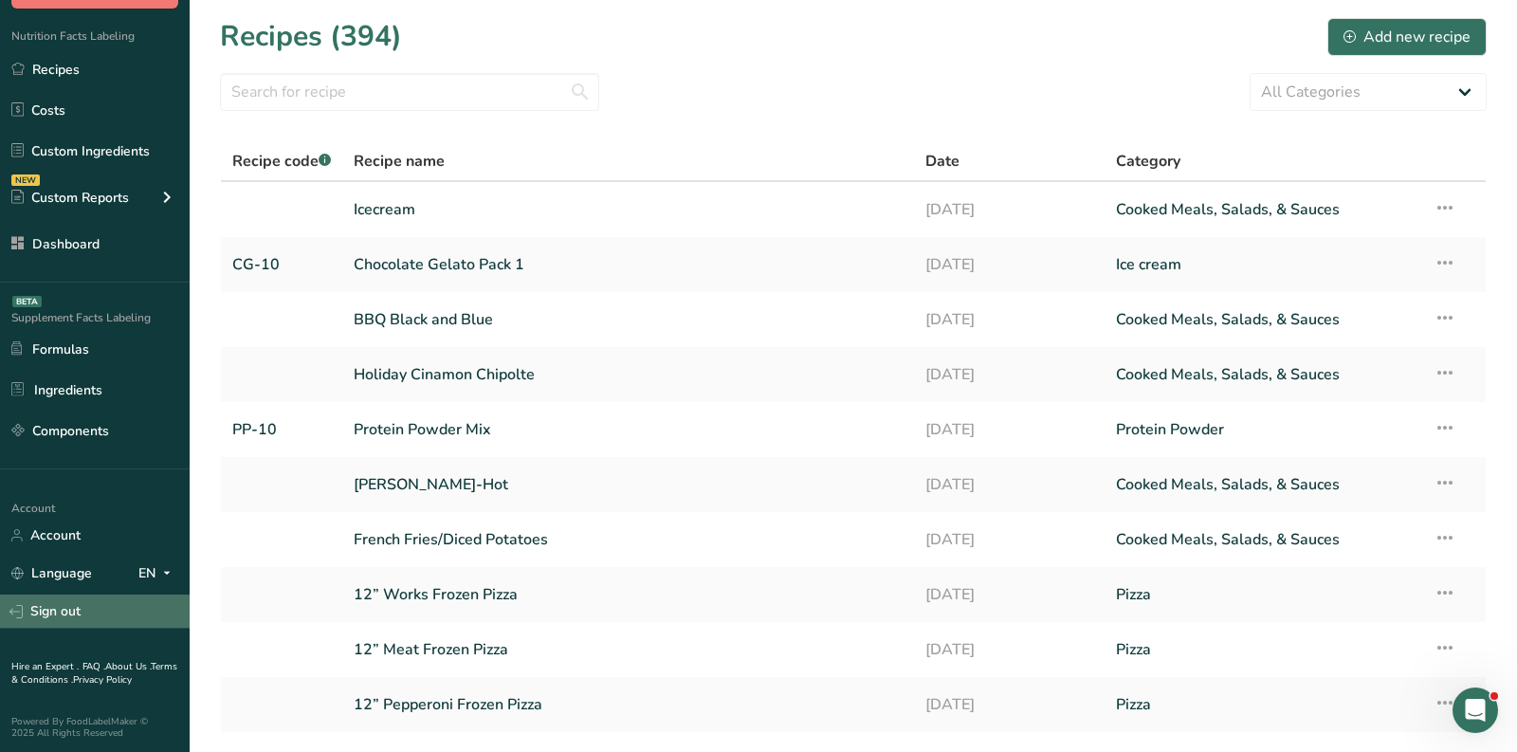
click at [74, 614] on link "Sign out" at bounding box center [95, 611] width 190 height 33
